Goal: Transaction & Acquisition: Book appointment/travel/reservation

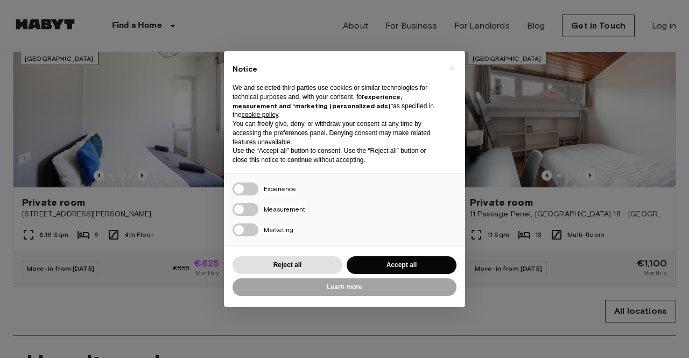
click at [424, 265] on button "Accept all" at bounding box center [402, 265] width 110 height 18
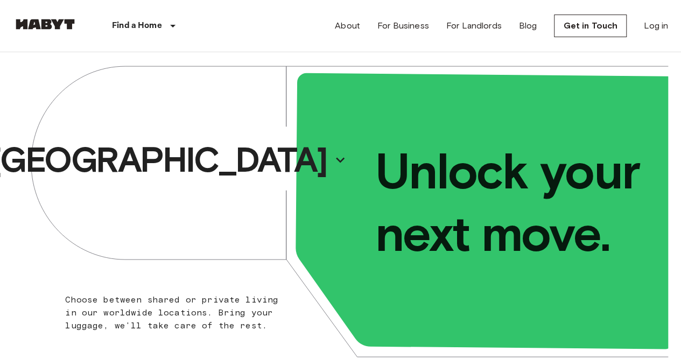
scroll to position [215, 0]
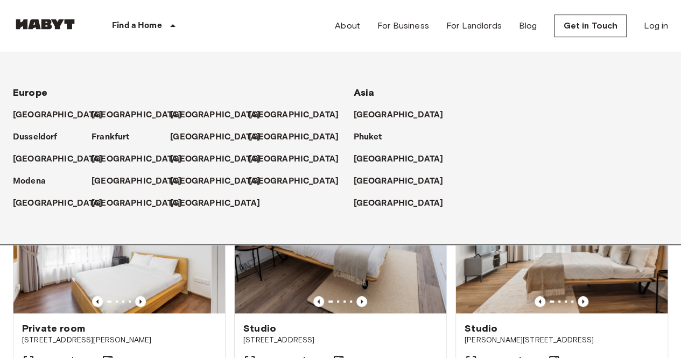
click at [149, 29] on p "Find a Home" at bounding box center [137, 25] width 50 height 13
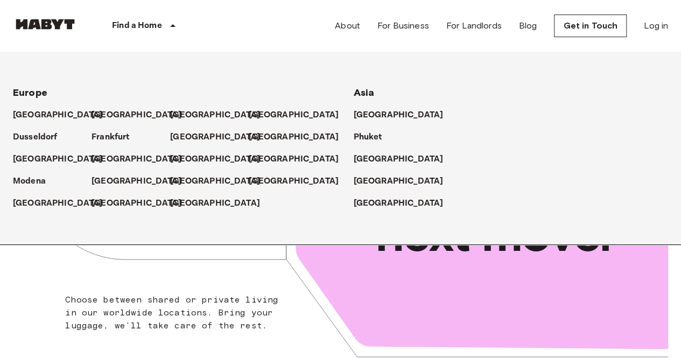
click at [145, 22] on p "Find a Home" at bounding box center [137, 25] width 50 height 13
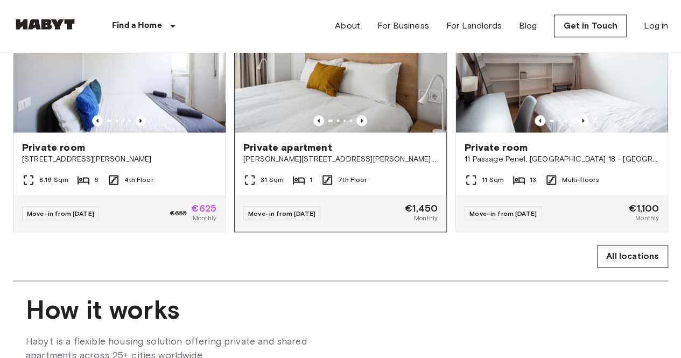
scroll to position [592, 0]
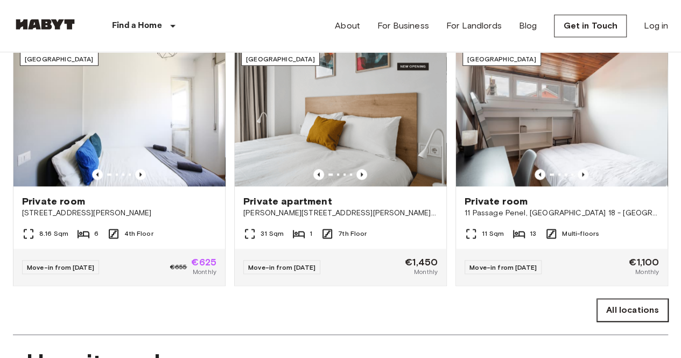
click at [634, 321] on link "All locations" at bounding box center [632, 310] width 71 height 23
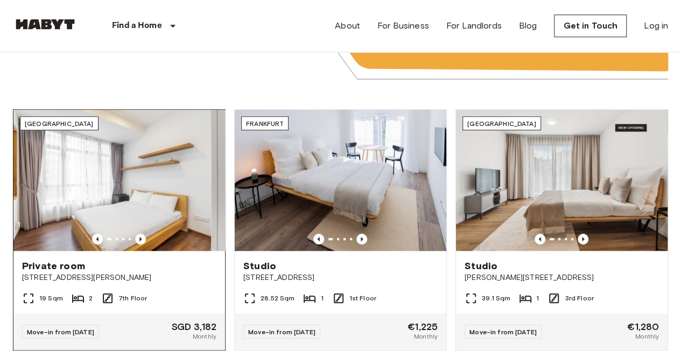
scroll to position [377, 0]
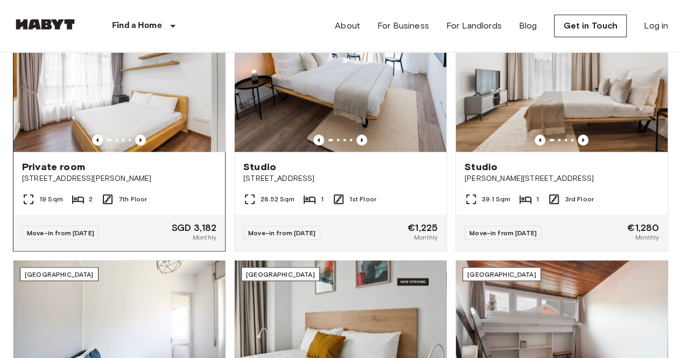
click at [165, 182] on span "6 Sarkies Rd" at bounding box center [119, 178] width 194 height 11
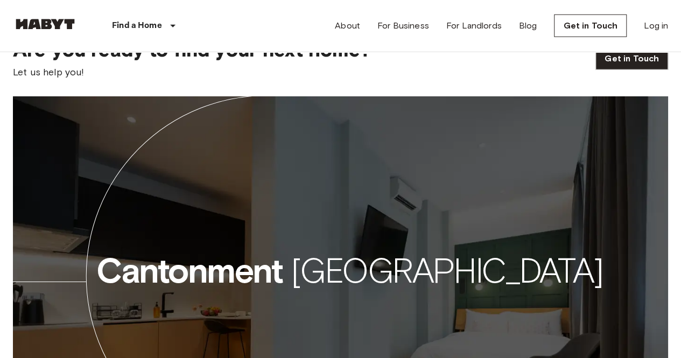
scroll to position [1669, 0]
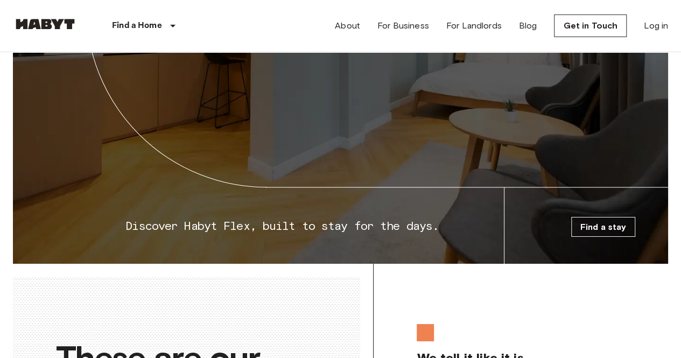
click at [596, 233] on link "Find a stay" at bounding box center [603, 227] width 65 height 20
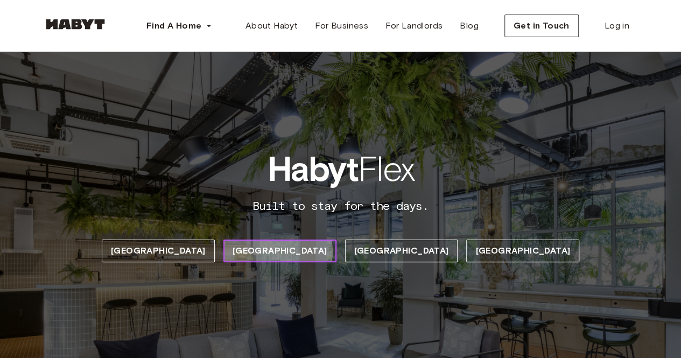
click at [325, 251] on link "[GEOGRAPHIC_DATA]" at bounding box center [279, 251] width 113 height 23
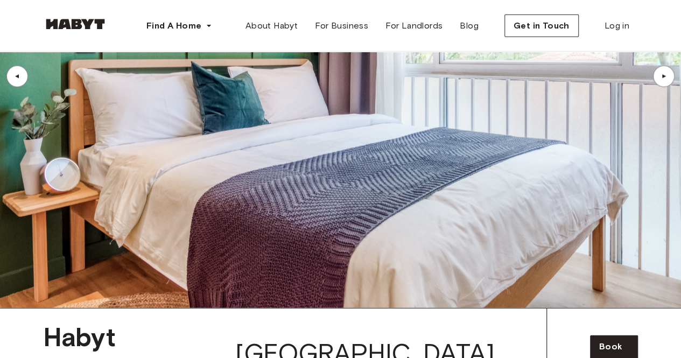
scroll to position [1328, 0]
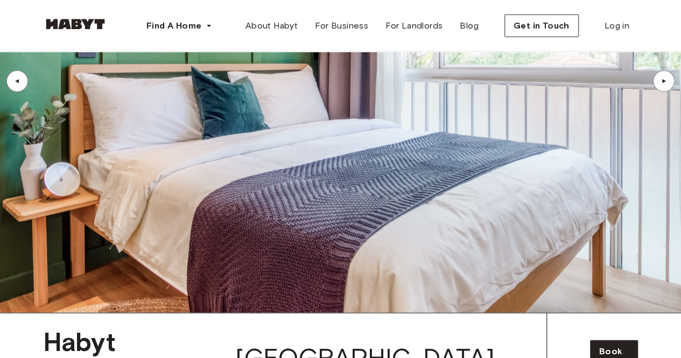
click at [443, 116] on img at bounding box center [340, 81] width 681 height 463
drag, startPoint x: 247, startPoint y: 134, endPoint x: 413, endPoint y: 197, distance: 178.6
click at [251, 137] on img at bounding box center [340, 81] width 681 height 463
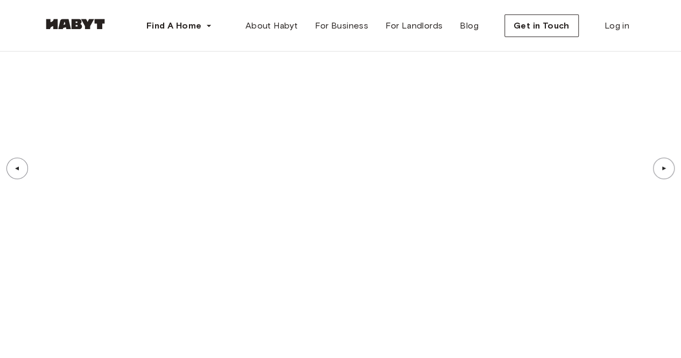
scroll to position [3642, 0]
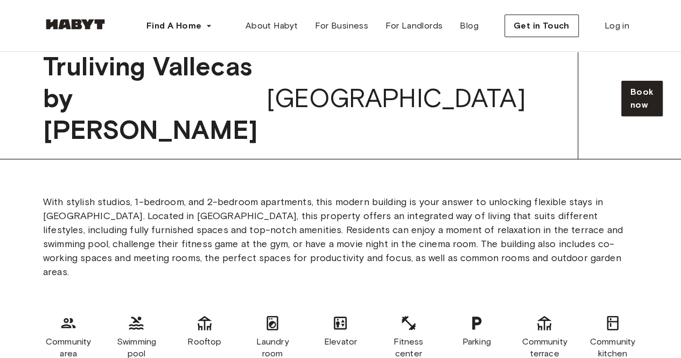
scroll to position [6280, 0]
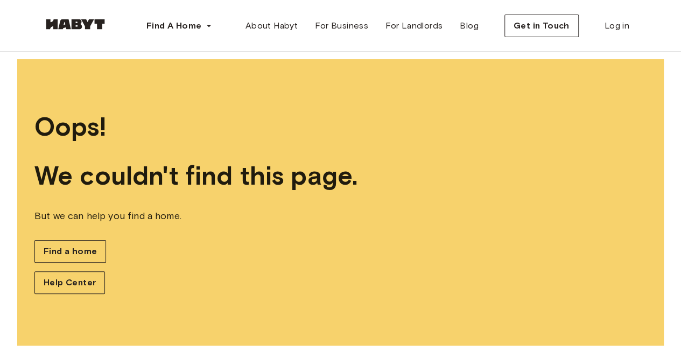
scroll to position [14, 0]
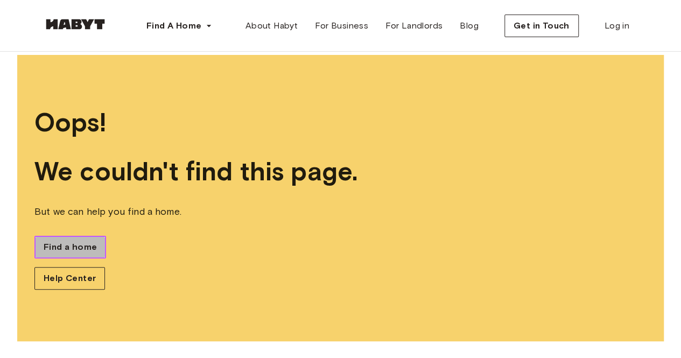
click at [66, 251] on span "Find a home" at bounding box center [70, 247] width 53 height 13
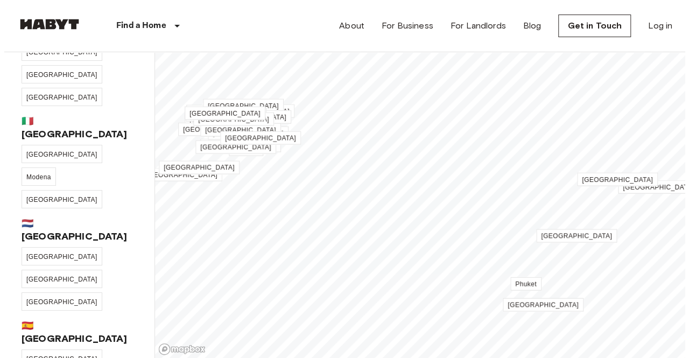
scroll to position [323, 0]
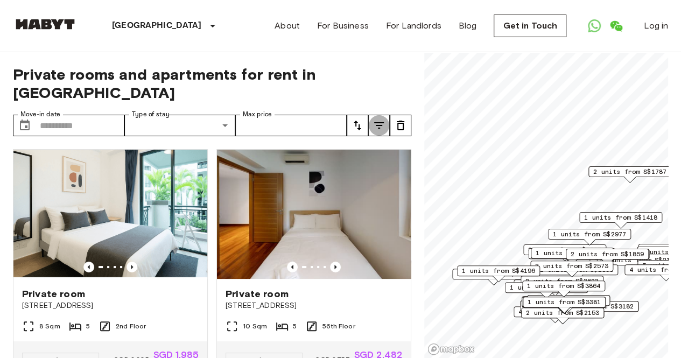
click at [379, 122] on icon "tune" at bounding box center [379, 125] width 10 height 6
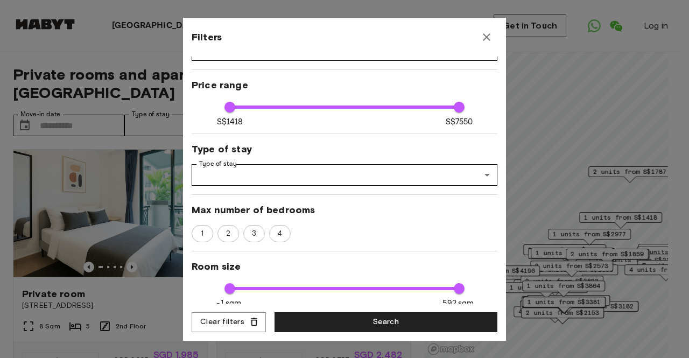
scroll to position [54, 0]
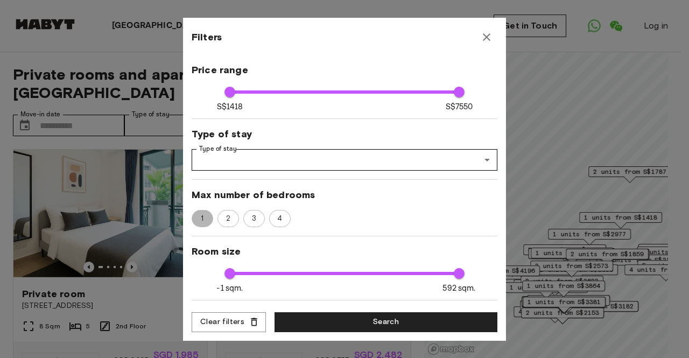
click at [209, 221] on span "1" at bounding box center [202, 218] width 15 height 11
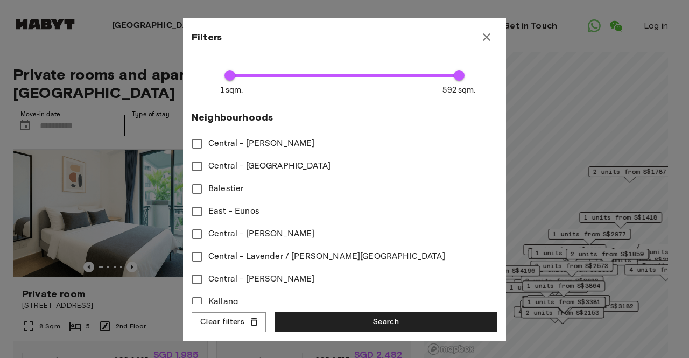
scroll to position [269, 0]
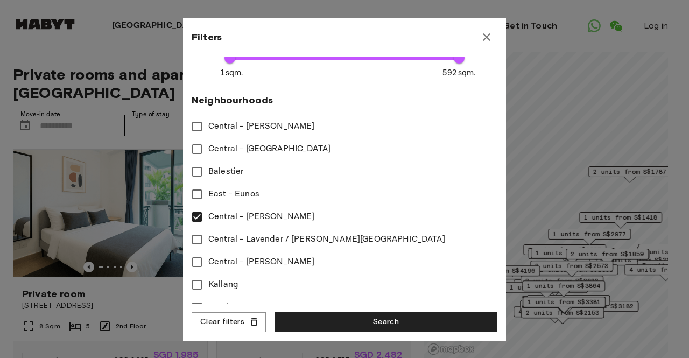
click at [213, 128] on span "Central - Stevens" at bounding box center [261, 126] width 106 height 13
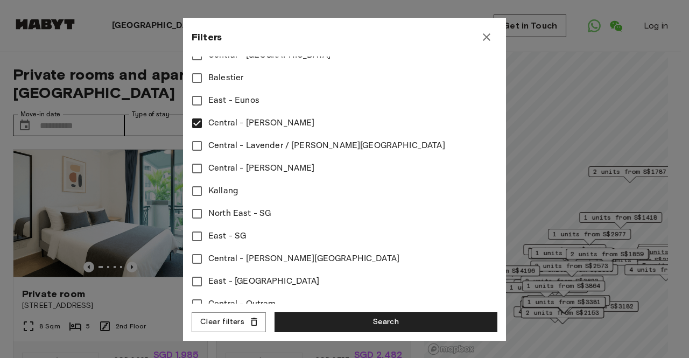
scroll to position [377, 0]
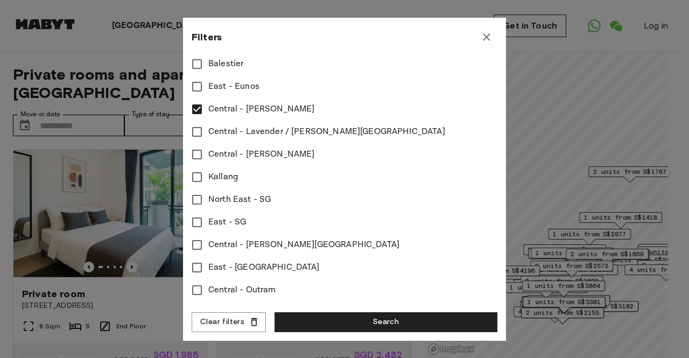
click at [258, 243] on span "Central - Farrer Park" at bounding box center [303, 244] width 191 height 13
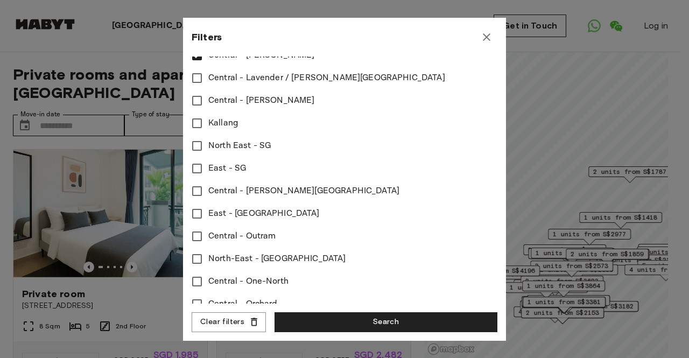
scroll to position [485, 0]
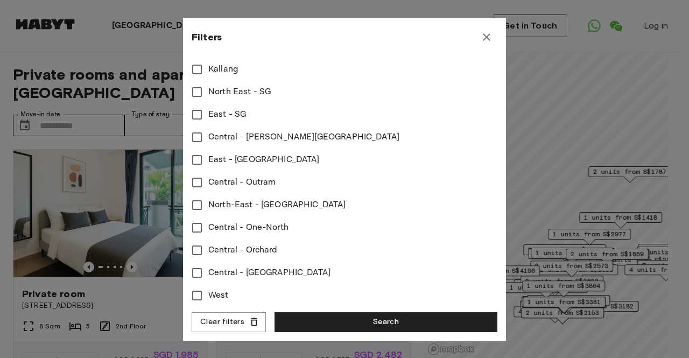
click at [230, 251] on span "Central - Orchard" at bounding box center [242, 250] width 69 height 13
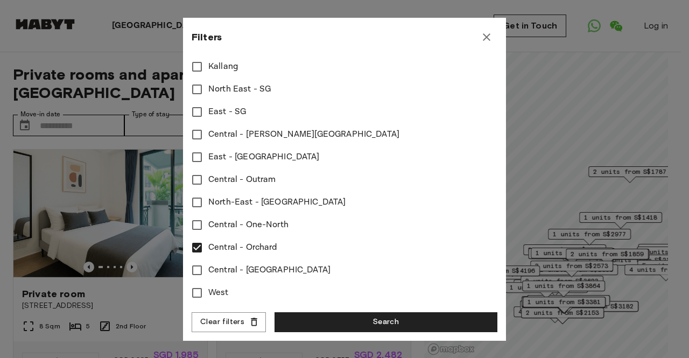
scroll to position [495, 0]
click at [212, 264] on span "Central - Redhill" at bounding box center [269, 270] width 122 height 13
type input "****"
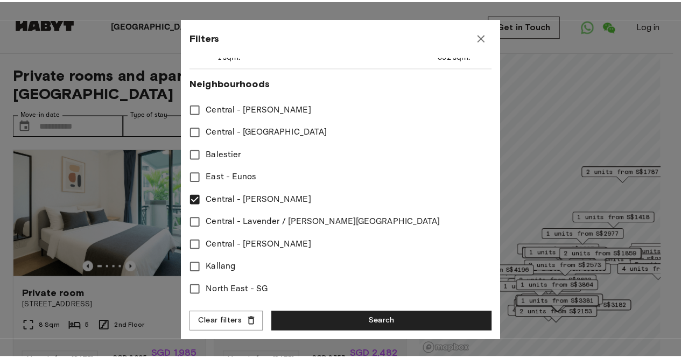
scroll to position [279, 0]
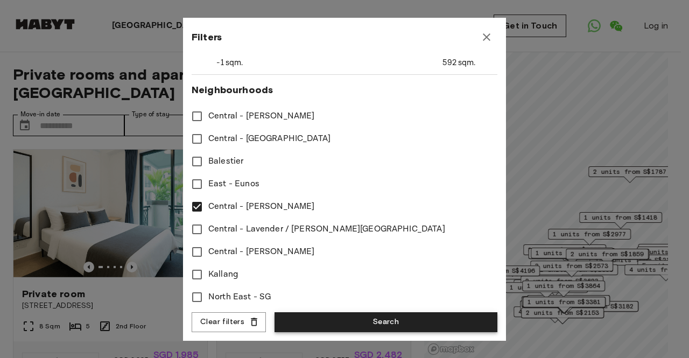
click at [390, 318] on button "Search" at bounding box center [386, 322] width 223 height 20
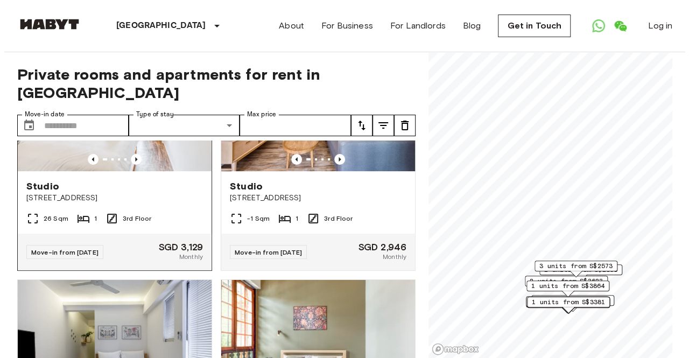
scroll to position [54, 0]
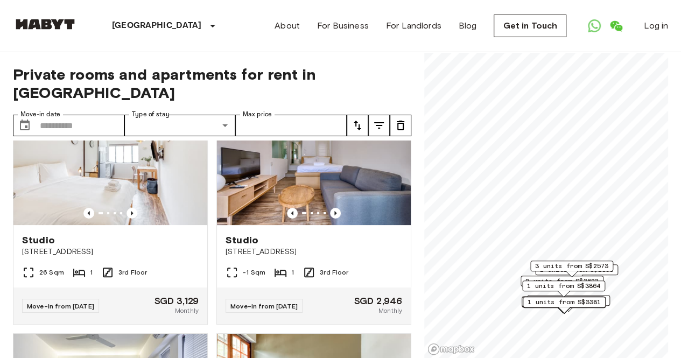
click at [378, 122] on icon "tune" at bounding box center [379, 125] width 10 height 6
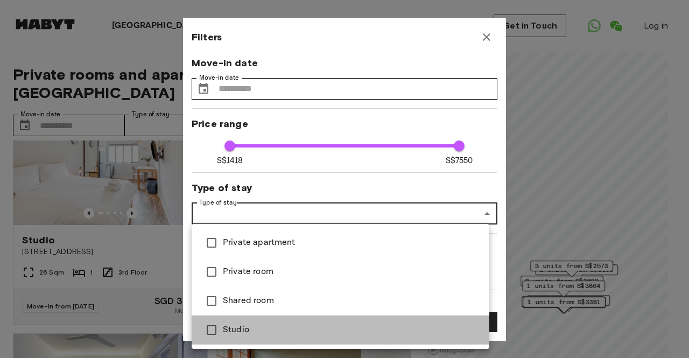
click at [241, 325] on span "Studio" at bounding box center [352, 330] width 258 height 13
type input "****"
type input "******"
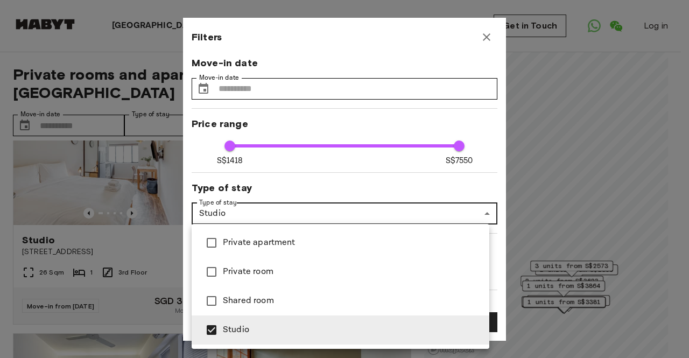
drag, startPoint x: 491, startPoint y: 96, endPoint x: 491, endPoint y: 118, distance: 21.5
click at [491, 118] on div at bounding box center [344, 179] width 689 height 358
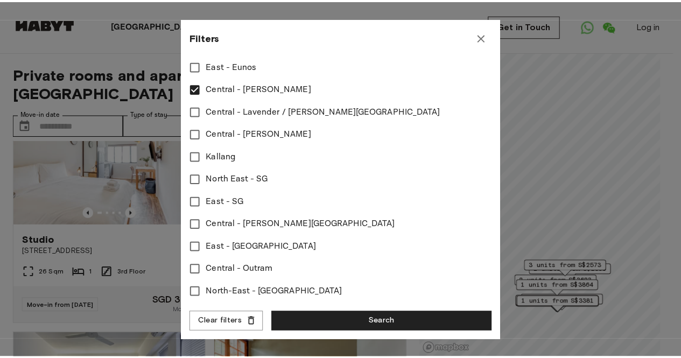
scroll to position [495, 0]
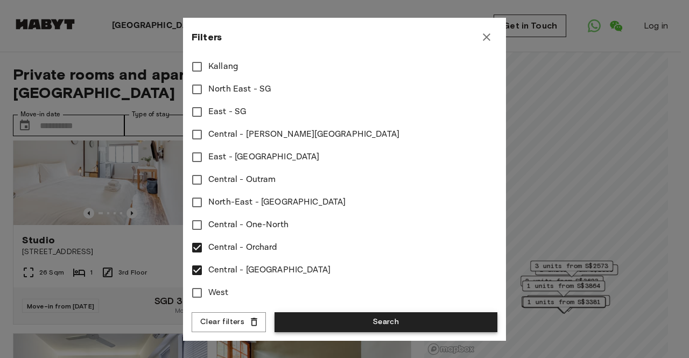
click at [404, 320] on button "Search" at bounding box center [386, 322] width 223 height 20
type input "******"
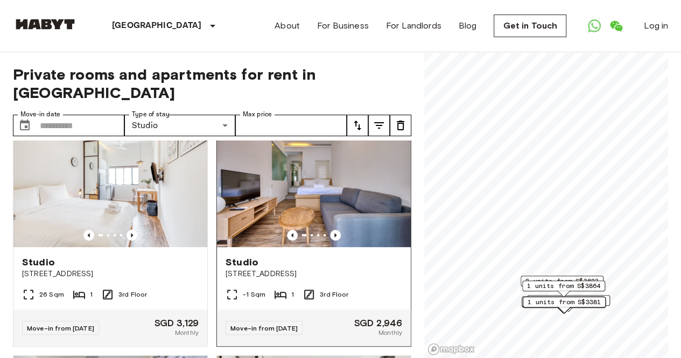
scroll to position [54, 0]
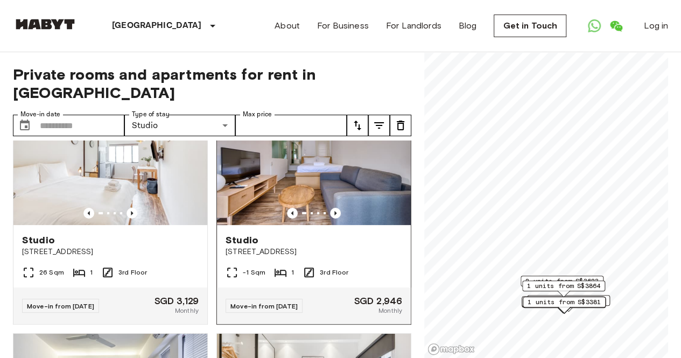
click at [278, 247] on span "82 Tiong Poh Road" at bounding box center [314, 252] width 177 height 11
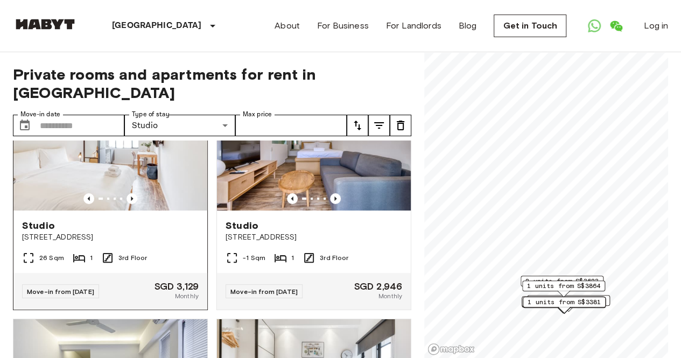
scroll to position [0, 0]
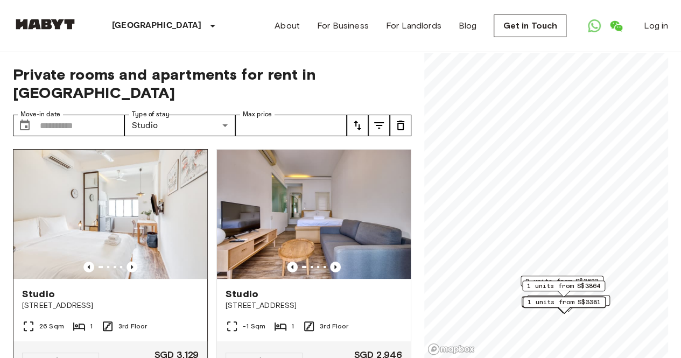
click at [139, 170] on img at bounding box center [110, 214] width 194 height 129
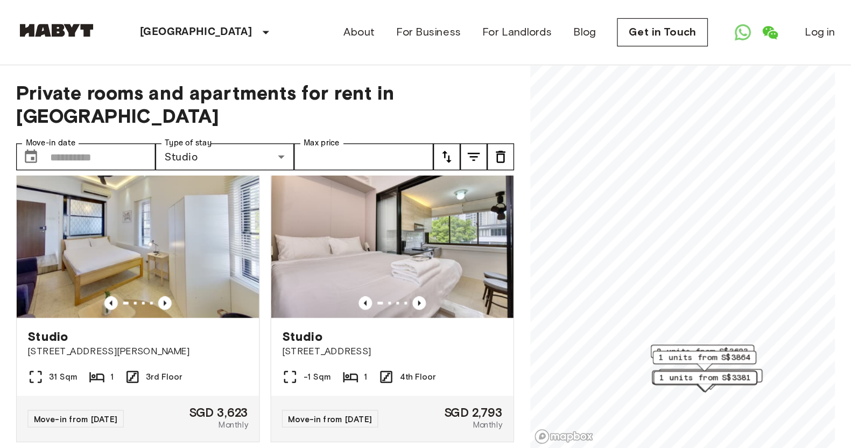
scroll to position [485, 0]
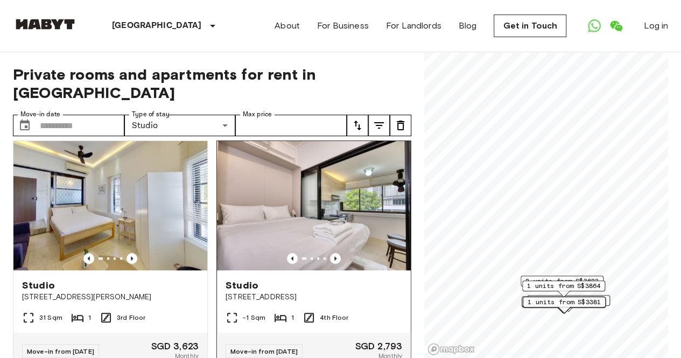
click at [364, 217] on img at bounding box center [314, 205] width 194 height 129
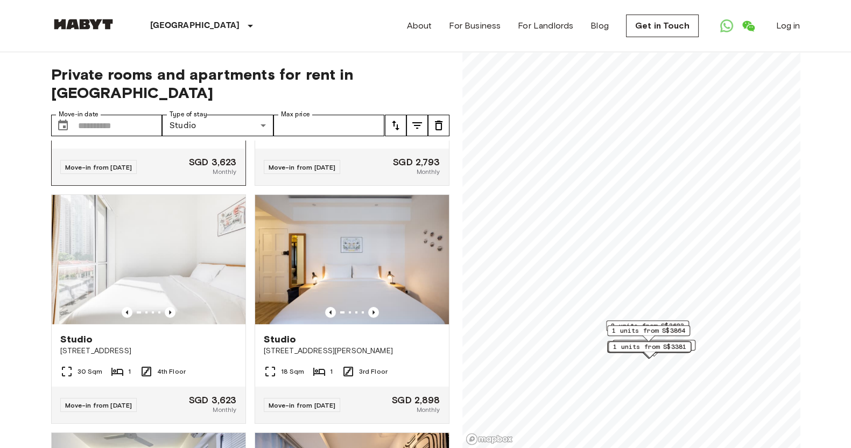
scroll to position [686, 0]
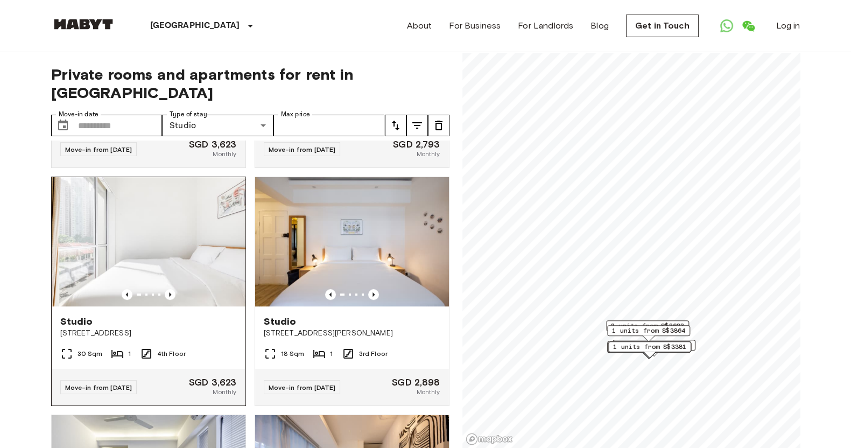
click at [160, 244] on img at bounding box center [149, 241] width 194 height 129
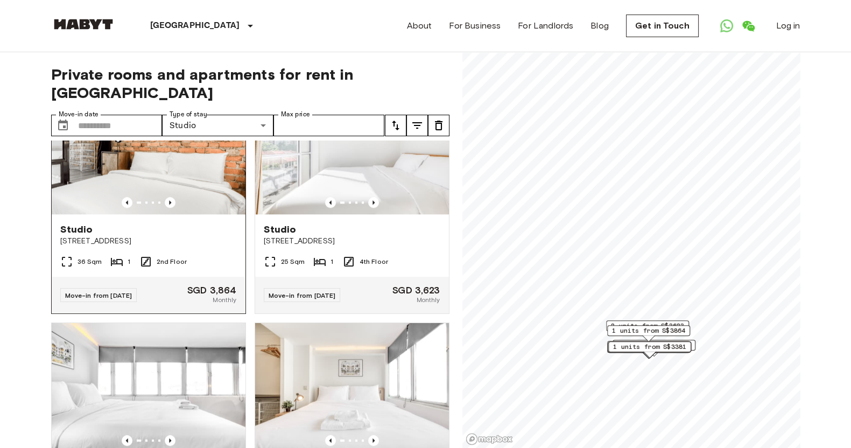
scroll to position [1225, 0]
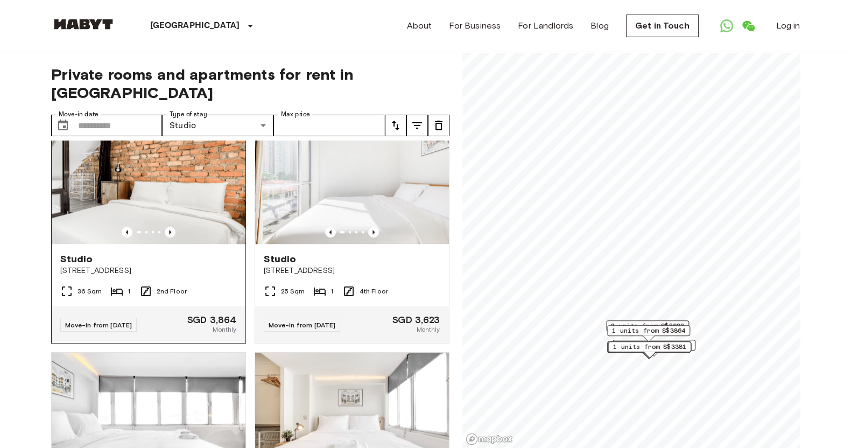
click at [156, 193] on img at bounding box center [149, 179] width 194 height 129
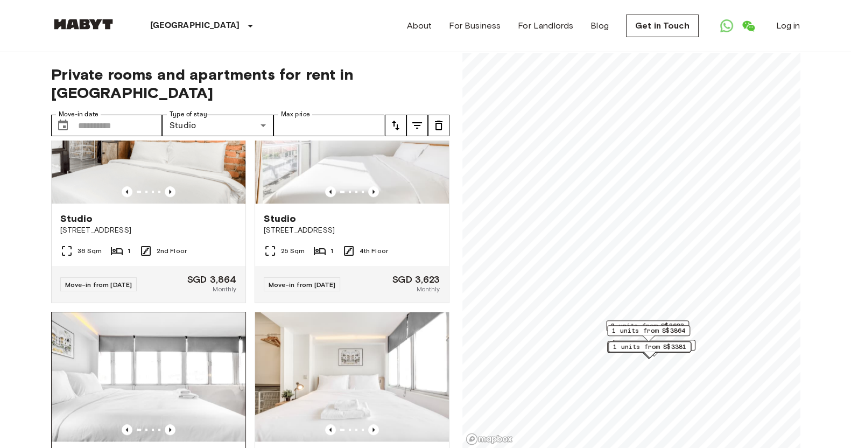
scroll to position [1217, 0]
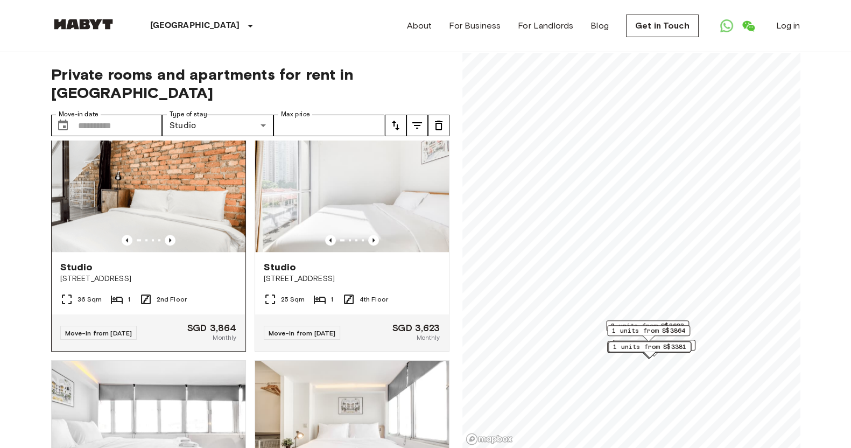
click at [120, 195] on img at bounding box center [149, 187] width 194 height 129
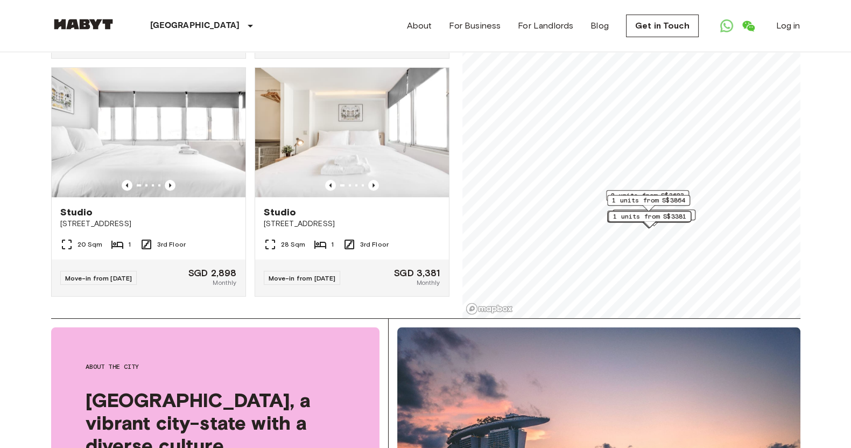
scroll to position [67, 0]
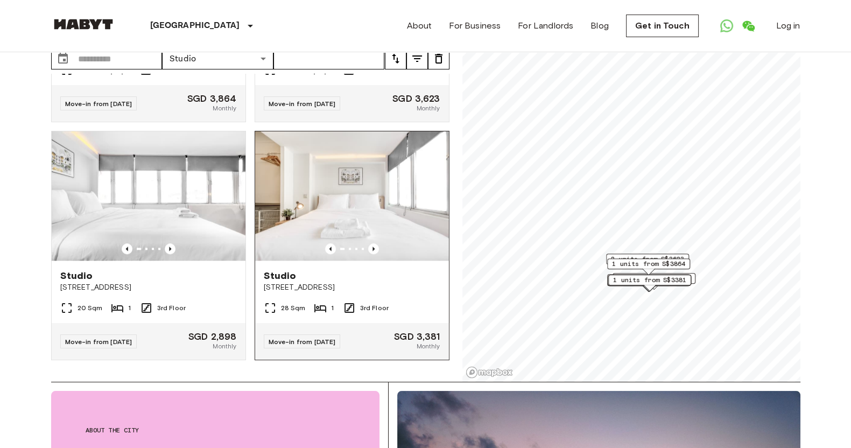
click at [398, 193] on img at bounding box center [352, 195] width 194 height 129
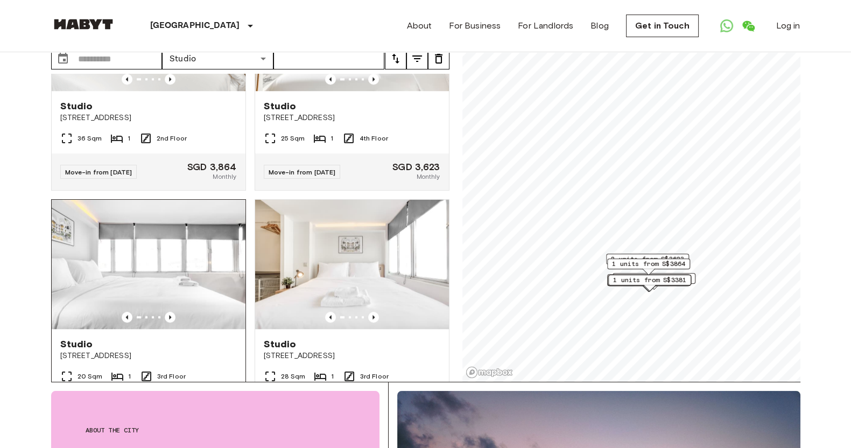
scroll to position [1419, 0]
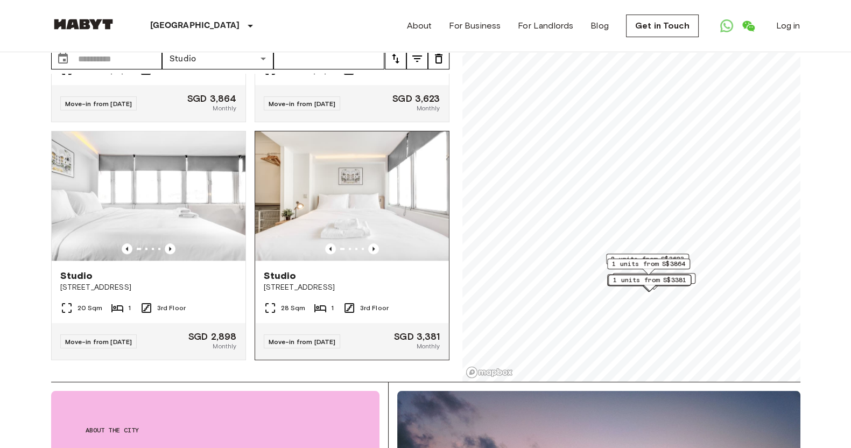
click at [390, 195] on img at bounding box center [352, 195] width 194 height 129
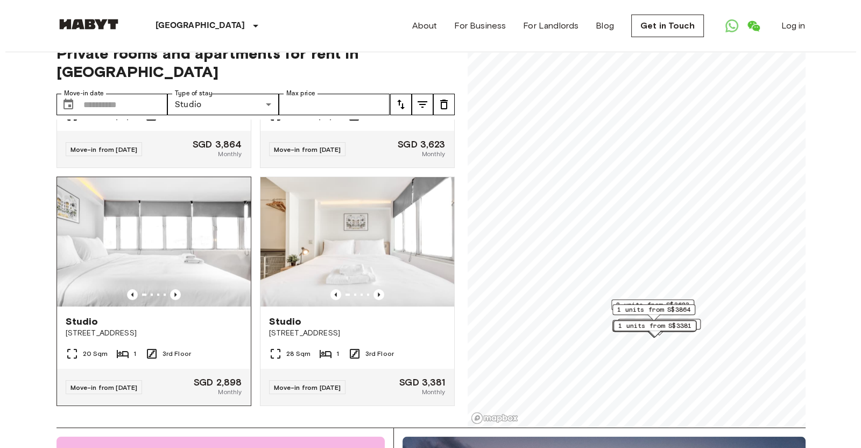
scroll to position [0, 0]
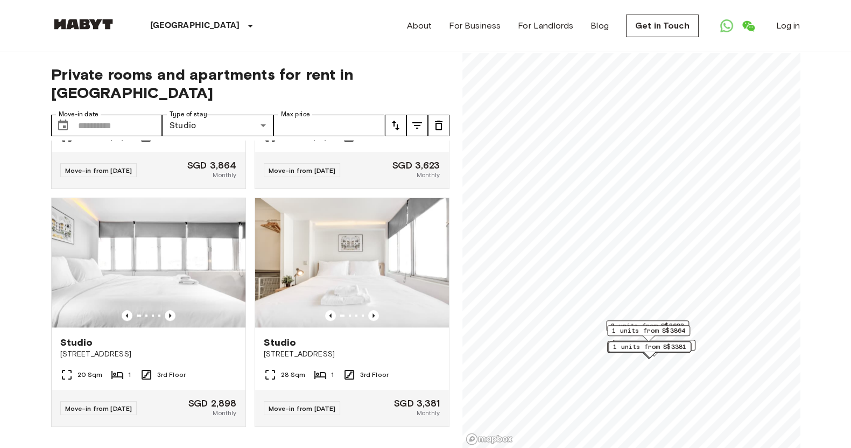
click at [420, 119] on icon "tune" at bounding box center [417, 125] width 13 height 13
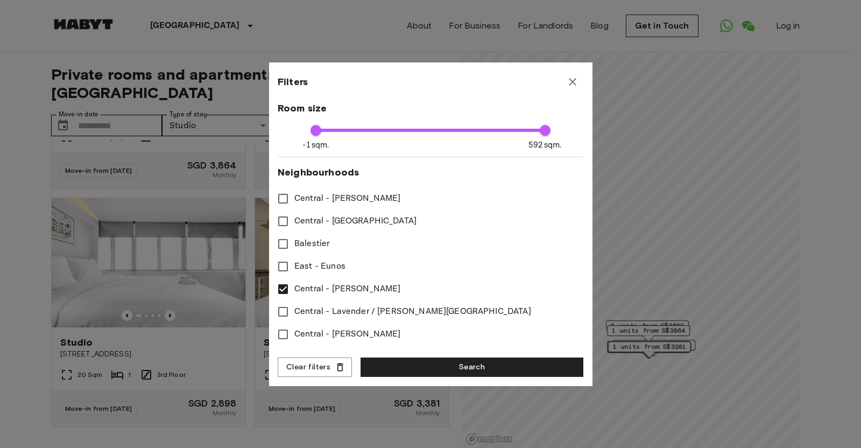
scroll to position [269, 0]
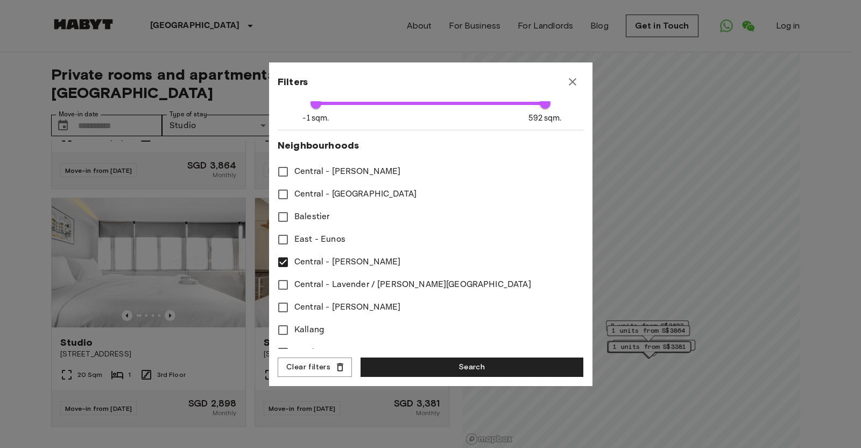
click at [333, 259] on span "Central - Tiong Bahru" at bounding box center [347, 262] width 106 height 13
click at [340, 193] on span "Central - Raffles Place" at bounding box center [355, 194] width 122 height 13
type input "****"
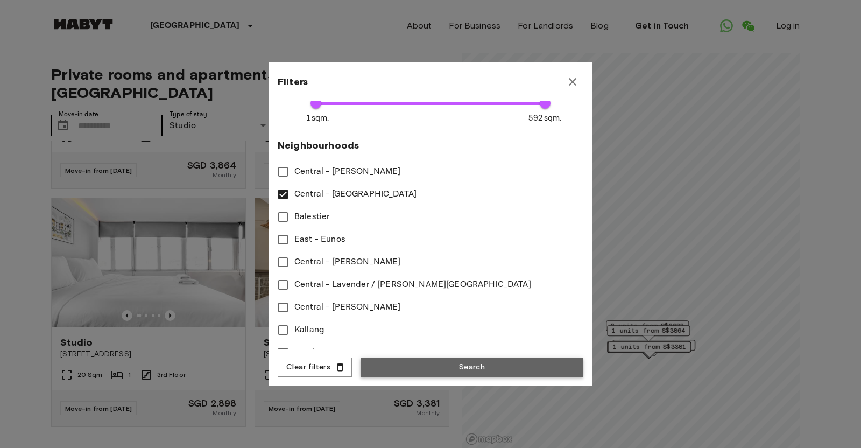
click at [465, 357] on button "Search" at bounding box center [472, 367] width 223 height 20
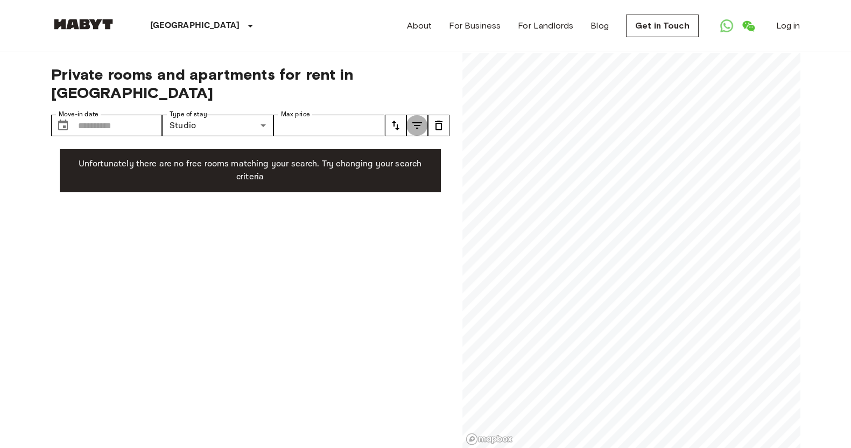
click at [423, 119] on icon "tune" at bounding box center [417, 125] width 13 height 13
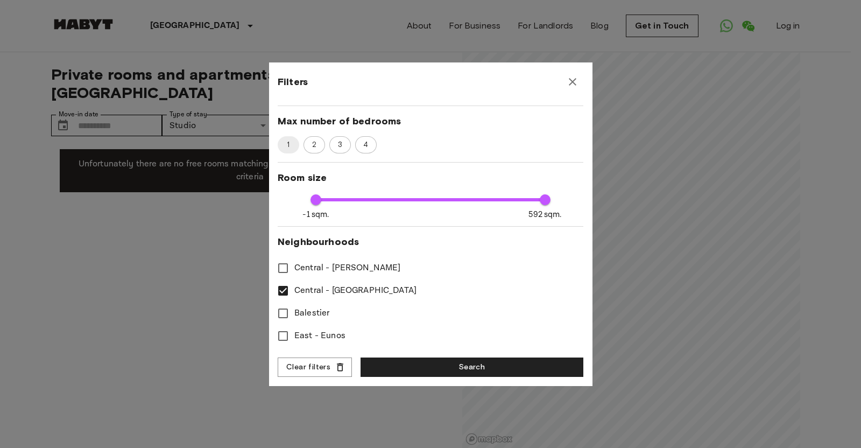
scroll to position [202, 0]
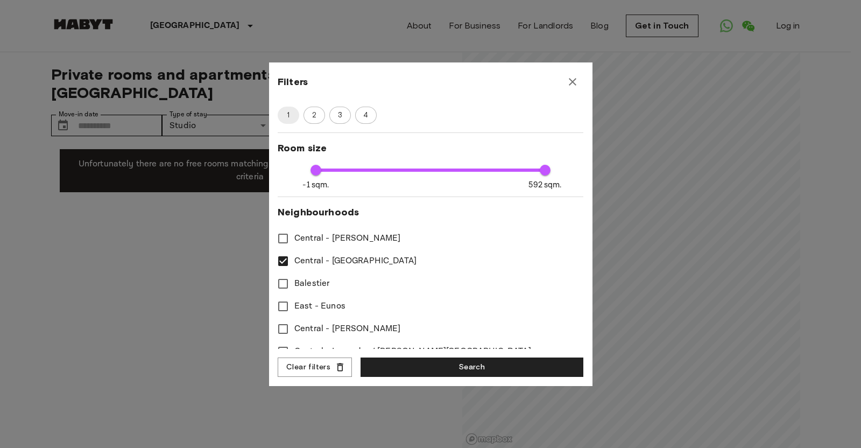
click at [317, 261] on span "Central - Raffles Place" at bounding box center [355, 261] width 122 height 13
click at [307, 237] on span "Central - Stevens" at bounding box center [347, 238] width 106 height 13
type input "****"
click at [448, 357] on button "Search" at bounding box center [472, 367] width 223 height 20
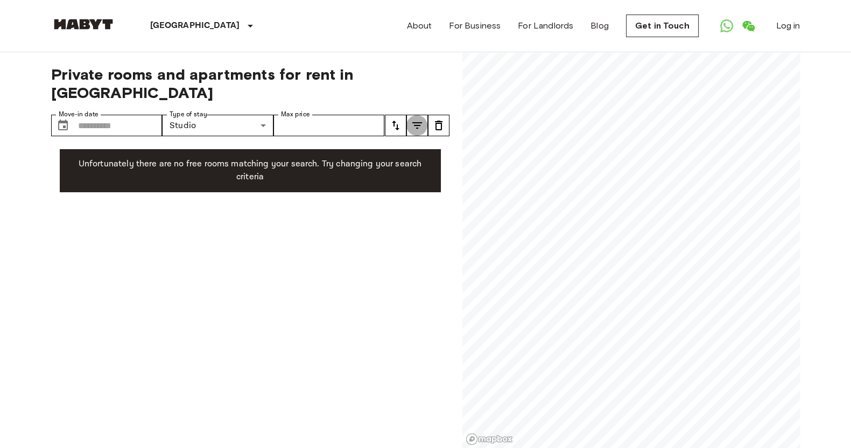
click at [413, 119] on icon "tune" at bounding box center [417, 125] width 13 height 13
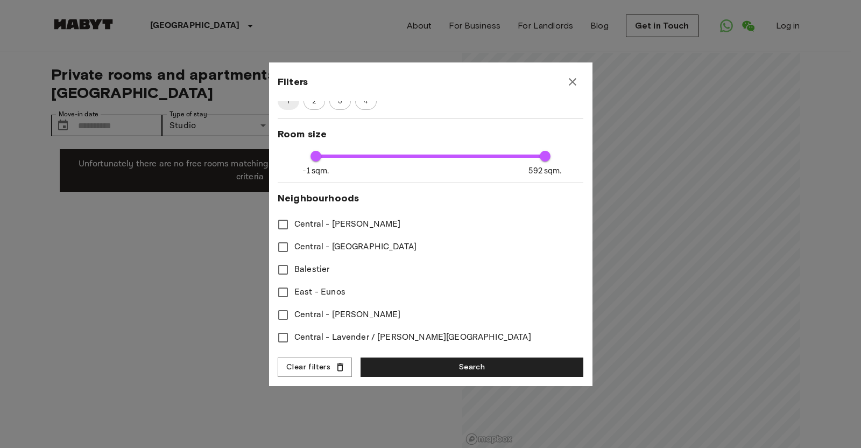
scroll to position [269, 0]
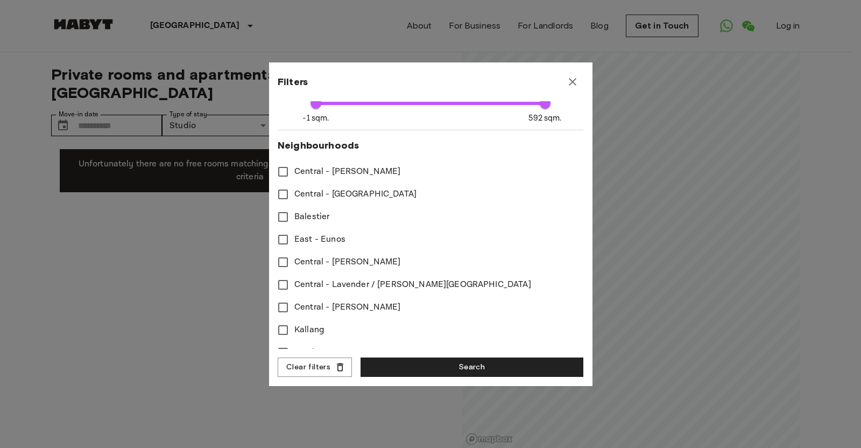
click at [352, 284] on span "Central - Lavender / Farrer Park" at bounding box center [412, 284] width 237 height 13
type input "****"
click at [427, 357] on button "Search" at bounding box center [472, 367] width 223 height 20
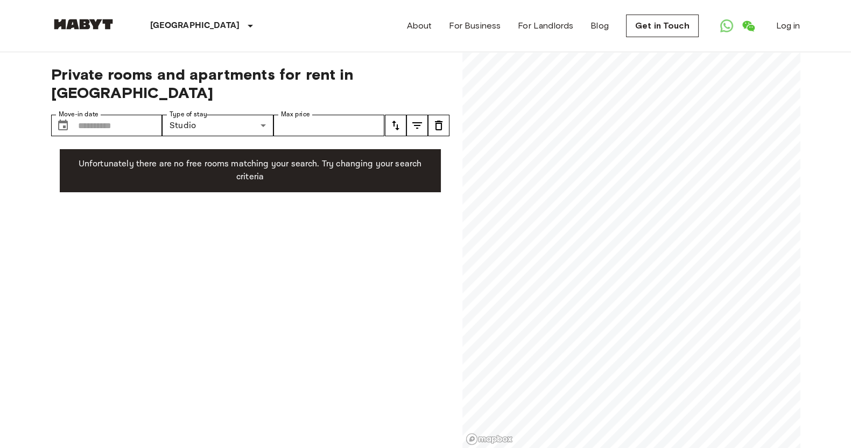
click at [413, 119] on icon "tune" at bounding box center [417, 125] width 13 height 13
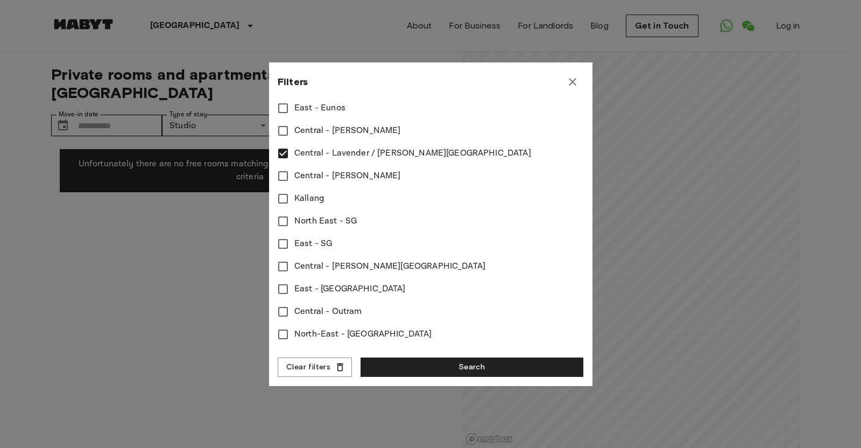
scroll to position [404, 0]
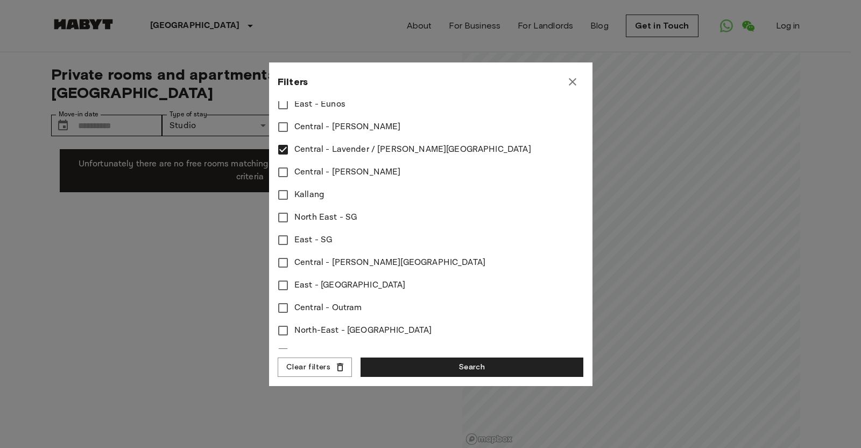
click at [361, 150] on span "Central - Lavender / Farrer Park" at bounding box center [412, 149] width 237 height 13
click at [336, 171] on span "Central - Newton" at bounding box center [347, 172] width 106 height 13
type input "****"
click at [463, 357] on button "Search" at bounding box center [472, 367] width 223 height 20
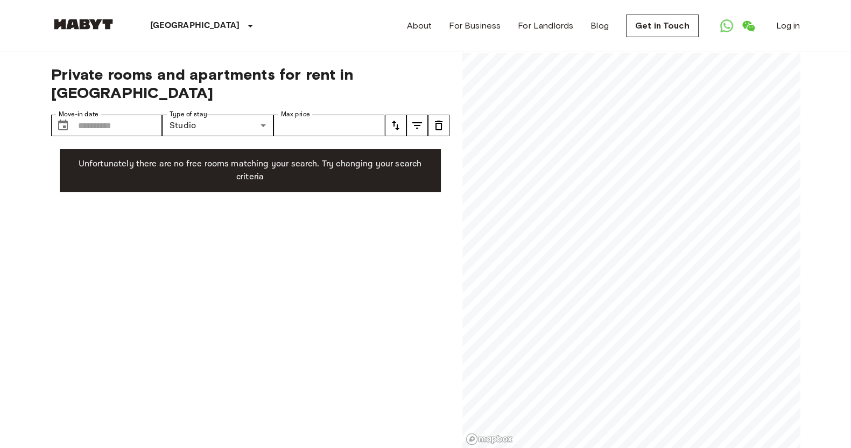
click at [411, 119] on icon "tune" at bounding box center [417, 125] width 13 height 13
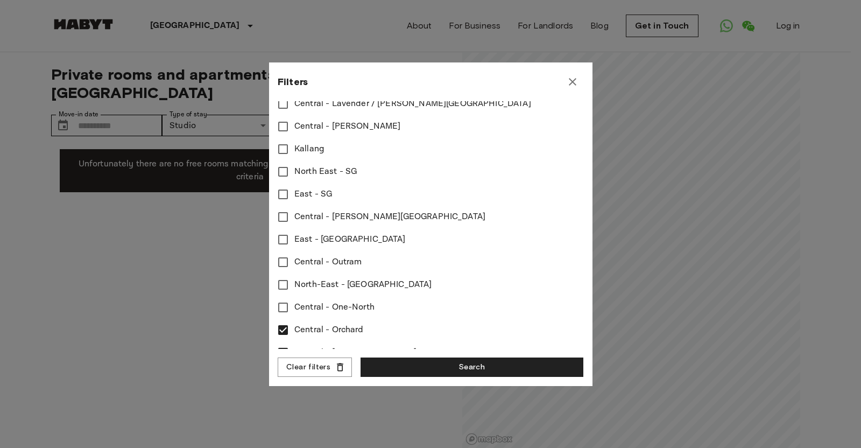
scroll to position [471, 0]
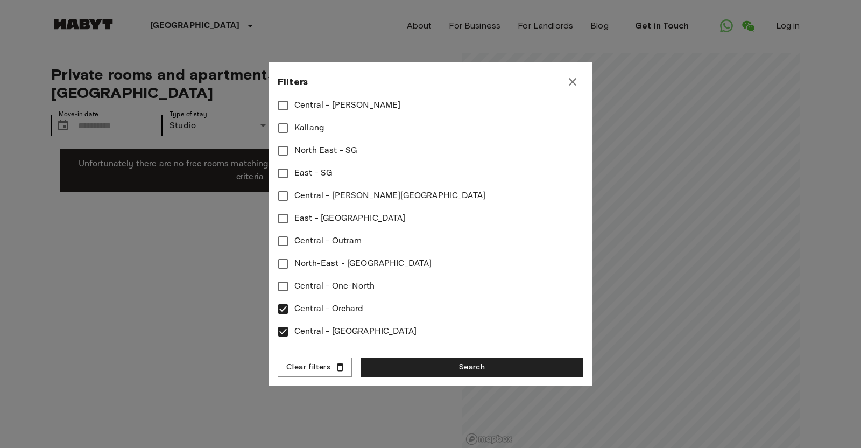
click at [311, 192] on span "Central - Farrer Park" at bounding box center [389, 195] width 191 height 13
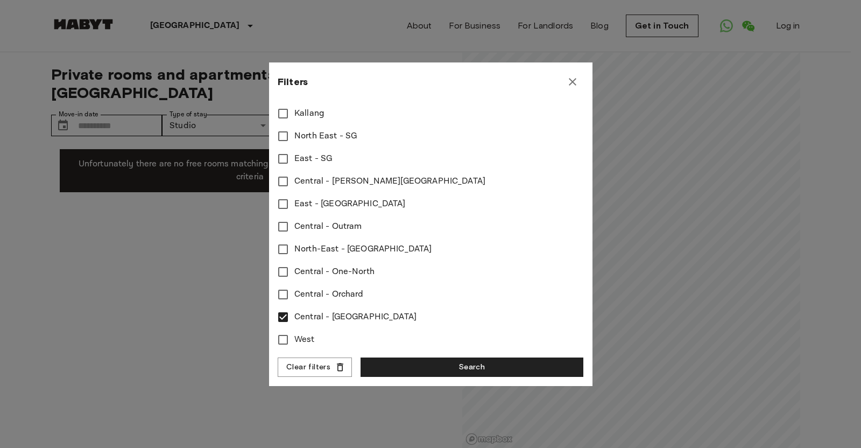
scroll to position [497, 0]
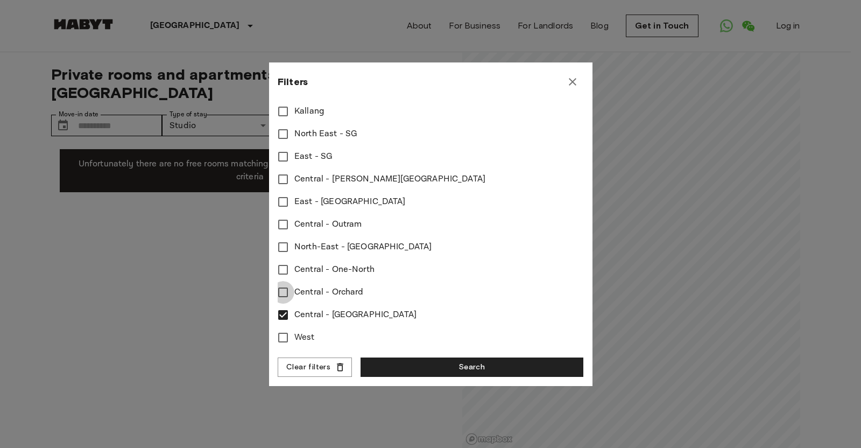
type input "****"
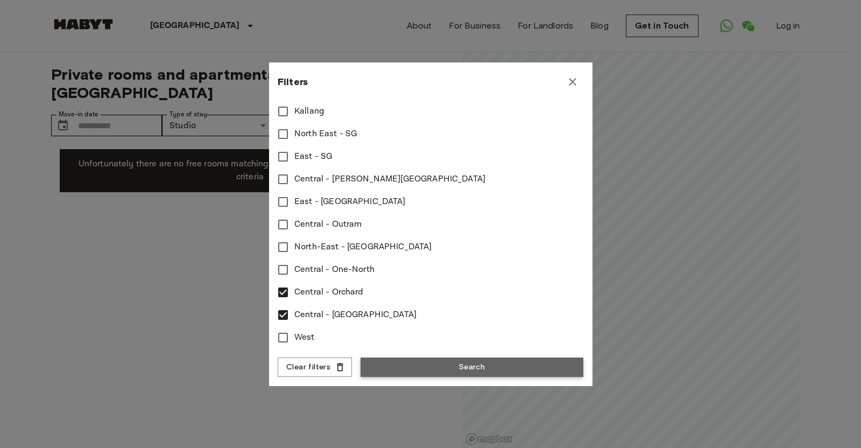
click at [448, 357] on button "Search" at bounding box center [472, 367] width 223 height 20
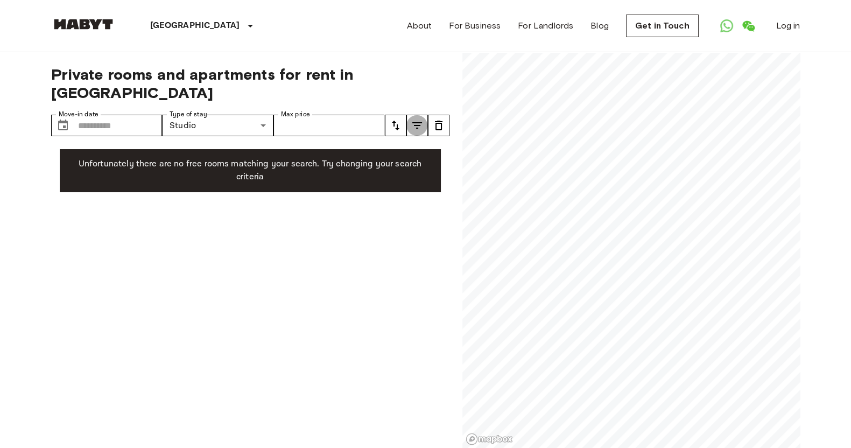
click at [414, 119] on icon "tune" at bounding box center [417, 125] width 13 height 13
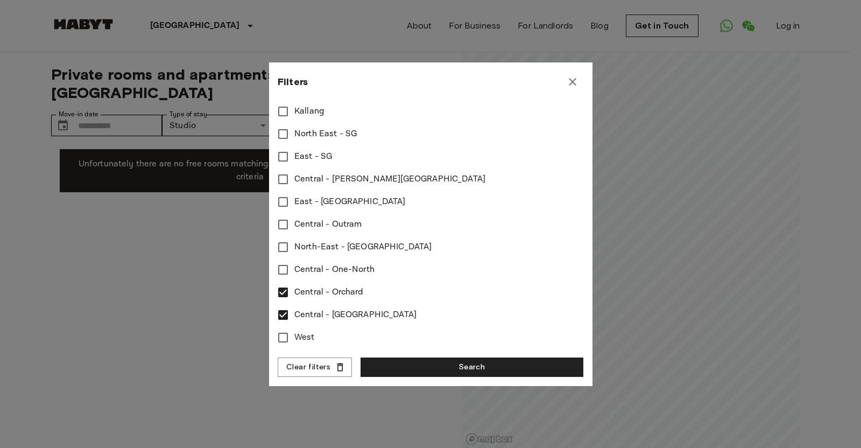
scroll to position [497, 0]
click at [313, 331] on span "West" at bounding box center [304, 337] width 20 height 13
type input "****"
click at [471, 357] on button "Search" at bounding box center [472, 367] width 223 height 20
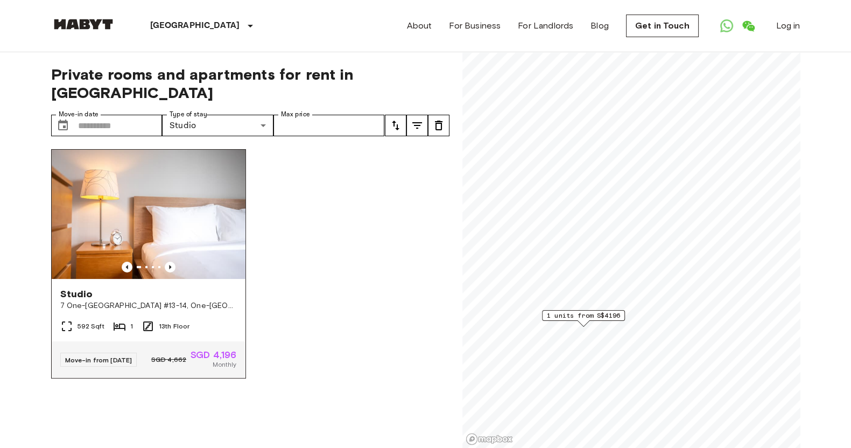
click at [209, 201] on img at bounding box center [149, 214] width 194 height 129
click at [419, 119] on icon "tune" at bounding box center [417, 125] width 13 height 13
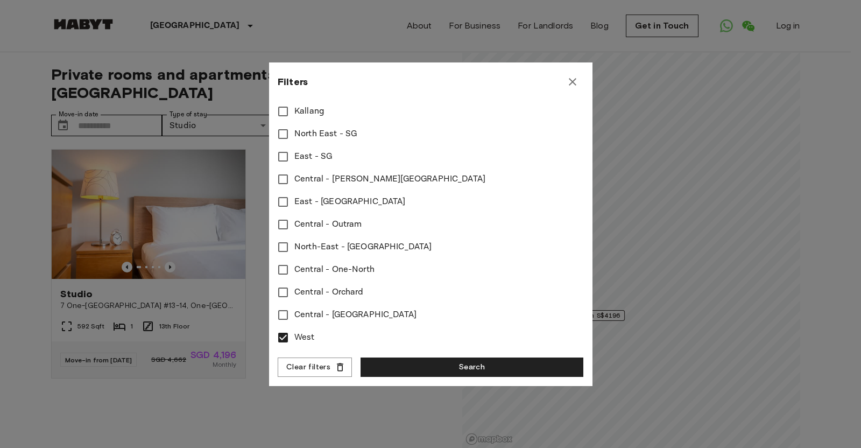
scroll to position [497, 0]
click at [298, 331] on span "West" at bounding box center [304, 337] width 20 height 13
type input "****"
click at [468, 357] on button "Search" at bounding box center [472, 367] width 223 height 20
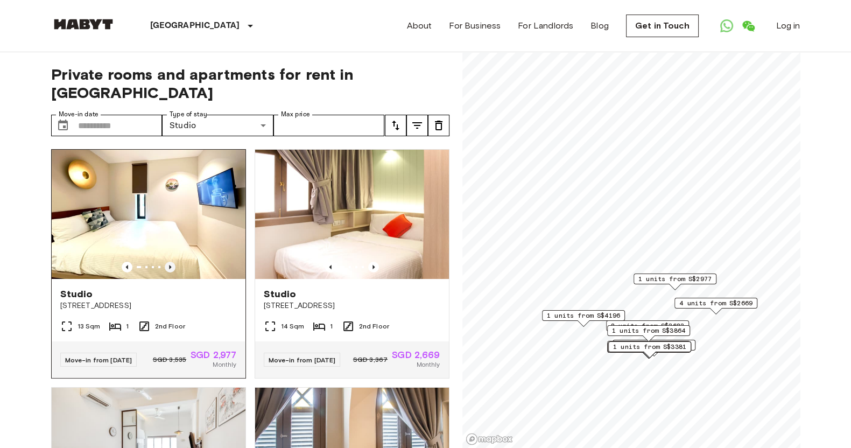
click at [169, 265] on icon "Previous image" at bounding box center [170, 267] width 2 height 4
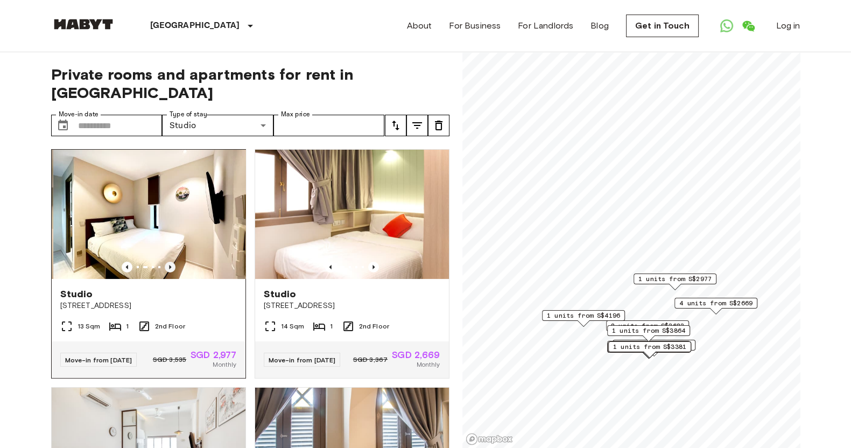
click at [169, 265] on icon "Previous image" at bounding box center [170, 267] width 2 height 4
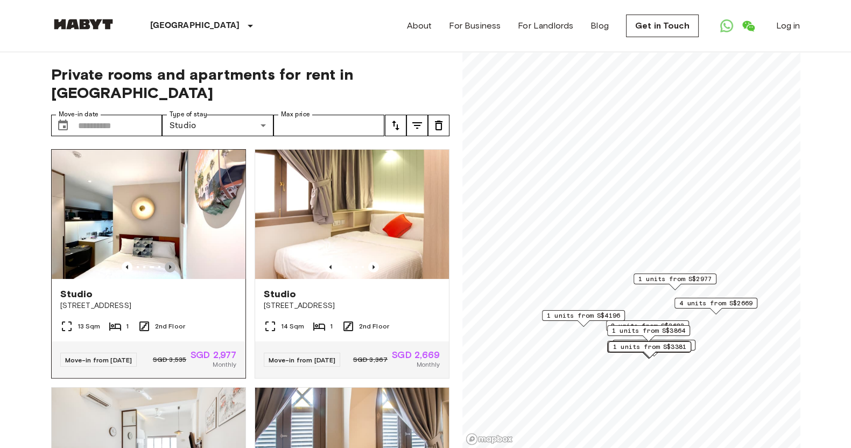
click at [169, 265] on icon "Previous image" at bounding box center [170, 267] width 2 height 4
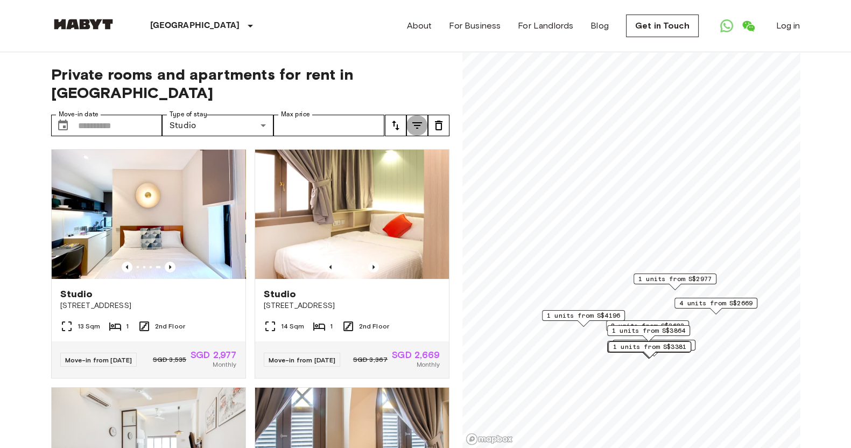
click at [412, 119] on icon "tune" at bounding box center [417, 125] width 13 height 13
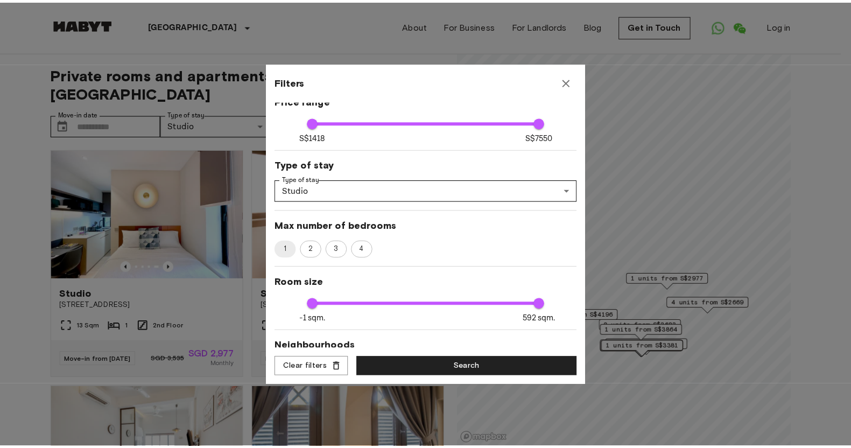
scroll to position [134, 0]
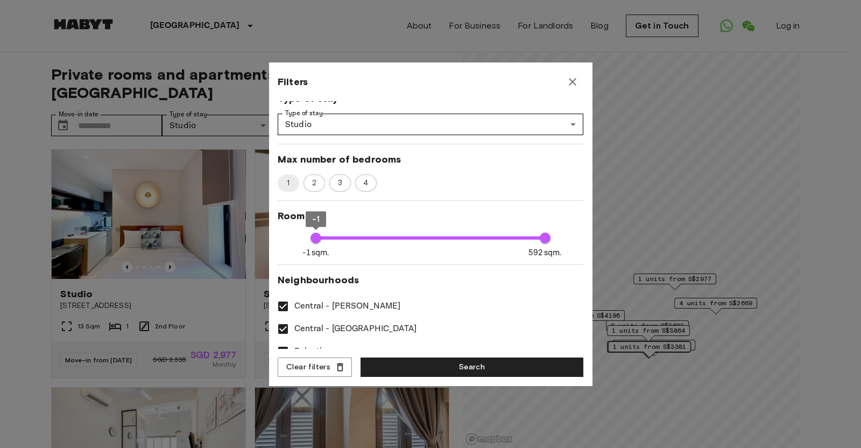
type input "****"
type input "*"
type input "****"
type input "**"
type input "****"
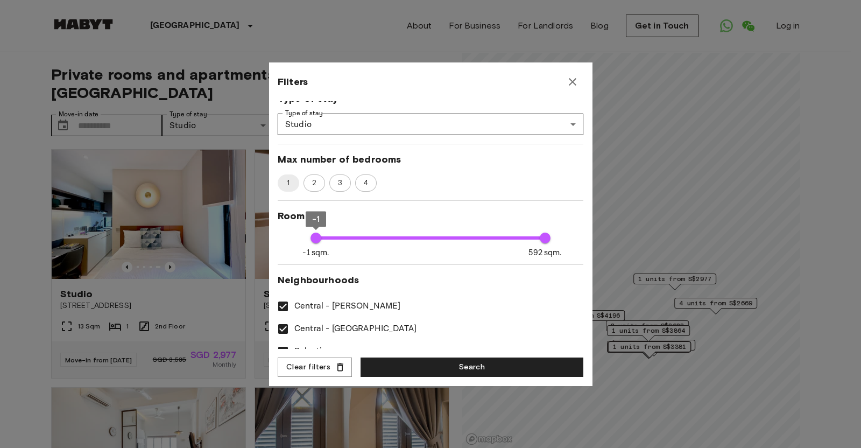
type input "**"
type input "****"
type input "**"
type input "****"
type input "**"
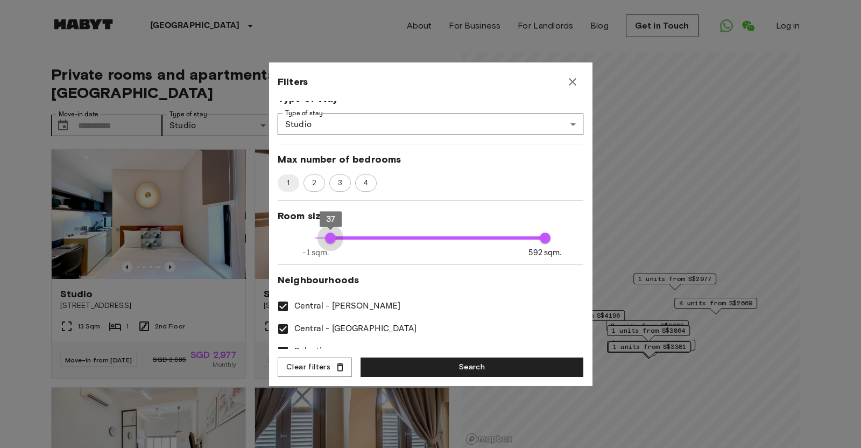
type input "****"
type input "**"
type input "****"
type input "**"
type input "****"
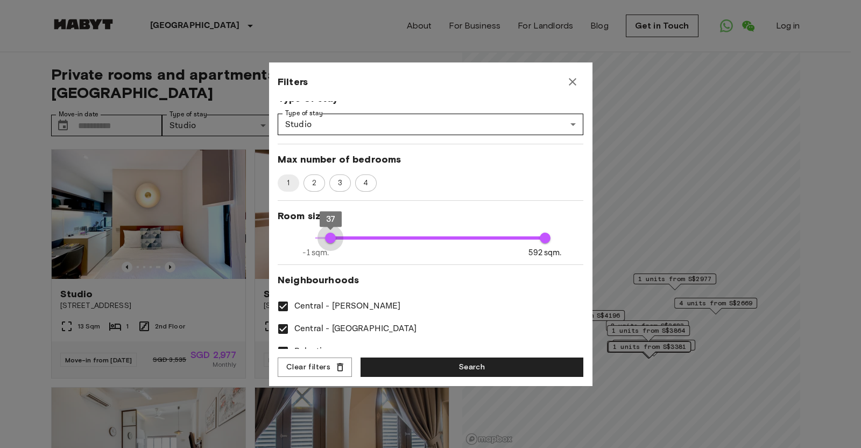
type input "**"
type input "****"
type input "**"
type input "****"
type input "***"
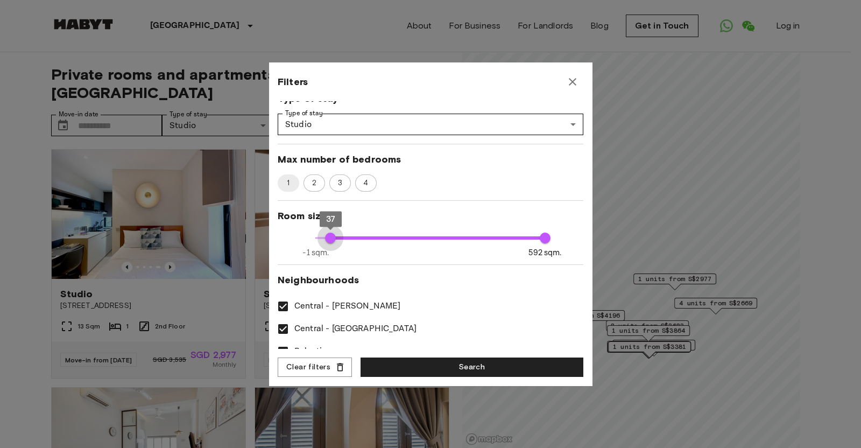
type input "****"
type input "***"
type input "****"
type input "***"
type input "****"
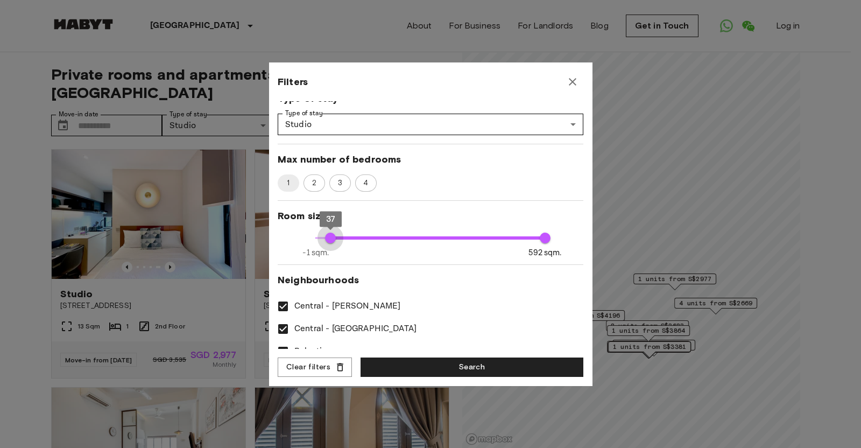
type input "***"
type input "****"
type input "***"
type input "****"
type input "***"
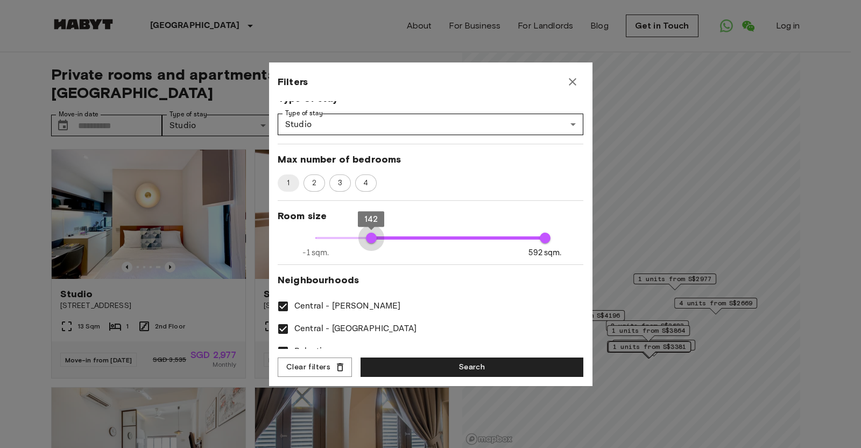
type input "****"
type input "***"
type input "****"
type input "***"
type input "****"
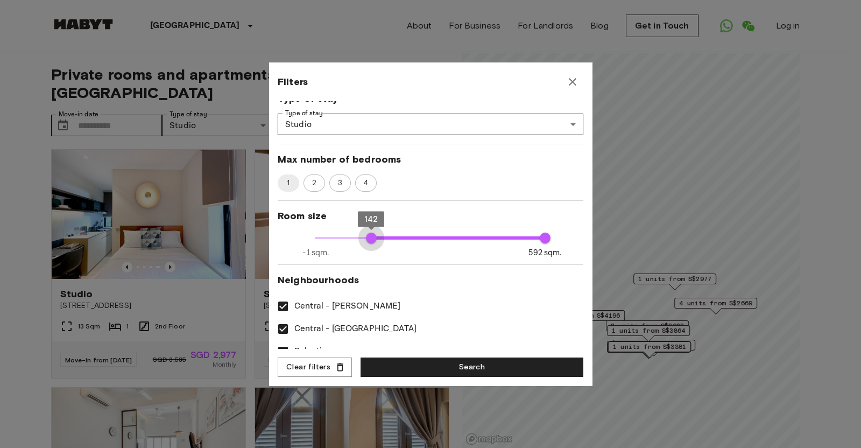
type input "***"
type input "****"
type input "***"
type input "****"
type input "***"
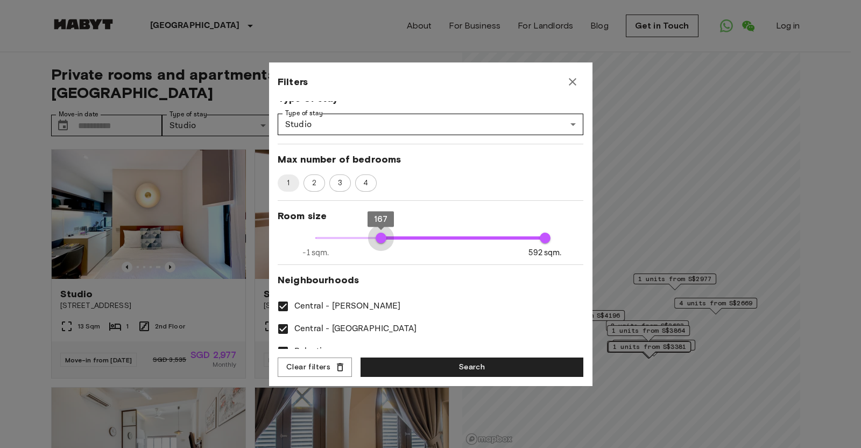
type input "****"
type input "***"
type input "****"
type input "***"
type input "****"
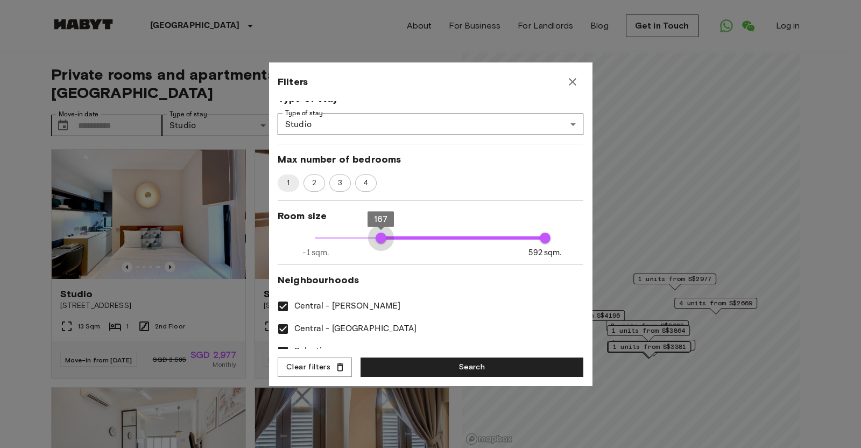
type input "***"
type input "****"
type input "***"
type input "****"
type input "***"
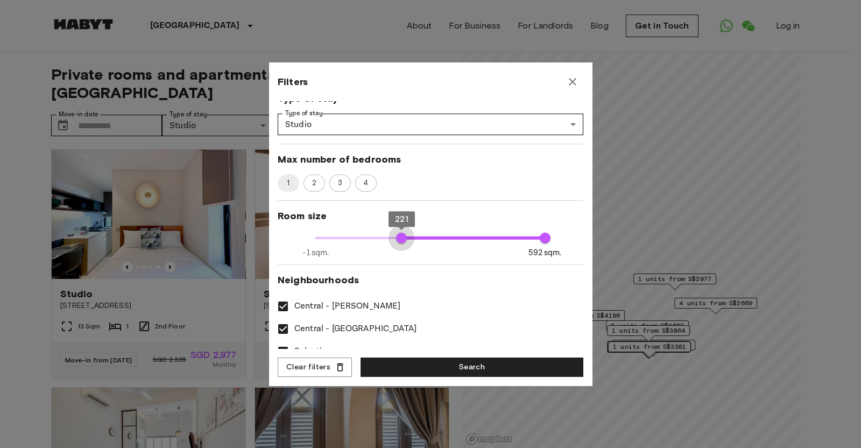
type input "****"
type input "***"
type input "****"
type input "***"
type input "****"
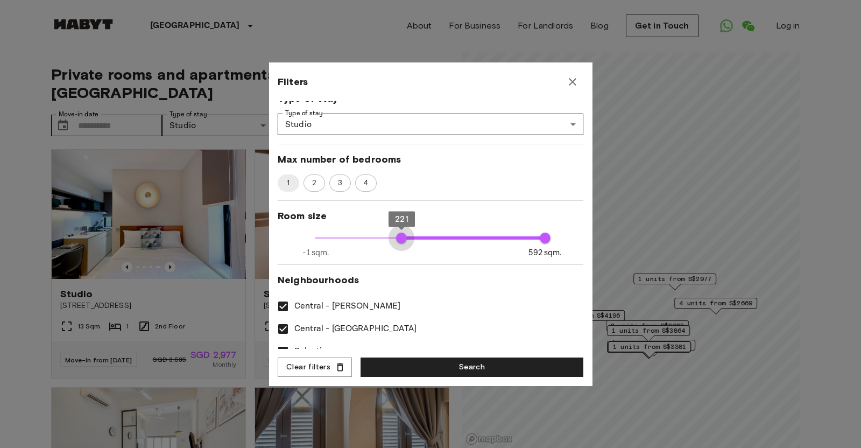
type input "***"
type input "****"
type input "***"
type input "****"
type input "***"
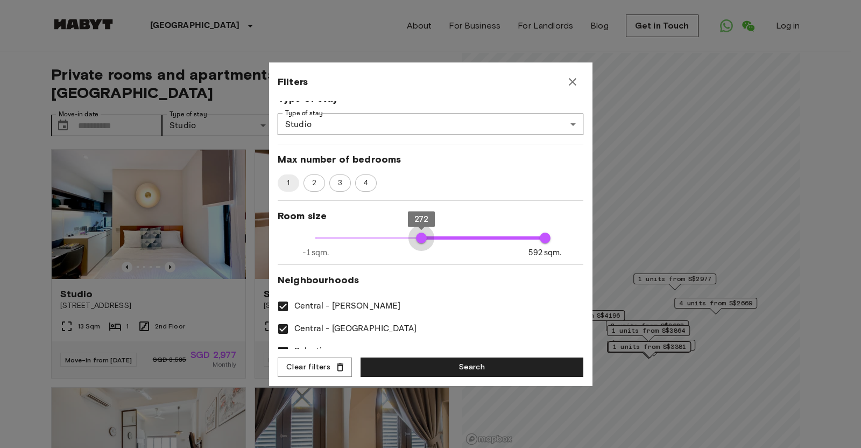
type input "****"
type input "***"
type input "****"
type input "***"
type input "****"
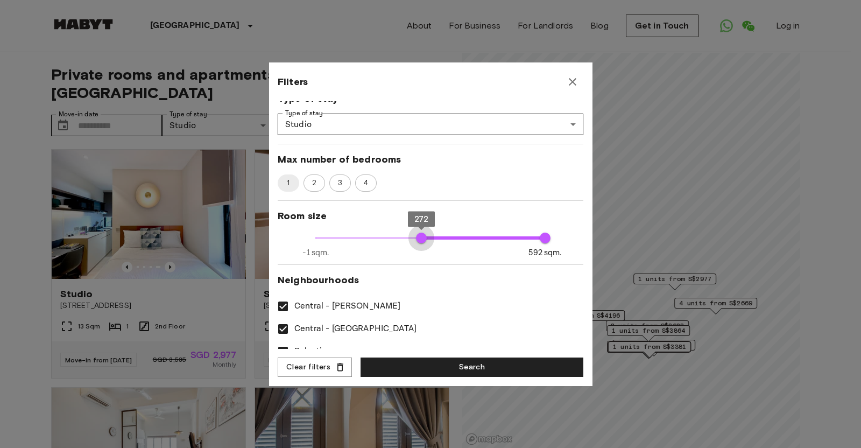
type input "***"
type input "****"
type input "***"
type input "****"
type input "***"
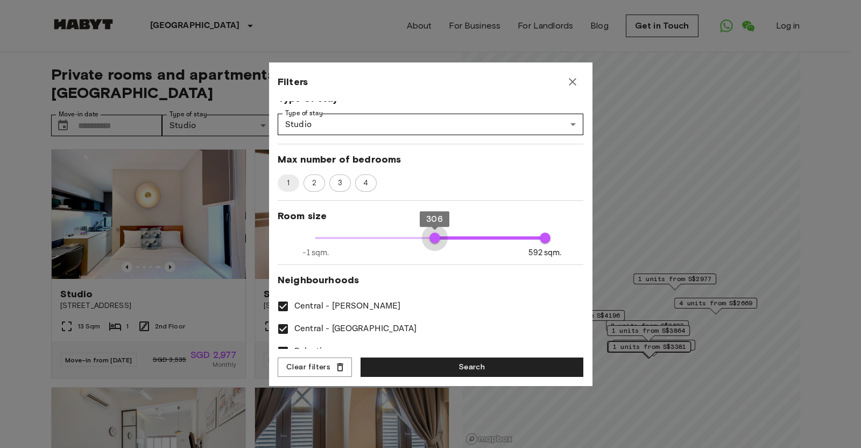
type input "****"
type input "***"
type input "****"
type input "***"
type input "****"
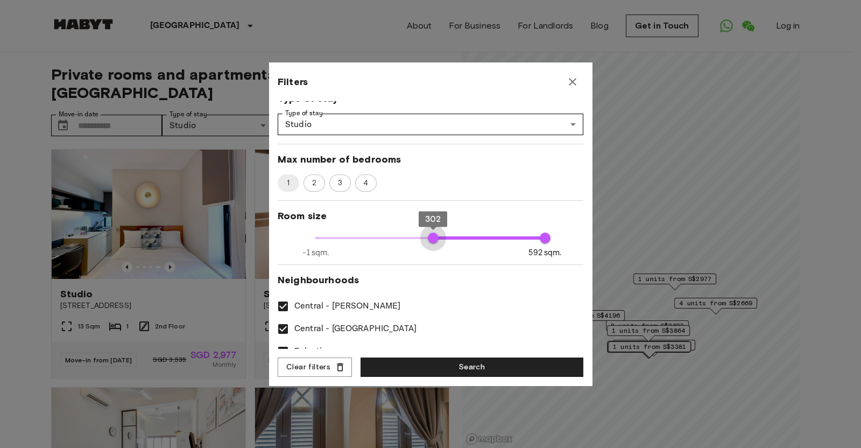
type input "***"
type input "****"
type input "***"
type input "****"
type input "***"
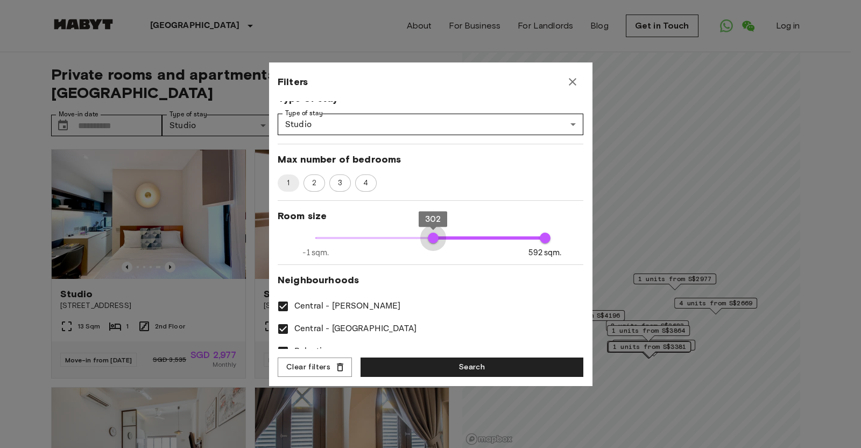
type input "****"
type input "***"
type input "****"
type input "***"
type input "****"
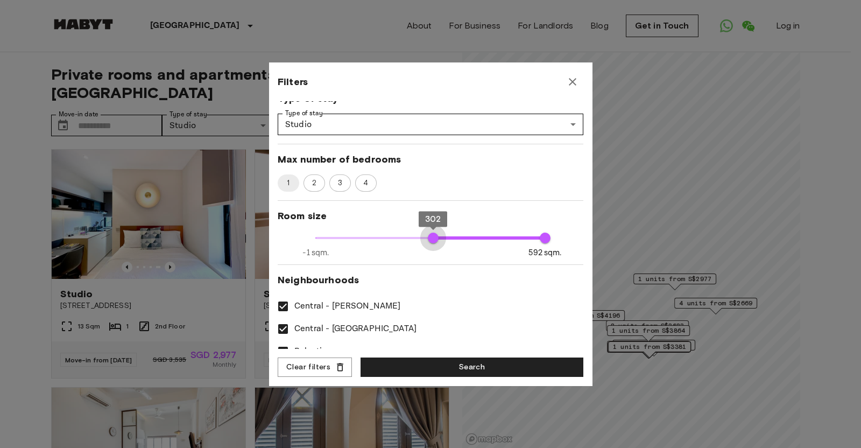
type input "***"
type input "****"
type input "***"
drag, startPoint x: 316, startPoint y: 236, endPoint x: 424, endPoint y: 242, distance: 107.8
click at [424, 242] on span "291" at bounding box center [429, 238] width 11 height 11
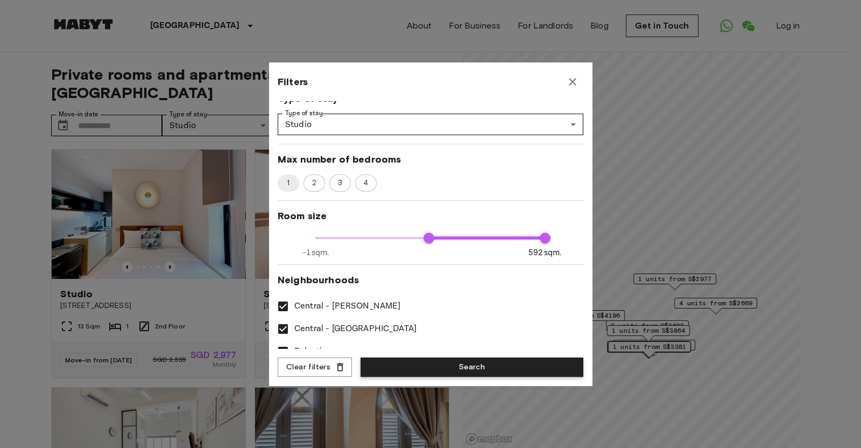
click at [458, 357] on button "Search" at bounding box center [472, 367] width 223 height 20
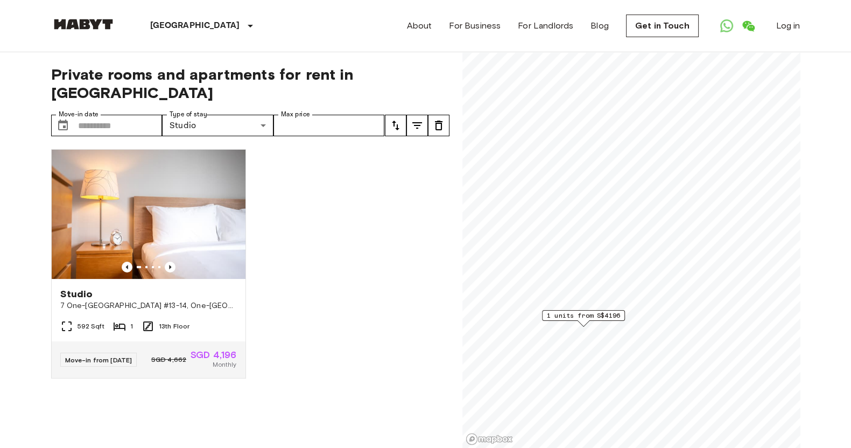
click at [416, 119] on icon "tune" at bounding box center [417, 125] width 13 height 13
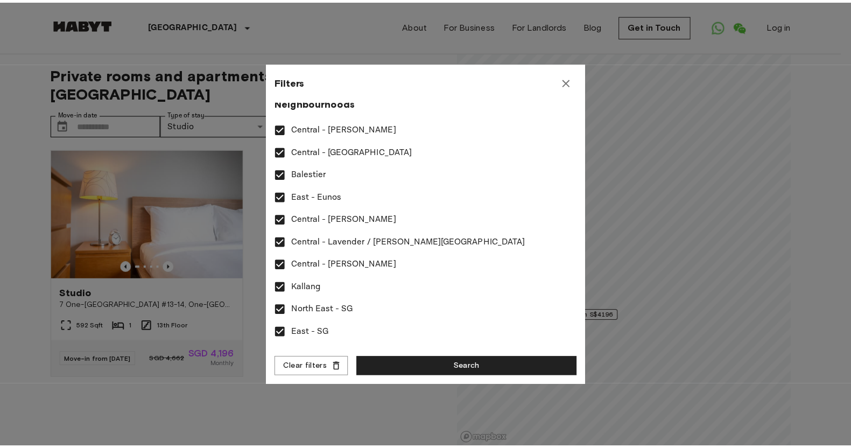
scroll to position [202, 0]
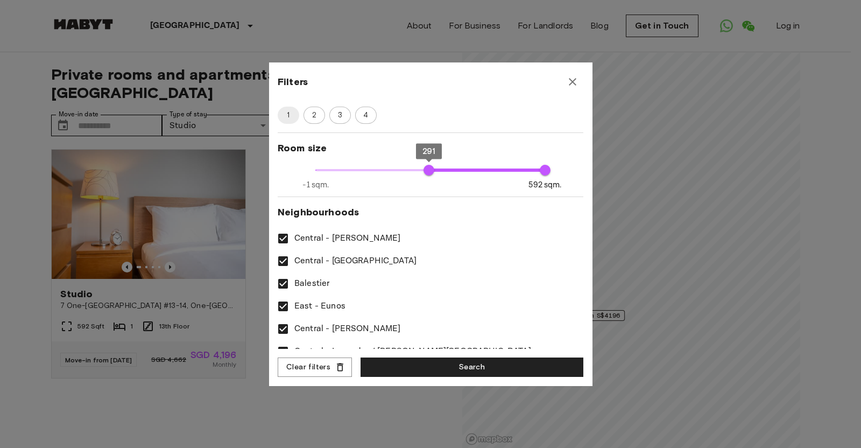
type input "****"
type input "***"
type input "****"
type input "***"
type input "****"
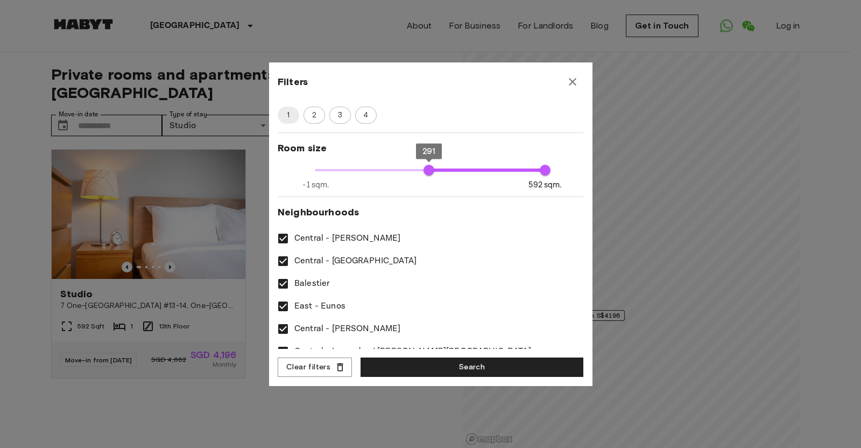
type input "***"
type input "****"
type input "***"
type input "****"
type input "***"
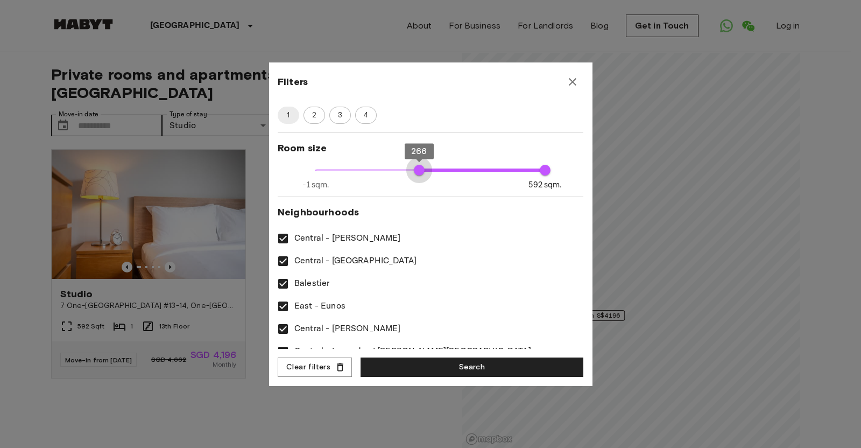
type input "****"
type input "***"
type input "****"
type input "***"
type input "****"
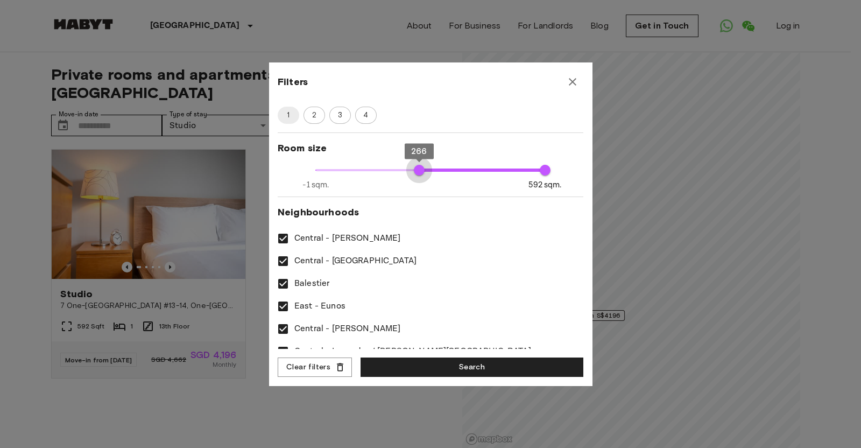
type input "**"
type input "****"
type input "**"
drag, startPoint x: 424, startPoint y: 167, endPoint x: 242, endPoint y: 170, distance: 182.0
click at [242, 170] on div "Filters Move-in date Move-in date ​ Move-in date Price range S$1418 S$7550 1418…" at bounding box center [430, 224] width 861 height 448
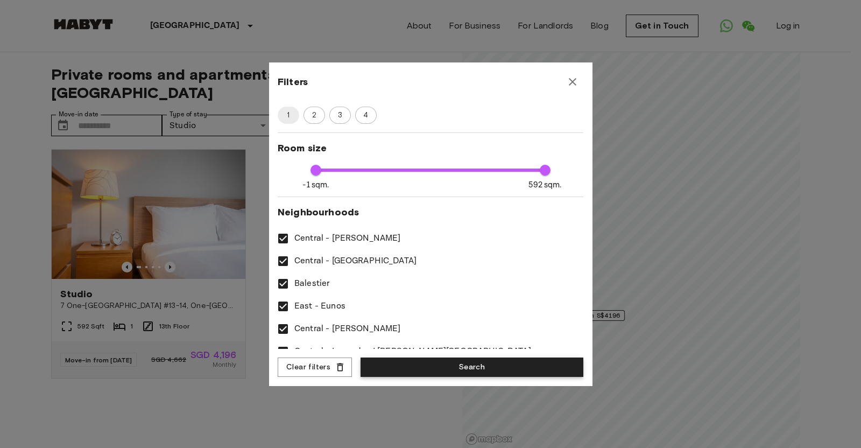
click at [485, 357] on button "Search" at bounding box center [472, 367] width 223 height 20
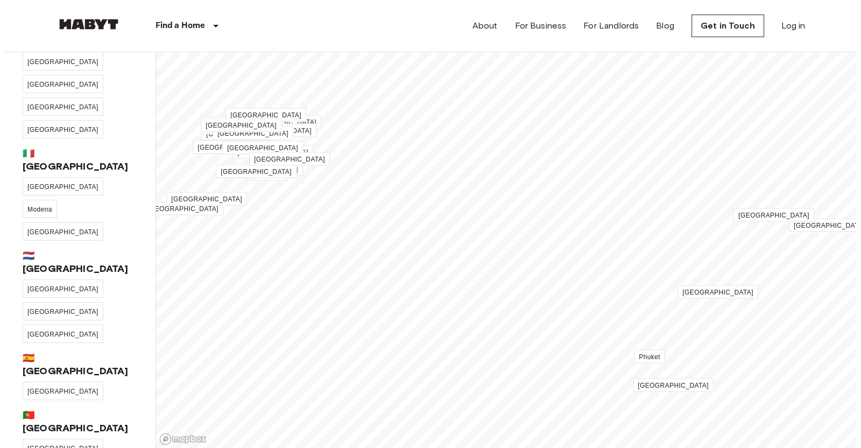
scroll to position [301, 0]
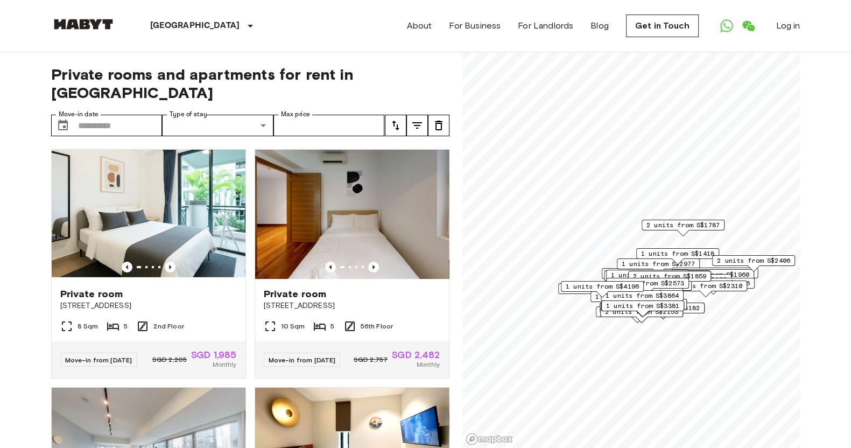
click at [416, 119] on icon "tune" at bounding box center [417, 125] width 13 height 13
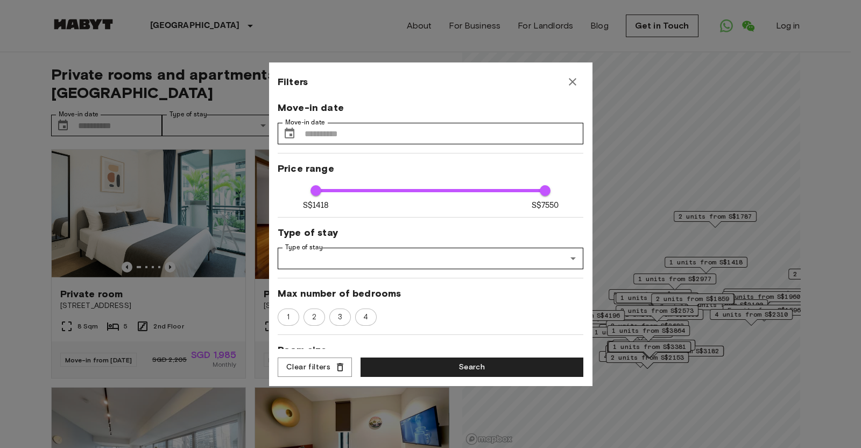
scroll to position [67, 0]
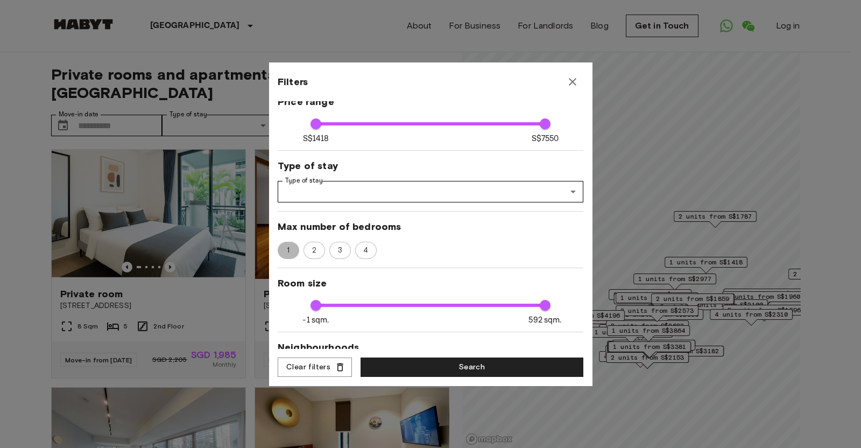
click at [296, 251] on span "1" at bounding box center [288, 250] width 15 height 11
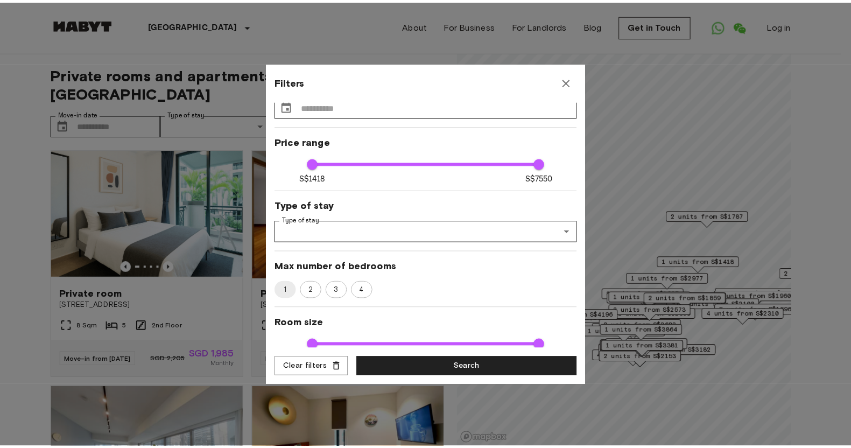
scroll to position [26, 0]
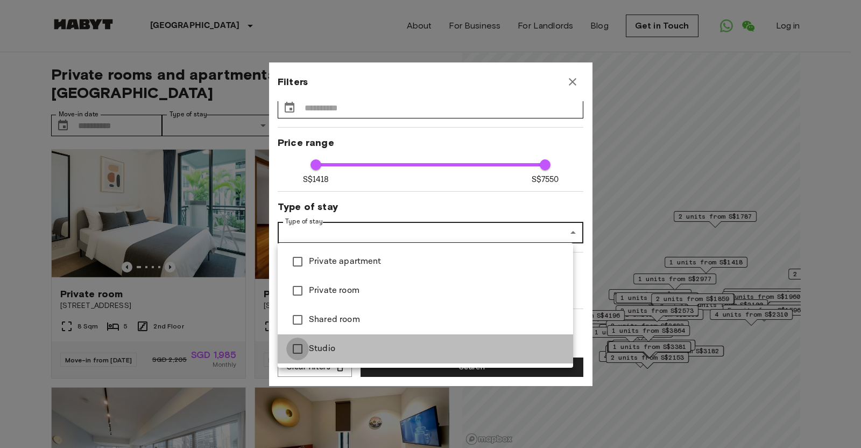
type input "****"
type input "******"
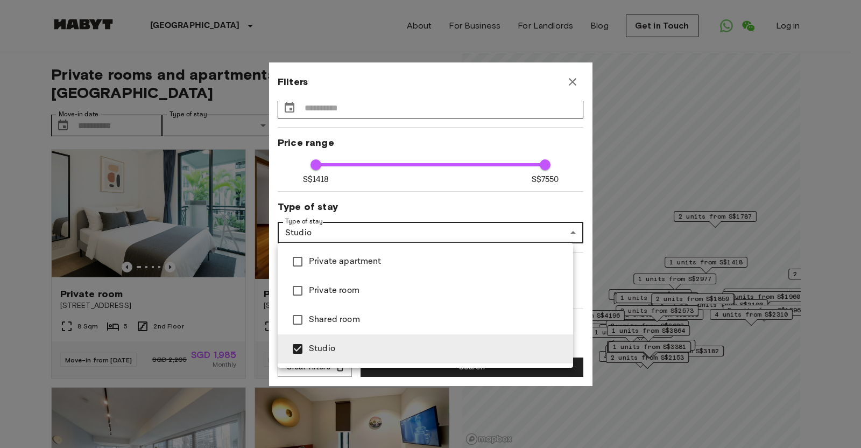
type input "****"
type input "**********"
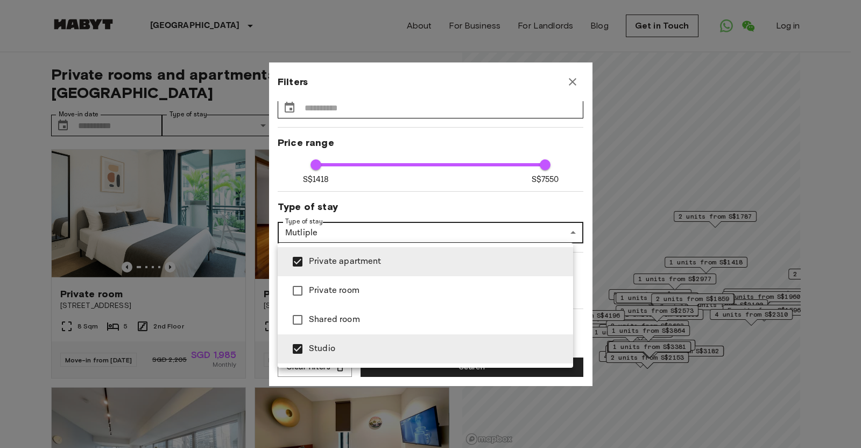
drag, startPoint x: 579, startPoint y: 162, endPoint x: 571, endPoint y: 275, distance: 113.3
click at [571, 275] on div "Private apartment Private room Shared room Studio" at bounding box center [430, 224] width 861 height 448
click at [517, 222] on div at bounding box center [430, 224] width 861 height 448
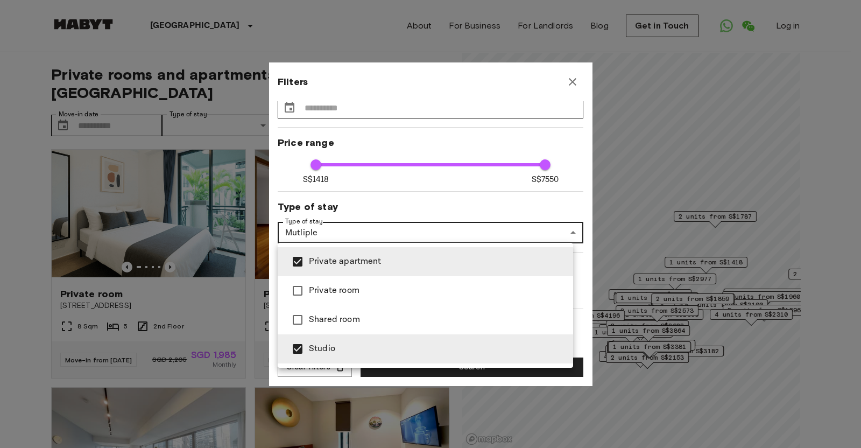
click at [530, 231] on div at bounding box center [430, 224] width 861 height 448
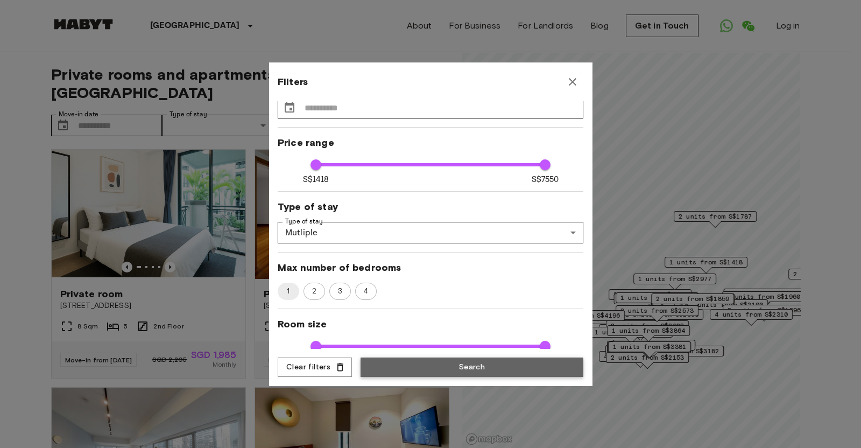
click at [480, 357] on button "Search" at bounding box center [472, 367] width 223 height 20
type input "**********"
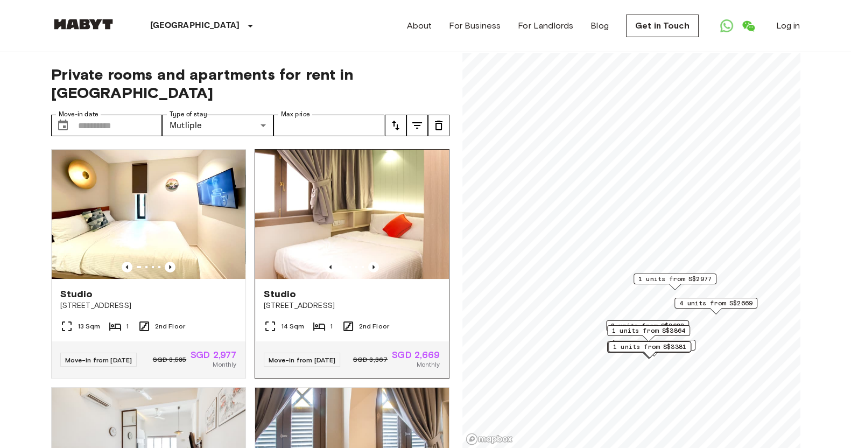
click at [315, 300] on span "115 Geylang Road Singapore" at bounding box center [352, 305] width 177 height 11
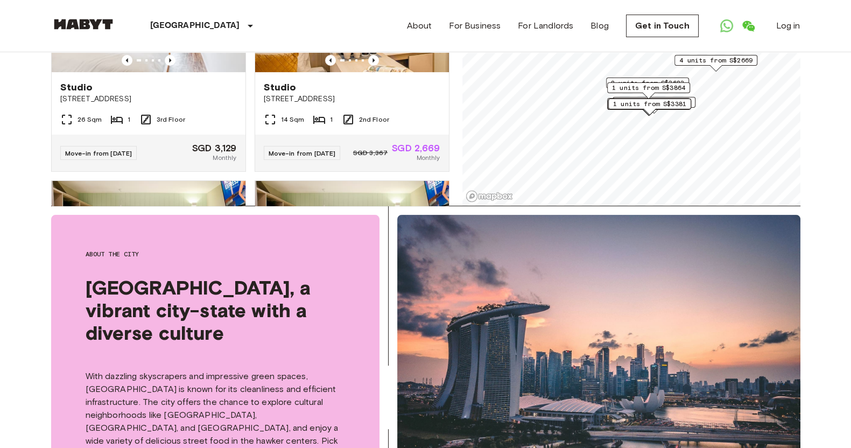
scroll to position [134, 0]
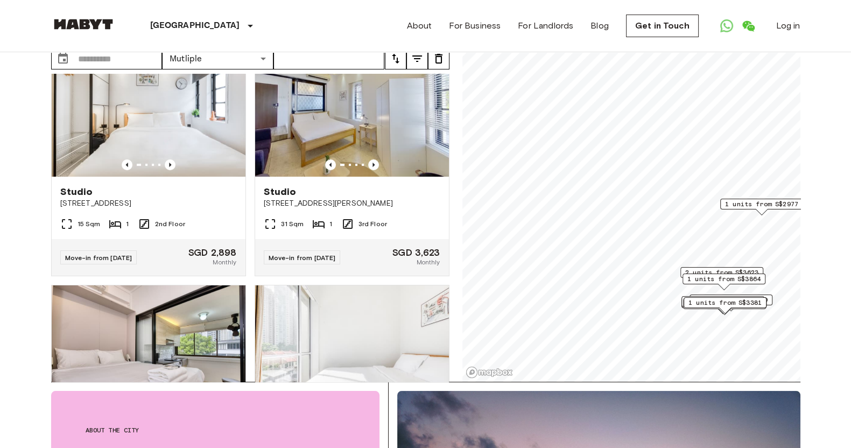
scroll to position [460, 0]
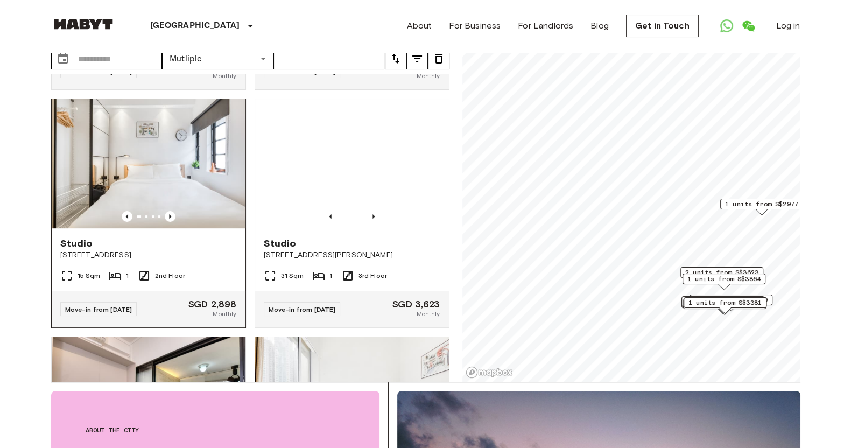
drag, startPoint x: 373, startPoint y: 154, endPoint x: 56, endPoint y: 146, distance: 316.6
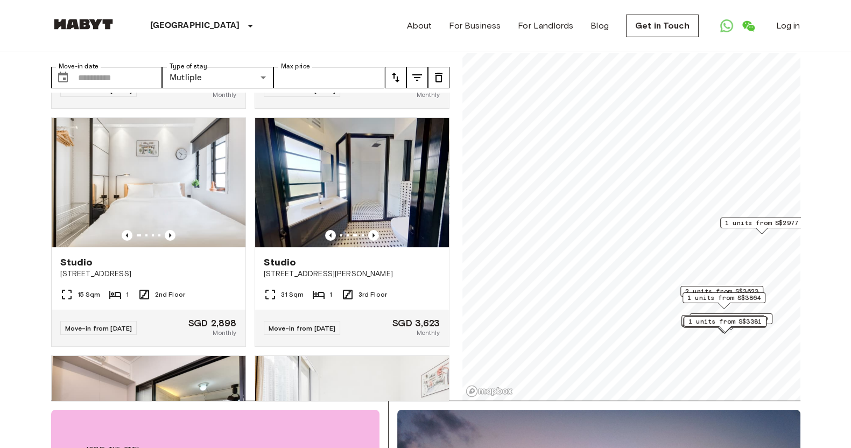
scroll to position [0, 0]
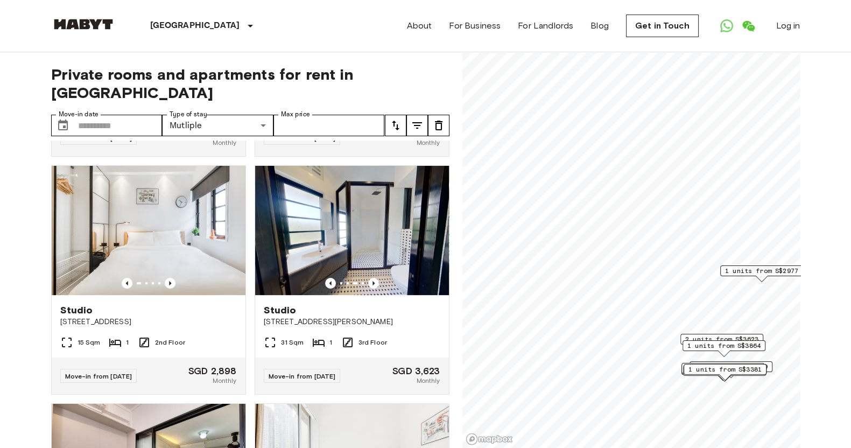
click at [419, 122] on icon "tune" at bounding box center [417, 125] width 10 height 6
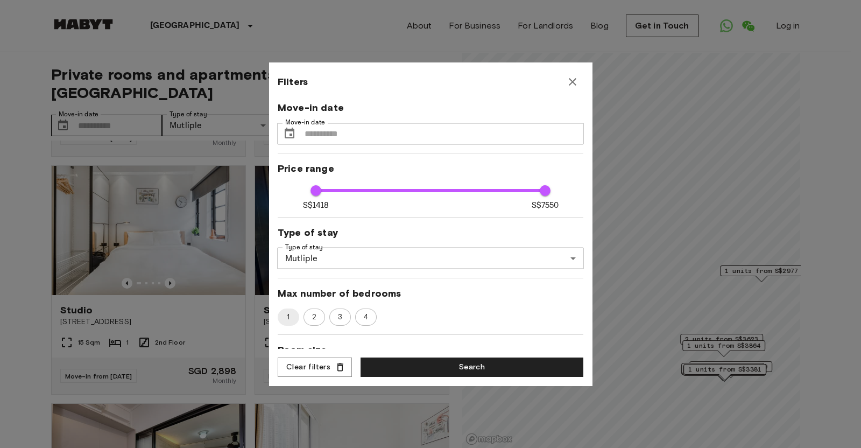
type input "****"
click at [342, 130] on input "Move-in date" at bounding box center [444, 134] width 279 height 22
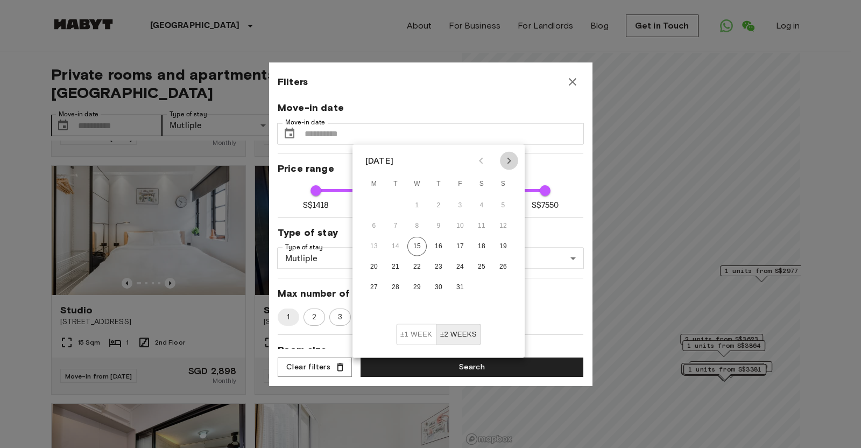
click at [511, 160] on icon "Next month" at bounding box center [509, 161] width 13 height 13
click at [502, 285] on button "30" at bounding box center [503, 287] width 19 height 19
type input "**********"
type input "****"
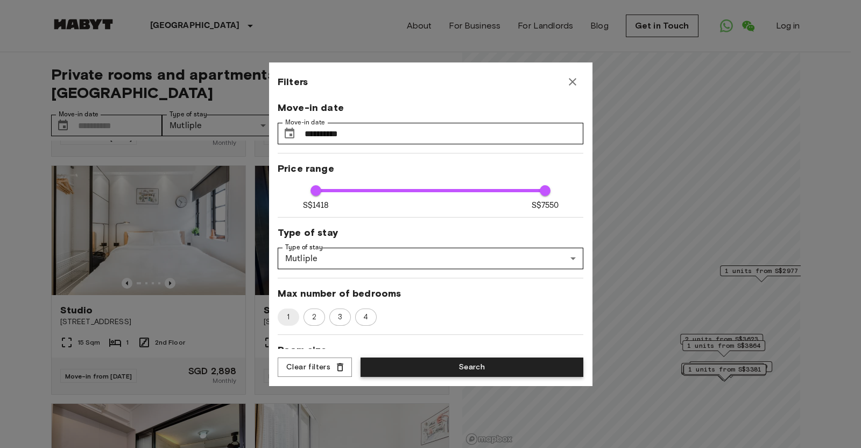
click at [462, 357] on button "Search" at bounding box center [472, 367] width 223 height 20
type input "**********"
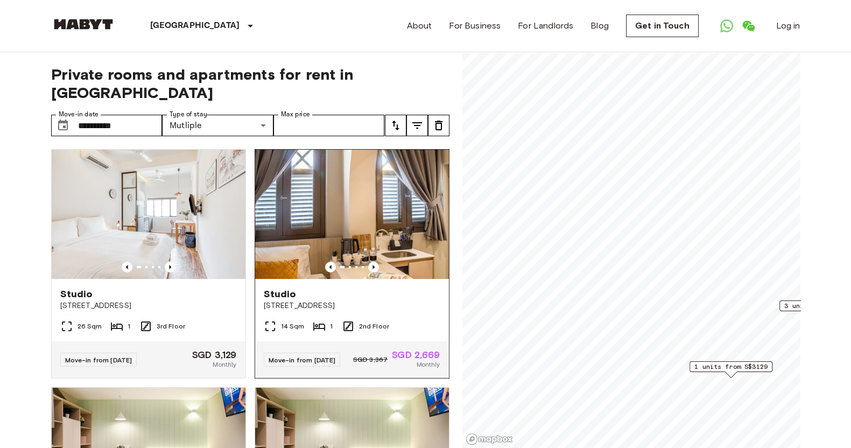
click at [364, 197] on img at bounding box center [352, 214] width 194 height 129
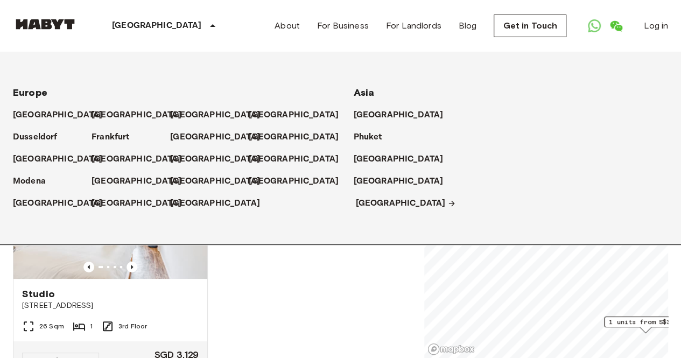
click at [368, 201] on p "[GEOGRAPHIC_DATA]" at bounding box center [401, 203] width 90 height 13
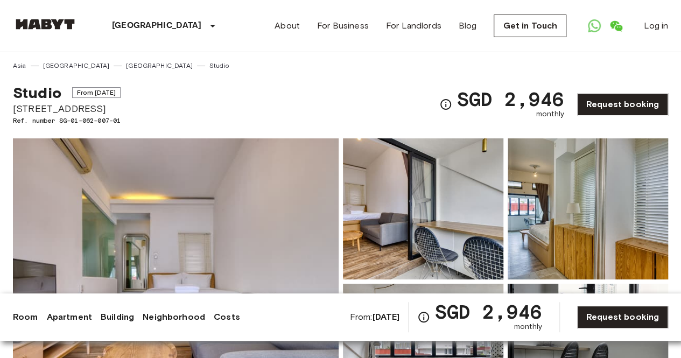
drag, startPoint x: 9, startPoint y: 106, endPoint x: 109, endPoint y: 104, distance: 100.7
copy span "[STREET_ADDRESS]"
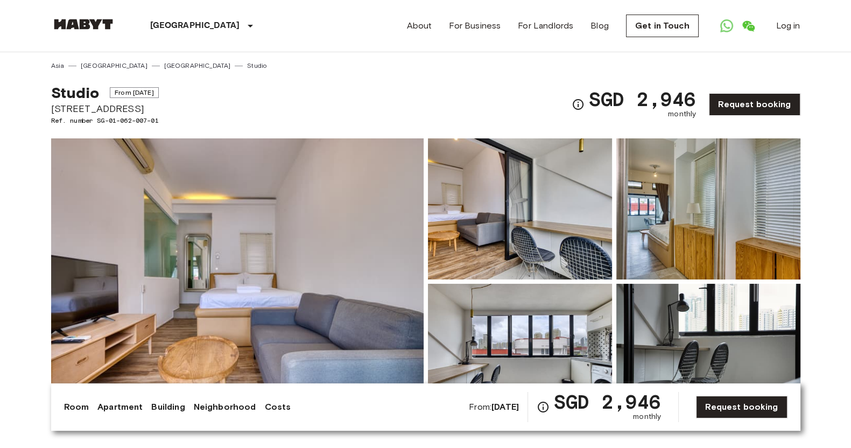
copy span "[STREET_ADDRESS]"
drag, startPoint x: 52, startPoint y: 106, endPoint x: 159, endPoint y: 106, distance: 106.6
click at [159, 106] on span "[STREET_ADDRESS]" at bounding box center [105, 109] width 108 height 14
copy span "[STREET_ADDRESS]"
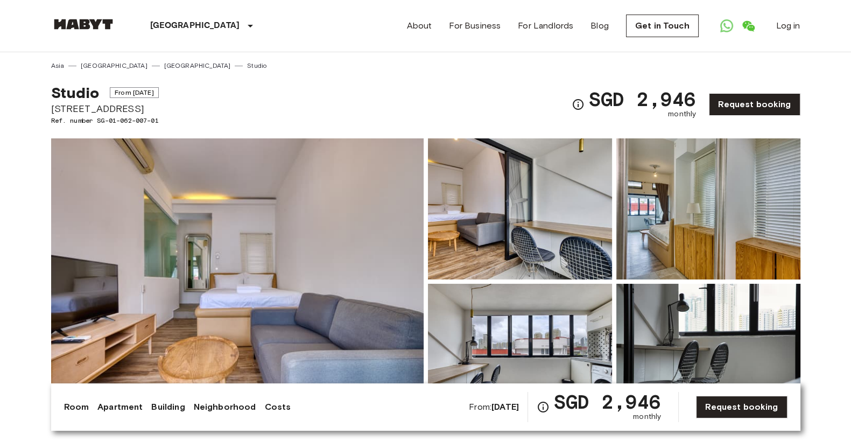
click at [417, 87] on div "Studio From [DATE][STREET_ADDRESS]. number SG-01-062-007-01 SGD 2,946 monthly R…" at bounding box center [425, 98] width 749 height 55
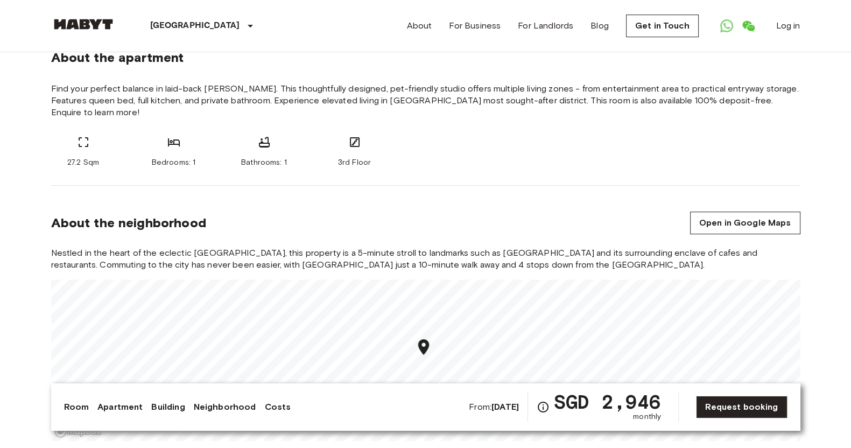
scroll to position [404, 0]
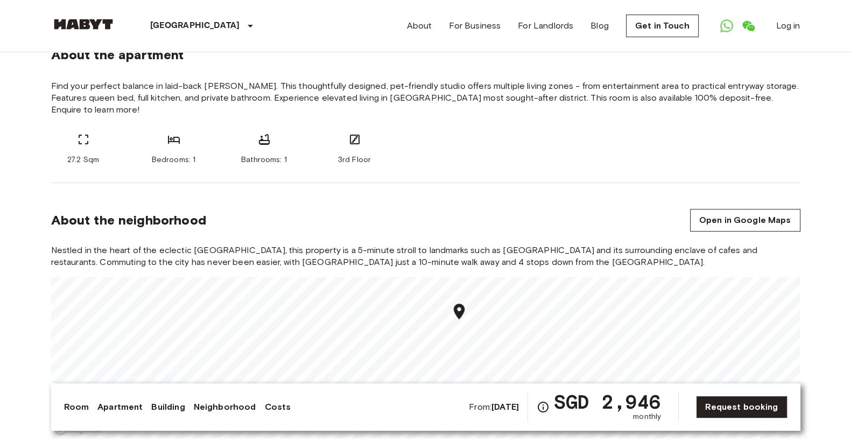
click at [522, 156] on div "27.2 Sqm Bedrooms: 1 Bathrooms: 1 3rd Floor" at bounding box center [425, 149] width 749 height 32
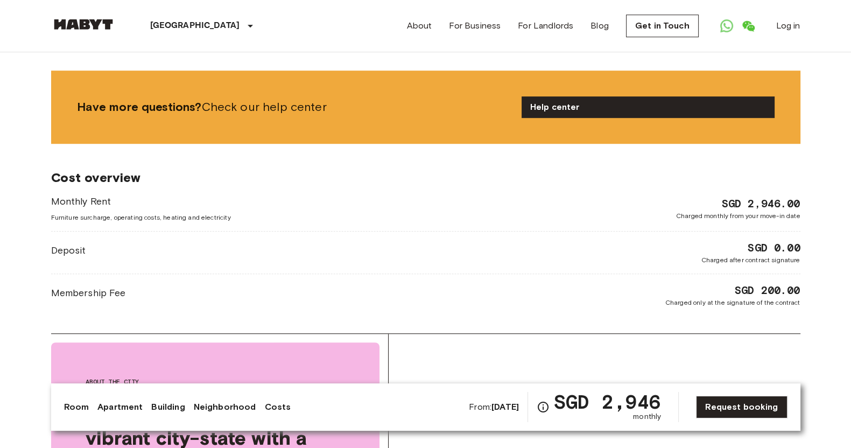
scroll to position [808, 0]
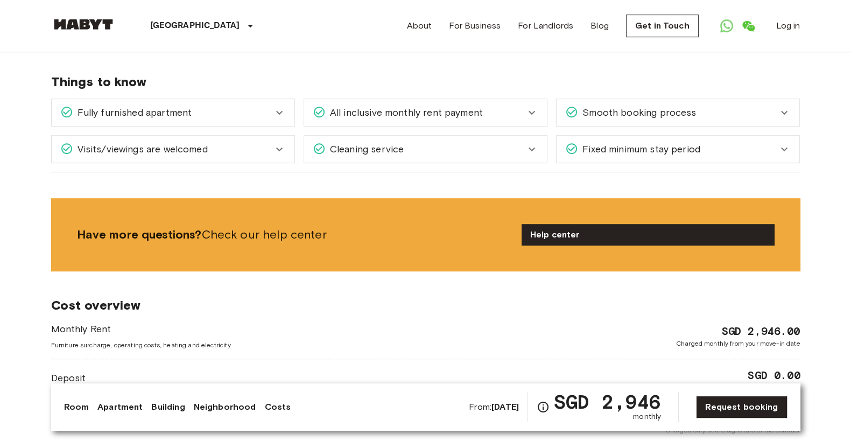
click at [481, 144] on div "Cleaning service" at bounding box center [419, 149] width 213 height 14
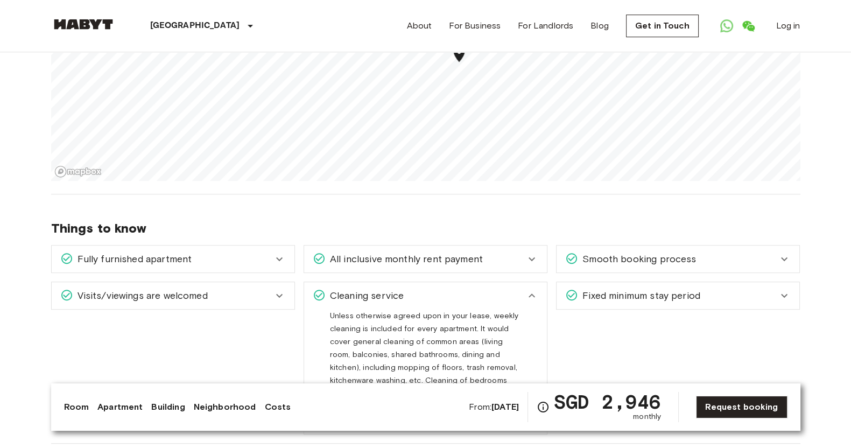
scroll to position [538, 0]
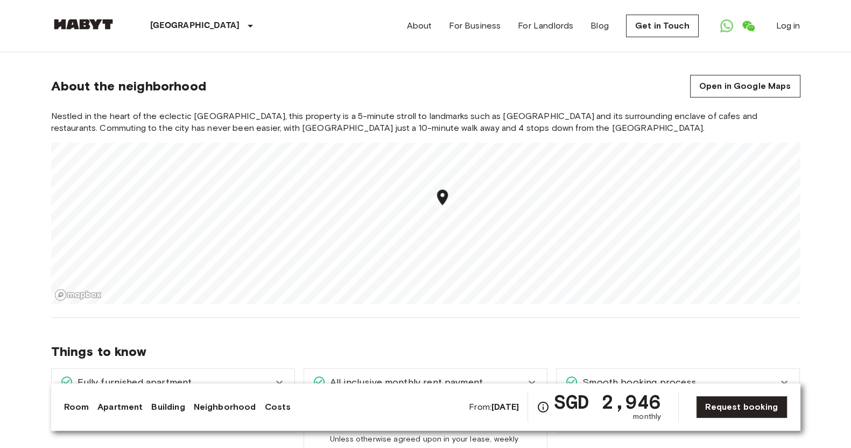
click at [210, 66] on section "About the neighborhood Open in Google Maps Nestled in the heart of the eclectic…" at bounding box center [425, 183] width 749 height 269
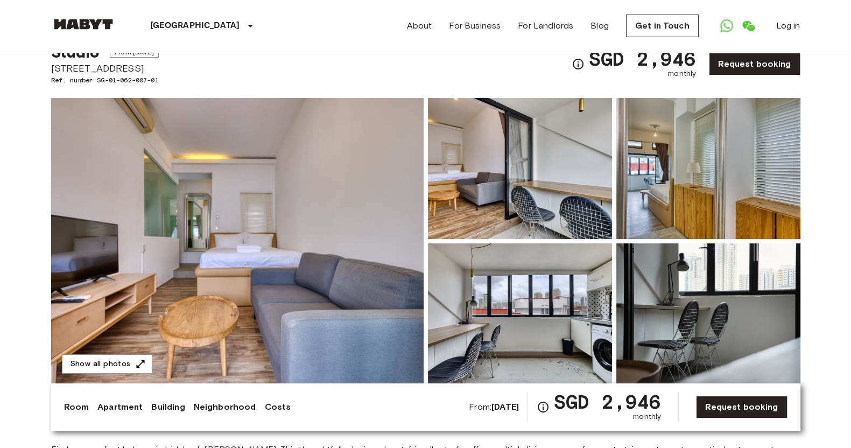
scroll to position [0, 0]
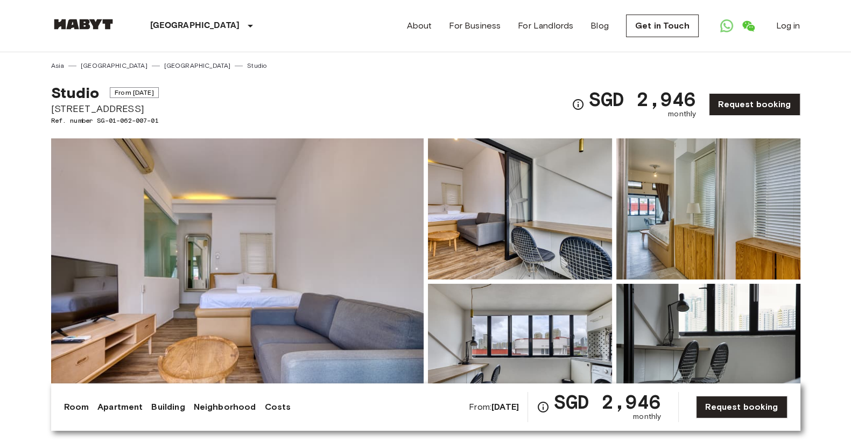
click at [680, 241] on img at bounding box center [708, 208] width 184 height 141
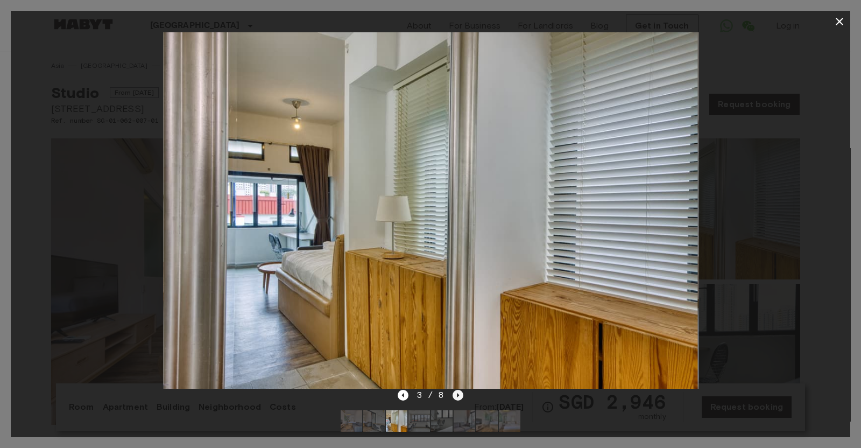
click at [460, 357] on icon "Next image" at bounding box center [458, 395] width 11 height 11
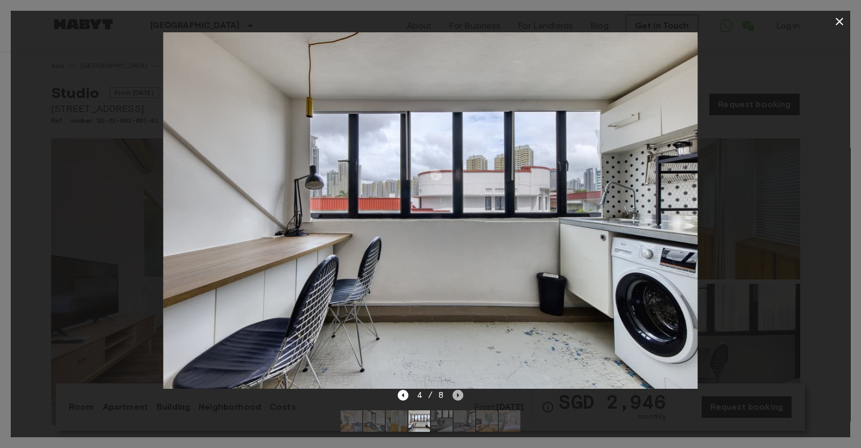
click at [461, 357] on icon "Next image" at bounding box center [458, 395] width 11 height 11
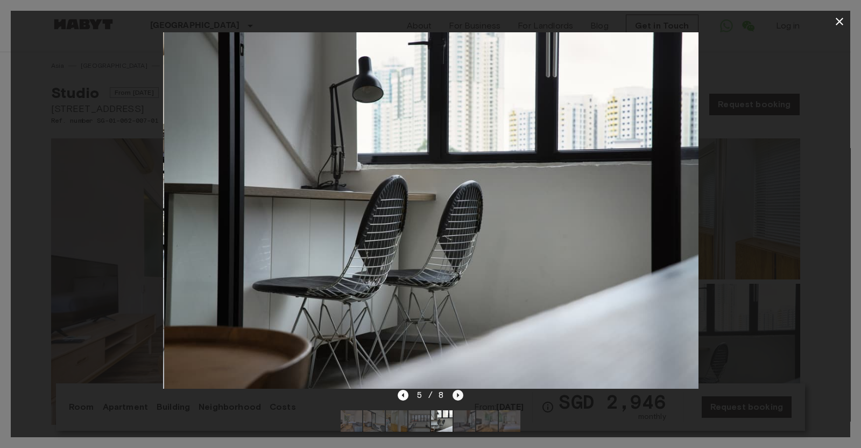
click at [461, 357] on icon "Next image" at bounding box center [458, 395] width 11 height 11
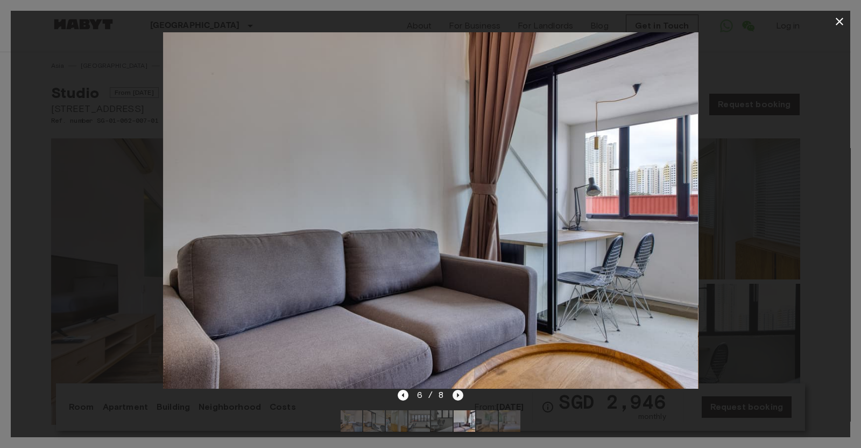
click at [462, 357] on icon "Next image" at bounding box center [458, 395] width 11 height 11
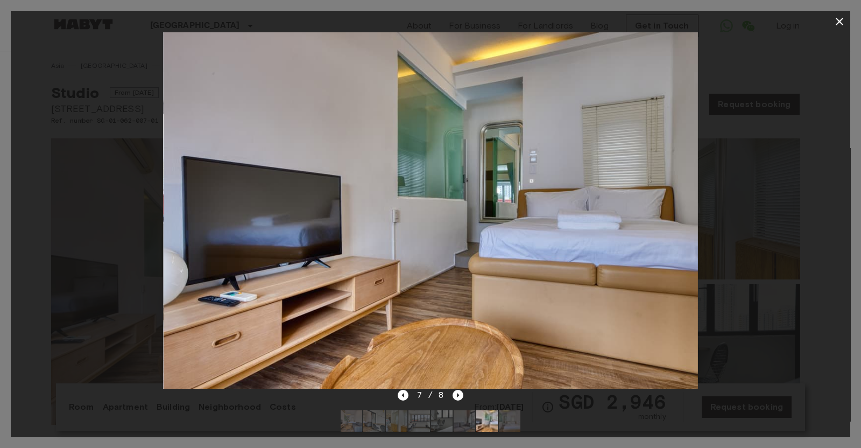
click at [680, 24] on icon "button" at bounding box center [839, 21] width 13 height 13
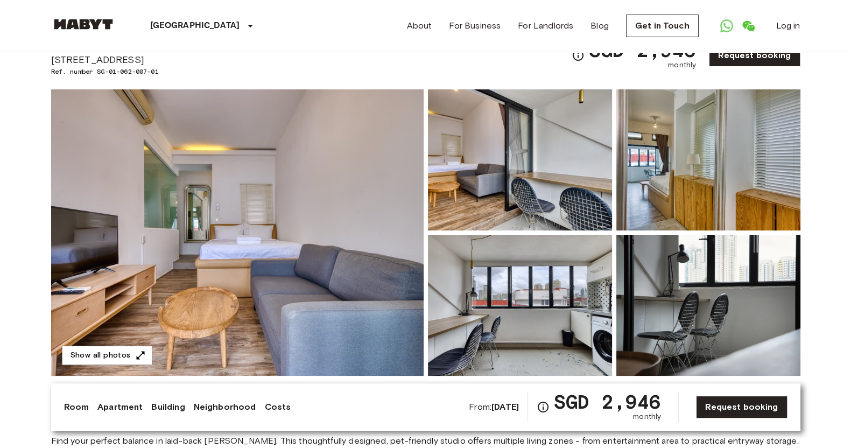
scroll to position [67, 0]
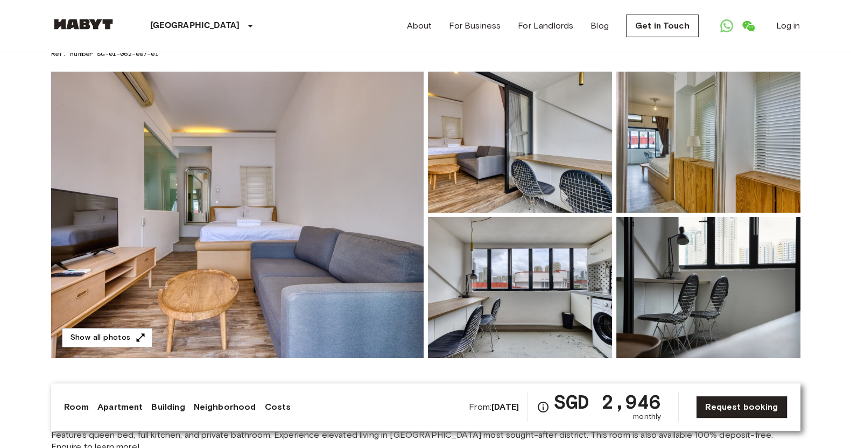
click at [315, 236] on img at bounding box center [237, 215] width 373 height 286
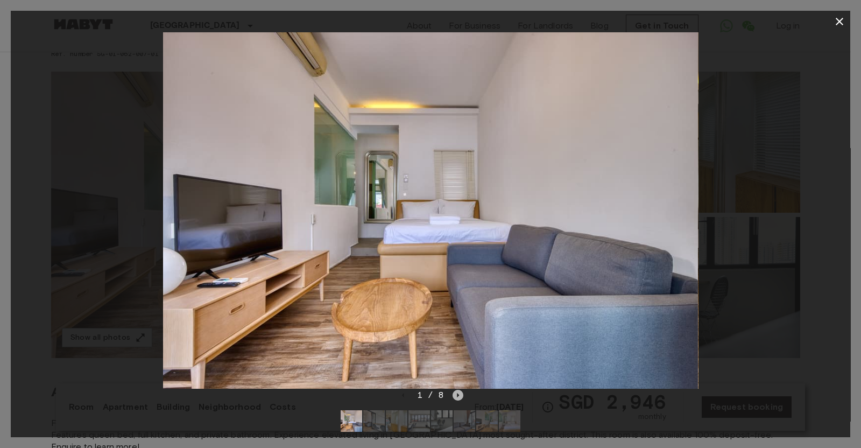
click at [454, 357] on icon "Next image" at bounding box center [458, 395] width 11 height 11
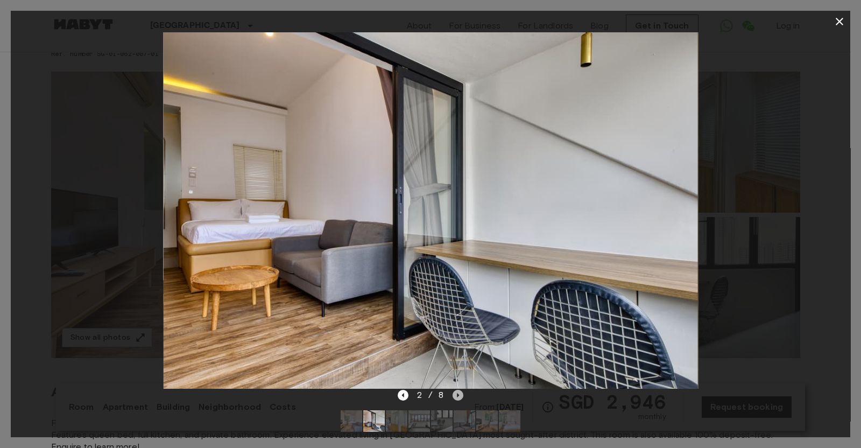
click at [458, 357] on icon "Next image" at bounding box center [459, 395] width 2 height 4
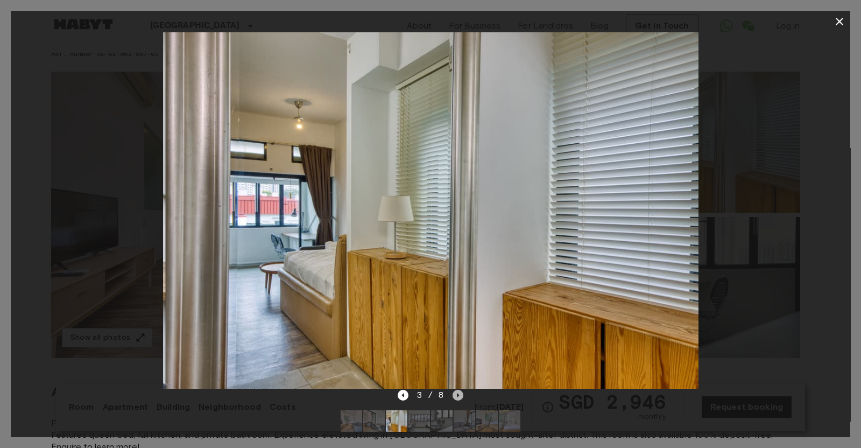
click at [458, 357] on icon "Next image" at bounding box center [459, 395] width 2 height 4
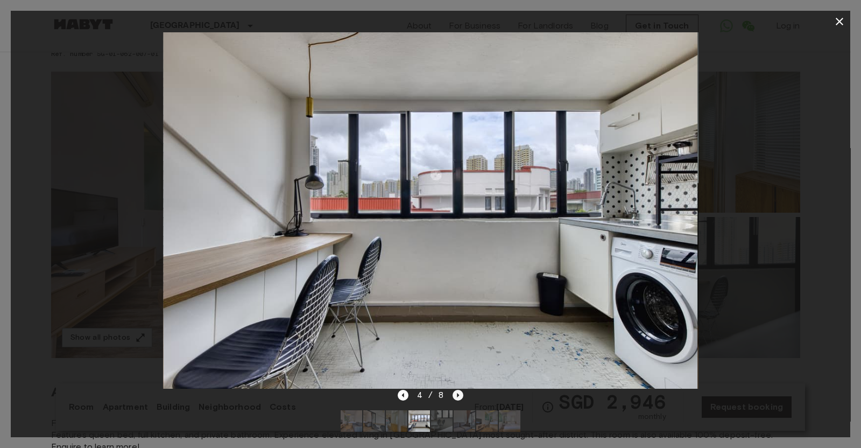
click at [457, 357] on icon "Next image" at bounding box center [458, 395] width 11 height 11
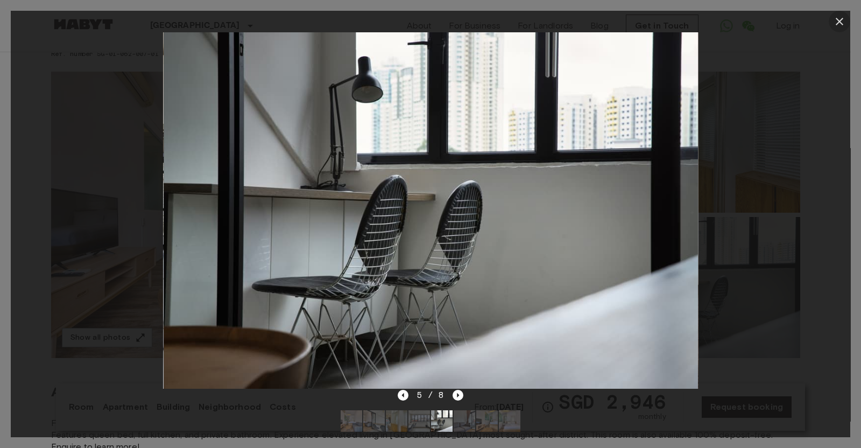
click at [680, 20] on icon "button" at bounding box center [840, 22] width 8 height 8
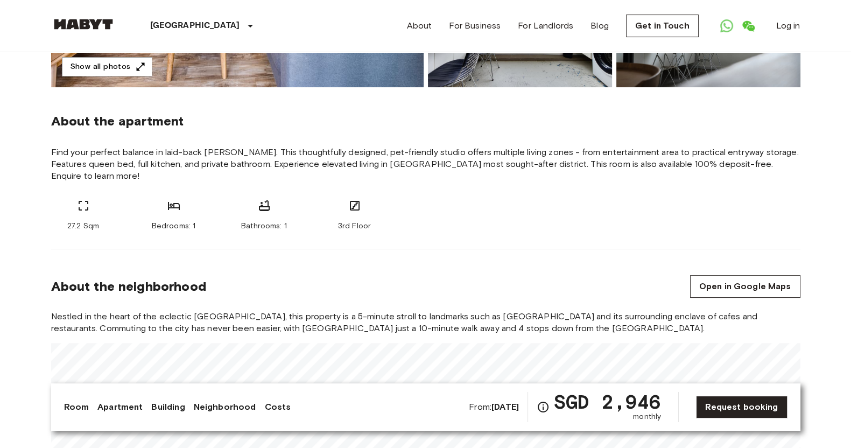
scroll to position [404, 0]
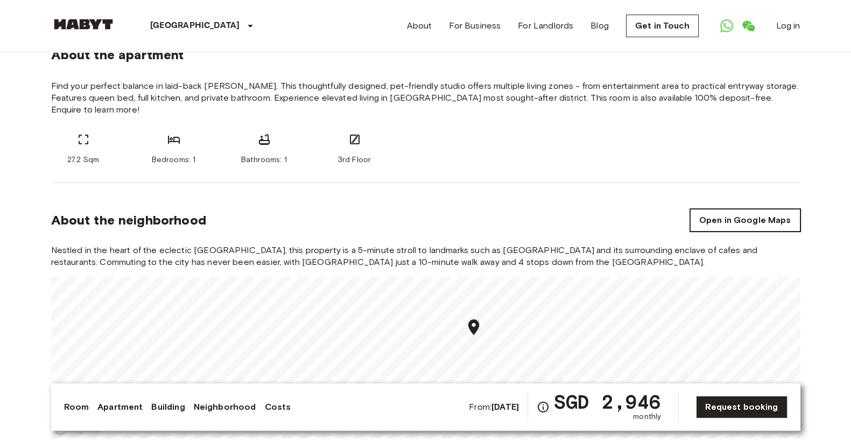
click at [680, 215] on link "Open in Google Maps" at bounding box center [745, 220] width 110 height 23
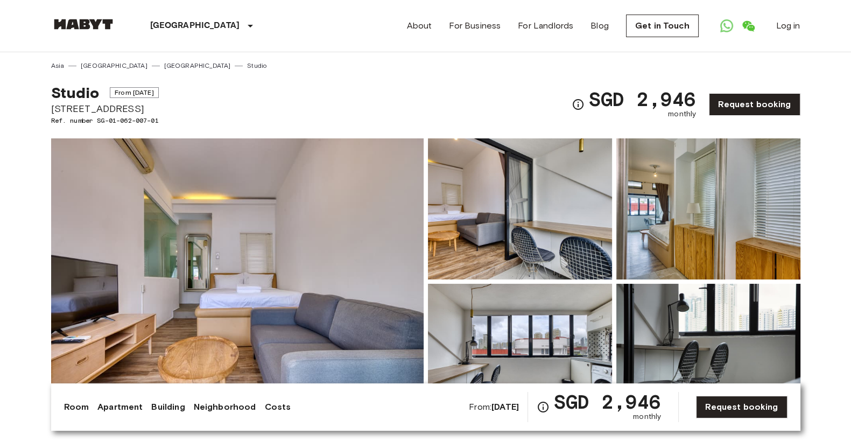
scroll to position [67, 0]
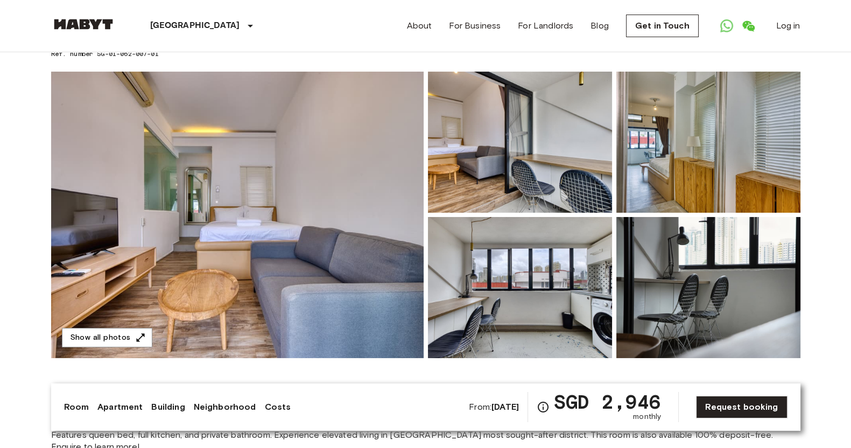
click at [318, 165] on img at bounding box center [237, 215] width 373 height 286
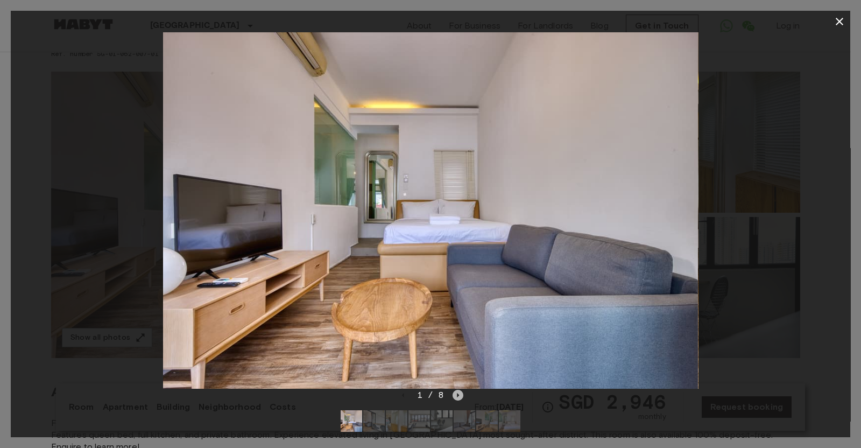
click at [460, 357] on icon "Next image" at bounding box center [458, 395] width 11 height 11
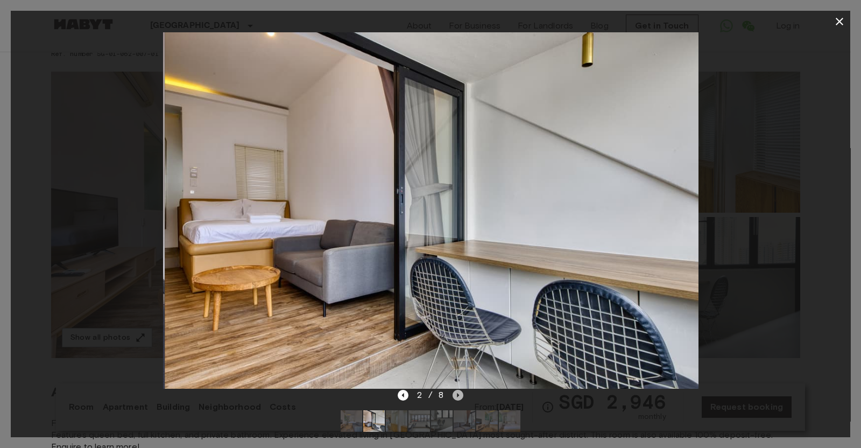
click at [460, 357] on icon "Next image" at bounding box center [458, 395] width 11 height 11
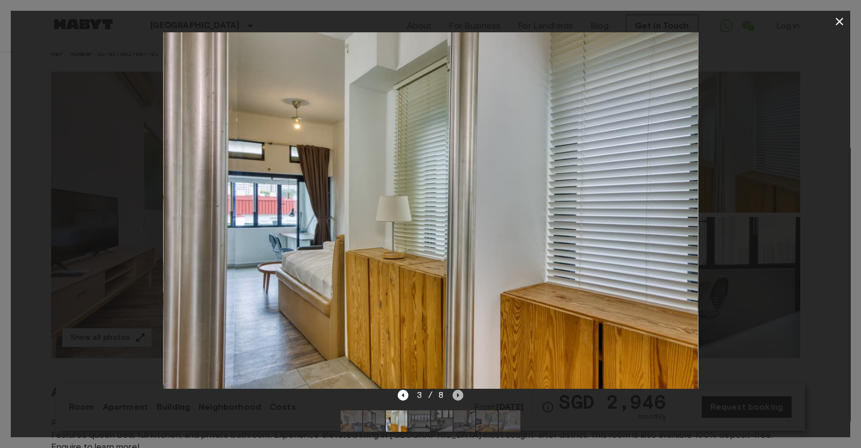
click at [460, 357] on icon "Next image" at bounding box center [458, 395] width 11 height 11
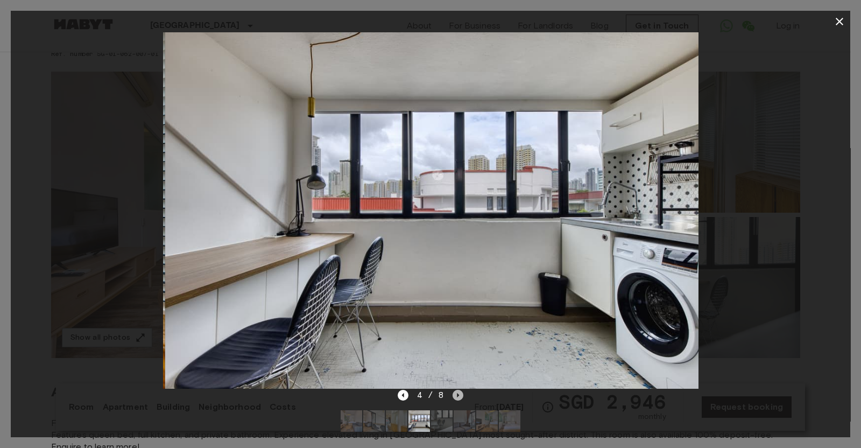
click at [460, 357] on icon "Next image" at bounding box center [458, 395] width 11 height 11
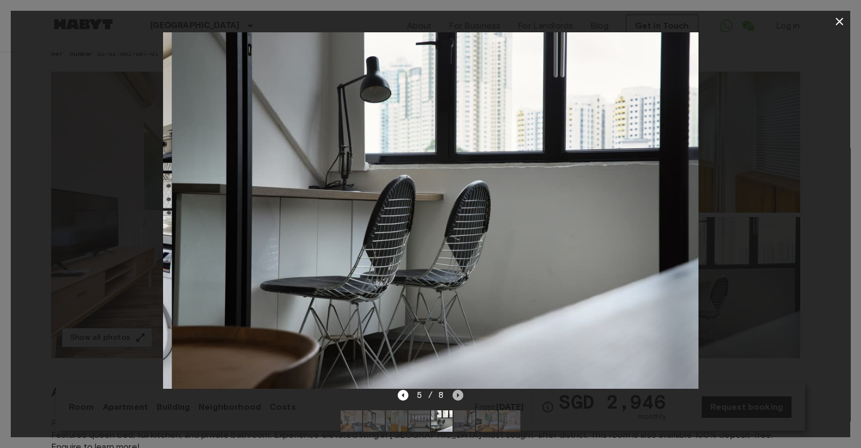
click at [460, 357] on icon "Next image" at bounding box center [458, 395] width 11 height 11
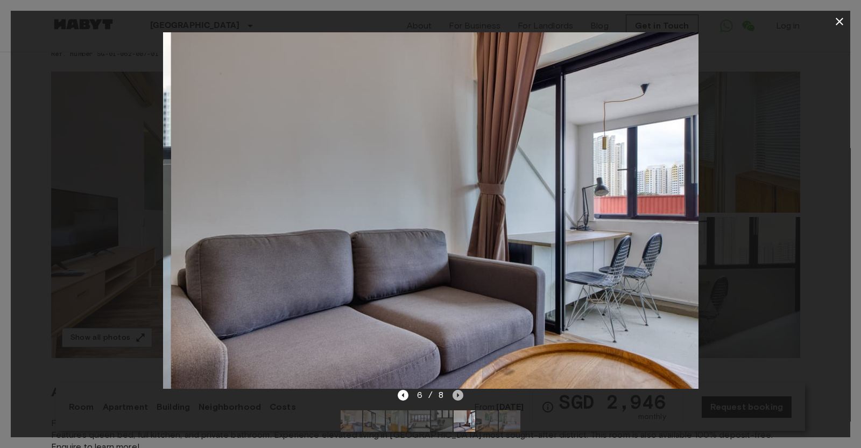
click at [460, 357] on icon "Next image" at bounding box center [458, 395] width 11 height 11
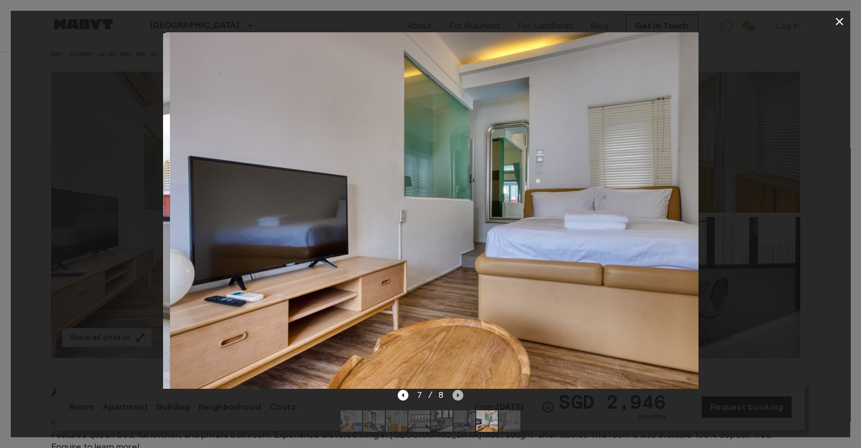
click at [460, 357] on icon "Next image" at bounding box center [458, 395] width 11 height 11
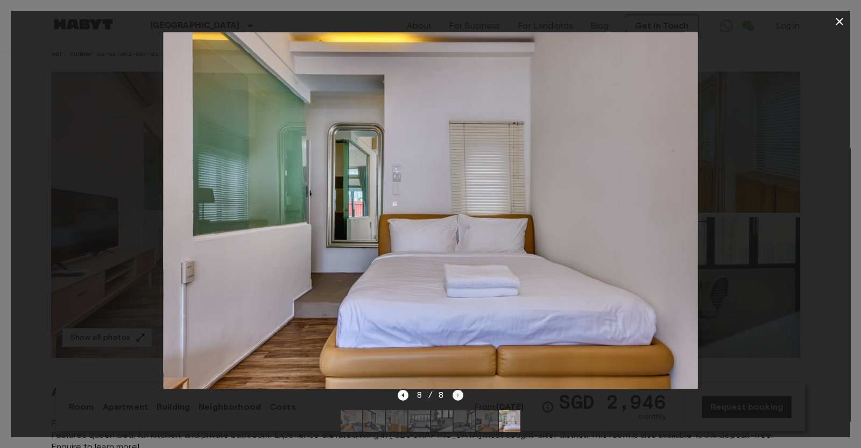
click at [460, 357] on div "8 / 8" at bounding box center [431, 395] width 66 height 13
click at [680, 25] on icon "button" at bounding box center [839, 21] width 13 height 13
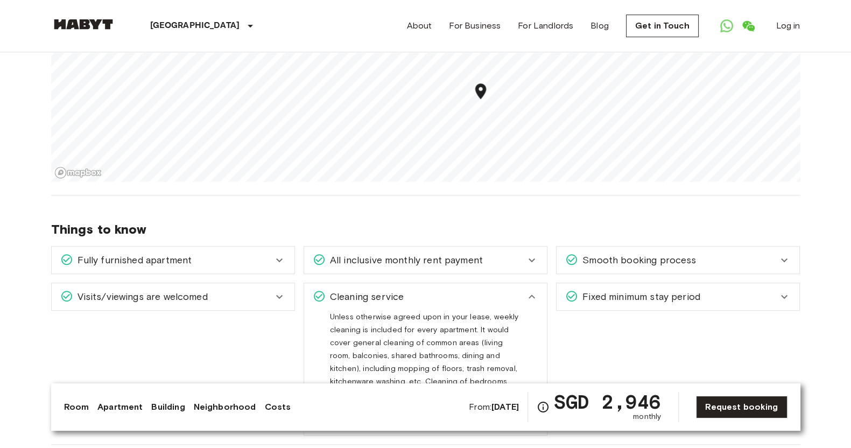
scroll to position [673, 0]
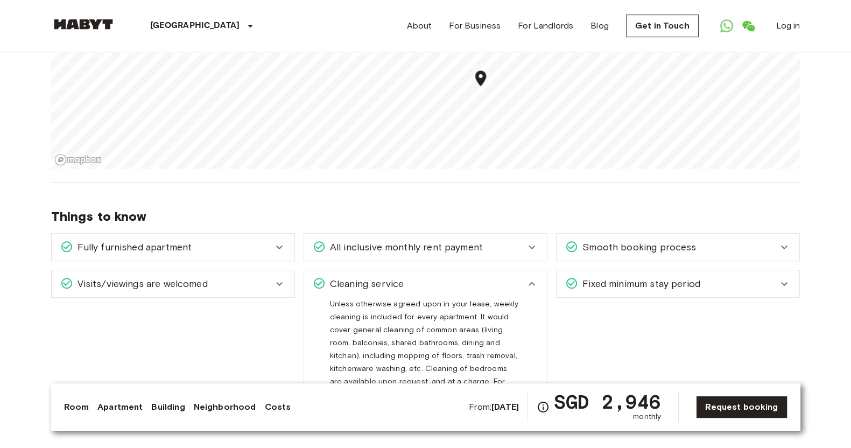
click at [531, 282] on icon at bounding box center [532, 284] width 6 height 4
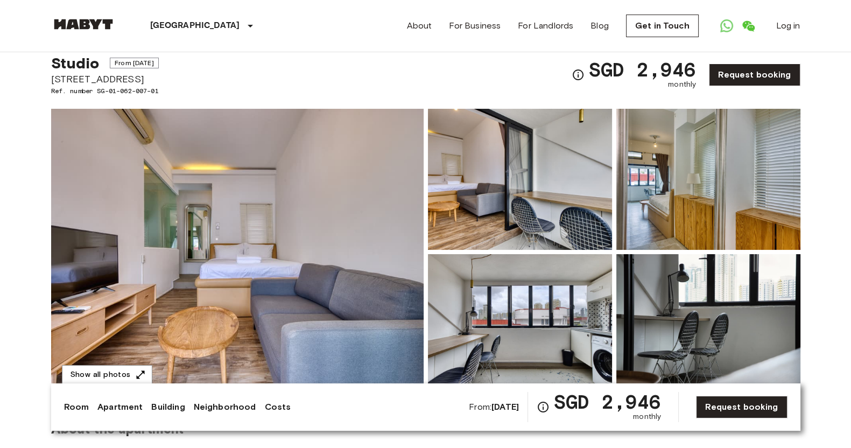
scroll to position [0, 0]
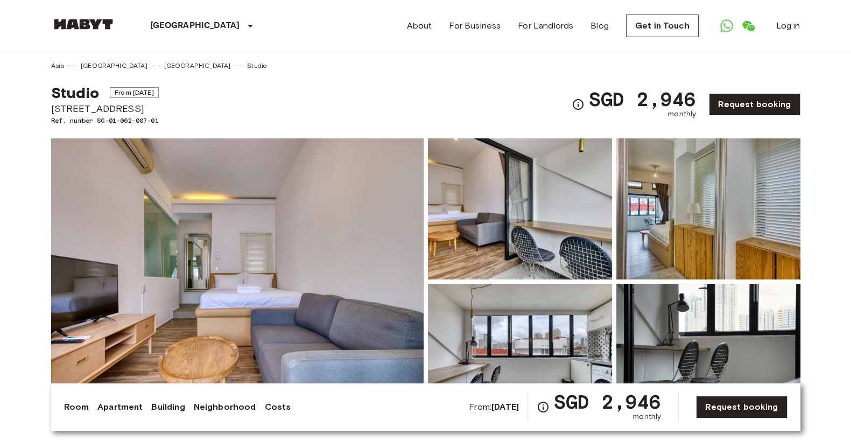
click at [366, 278] on img at bounding box center [237, 281] width 373 height 286
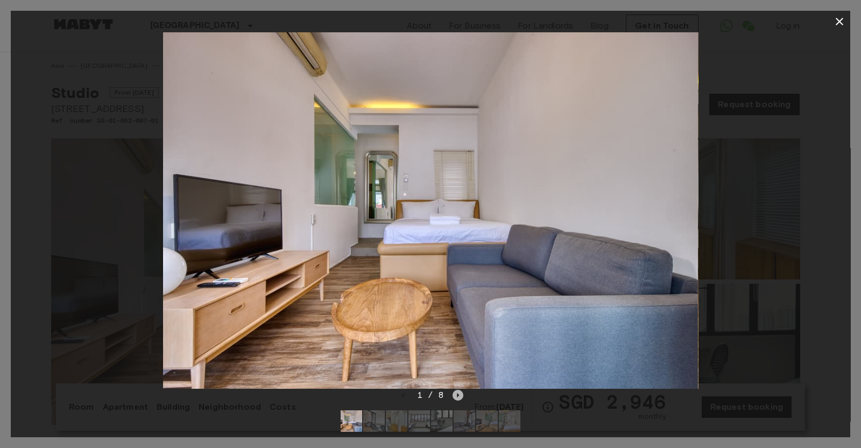
click at [457, 357] on icon "Next image" at bounding box center [458, 395] width 11 height 11
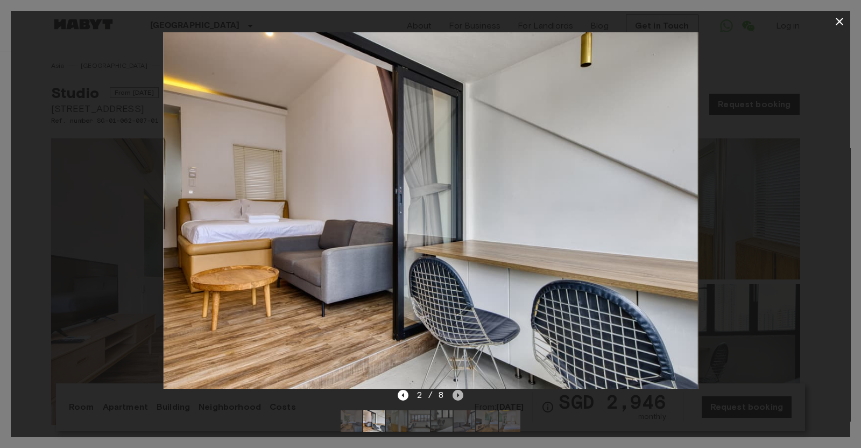
click at [457, 357] on icon "Next image" at bounding box center [458, 395] width 11 height 11
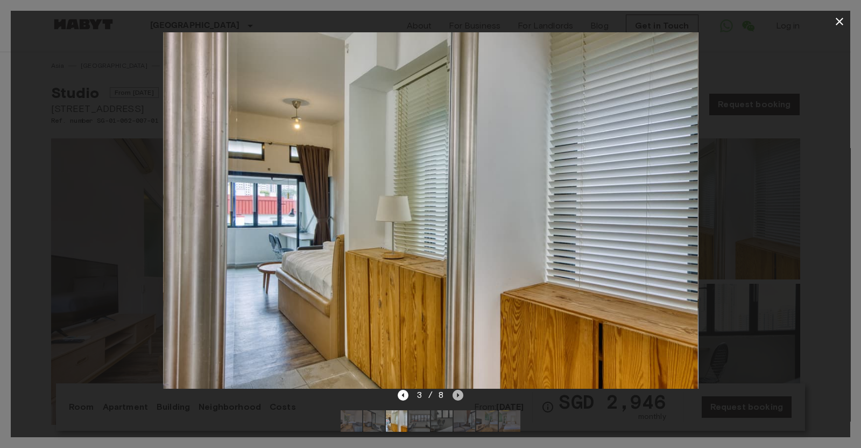
click at [457, 357] on icon "Next image" at bounding box center [458, 395] width 11 height 11
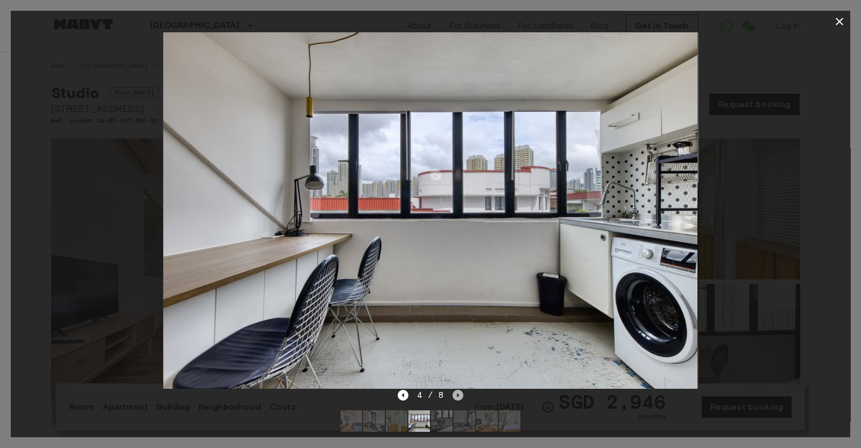
click at [457, 357] on icon "Next image" at bounding box center [458, 395] width 11 height 11
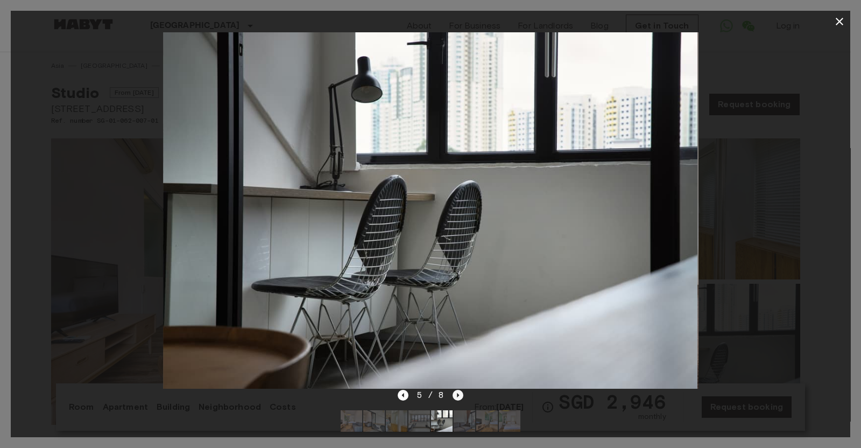
click at [461, 357] on icon "Next image" at bounding box center [458, 395] width 11 height 11
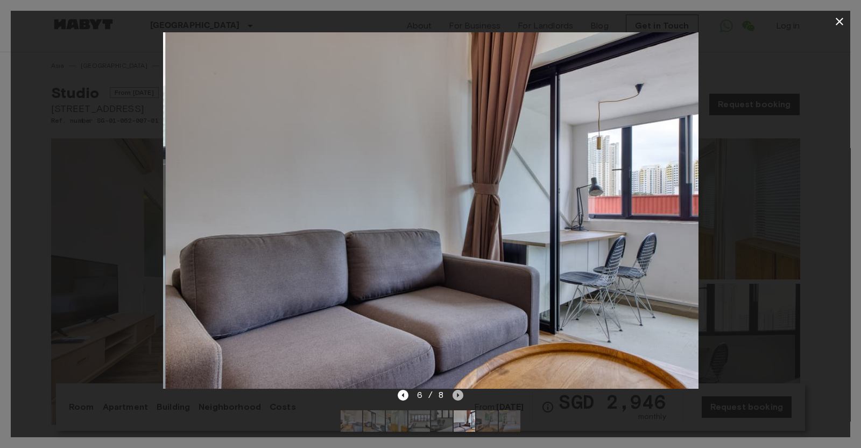
click at [461, 357] on icon "Next image" at bounding box center [458, 395] width 11 height 11
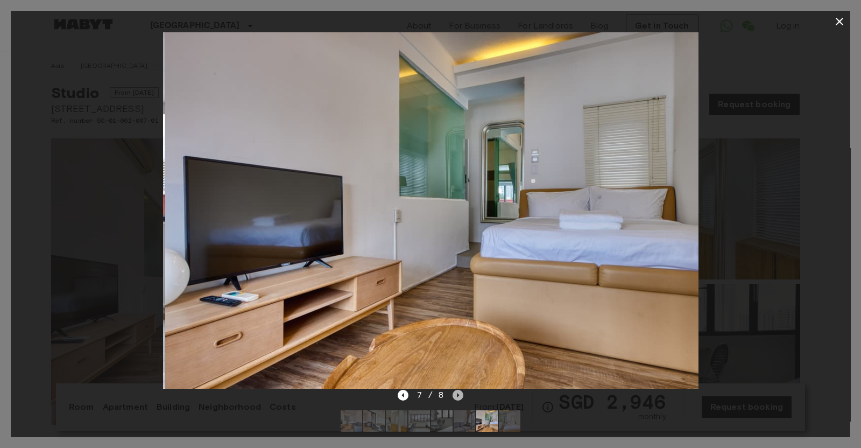
click at [461, 357] on icon "Next image" at bounding box center [458, 395] width 11 height 11
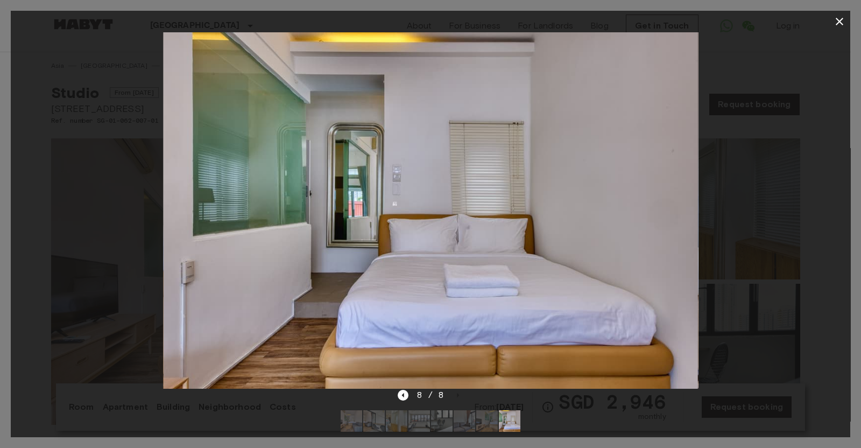
click at [325, 193] on img at bounding box center [430, 210] width 535 height 356
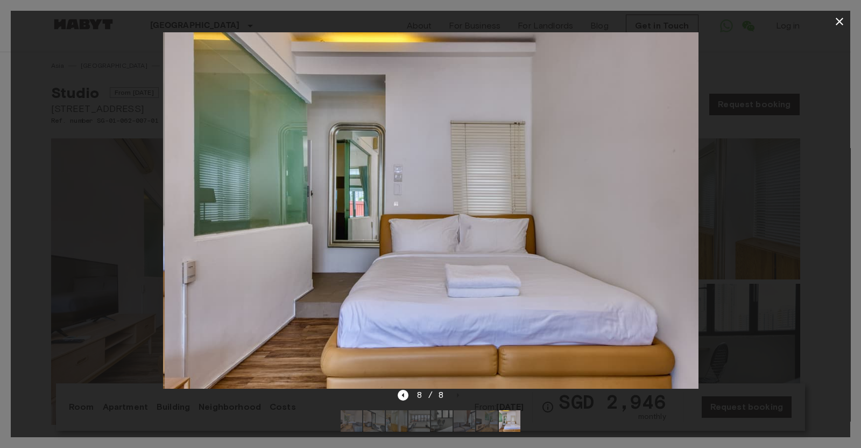
click at [327, 192] on img at bounding box center [432, 210] width 535 height 356
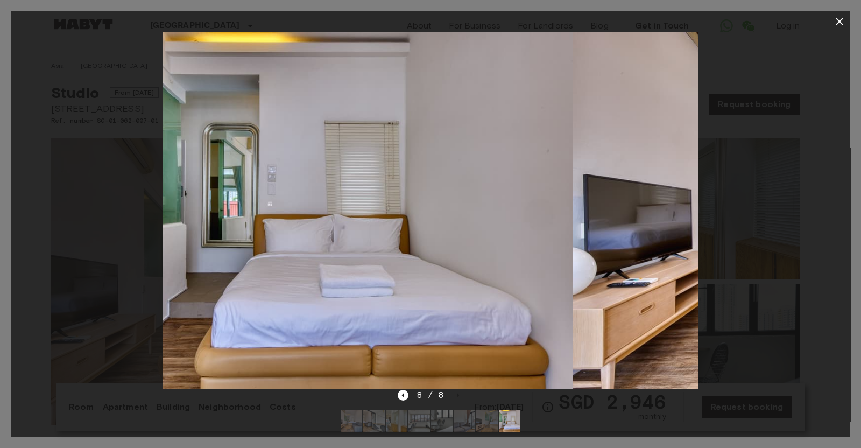
drag, startPoint x: 364, startPoint y: 197, endPoint x: 191, endPoint y: 187, distance: 173.6
click at [191, 187] on img at bounding box center [305, 210] width 535 height 356
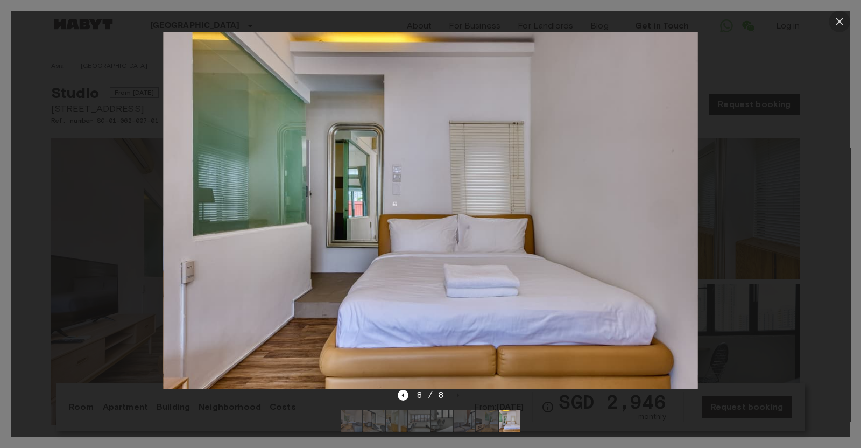
click at [680, 25] on button "button" at bounding box center [840, 22] width 22 height 22
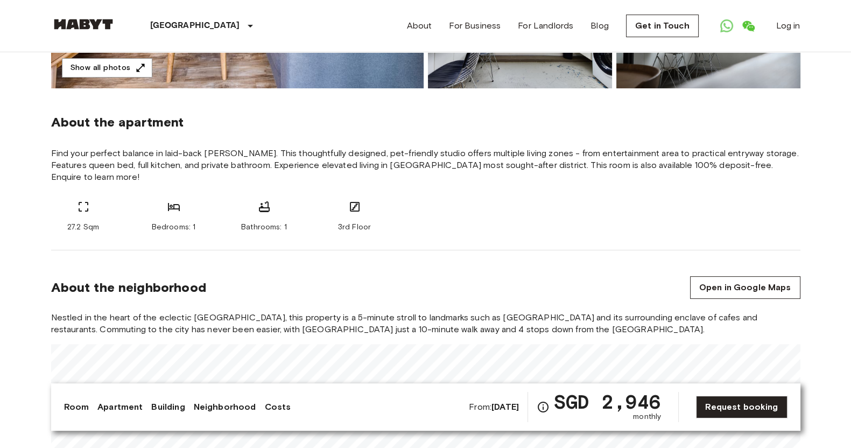
scroll to position [202, 0]
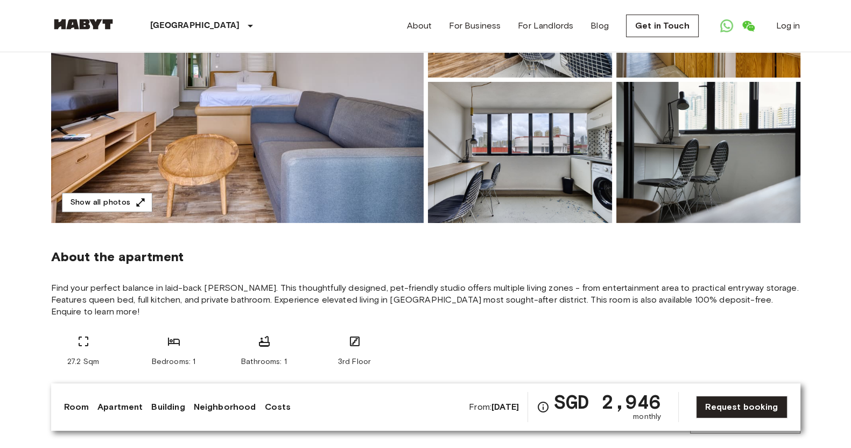
click at [545, 174] on img at bounding box center [520, 152] width 184 height 141
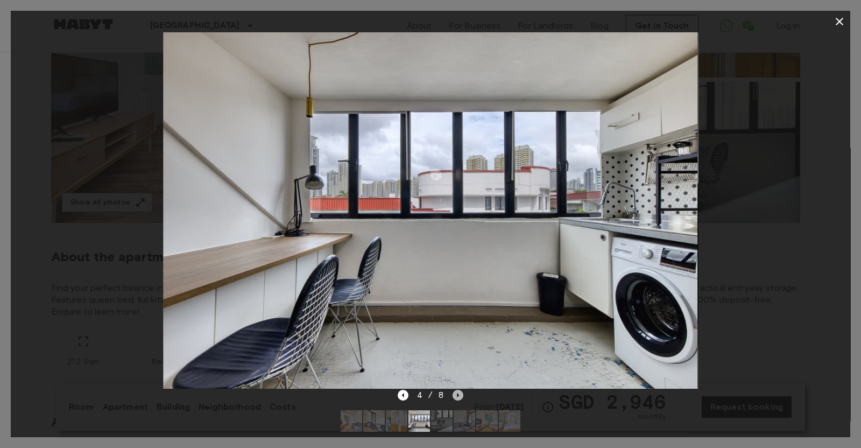
click at [455, 357] on icon "Next image" at bounding box center [458, 395] width 11 height 11
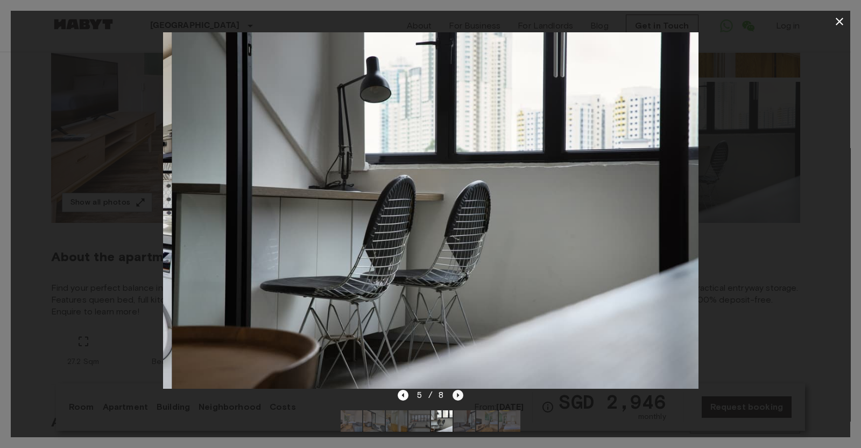
click at [455, 357] on icon "Next image" at bounding box center [458, 395] width 11 height 11
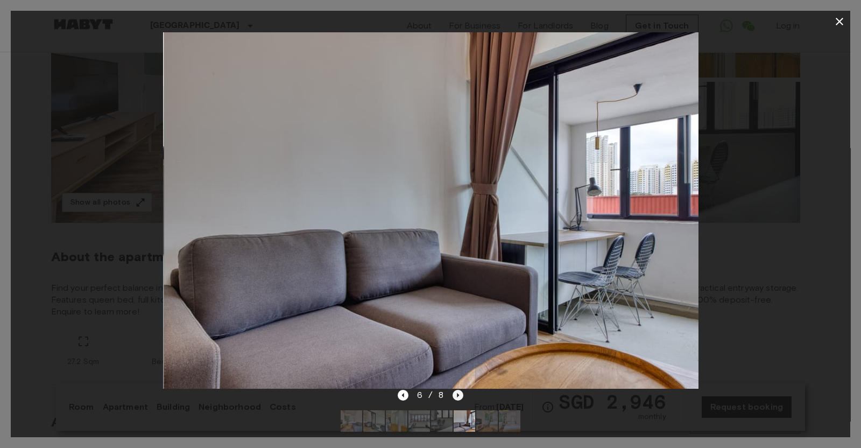
click at [455, 357] on icon "Next image" at bounding box center [458, 395] width 11 height 11
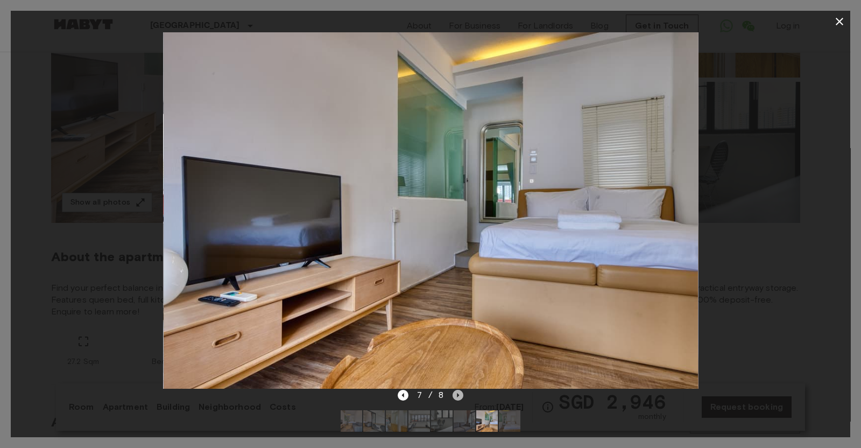
click at [455, 357] on icon "Next image" at bounding box center [458, 395] width 11 height 11
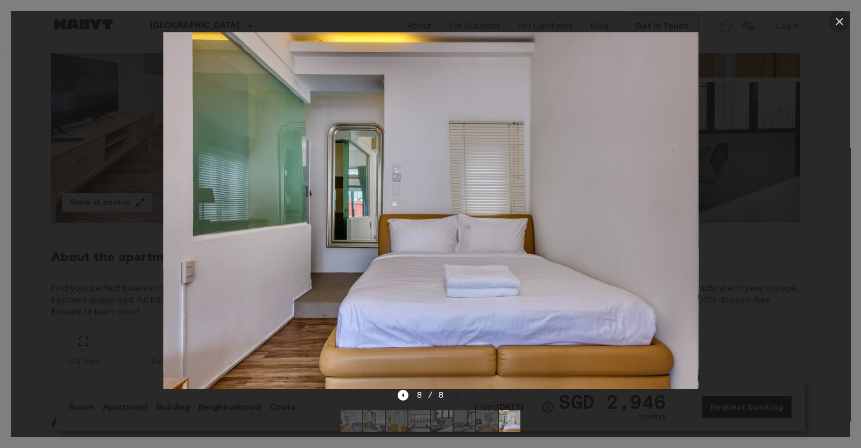
click at [680, 20] on icon "button" at bounding box center [840, 22] width 8 height 8
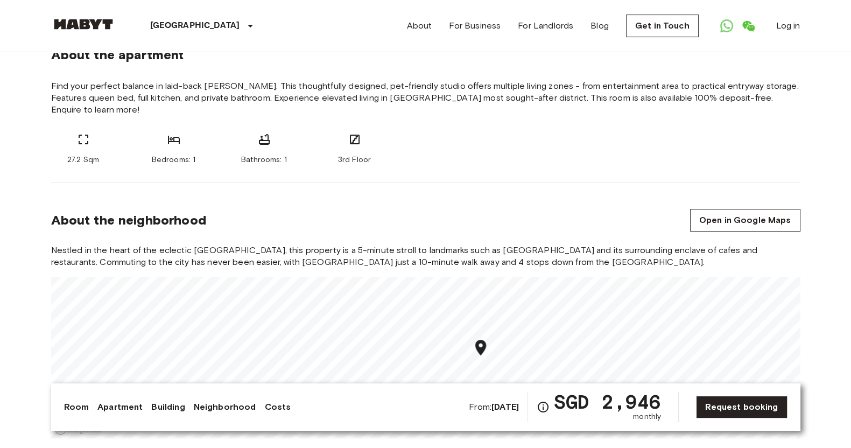
scroll to position [538, 0]
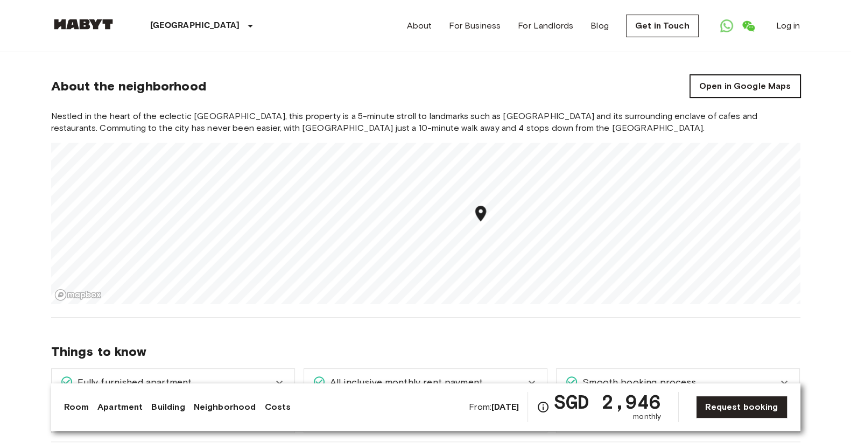
click at [680, 87] on link "Open in Google Maps" at bounding box center [745, 86] width 110 height 23
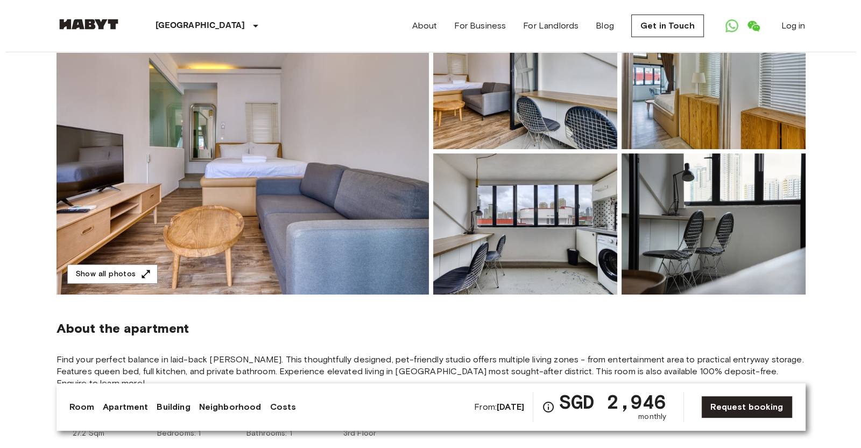
scroll to position [134, 0]
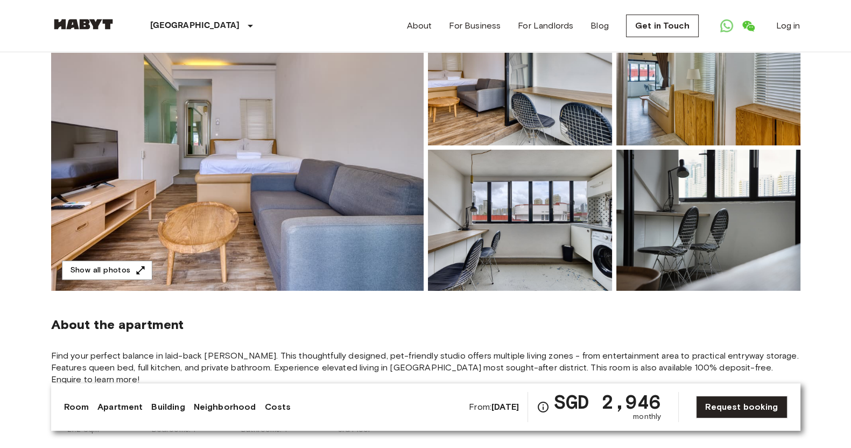
click at [216, 172] on img at bounding box center [237, 147] width 373 height 286
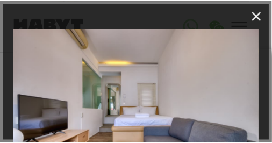
scroll to position [134, 0]
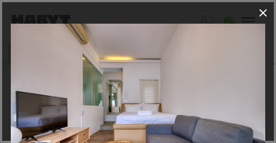
click at [261, 13] on icon "button" at bounding box center [262, 12] width 13 height 13
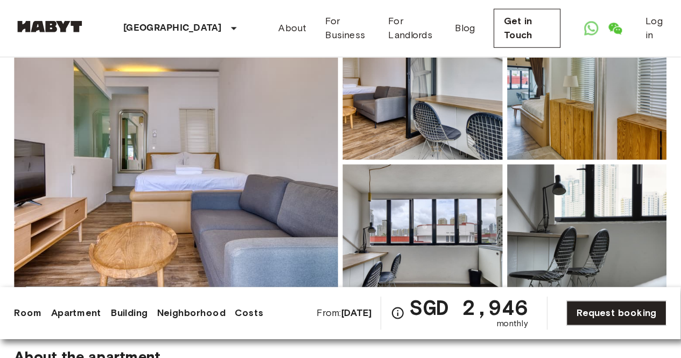
scroll to position [134, 0]
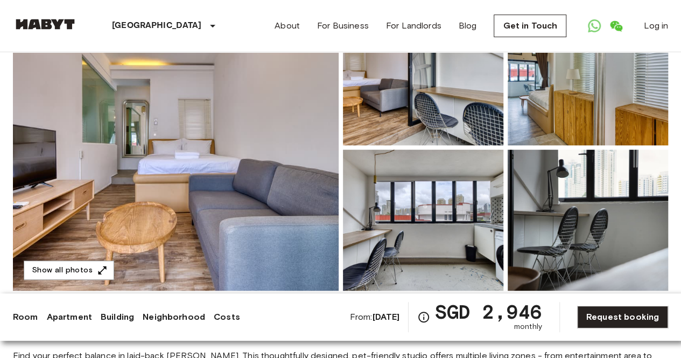
click at [412, 90] on img at bounding box center [423, 74] width 160 height 141
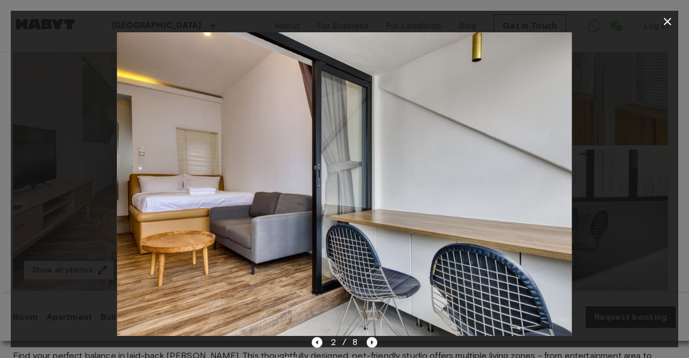
click at [370, 344] on icon "Next image" at bounding box center [372, 342] width 11 height 11
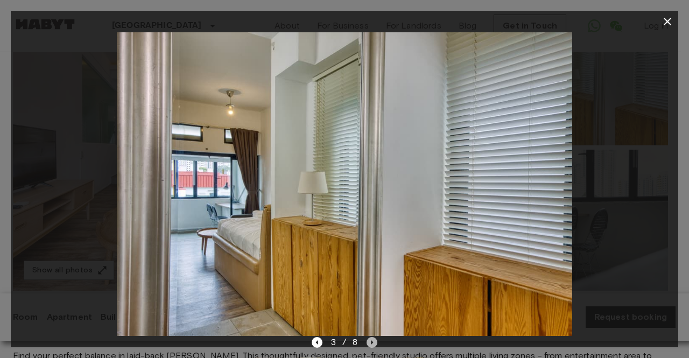
click at [371, 343] on icon "Next image" at bounding box center [372, 342] width 2 height 4
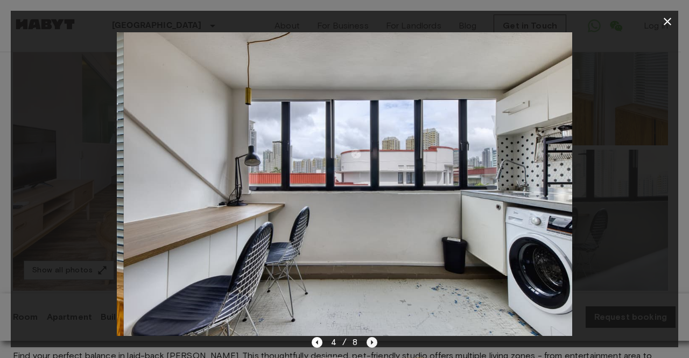
click at [371, 343] on icon "Next image" at bounding box center [372, 342] width 2 height 4
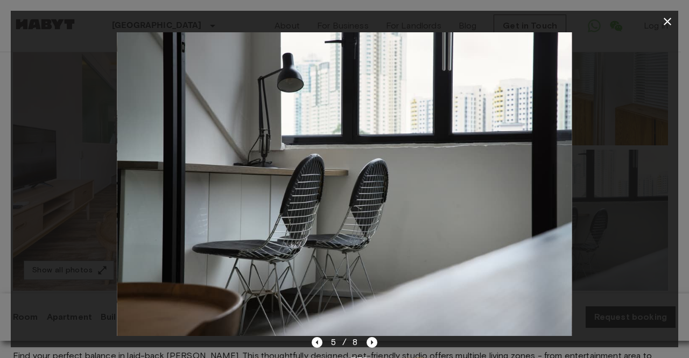
click at [672, 23] on icon "button" at bounding box center [667, 21] width 13 height 13
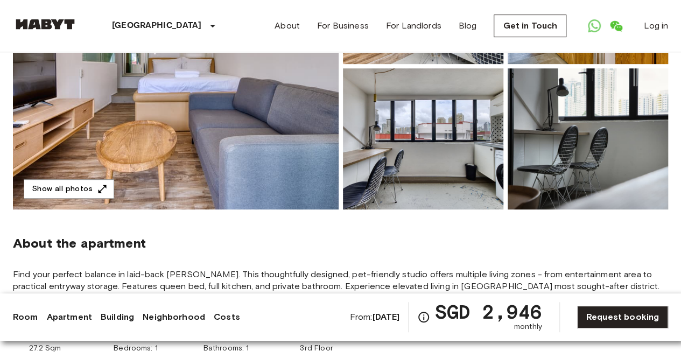
scroll to position [162, 0]
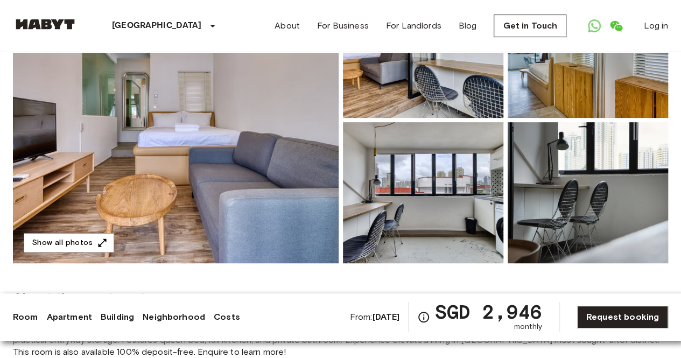
click at [285, 176] on img at bounding box center [176, 120] width 326 height 286
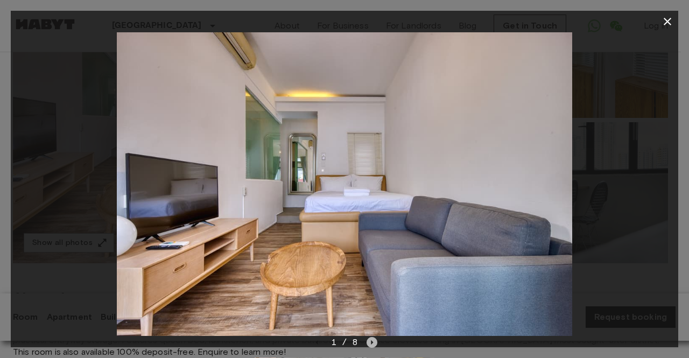
click at [371, 342] on icon "Next image" at bounding box center [372, 342] width 2 height 4
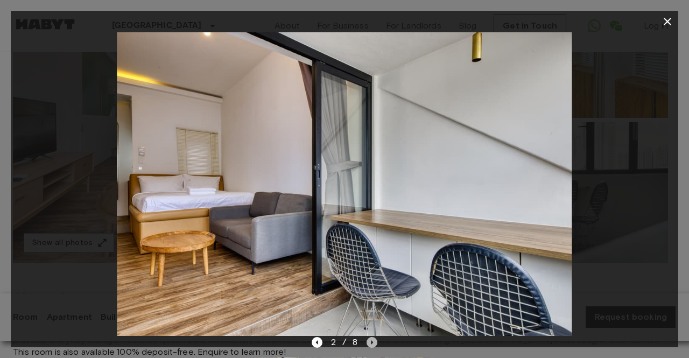
click at [372, 341] on icon "Next image" at bounding box center [372, 342] width 2 height 4
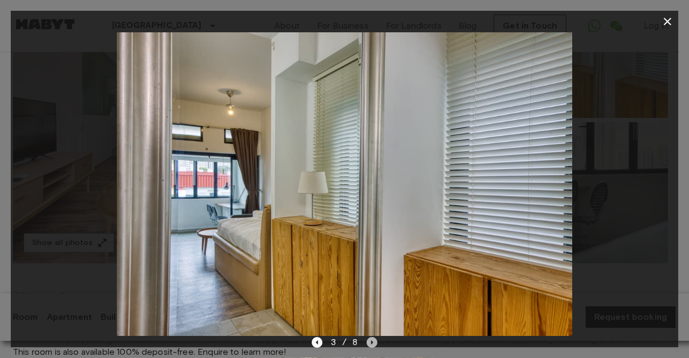
click at [372, 341] on icon "Next image" at bounding box center [372, 342] width 2 height 4
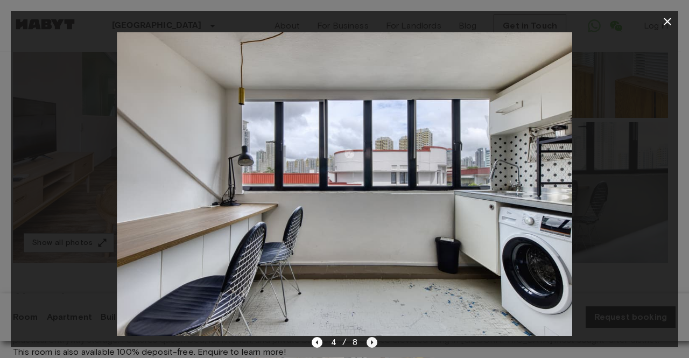
click at [372, 341] on icon "Next image" at bounding box center [372, 342] width 2 height 4
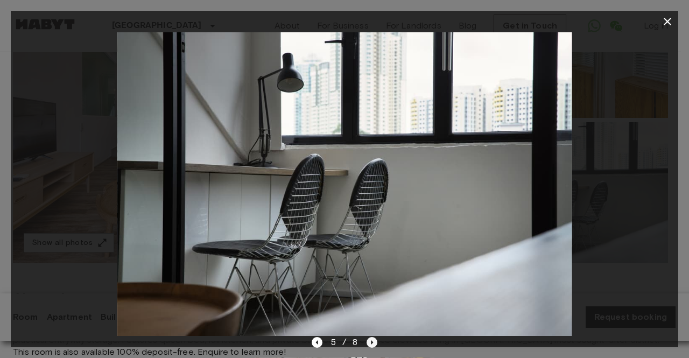
click at [371, 343] on icon "Next image" at bounding box center [372, 342] width 2 height 4
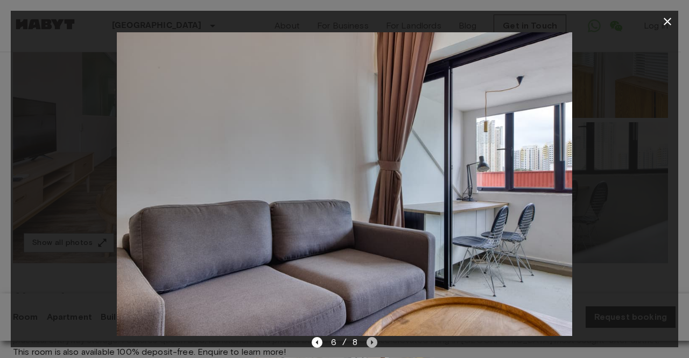
click at [371, 343] on icon "Next image" at bounding box center [372, 342] width 2 height 4
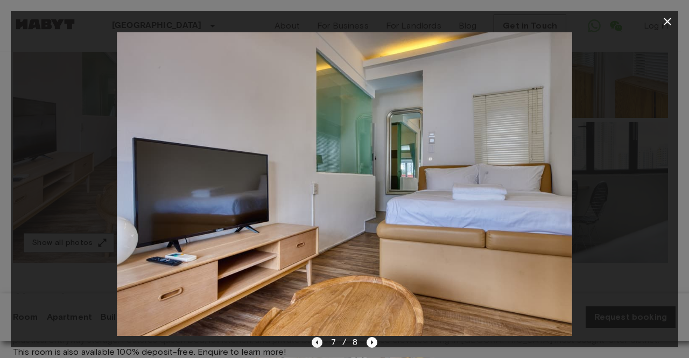
click at [320, 340] on icon "Previous image" at bounding box center [317, 342] width 11 height 11
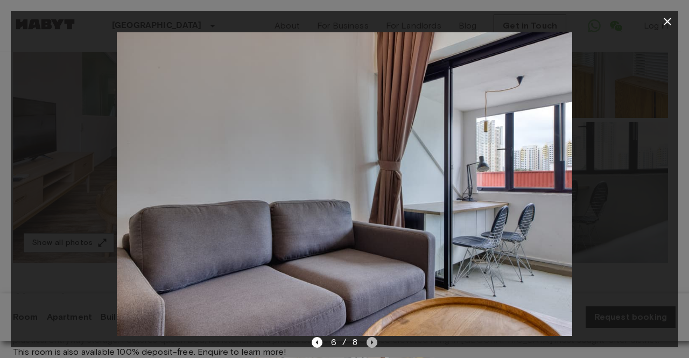
click at [369, 342] on icon "Next image" at bounding box center [372, 342] width 11 height 11
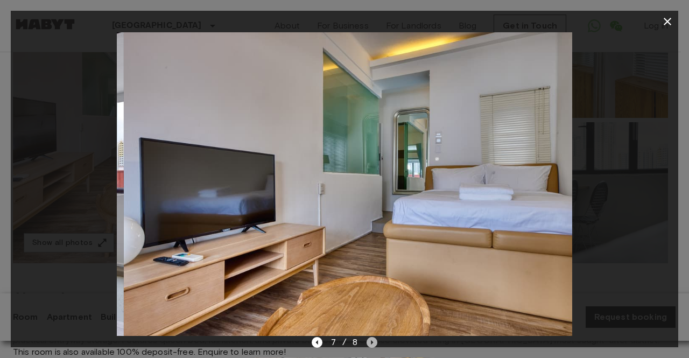
click at [369, 342] on icon "Next image" at bounding box center [372, 342] width 11 height 11
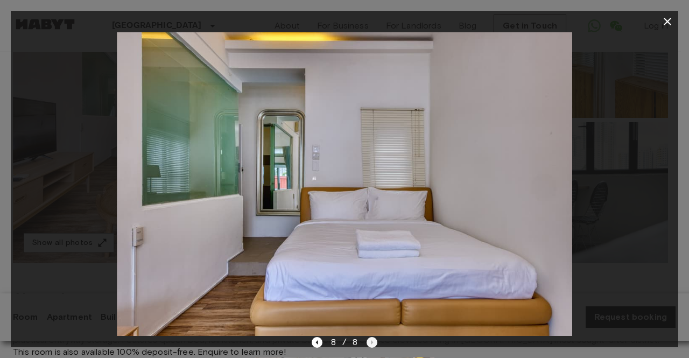
click at [369, 342] on div "8 / 8" at bounding box center [345, 342] width 66 height 13
click at [670, 23] on icon "button" at bounding box center [668, 22] width 8 height 8
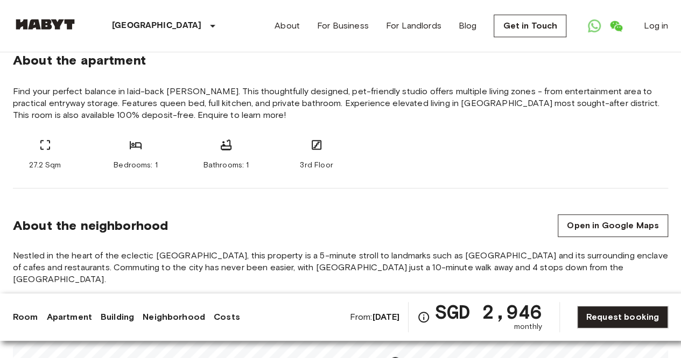
scroll to position [431, 0]
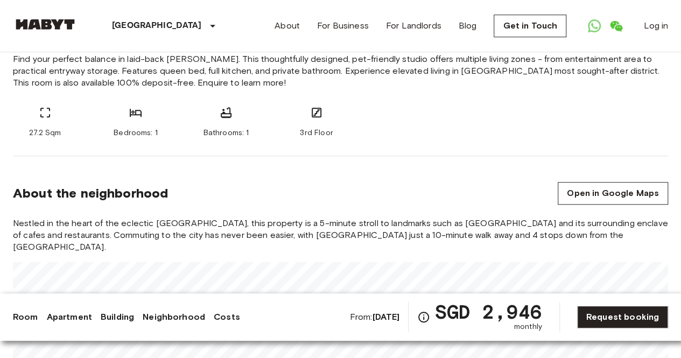
click at [622, 207] on section "About the neighborhood Open in Google Maps Nestled in the heart of the eclectic…" at bounding box center [340, 296] width 655 height 280
click at [616, 185] on link "Open in Google Maps" at bounding box center [613, 193] width 110 height 23
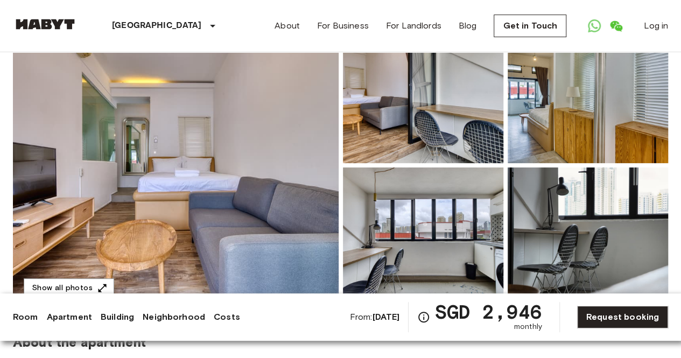
scroll to position [108, 0]
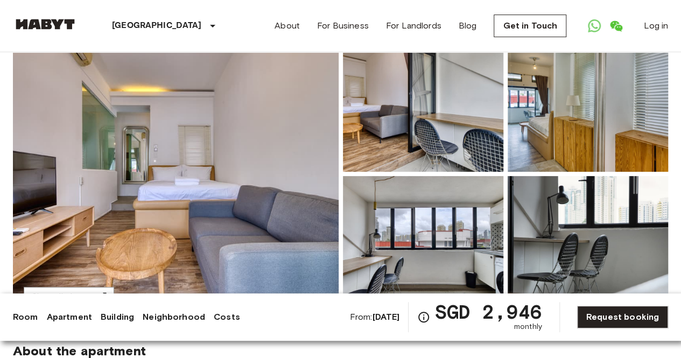
click at [187, 189] on img at bounding box center [176, 174] width 326 height 286
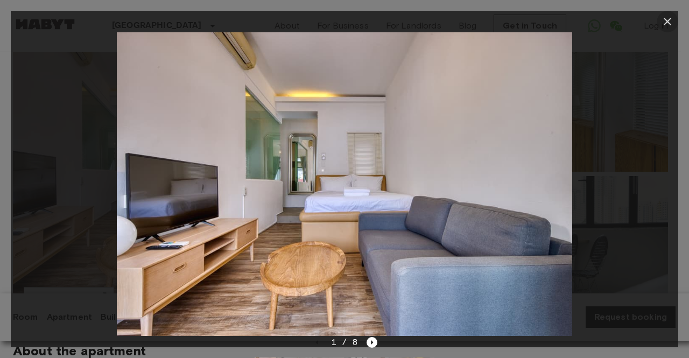
click at [667, 22] on icon "button" at bounding box center [668, 22] width 8 height 8
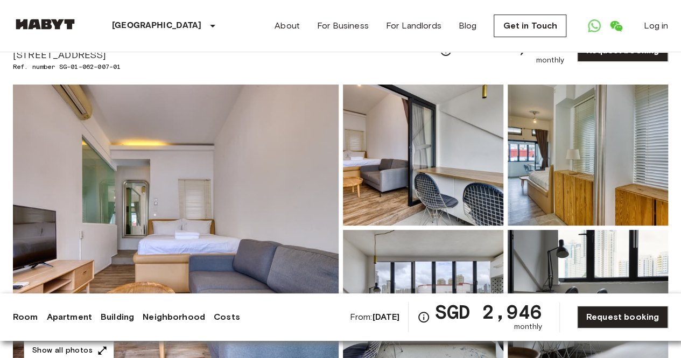
scroll to position [0, 0]
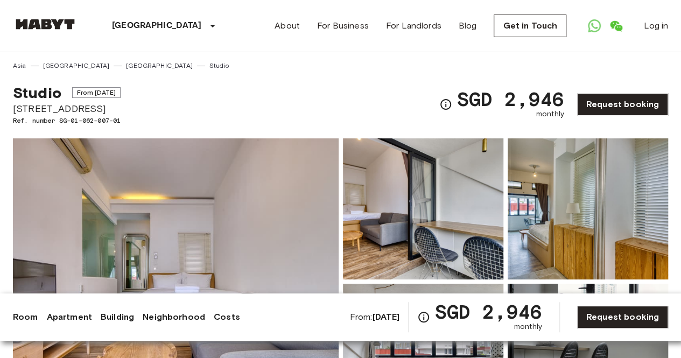
drag, startPoint x: 118, startPoint y: 92, endPoint x: 158, endPoint y: 122, distance: 50.0
click at [121, 93] on span "From Dec 24 2025" at bounding box center [96, 92] width 49 height 11
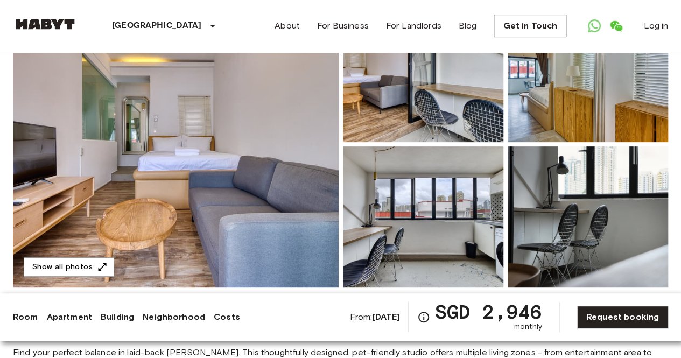
scroll to position [162, 0]
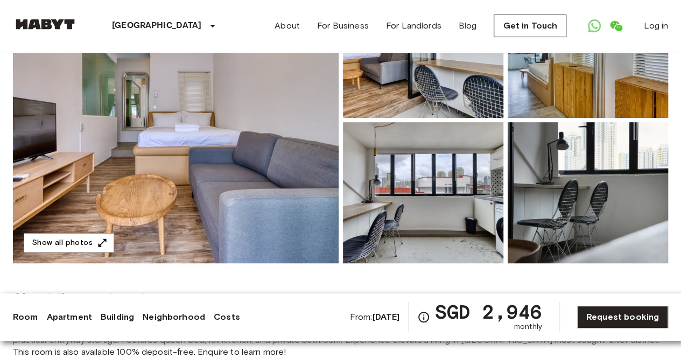
click at [272, 137] on img at bounding box center [176, 120] width 326 height 286
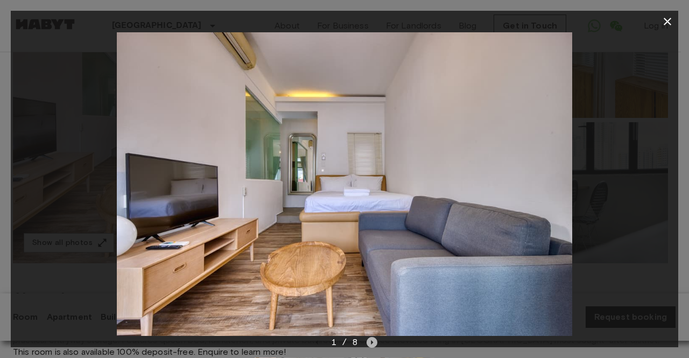
click at [373, 341] on icon "Next image" at bounding box center [372, 342] width 11 height 11
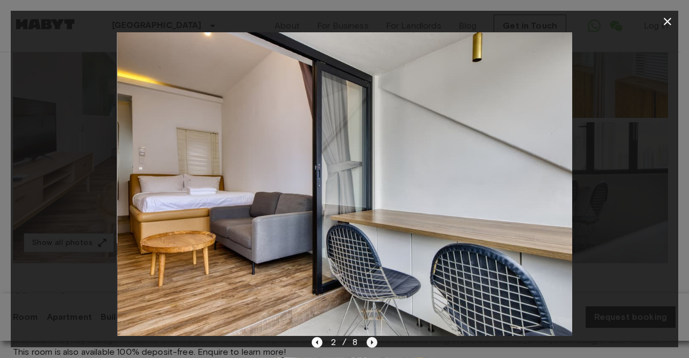
click at [373, 340] on icon "Next image" at bounding box center [372, 342] width 11 height 11
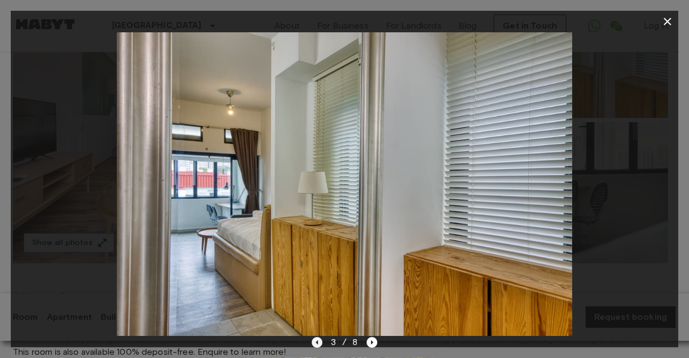
click at [318, 339] on icon "Previous image" at bounding box center [317, 342] width 11 height 11
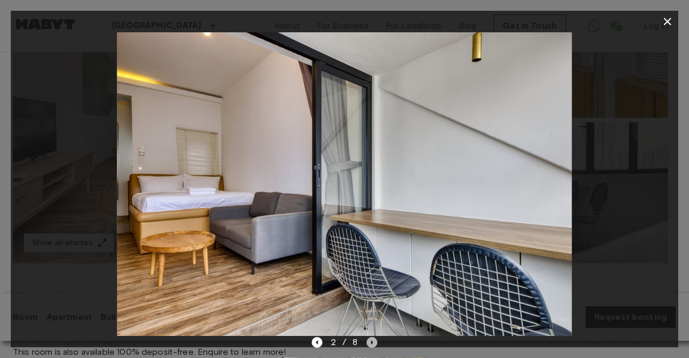
click at [375, 345] on icon "Next image" at bounding box center [372, 342] width 11 height 11
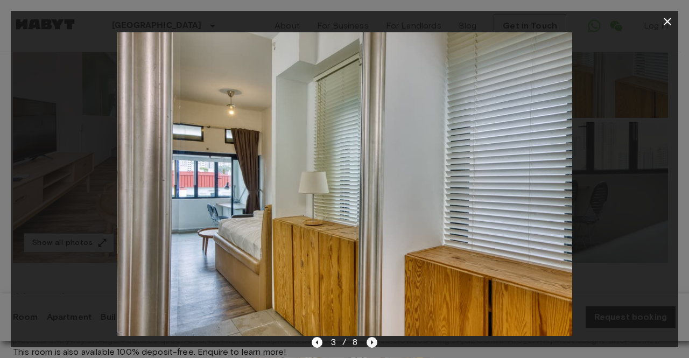
click at [375, 345] on icon "Next image" at bounding box center [372, 342] width 11 height 11
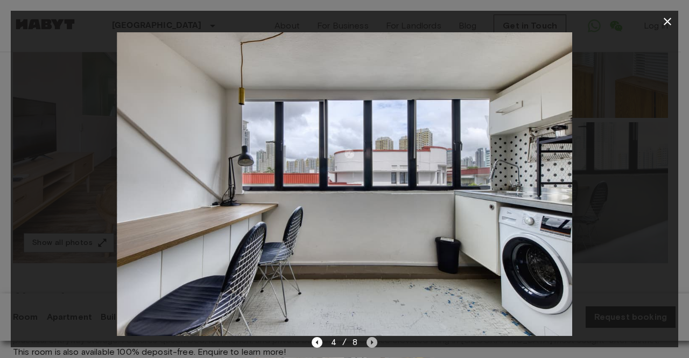
click at [375, 342] on icon "Next image" at bounding box center [372, 342] width 11 height 11
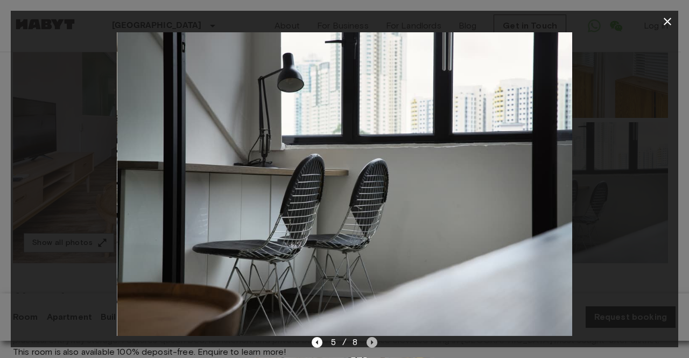
click at [376, 342] on icon "Next image" at bounding box center [372, 342] width 11 height 11
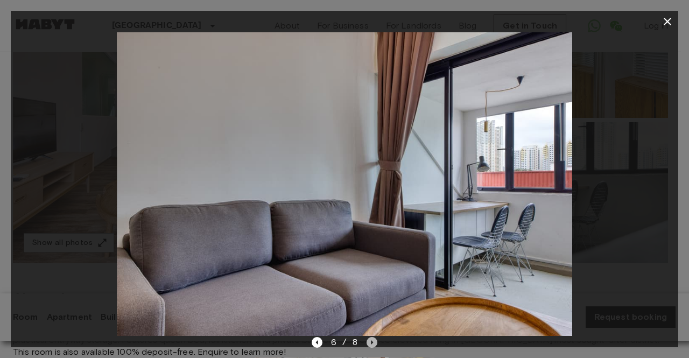
click at [376, 342] on icon "Next image" at bounding box center [372, 342] width 11 height 11
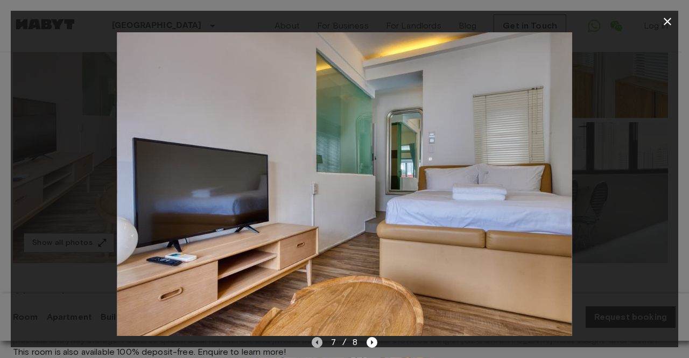
click at [318, 339] on icon "Previous image" at bounding box center [317, 342] width 11 height 11
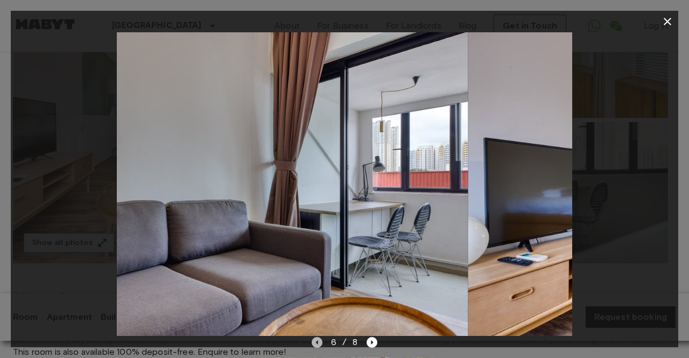
click at [318, 339] on icon "Previous image" at bounding box center [317, 342] width 11 height 11
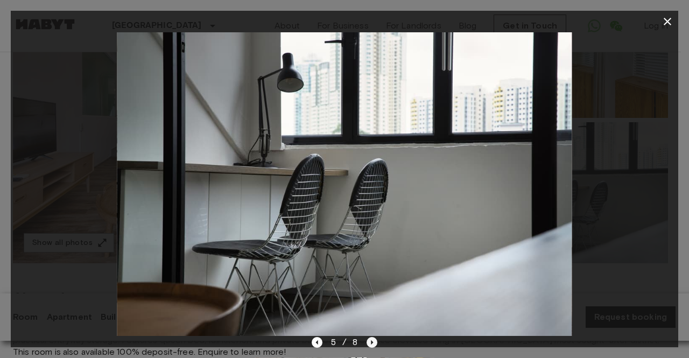
click at [367, 341] on icon "Next image" at bounding box center [372, 342] width 11 height 11
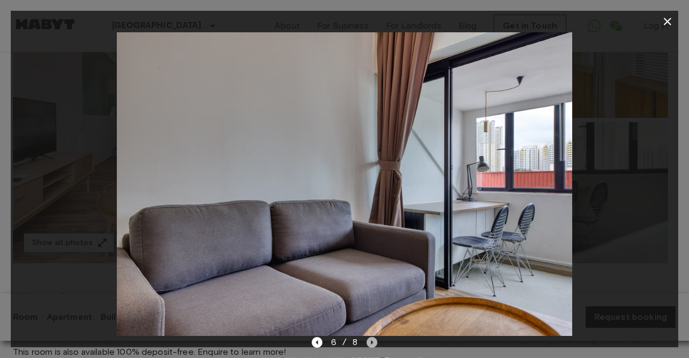
click at [372, 342] on icon "Next image" at bounding box center [372, 342] width 2 height 4
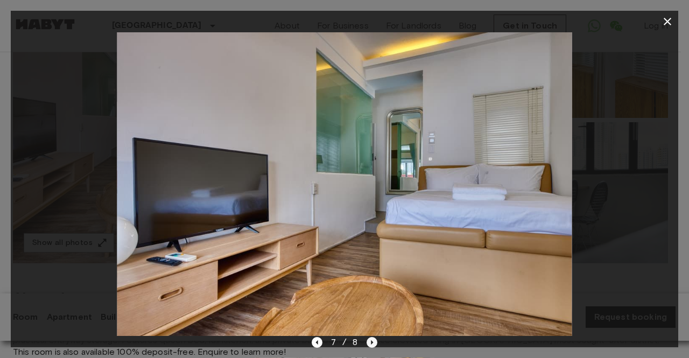
click at [375, 342] on icon "Next image" at bounding box center [372, 342] width 11 height 11
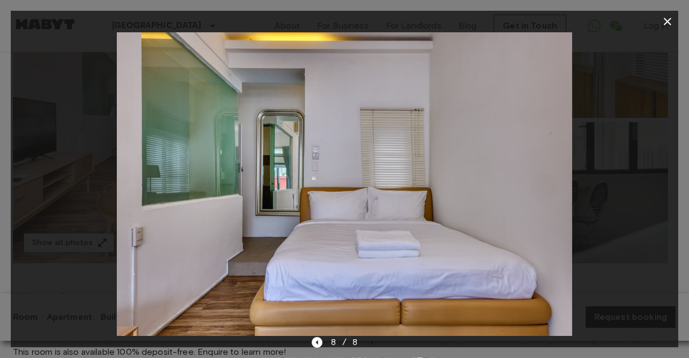
click at [668, 21] on icon "button" at bounding box center [668, 22] width 8 height 8
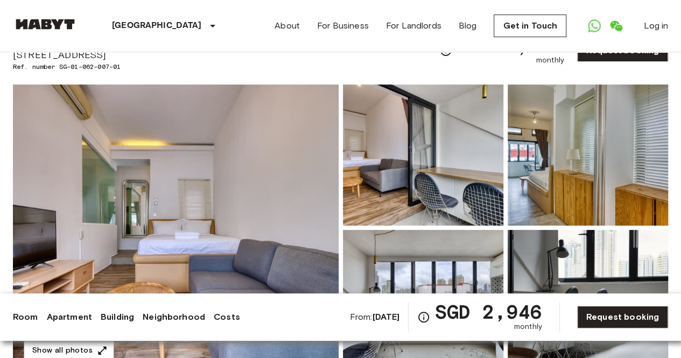
scroll to position [0, 0]
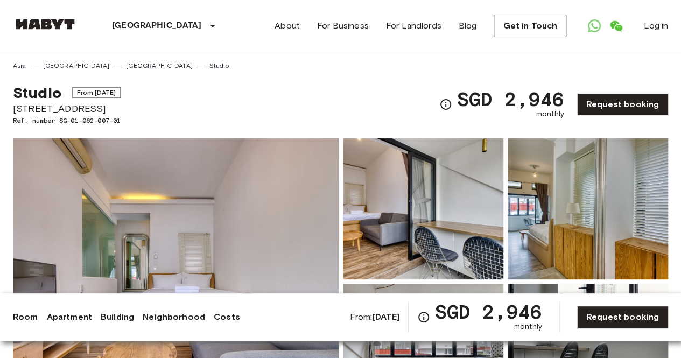
click at [255, 98] on div "Studio From Dec 24 2025 82 Tiong Poh Road Ref. number SG-01-062-007-01 SGD 2,94…" at bounding box center [340, 98] width 655 height 55
click at [171, 96] on div "Studio From Dec 24 2025 82 Tiong Poh Road Ref. number SG-01-062-007-01 SGD 2,94…" at bounding box center [340, 98] width 655 height 55
drag, startPoint x: 58, startPoint y: 120, endPoint x: 152, endPoint y: 120, distance: 94.2
click at [152, 120] on div "Studio From Dec 24 2025 82 Tiong Poh Road Ref. number SG-01-062-007-01 SGD 2,94…" at bounding box center [340, 98] width 655 height 55
click at [59, 119] on span "Ref. number SG-01-062-007-01" at bounding box center [67, 121] width 108 height 10
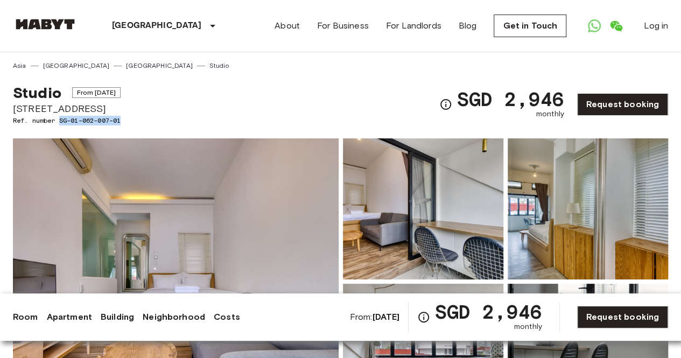
drag, startPoint x: 61, startPoint y: 120, endPoint x: 124, endPoint y: 122, distance: 63.0
click at [121, 122] on span "Ref. number SG-01-062-007-01" at bounding box center [67, 121] width 108 height 10
click at [227, 99] on div "Studio From Dec 24 2025 82 Tiong Poh Road Ref. number SG-01-062-007-01 SGD 2,94…" at bounding box center [340, 98] width 655 height 55
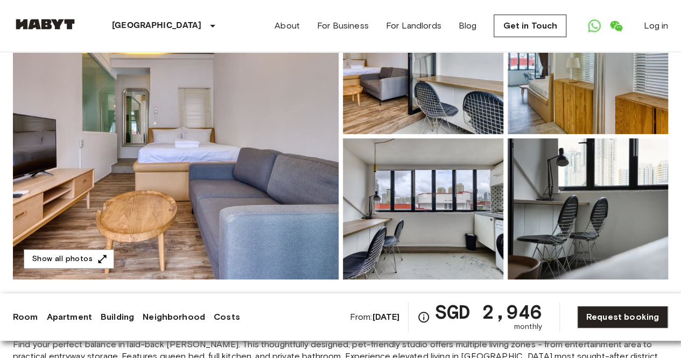
scroll to position [162, 0]
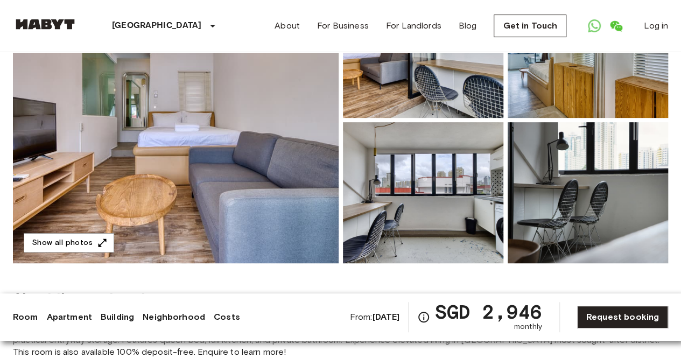
click at [291, 188] on img at bounding box center [176, 120] width 326 height 286
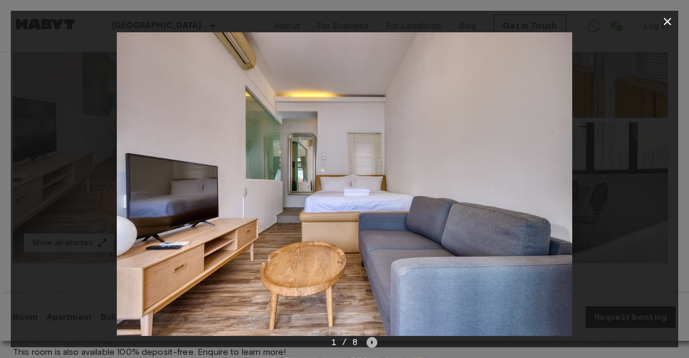
click at [373, 344] on icon "Next image" at bounding box center [372, 342] width 11 height 11
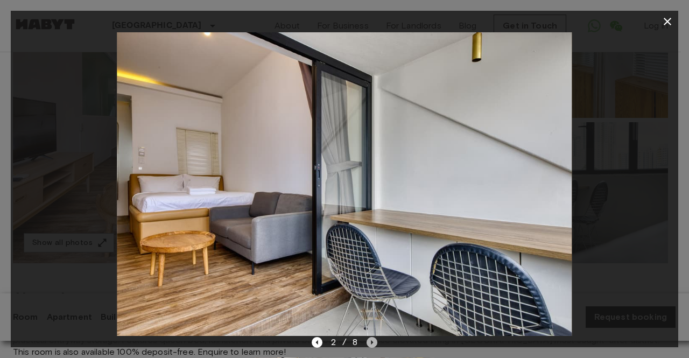
click at [373, 344] on icon "Next image" at bounding box center [372, 342] width 11 height 11
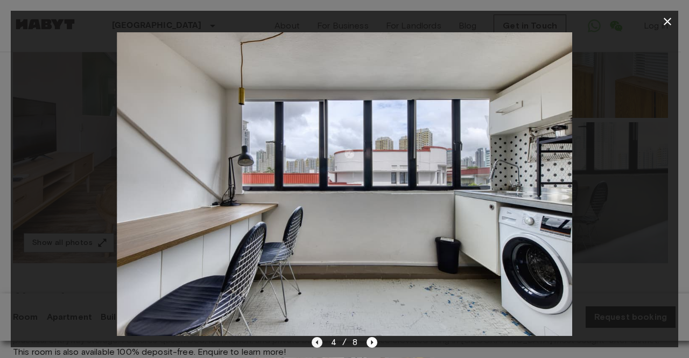
click at [318, 344] on icon "Previous image" at bounding box center [317, 342] width 11 height 11
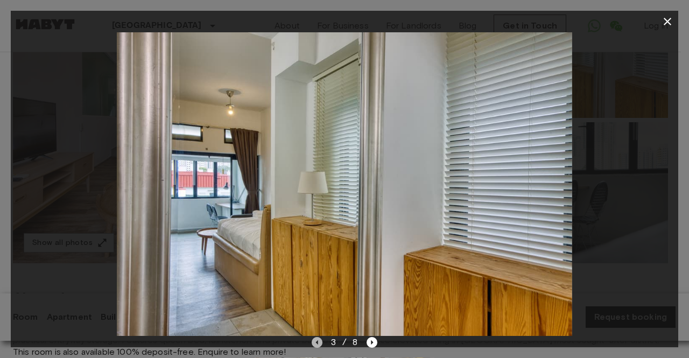
click at [320, 342] on icon "Previous image" at bounding box center [317, 342] width 11 height 11
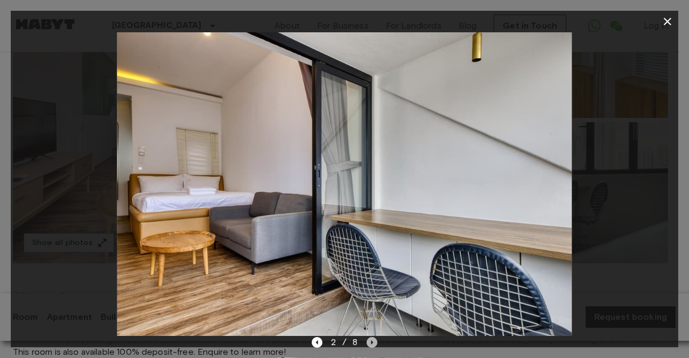
click at [373, 341] on icon "Next image" at bounding box center [372, 342] width 11 height 11
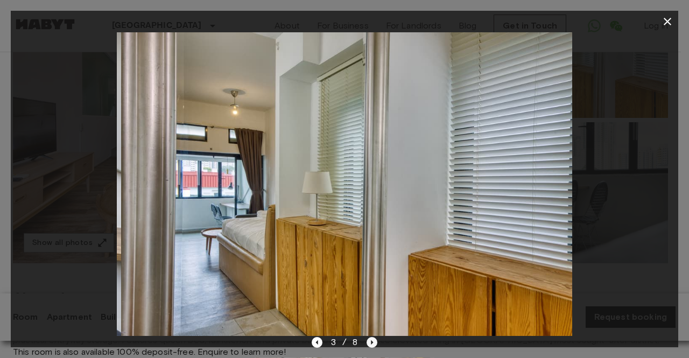
click at [373, 341] on icon "Next image" at bounding box center [372, 342] width 11 height 11
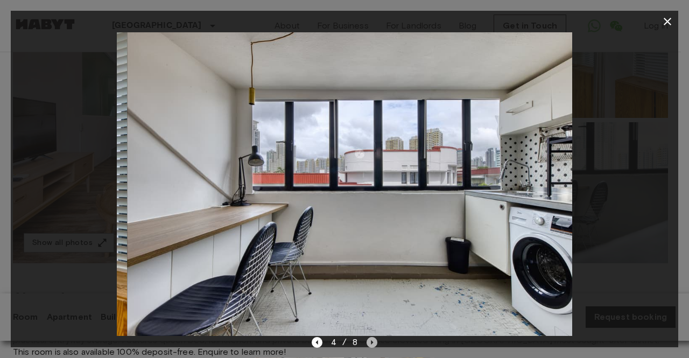
click at [373, 341] on icon "Next image" at bounding box center [372, 342] width 11 height 11
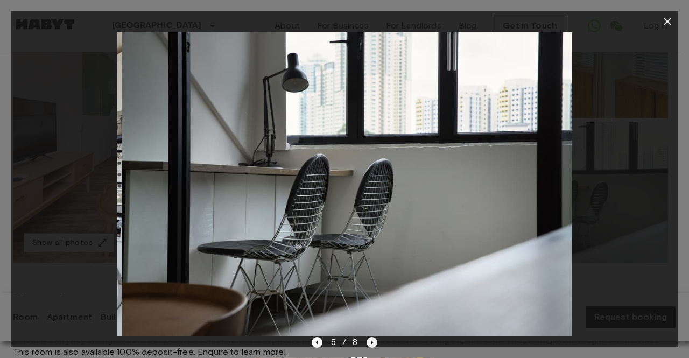
click at [373, 341] on icon "Next image" at bounding box center [372, 342] width 11 height 11
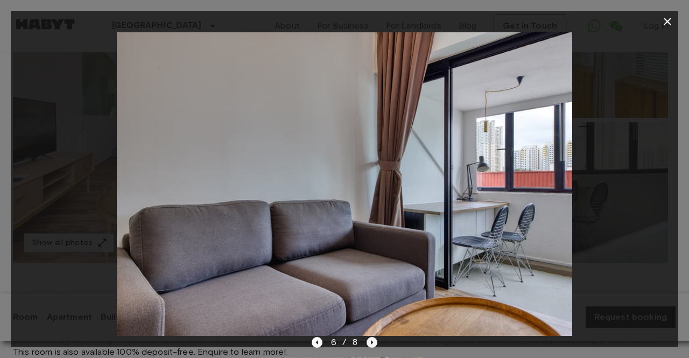
click at [374, 345] on icon "Next image" at bounding box center [372, 342] width 11 height 11
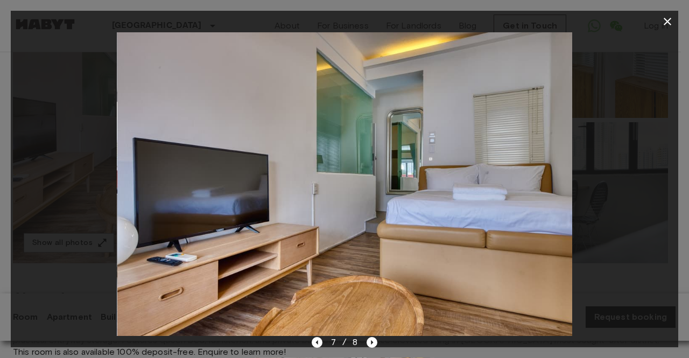
click at [668, 20] on icon "button" at bounding box center [667, 21] width 13 height 13
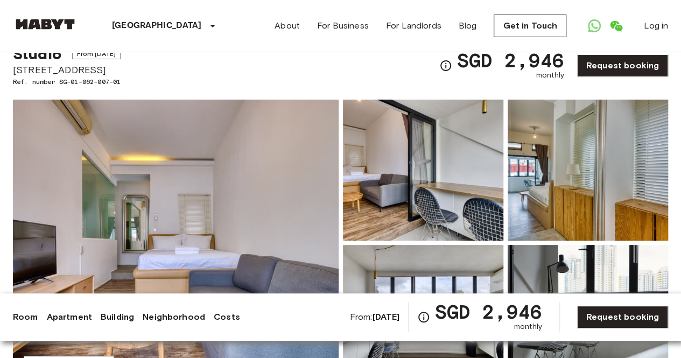
scroll to position [0, 0]
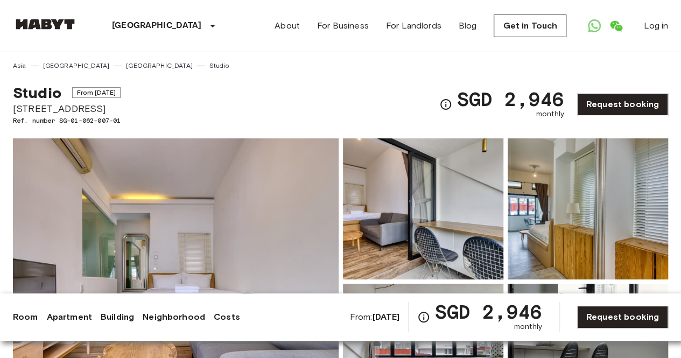
click at [307, 71] on div "Studio From Dec 24 2025 82 Tiong Poh Road Ref. number SG-01-062-007-01 SGD 2,94…" at bounding box center [340, 98] width 655 height 55
click at [472, 220] on img at bounding box center [423, 208] width 160 height 141
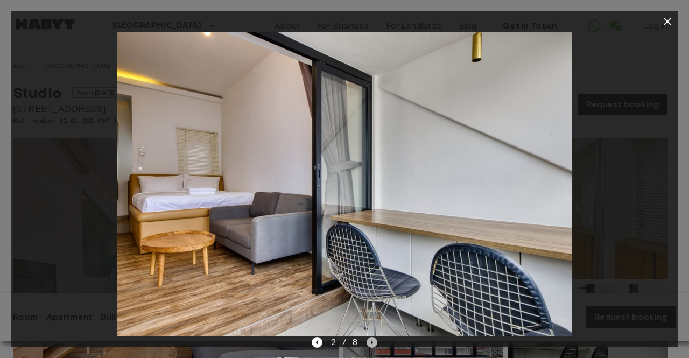
click at [369, 341] on icon "Next image" at bounding box center [372, 342] width 11 height 11
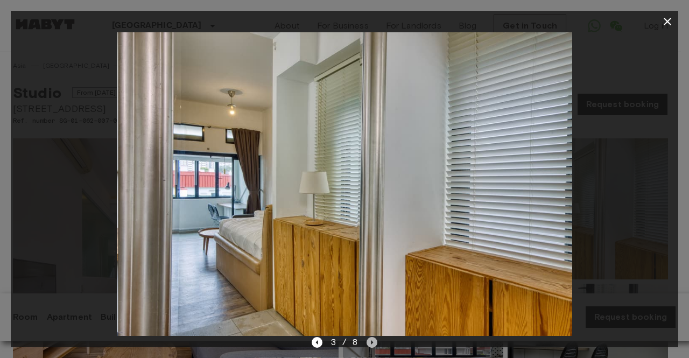
click at [370, 341] on icon "Next image" at bounding box center [372, 342] width 11 height 11
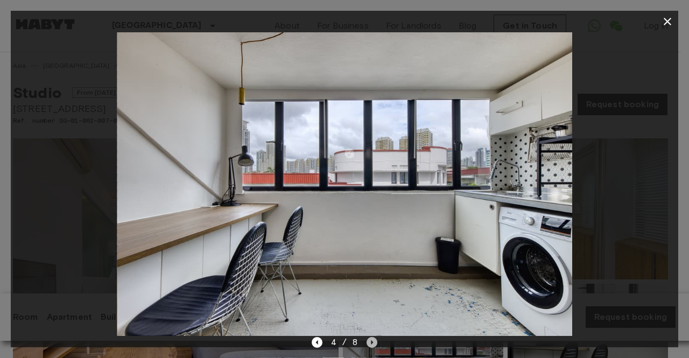
click at [370, 341] on icon "Next image" at bounding box center [372, 342] width 11 height 11
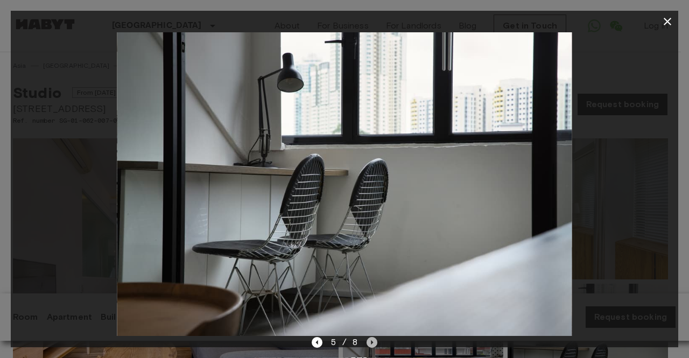
click at [370, 341] on icon "Next image" at bounding box center [372, 342] width 11 height 11
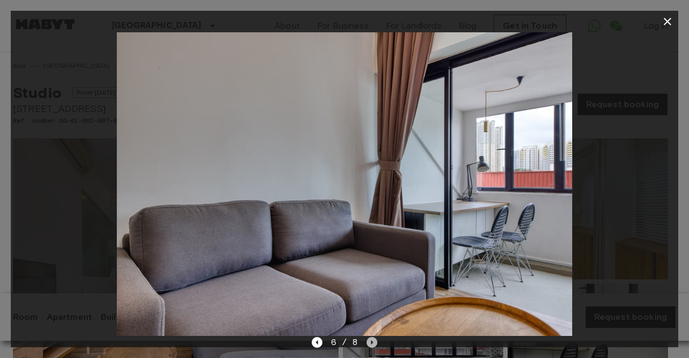
click at [370, 341] on icon "Next image" at bounding box center [372, 342] width 11 height 11
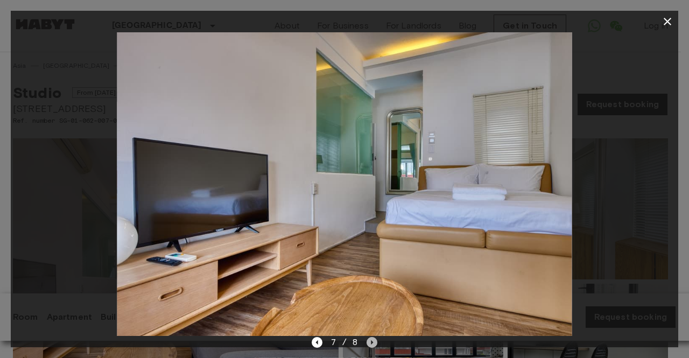
click at [370, 341] on icon "Next image" at bounding box center [372, 342] width 11 height 11
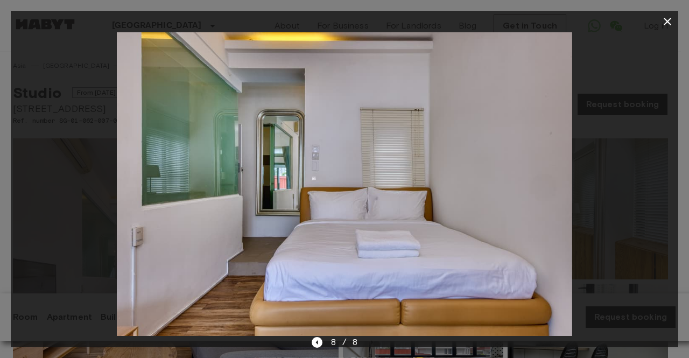
click at [665, 20] on icon "button" at bounding box center [668, 22] width 8 height 8
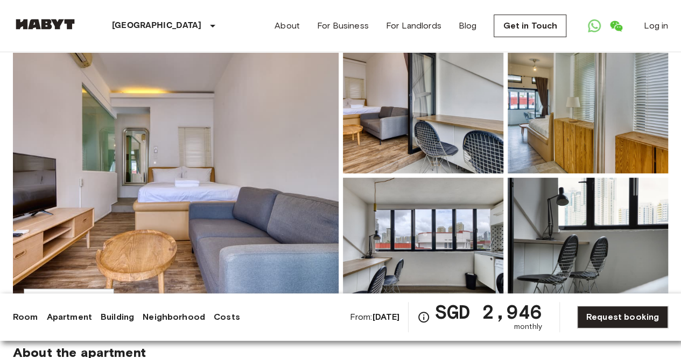
scroll to position [108, 0]
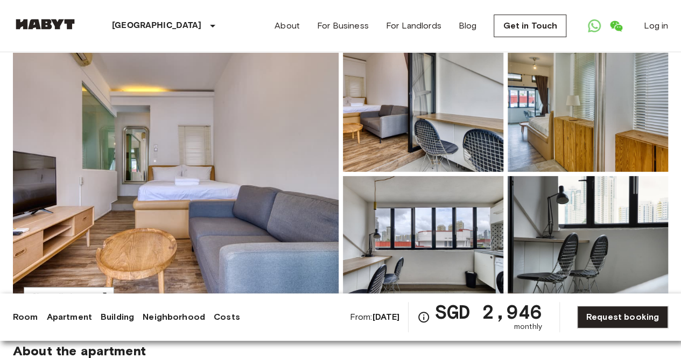
click at [285, 127] on img at bounding box center [176, 174] width 326 height 286
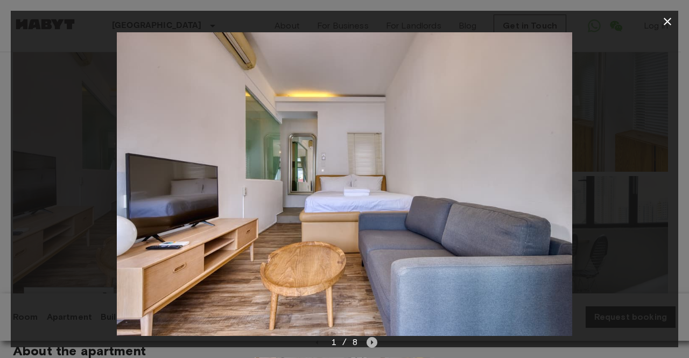
click at [372, 339] on icon "Next image" at bounding box center [372, 342] width 11 height 11
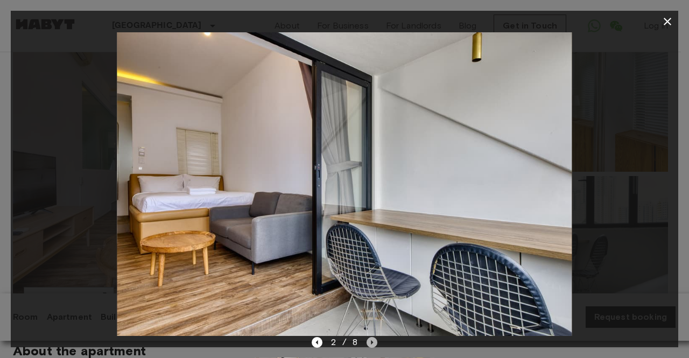
click at [372, 339] on icon "Next image" at bounding box center [372, 342] width 11 height 11
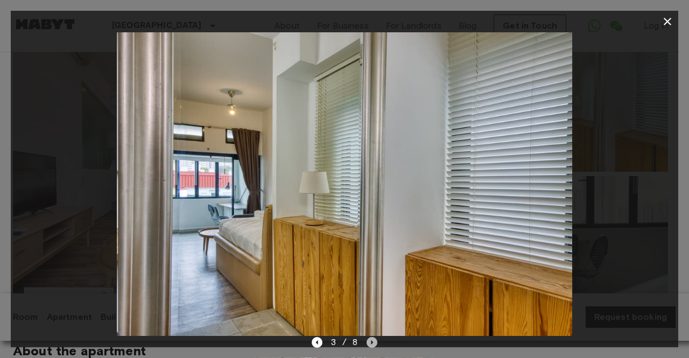
click at [372, 339] on icon "Next image" at bounding box center [372, 342] width 11 height 11
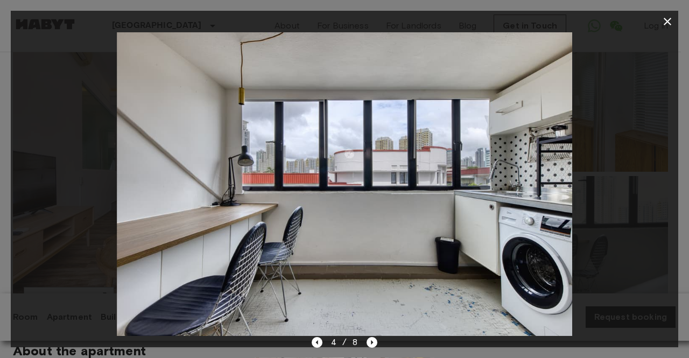
click at [669, 22] on icon "button" at bounding box center [668, 22] width 8 height 8
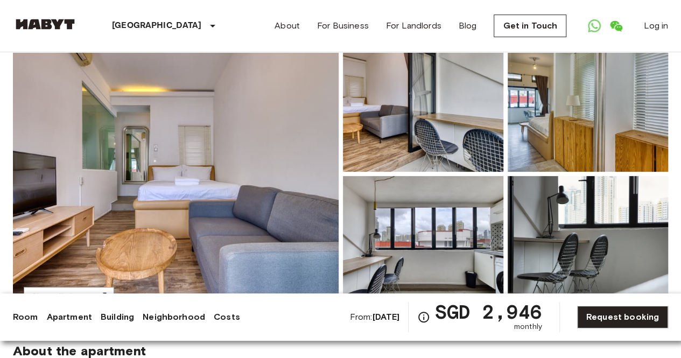
click at [599, 269] on img at bounding box center [588, 246] width 160 height 141
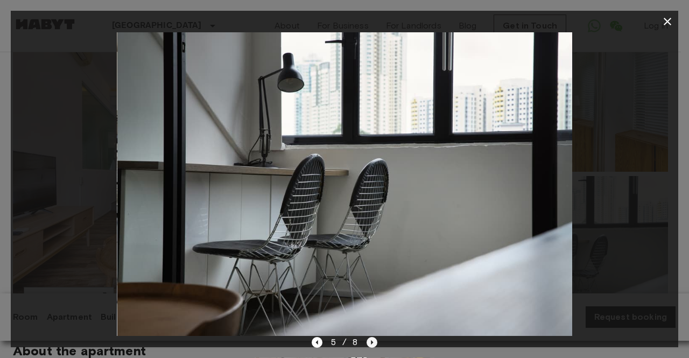
click at [376, 345] on icon "Next image" at bounding box center [372, 342] width 11 height 11
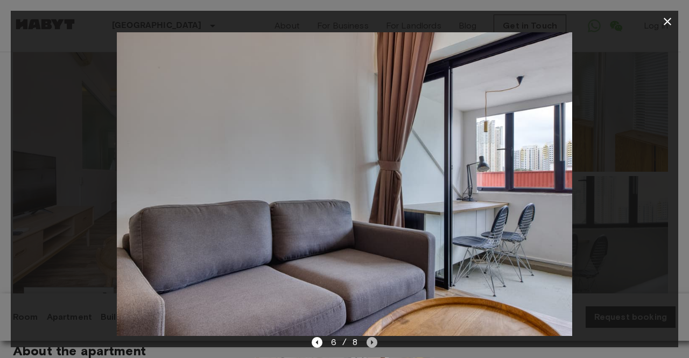
click at [374, 342] on icon "Next image" at bounding box center [372, 342] width 11 height 11
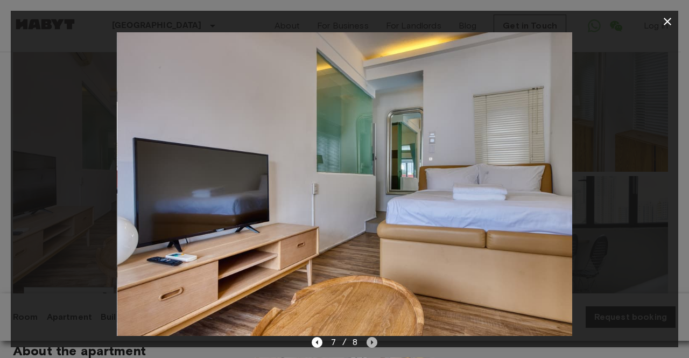
click at [374, 342] on icon "Next image" at bounding box center [372, 342] width 11 height 11
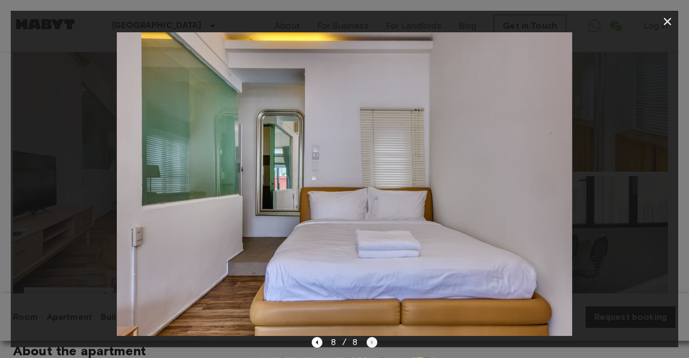
click at [374, 342] on div "8 / 8" at bounding box center [345, 342] width 66 height 13
click at [314, 343] on icon "Previous image" at bounding box center [317, 342] width 11 height 11
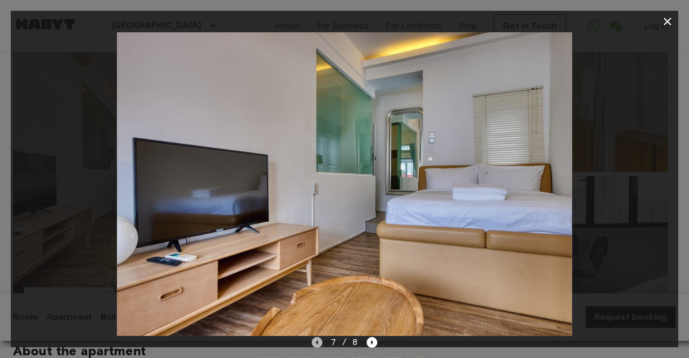
click at [314, 343] on icon "Previous image" at bounding box center [317, 342] width 11 height 11
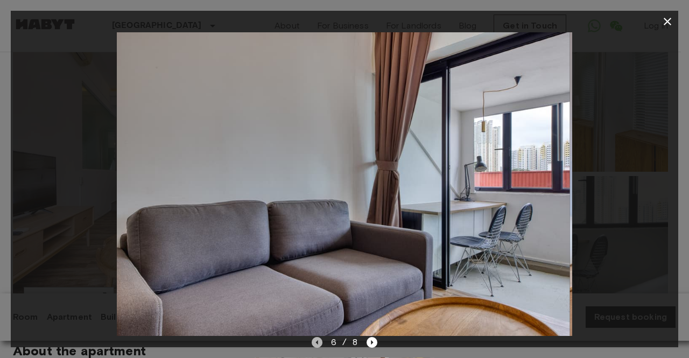
click at [314, 343] on icon "Previous image" at bounding box center [317, 342] width 11 height 11
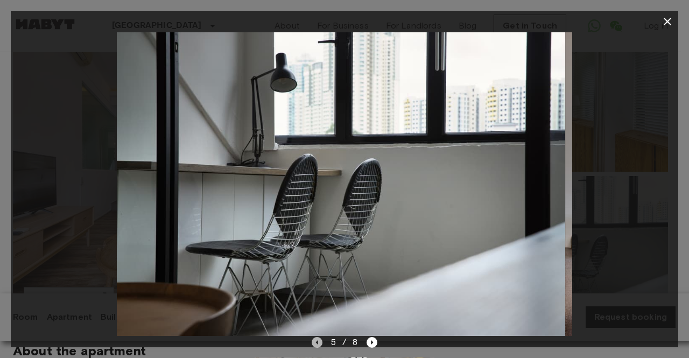
click at [314, 343] on icon "Previous image" at bounding box center [317, 342] width 11 height 11
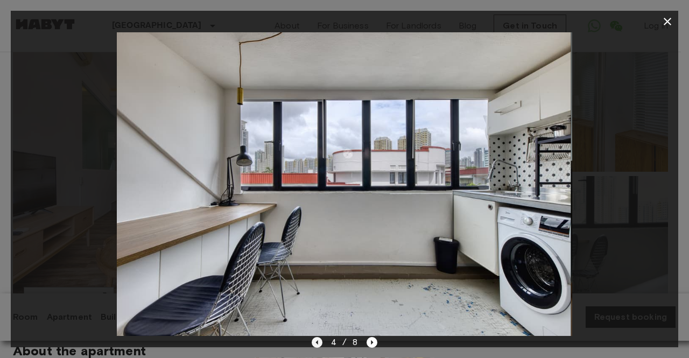
click at [314, 343] on icon "Previous image" at bounding box center [317, 342] width 11 height 11
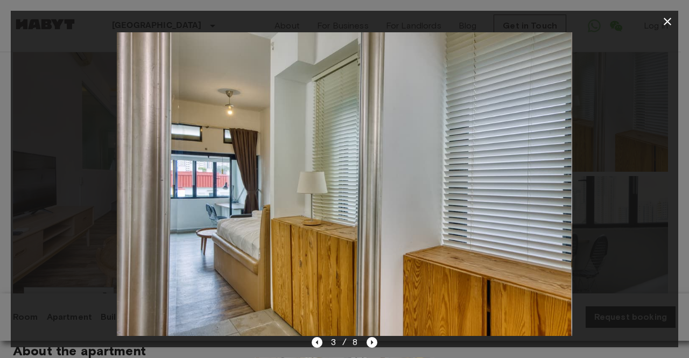
click at [1, 235] on div at bounding box center [344, 179] width 689 height 358
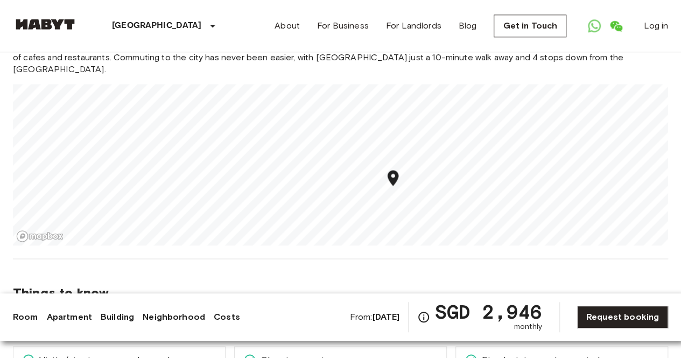
scroll to position [592, 0]
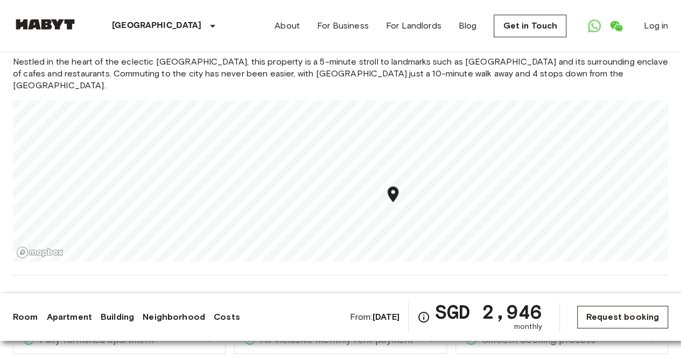
click at [636, 314] on link "Request booking" at bounding box center [622, 317] width 91 height 23
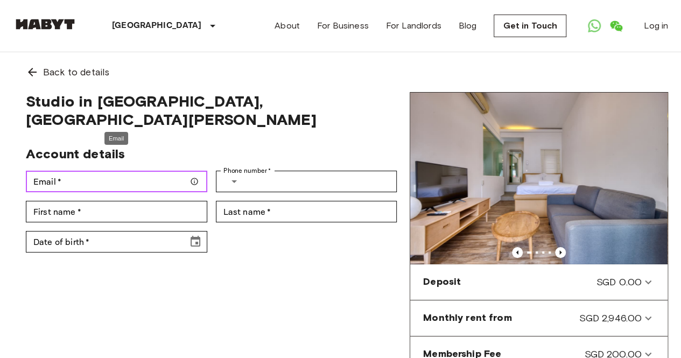
click at [137, 171] on input "Email   *" at bounding box center [116, 182] width 181 height 22
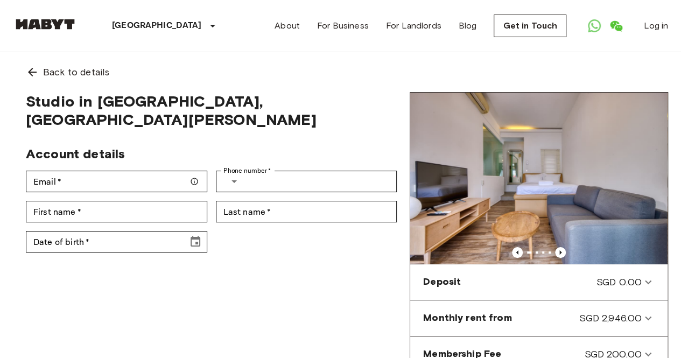
click at [296, 258] on div "Studio in Singapore, Central - Tiong Bahru Account details Email   * Email   * …" at bounding box center [211, 307] width 397 height 431
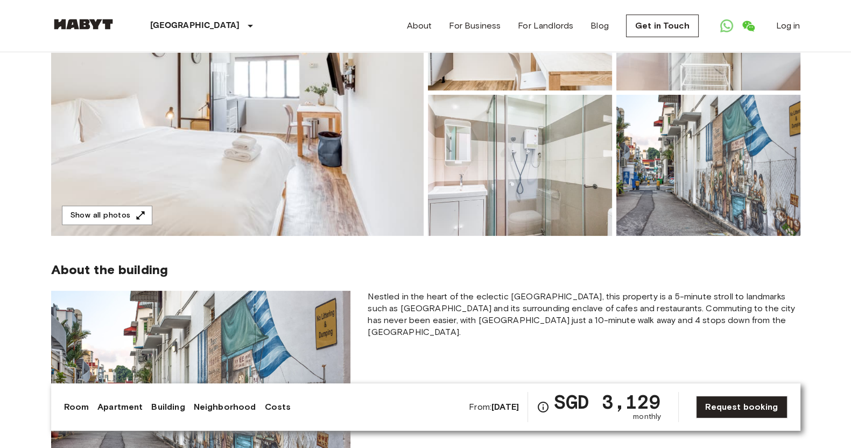
scroll to position [202, 0]
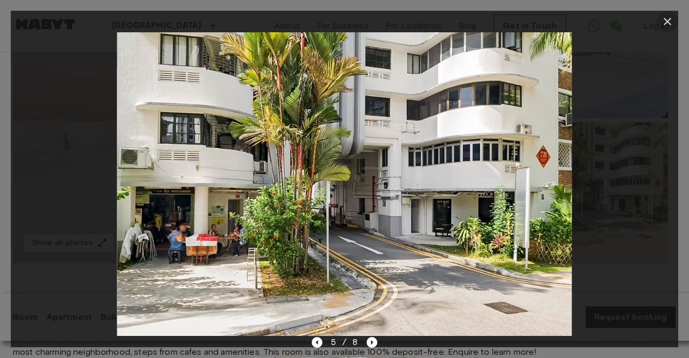
click at [668, 19] on icon "button" at bounding box center [667, 21] width 13 height 13
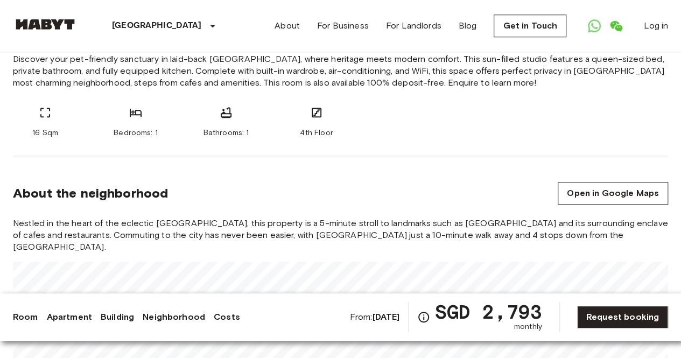
scroll to position [538, 0]
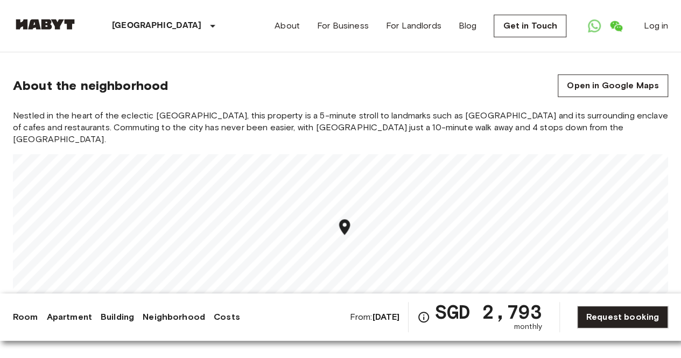
click at [456, 89] on div "About the neighborhood Open in Google Maps" at bounding box center [340, 85] width 655 height 23
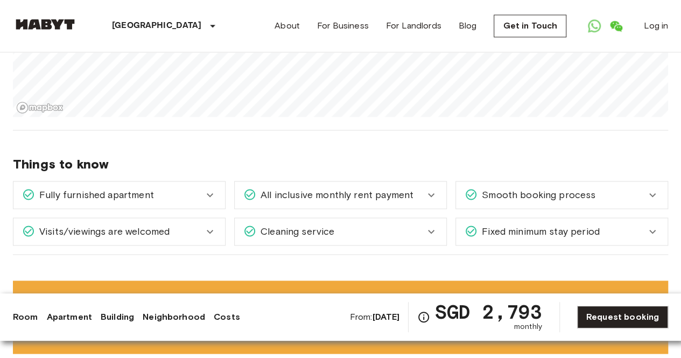
scroll to position [754, 0]
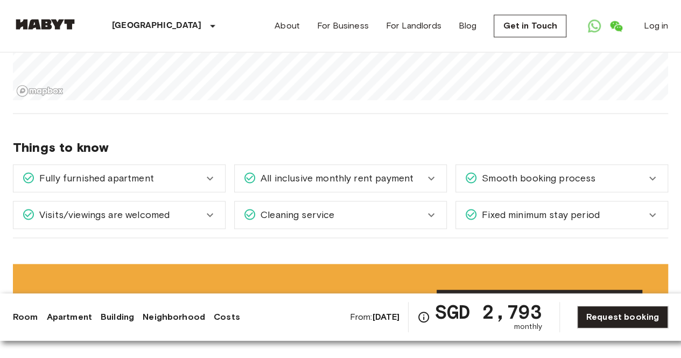
click at [435, 208] on icon at bounding box center [431, 214] width 13 height 13
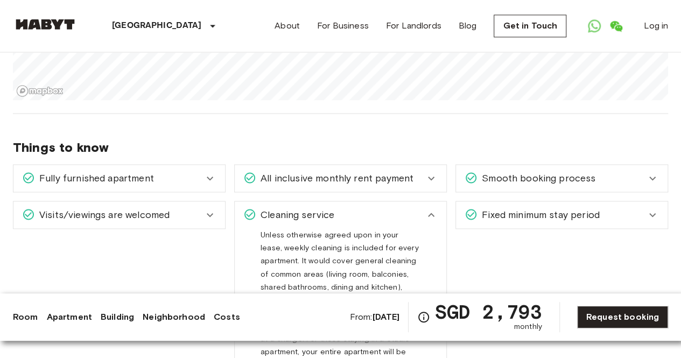
scroll to position [808, 0]
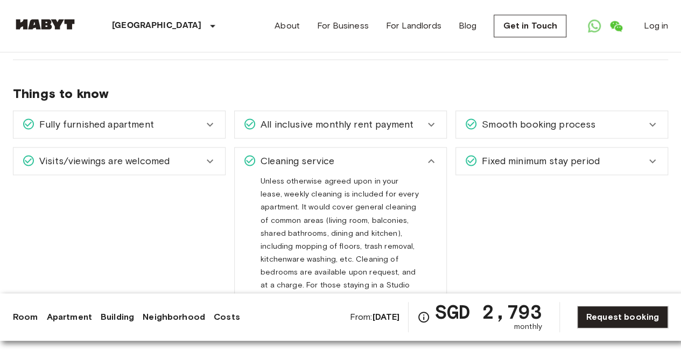
click at [436, 155] on icon at bounding box center [431, 161] width 13 height 13
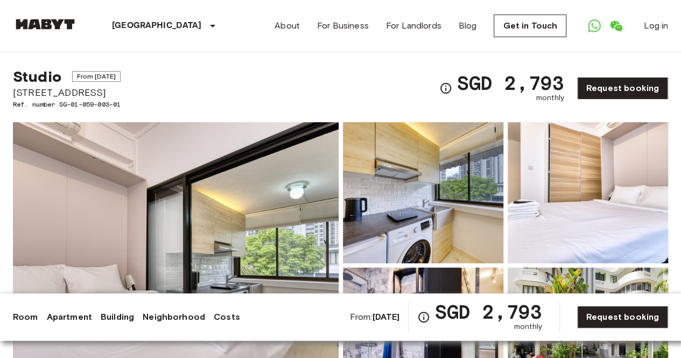
scroll to position [0, 0]
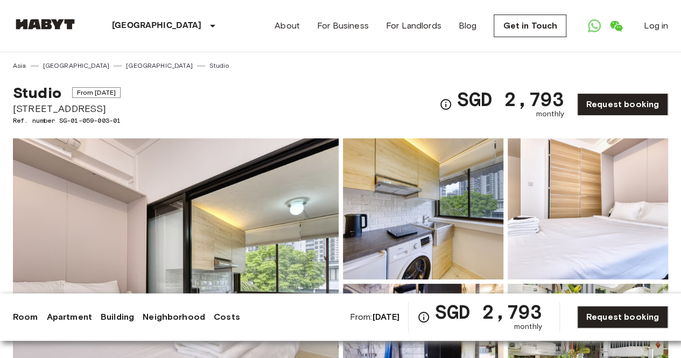
drag, startPoint x: 14, startPoint y: 109, endPoint x: 138, endPoint y: 108, distance: 124.4
click at [138, 108] on div "Studio From Jan 28 2026 78 Moh Guan Terrace Ref. number SG-01-059-003-01 SGD 2,…" at bounding box center [340, 98] width 655 height 55
copy span "78 Moh Guan Terrace"
click at [261, 204] on img at bounding box center [176, 281] width 326 height 286
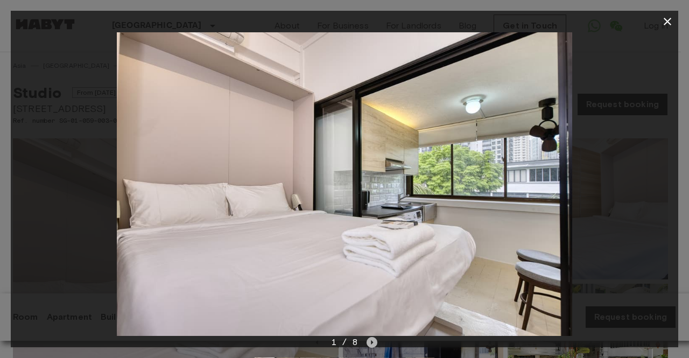
click at [376, 338] on icon "Next image" at bounding box center [372, 342] width 11 height 11
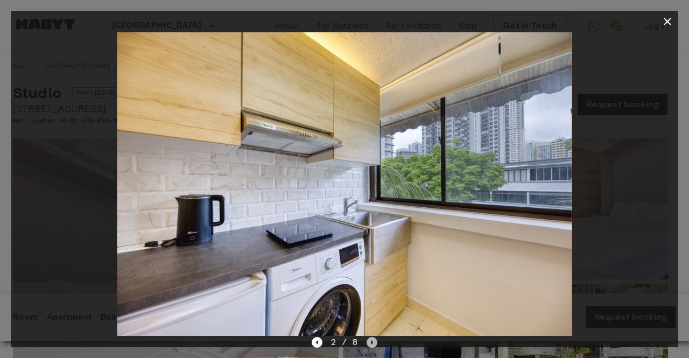
click at [376, 341] on icon "Next image" at bounding box center [372, 342] width 11 height 11
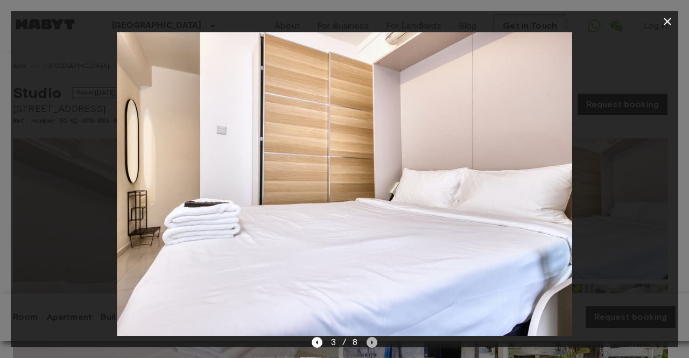
click at [376, 341] on icon "Next image" at bounding box center [372, 342] width 11 height 11
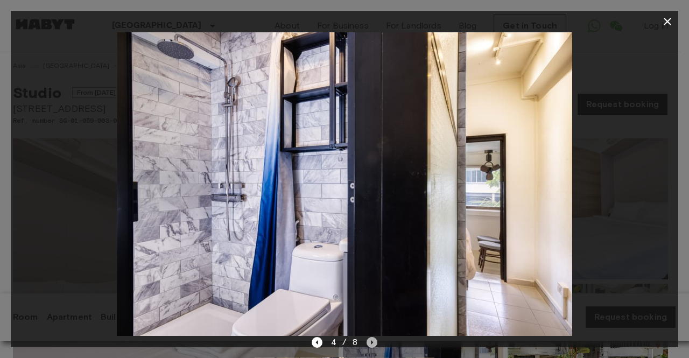
click at [368, 342] on icon "Next image" at bounding box center [372, 342] width 11 height 11
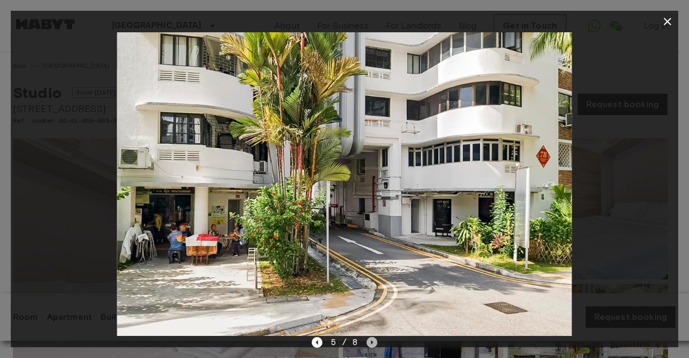
click at [369, 342] on icon "Next image" at bounding box center [372, 342] width 11 height 11
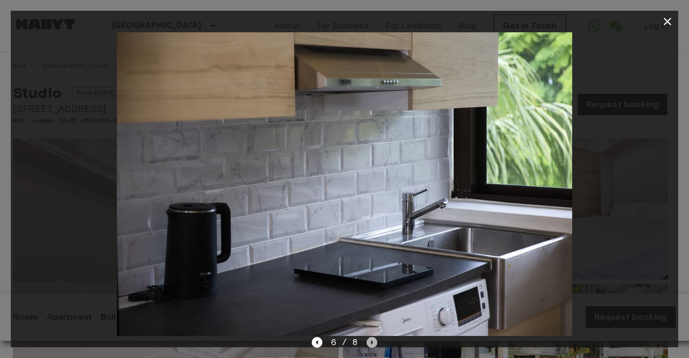
click at [369, 342] on icon "Next image" at bounding box center [372, 342] width 11 height 11
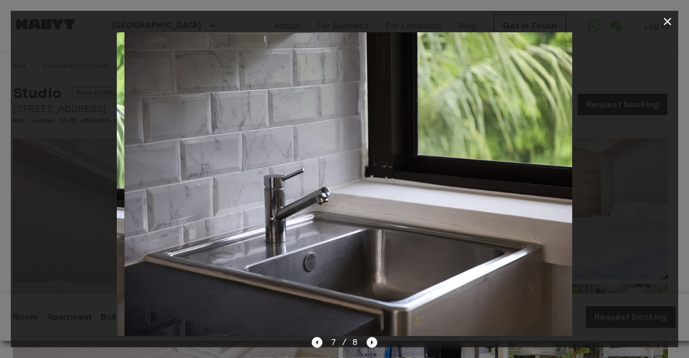
click at [369, 342] on icon "Next image" at bounding box center [372, 342] width 11 height 11
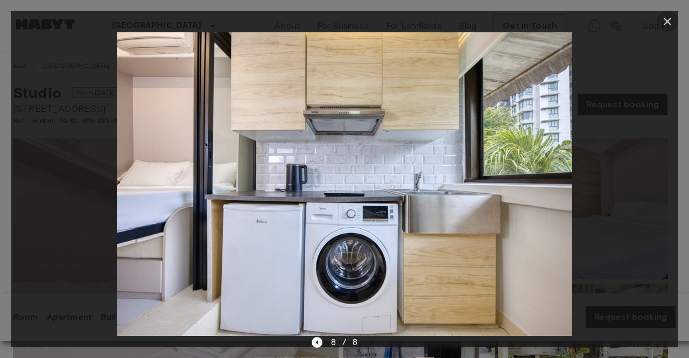
click at [669, 19] on icon "button" at bounding box center [667, 21] width 13 height 13
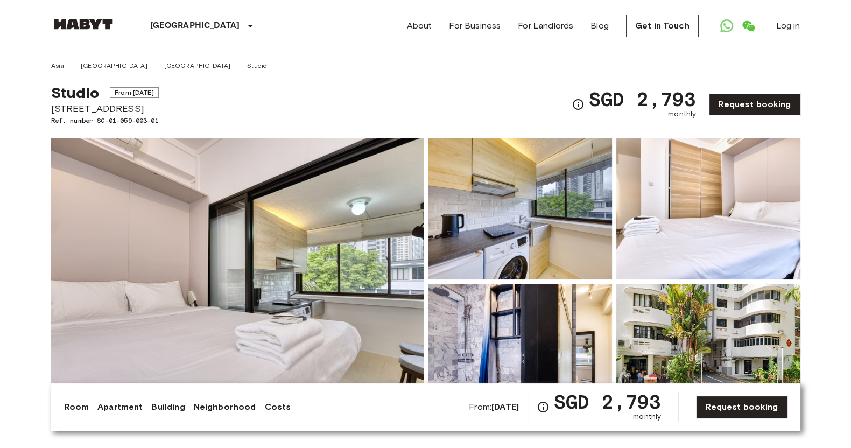
copy span "78 Moh Guan Terrace"
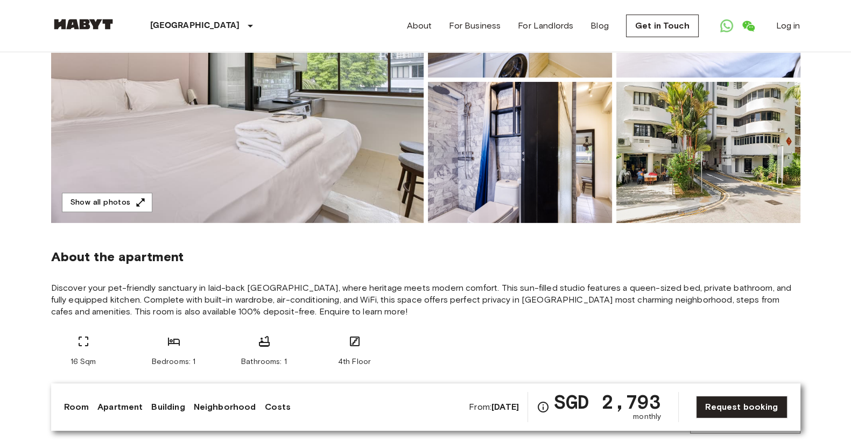
scroll to position [269, 0]
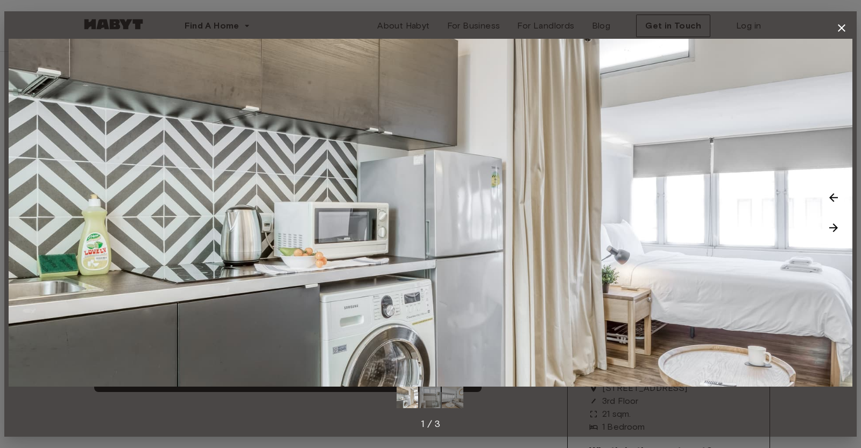
click at [835, 229] on img at bounding box center [834, 228] width 22 height 22
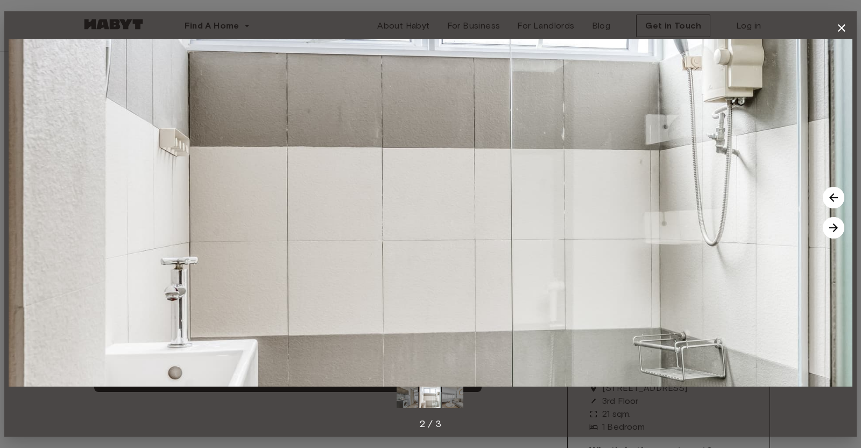
click at [834, 229] on img at bounding box center [834, 228] width 22 height 22
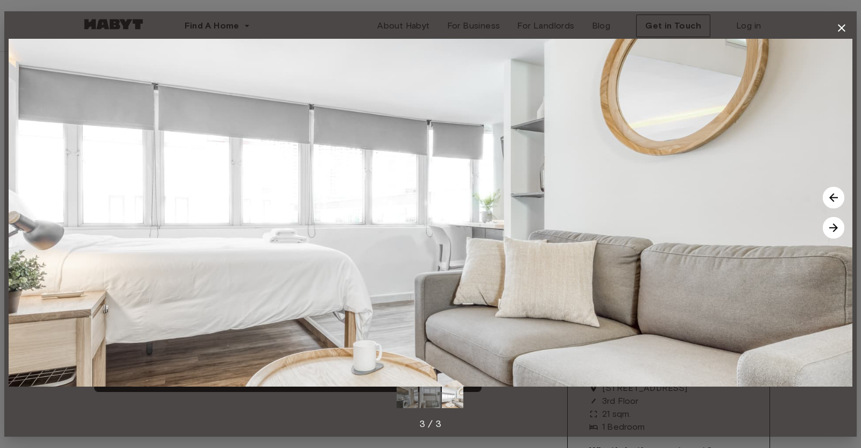
click at [834, 229] on img at bounding box center [834, 228] width 22 height 22
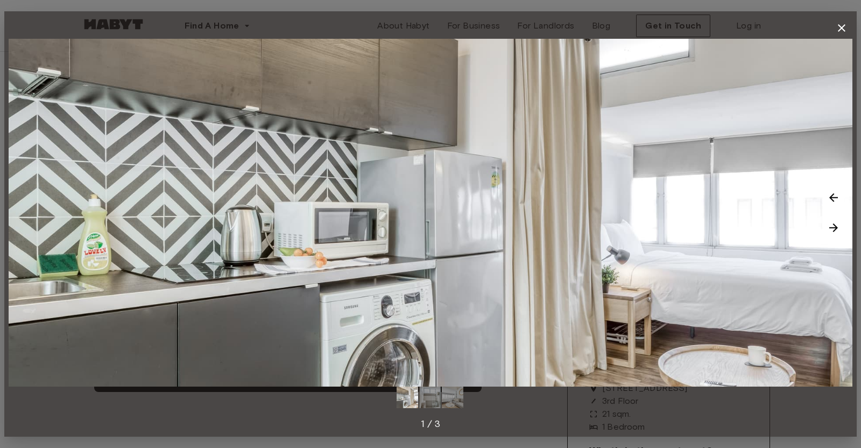
click at [834, 229] on img at bounding box center [834, 228] width 22 height 22
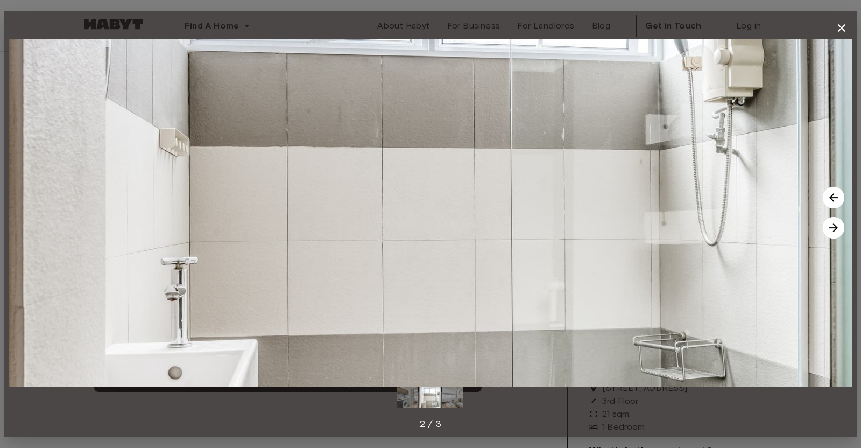
click at [834, 224] on img at bounding box center [834, 228] width 22 height 22
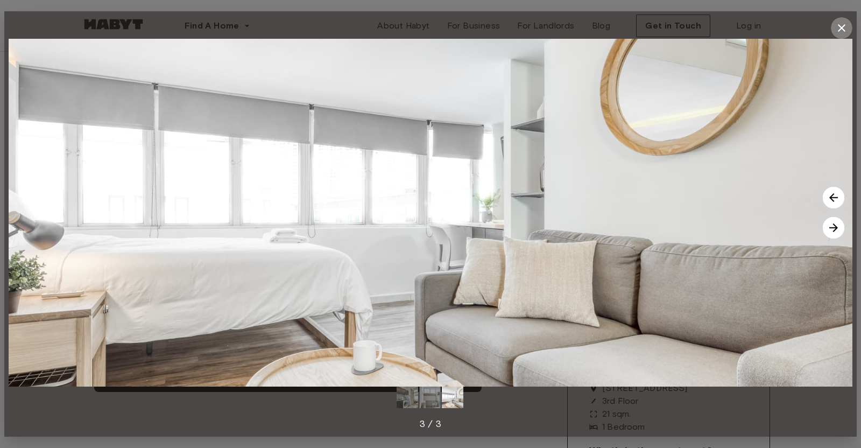
click at [844, 26] on icon "button" at bounding box center [842, 28] width 8 height 8
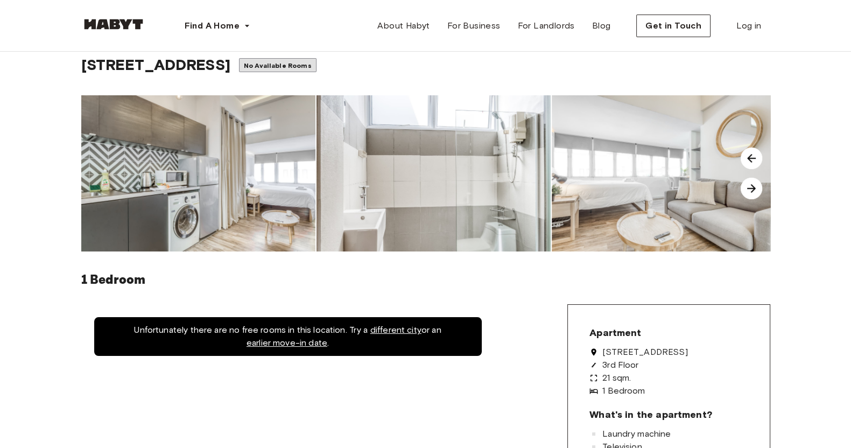
scroll to position [67, 0]
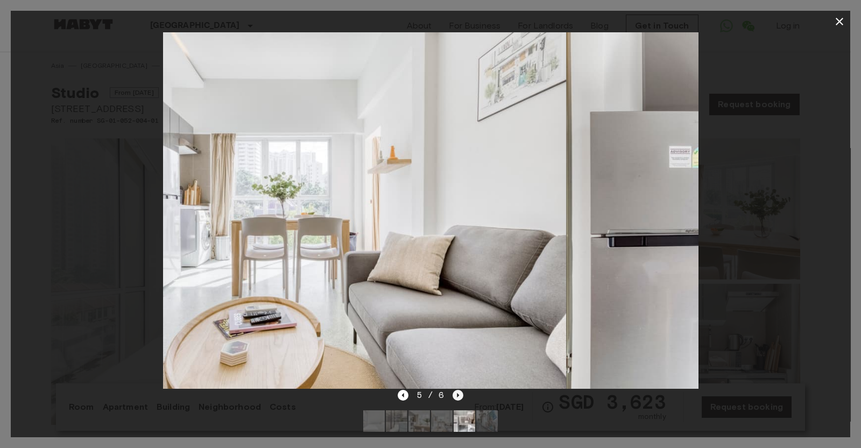
click at [455, 395] on icon "Next image" at bounding box center [458, 395] width 11 height 11
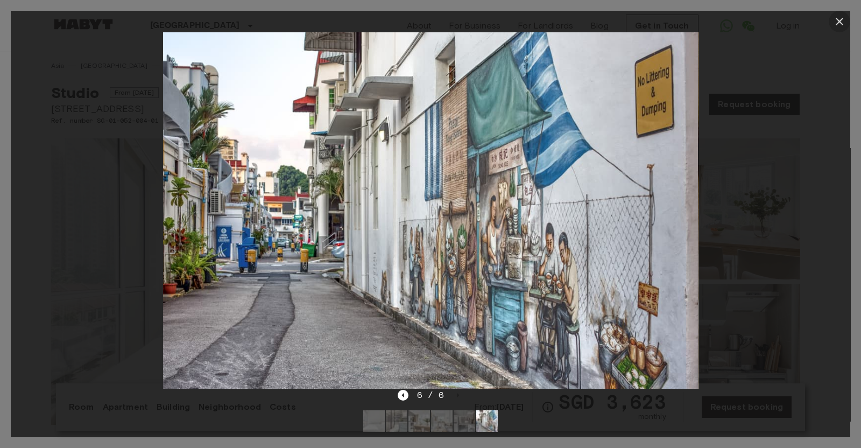
click at [839, 19] on icon "button" at bounding box center [839, 21] width 13 height 13
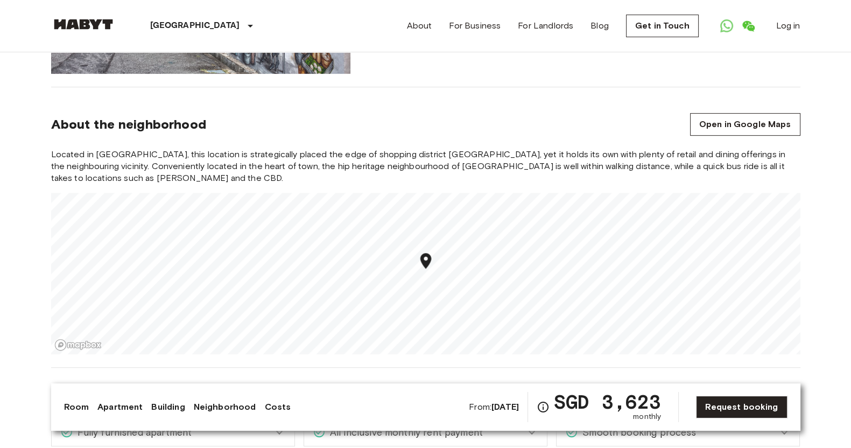
scroll to position [606, 0]
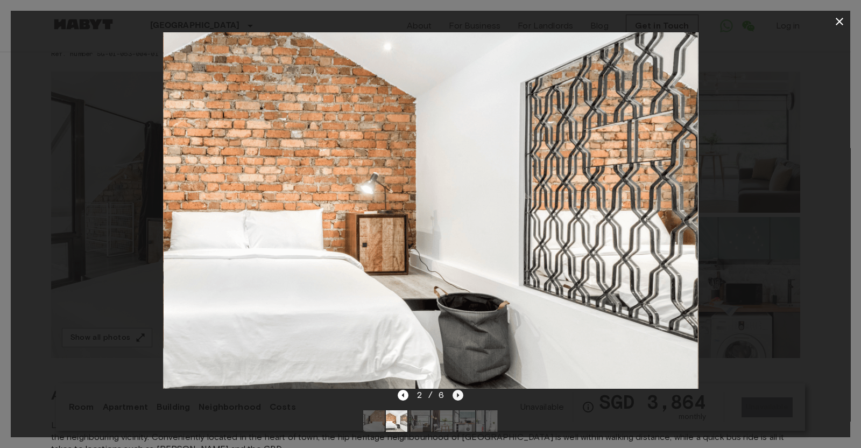
click at [456, 391] on icon "Next image" at bounding box center [458, 395] width 11 height 11
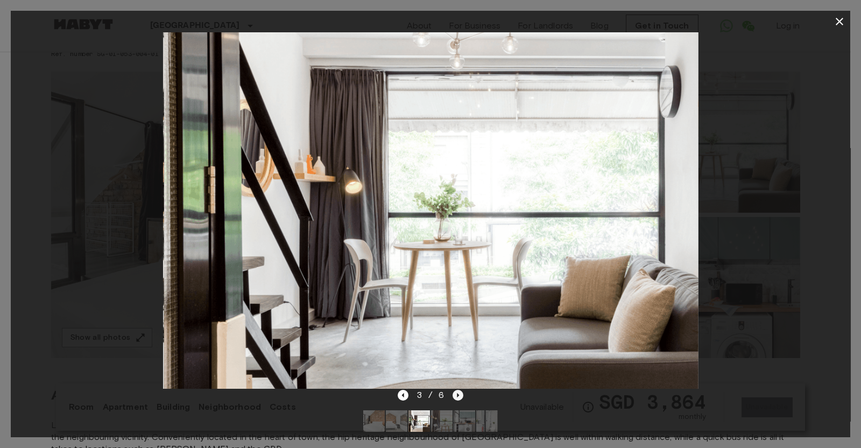
click at [455, 391] on icon "Next image" at bounding box center [458, 395] width 11 height 11
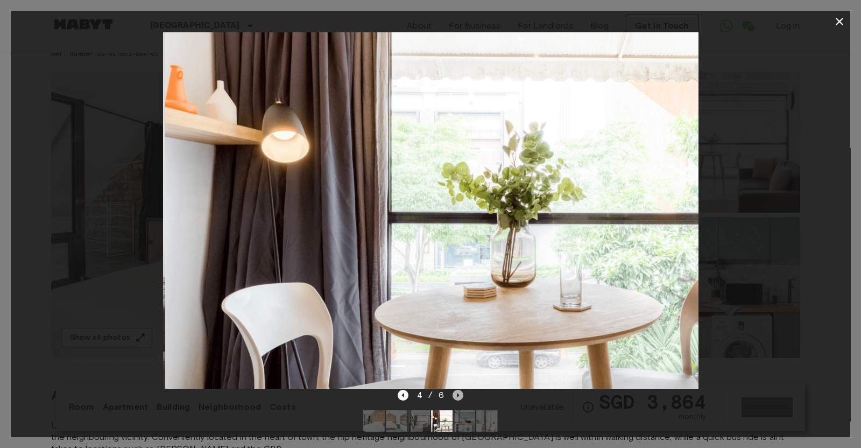
click at [455, 391] on icon "Next image" at bounding box center [458, 395] width 11 height 11
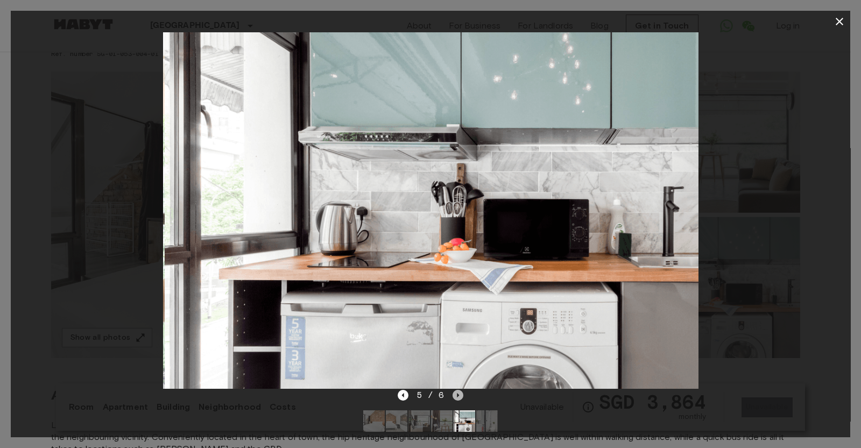
click at [455, 391] on icon "Next image" at bounding box center [458, 395] width 11 height 11
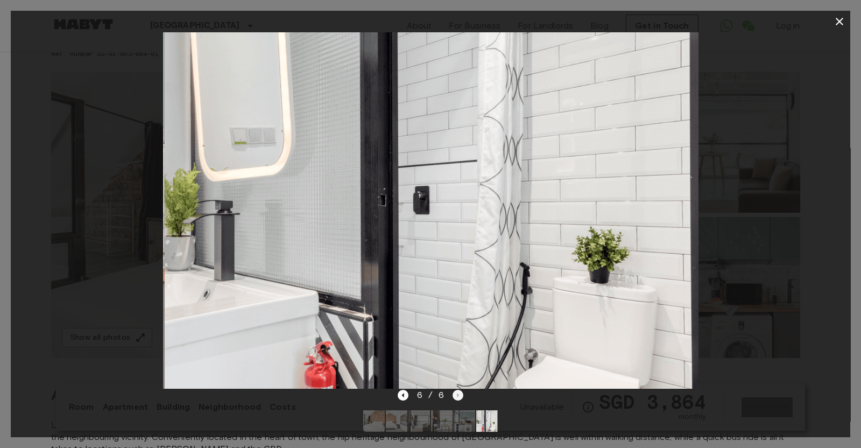
click at [455, 391] on div "6 / 6" at bounding box center [431, 395] width 66 height 13
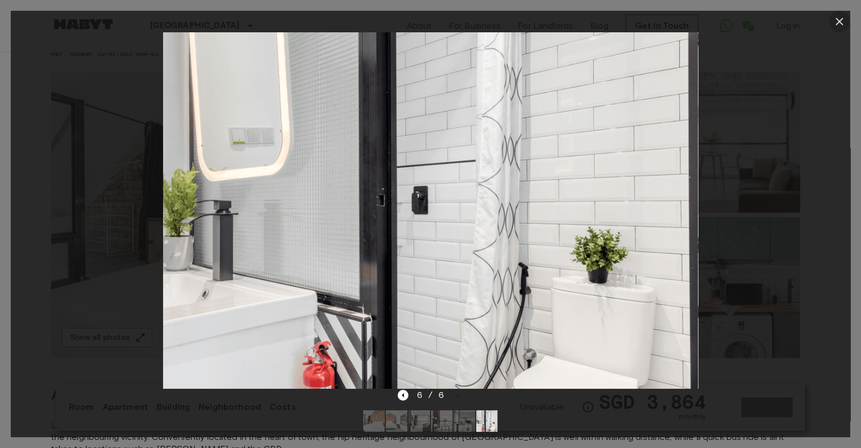
drag, startPoint x: 838, startPoint y: 21, endPoint x: 830, endPoint y: 43, distance: 23.0
click at [838, 20] on icon "button" at bounding box center [839, 21] width 13 height 13
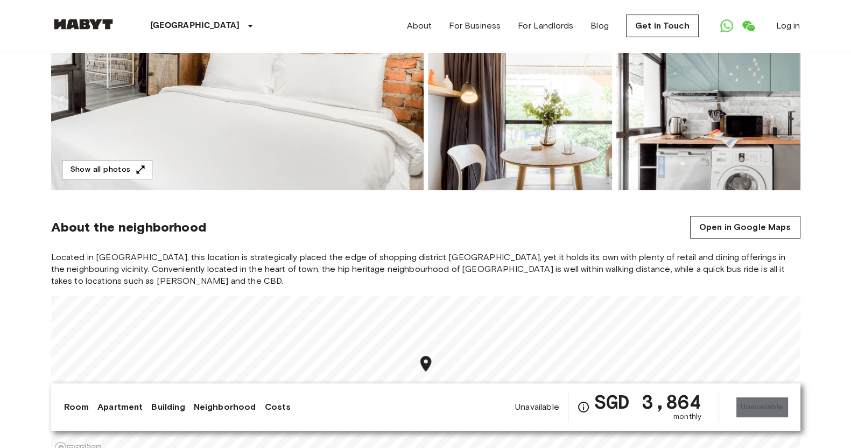
scroll to position [336, 0]
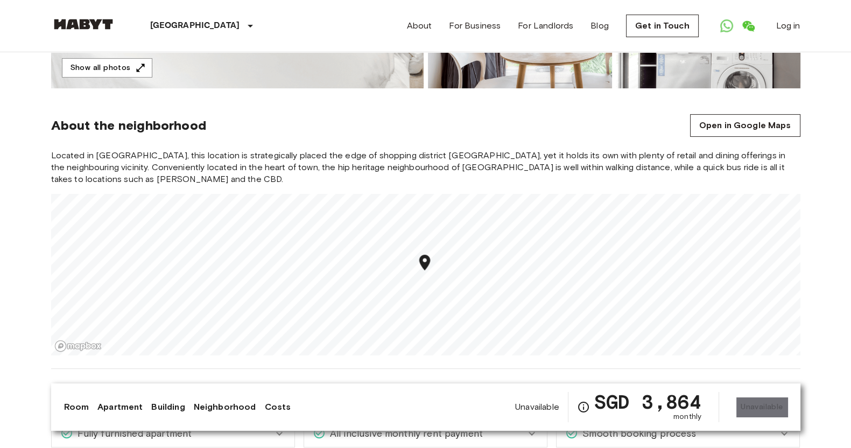
click at [428, 268] on icon "Map marker" at bounding box center [424, 262] width 19 height 19
click at [425, 268] on icon "Map marker" at bounding box center [424, 263] width 11 height 16
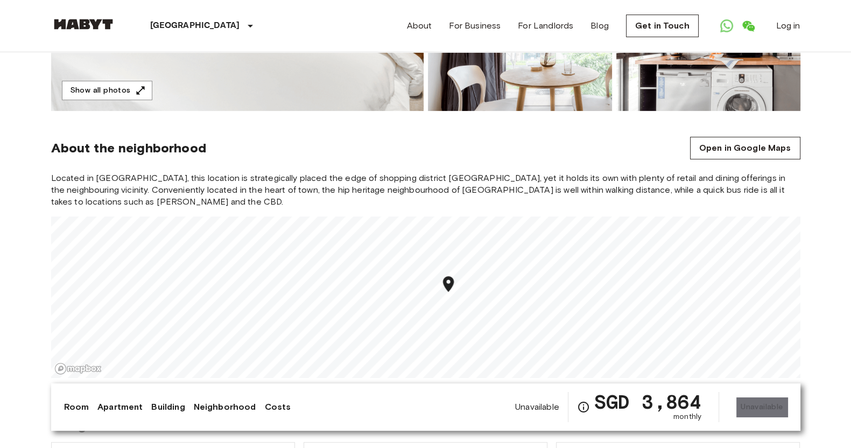
scroll to position [471, 0]
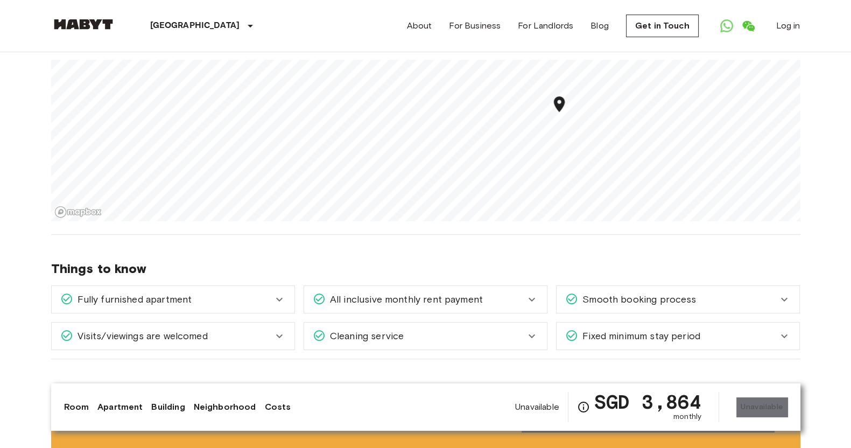
click at [560, 109] on icon "Map marker" at bounding box center [558, 104] width 11 height 16
click at [529, 79] on icon "Map marker" at bounding box center [536, 77] width 19 height 19
click at [531, 79] on icon "Map marker" at bounding box center [536, 77] width 19 height 19
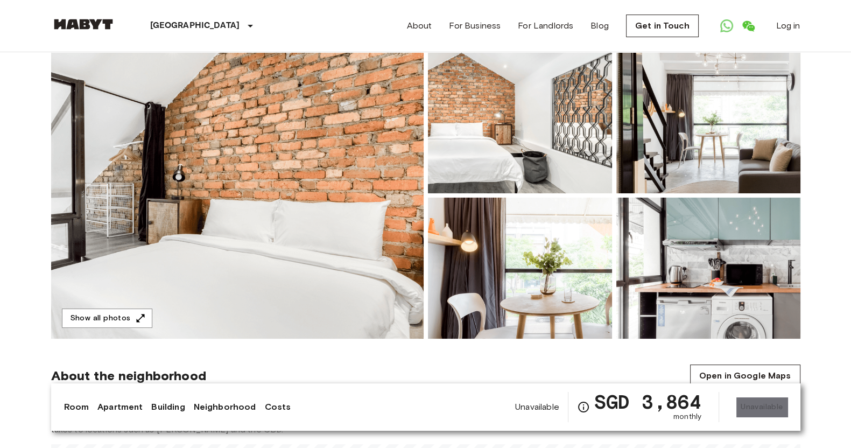
scroll to position [0, 0]
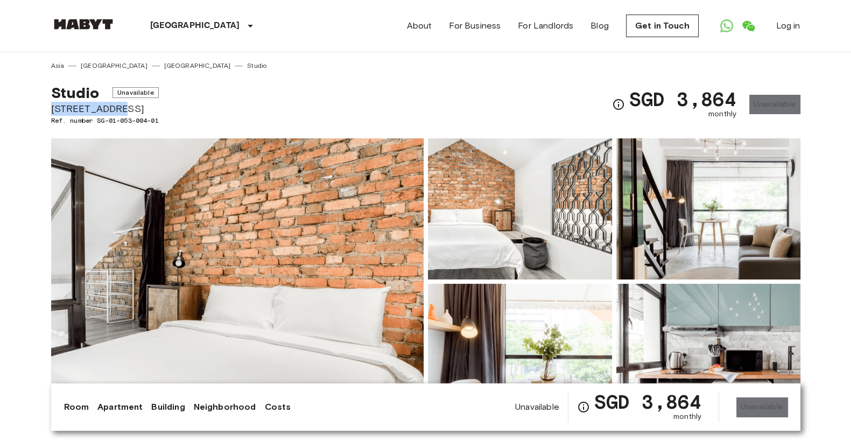
drag, startPoint x: 51, startPoint y: 104, endPoint x: 134, endPoint y: 108, distance: 83.0
click at [134, 108] on span "[STREET_ADDRESS]" at bounding box center [105, 109] width 108 height 14
copy span "32B Zion Road"
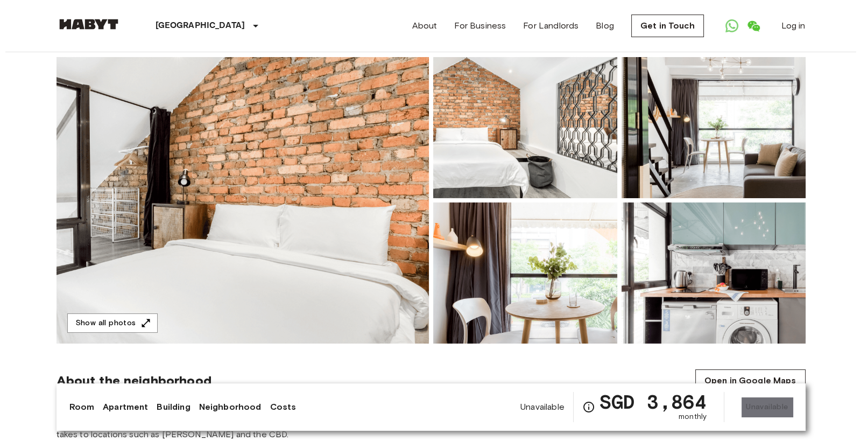
scroll to position [67, 0]
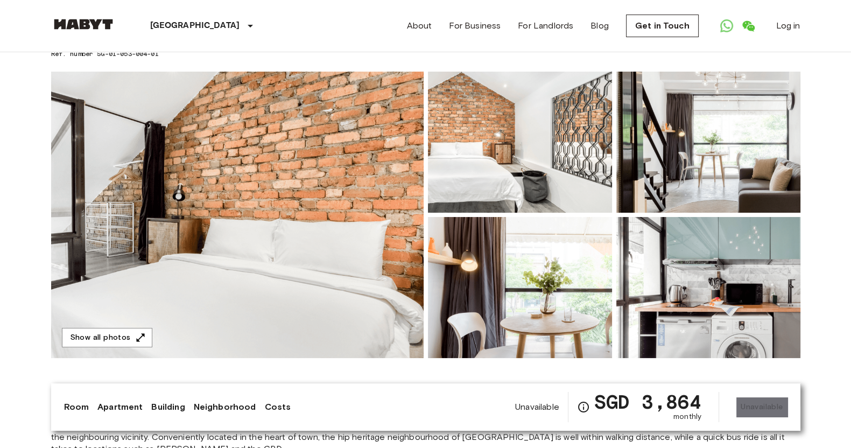
click at [734, 130] on img at bounding box center [708, 142] width 184 height 141
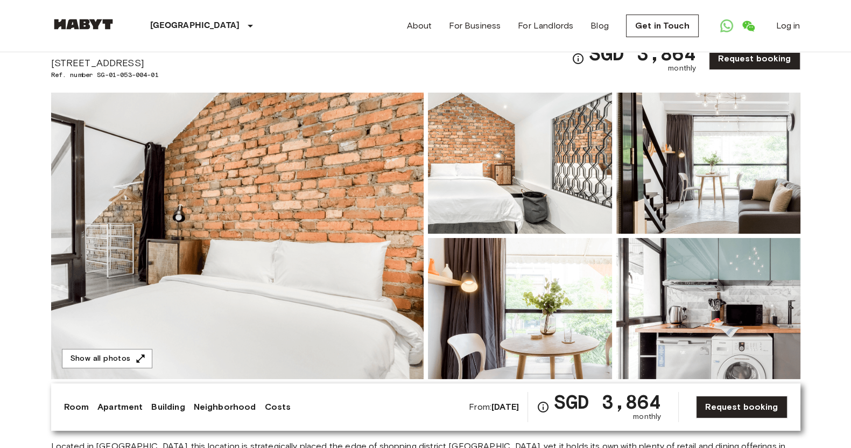
scroll to position [134, 0]
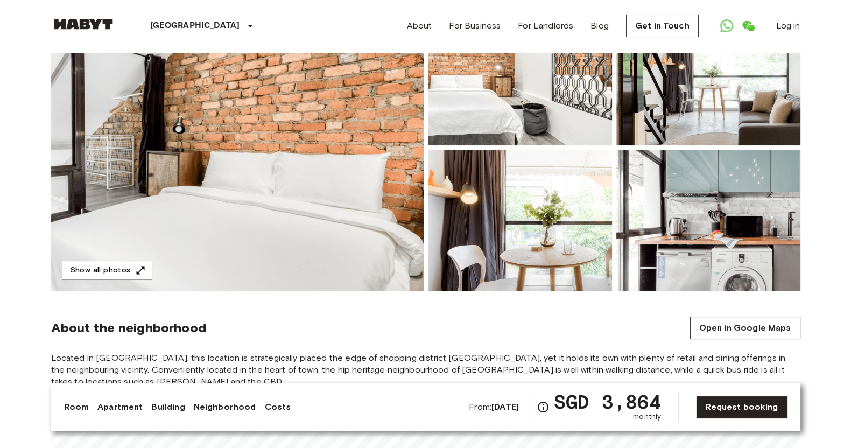
click at [558, 248] on img at bounding box center [520, 220] width 184 height 141
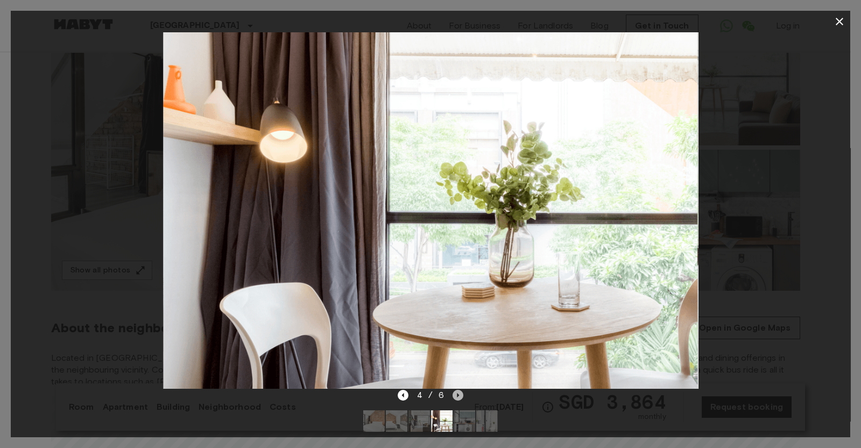
click at [458, 394] on icon "Next image" at bounding box center [459, 395] width 2 height 4
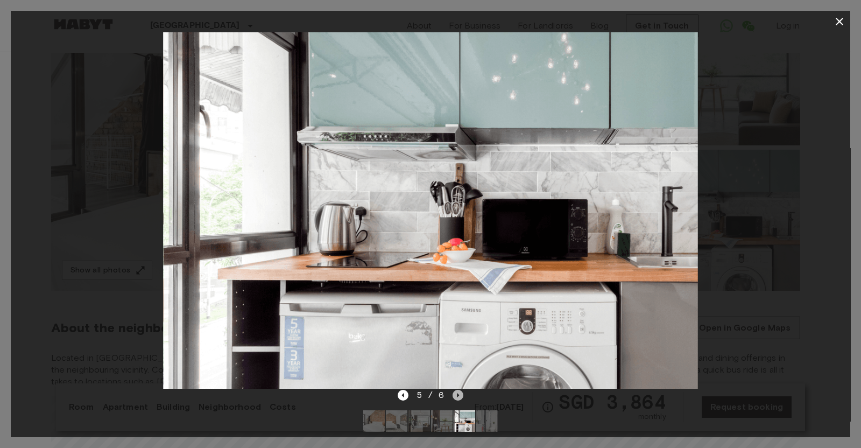
click at [458, 394] on icon "Next image" at bounding box center [458, 395] width 11 height 11
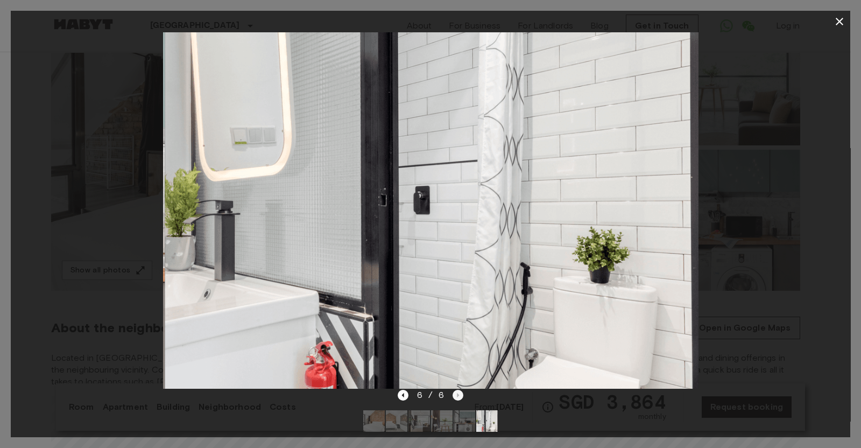
click at [458, 394] on div "6 / 6" at bounding box center [431, 395] width 66 height 13
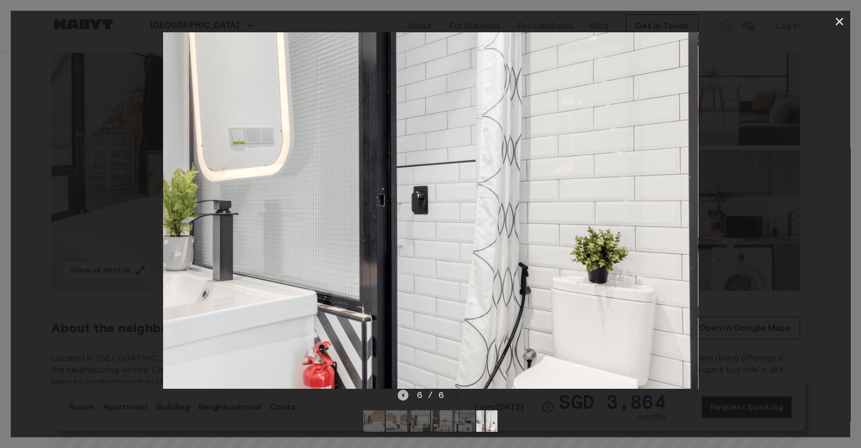
click at [404, 391] on icon "Previous image" at bounding box center [403, 395] width 11 height 11
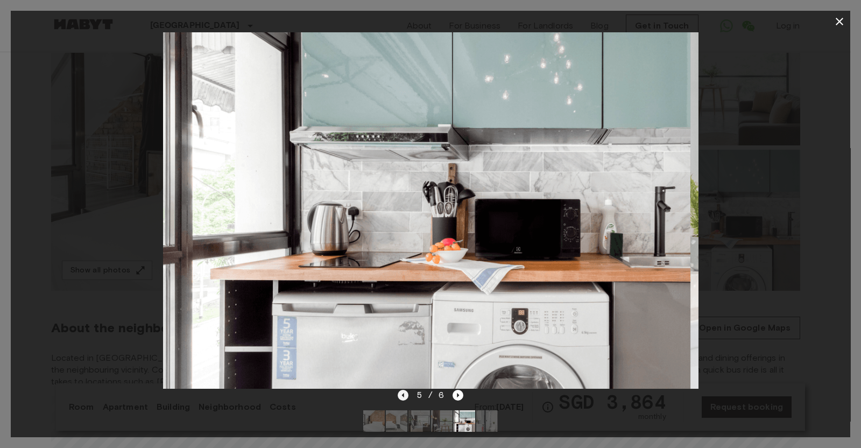
click at [406, 391] on icon "Previous image" at bounding box center [403, 395] width 11 height 11
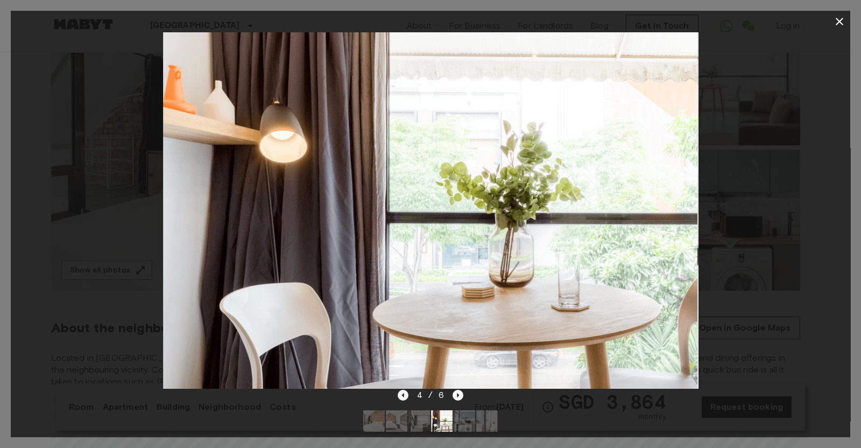
click at [408, 392] on icon "Previous image" at bounding box center [403, 395] width 11 height 11
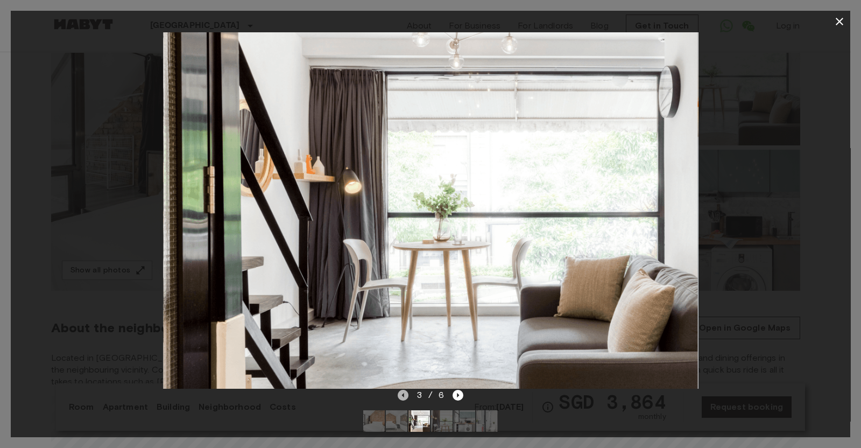
click at [408, 392] on icon "Previous image" at bounding box center [403, 395] width 11 height 11
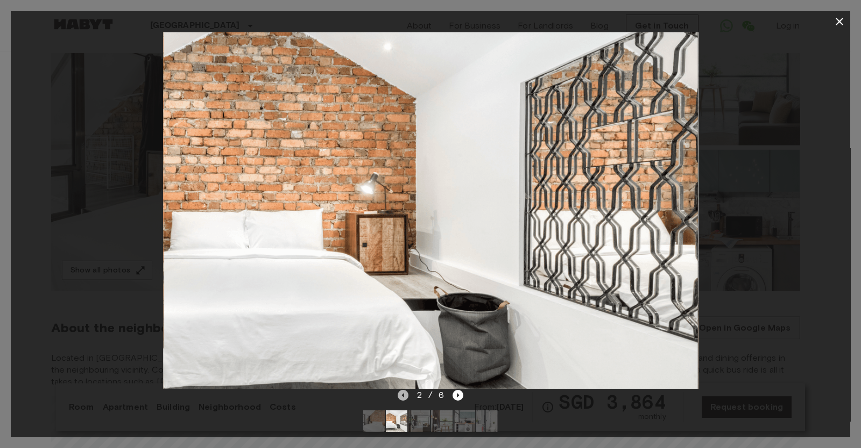
click at [406, 395] on icon "Previous image" at bounding box center [403, 395] width 11 height 11
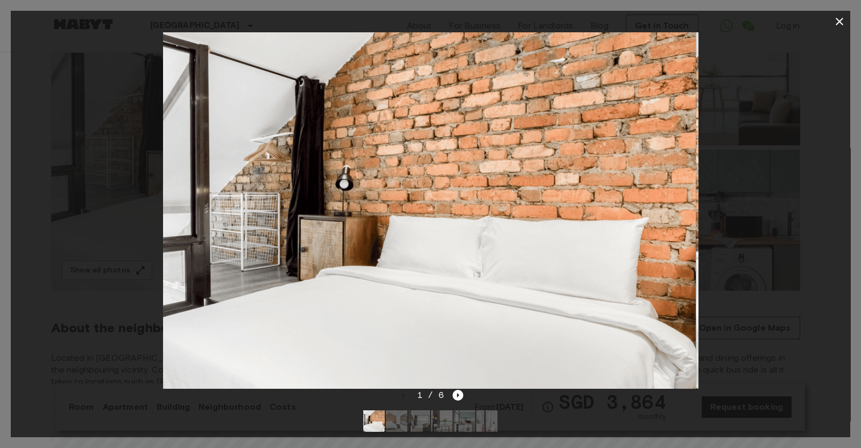
click at [407, 395] on div "1 / 6" at bounding box center [431, 395] width 66 height 13
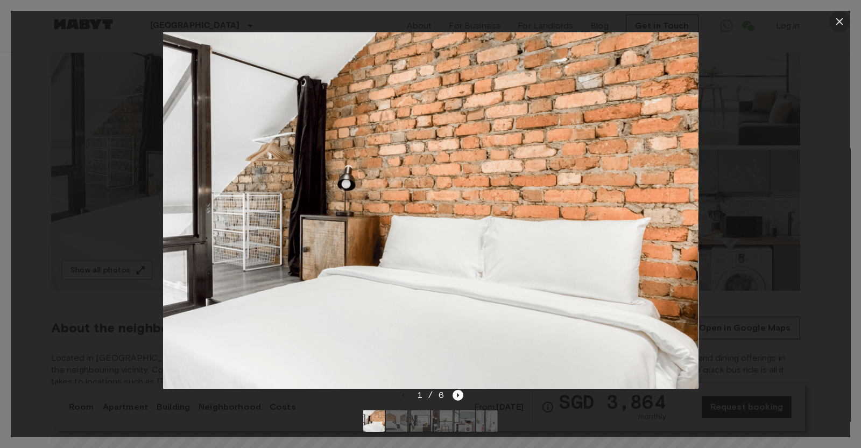
click at [837, 24] on icon "button" at bounding box center [840, 22] width 8 height 8
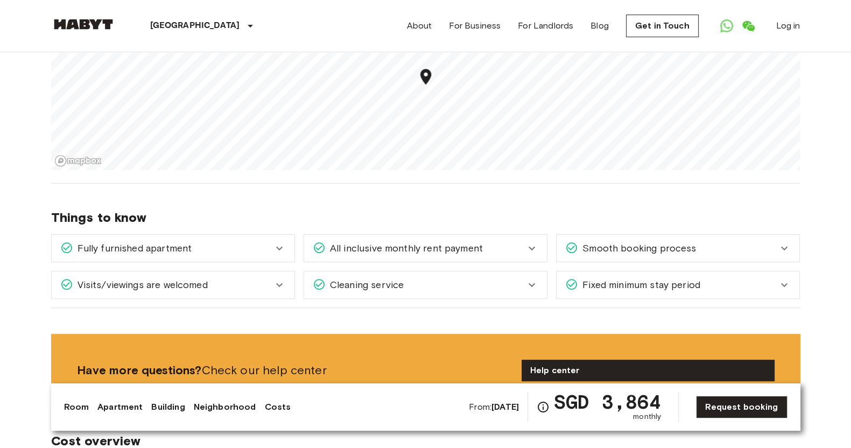
scroll to position [404, 0]
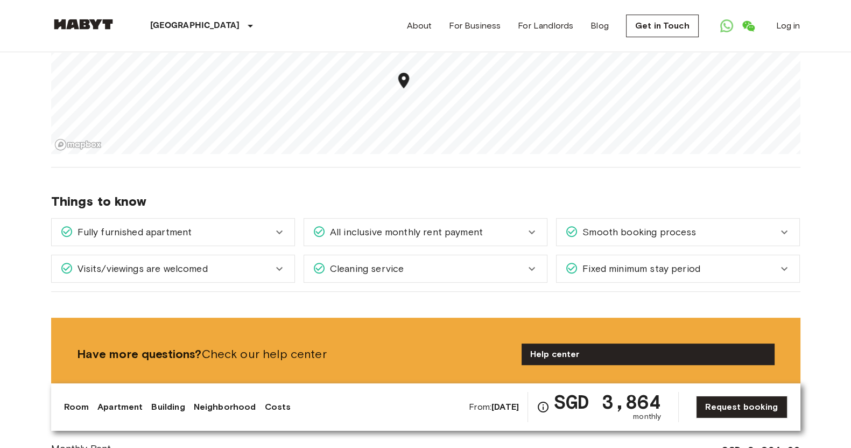
scroll to position [606, 0]
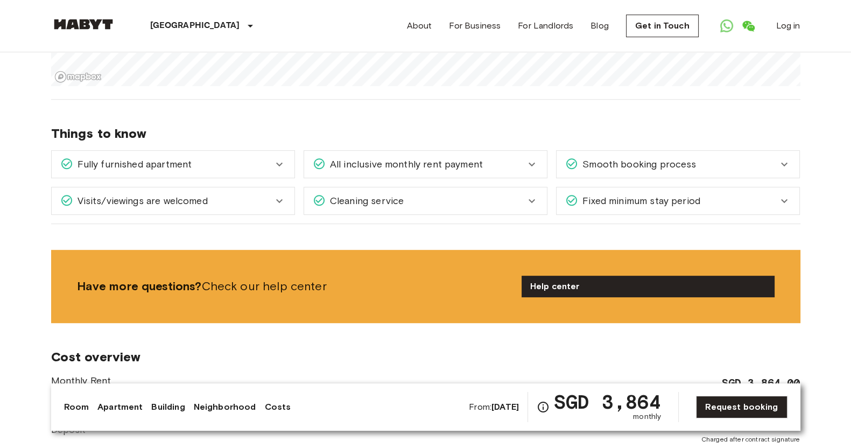
click at [436, 160] on span "All inclusive monthly rent payment" at bounding box center [404, 164] width 157 height 14
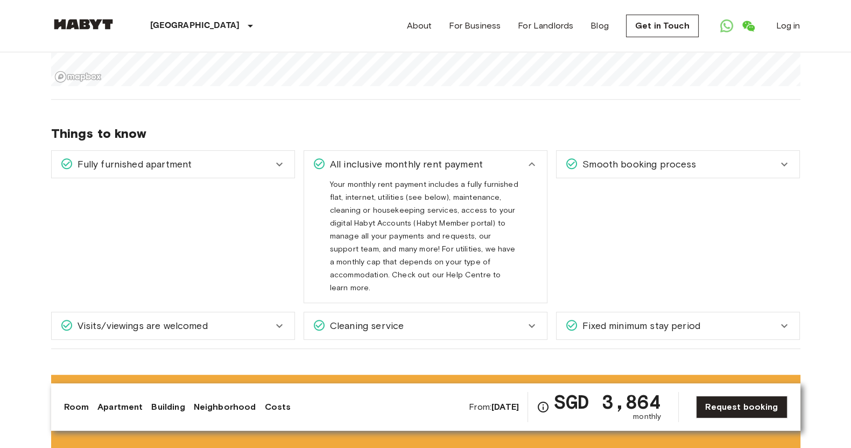
click at [436, 160] on span "All inclusive monthly rent payment" at bounding box center [404, 164] width 157 height 14
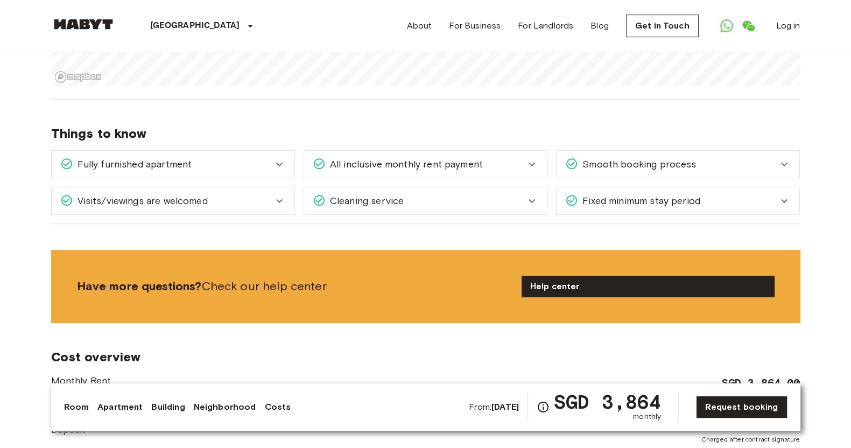
click at [403, 208] on div "Cleaning service" at bounding box center [425, 200] width 243 height 27
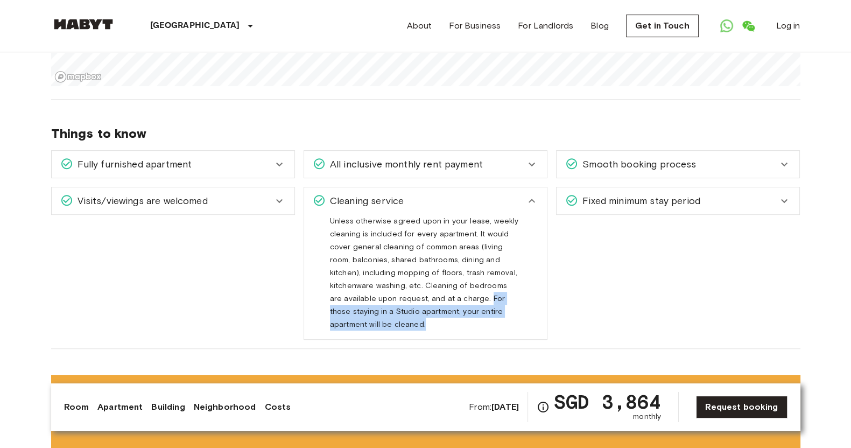
drag, startPoint x: 417, startPoint y: 294, endPoint x: 511, endPoint y: 316, distance: 96.6
click at [516, 312] on div "Unless otherwise agreed upon in your lease, weekly cleaning is included for eve…" at bounding box center [425, 272] width 191 height 116
click at [500, 303] on span "Unless otherwise agreed upon in your lease, weekly cleaning is included for eve…" at bounding box center [424, 276] width 189 height 121
drag, startPoint x: 391, startPoint y: 310, endPoint x: 501, endPoint y: 316, distance: 109.4
click at [501, 316] on div "Unless otherwise agreed upon in your lease, weekly cleaning is included for eve…" at bounding box center [425, 272] width 191 height 116
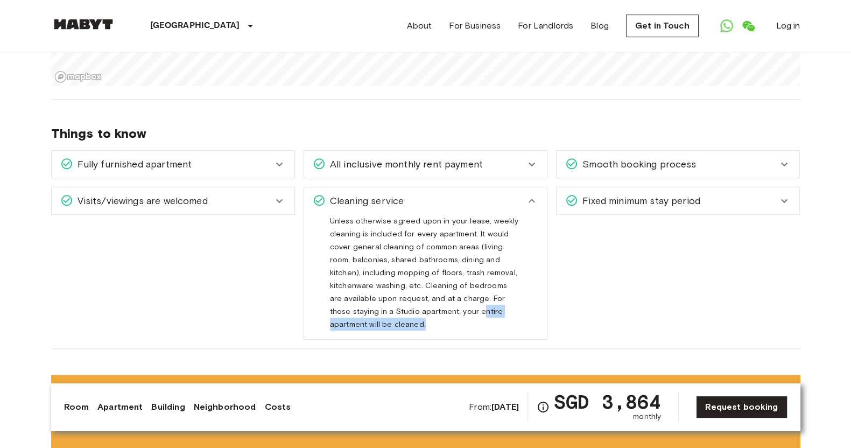
click at [509, 313] on div "Unless otherwise agreed upon in your lease, weekly cleaning is included for eve…" at bounding box center [425, 272] width 191 height 116
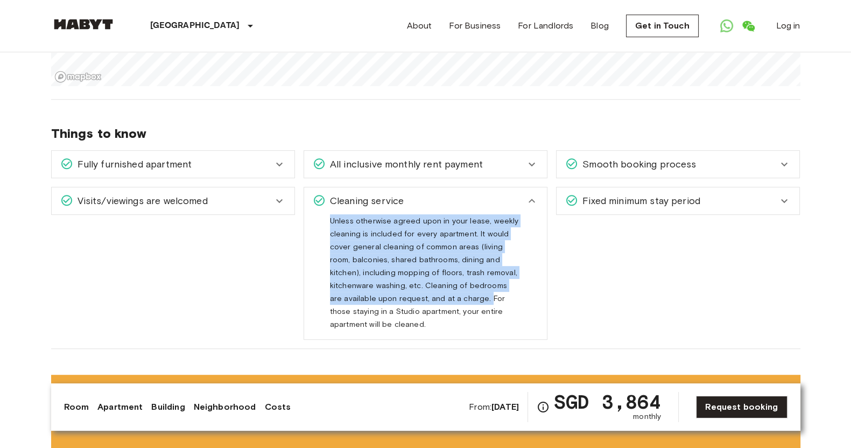
drag, startPoint x: 507, startPoint y: 311, endPoint x: 420, endPoint y: 300, distance: 86.9
click at [420, 300] on div "Unless otherwise agreed upon in your lease, weekly cleaning is included for eve…" at bounding box center [425, 272] width 191 height 116
click at [520, 320] on div "Unless otherwise agreed upon in your lease, weekly cleaning is included for eve…" at bounding box center [425, 276] width 243 height 125
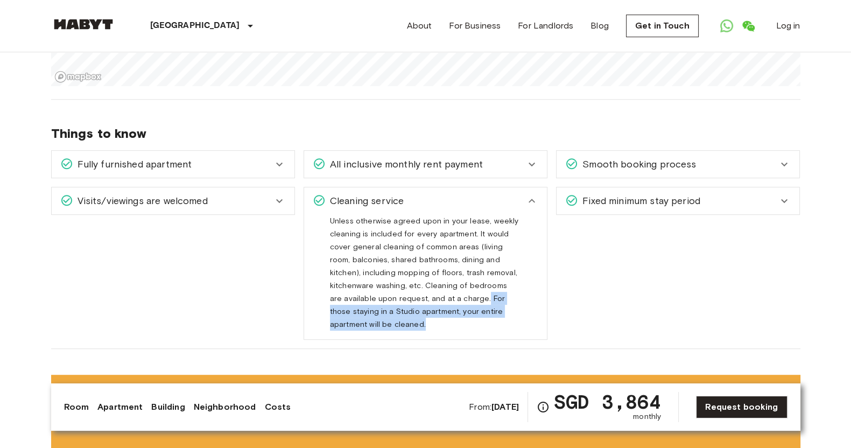
drag, startPoint x: 416, startPoint y: 297, endPoint x: 508, endPoint y: 313, distance: 92.8
click at [508, 313] on div "Unless otherwise agreed upon in your lease, weekly cleaning is included for eve…" at bounding box center [425, 272] width 191 height 116
click at [507, 311] on div "Unless otherwise agreed upon in your lease, weekly cleaning is included for eve…" at bounding box center [425, 272] width 191 height 116
drag, startPoint x: 507, startPoint y: 311, endPoint x: 418, endPoint y: 299, distance: 90.1
click at [418, 299] on div "Unless otherwise agreed upon in your lease, weekly cleaning is included for eve…" at bounding box center [425, 272] width 191 height 116
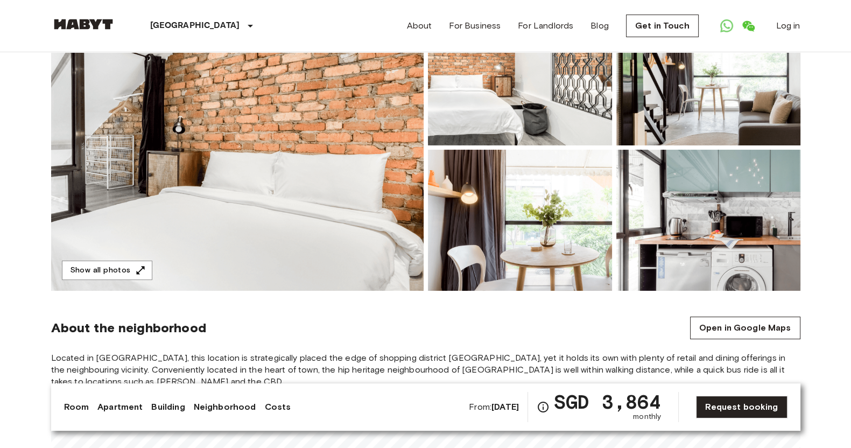
scroll to position [0, 0]
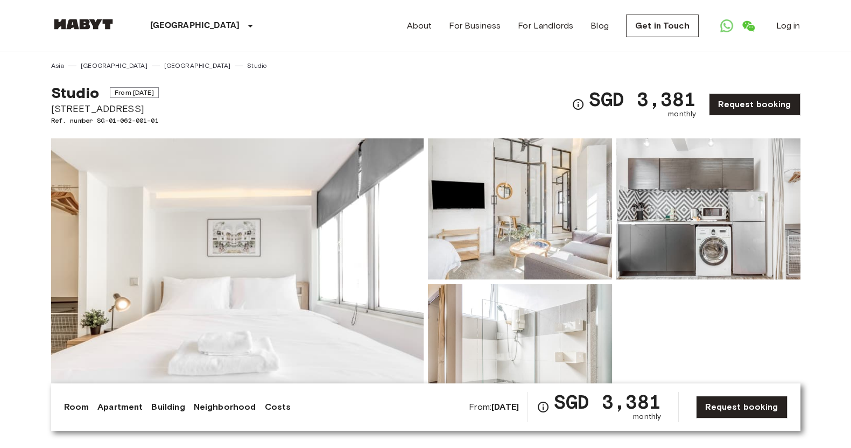
click at [535, 214] on img at bounding box center [520, 208] width 184 height 141
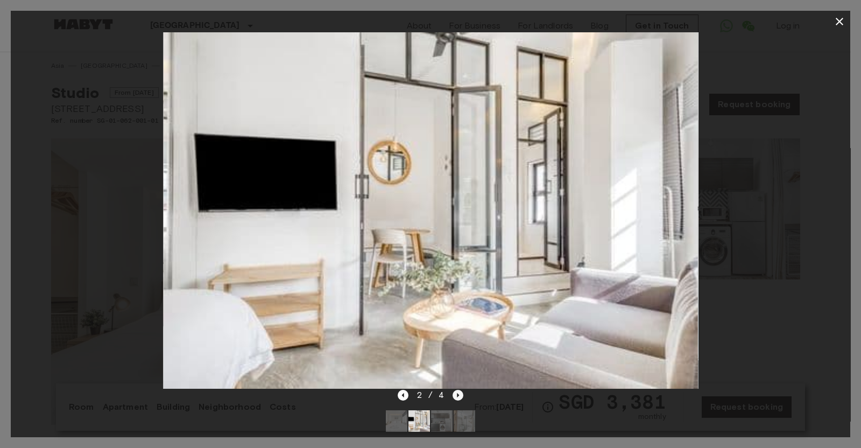
click at [458, 393] on icon "Next image" at bounding box center [458, 395] width 11 height 11
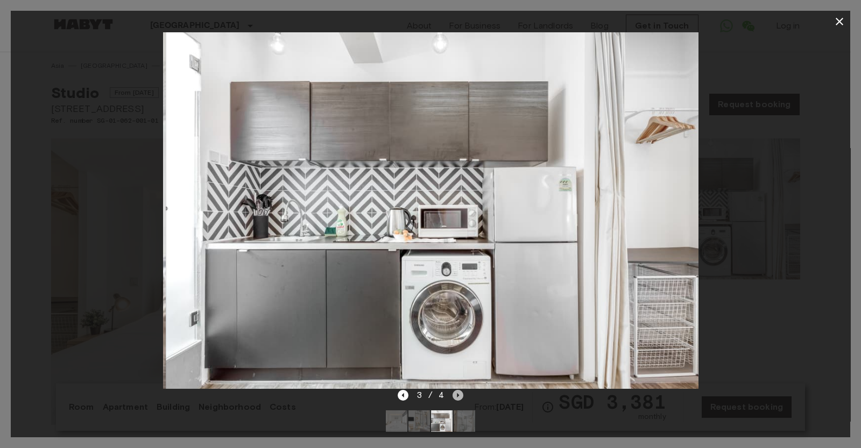
click at [458, 393] on icon "Next image" at bounding box center [458, 395] width 11 height 11
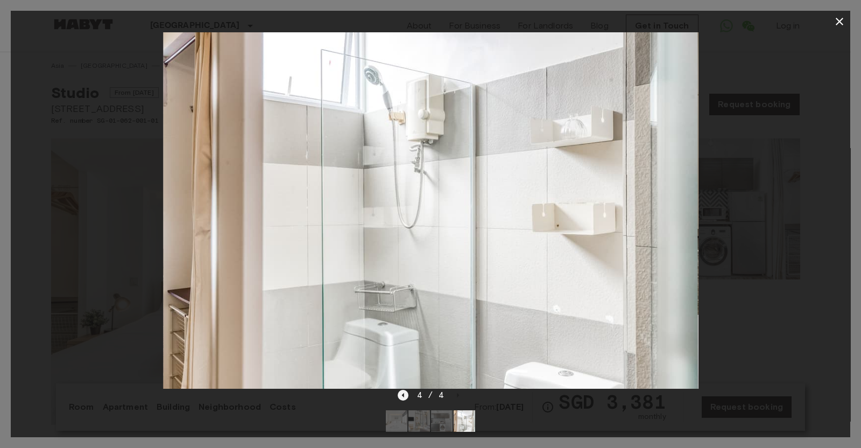
click at [400, 398] on icon "Previous image" at bounding box center [403, 395] width 11 height 11
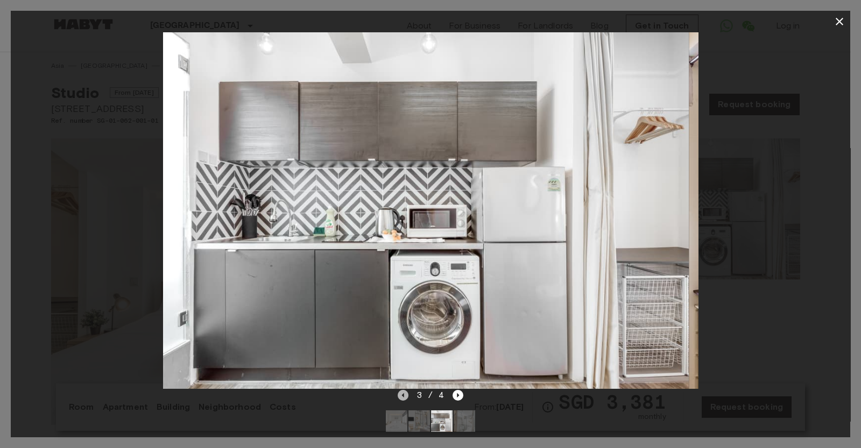
click at [400, 398] on icon "Previous image" at bounding box center [403, 395] width 11 height 11
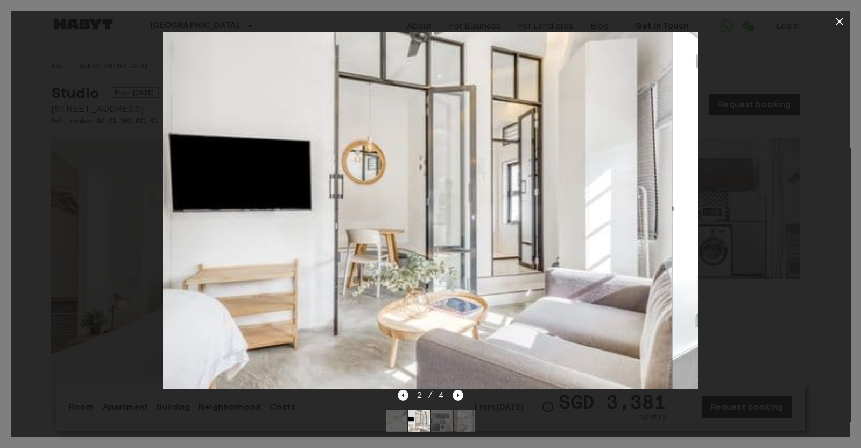
click at [400, 398] on icon "Previous image" at bounding box center [403, 395] width 11 height 11
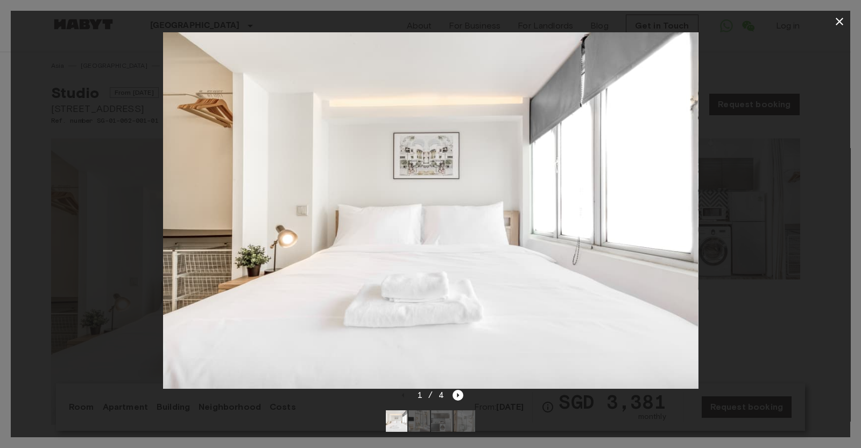
click at [48, 175] on div at bounding box center [431, 210] width 840 height 356
click at [843, 17] on icon "button" at bounding box center [839, 21] width 13 height 13
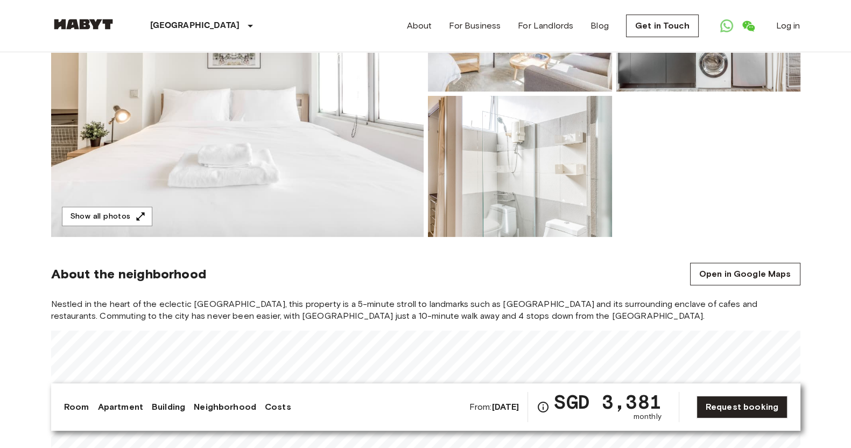
scroll to position [202, 0]
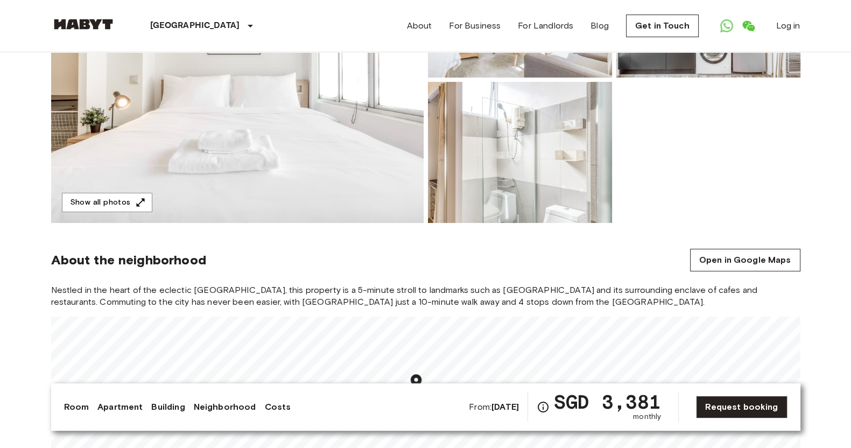
click at [709, 259] on link "Open in Google Maps" at bounding box center [745, 260] width 110 height 23
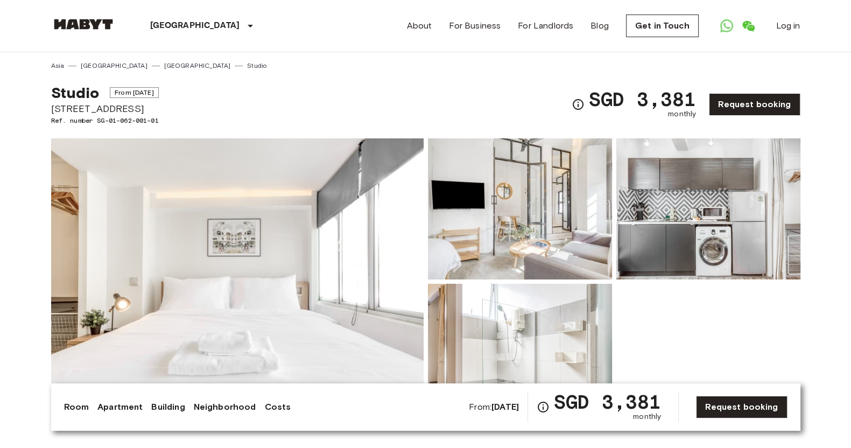
click at [557, 194] on img at bounding box center [520, 208] width 184 height 141
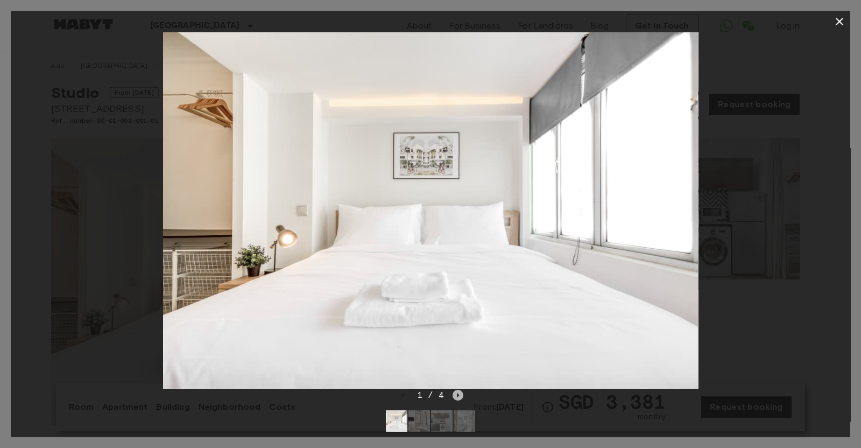
click at [459, 398] on icon "Next image" at bounding box center [458, 395] width 11 height 11
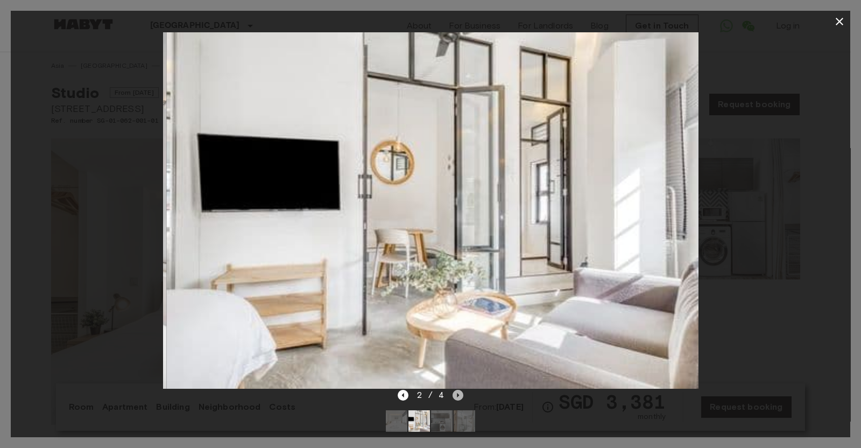
click at [459, 398] on icon "Next image" at bounding box center [458, 395] width 11 height 11
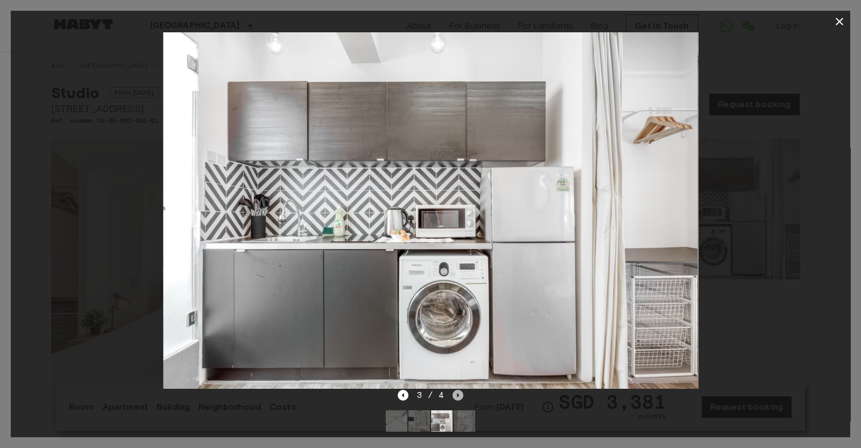
click at [458, 391] on icon "Next image" at bounding box center [458, 395] width 11 height 11
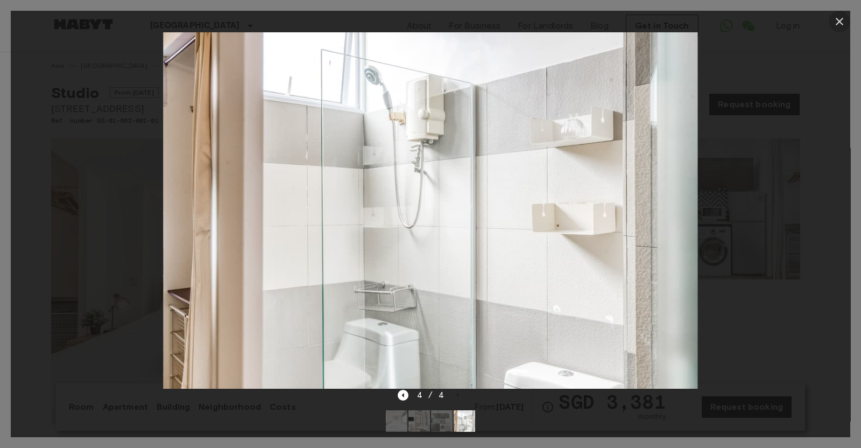
drag, startPoint x: 838, startPoint y: 21, endPoint x: 826, endPoint y: 36, distance: 18.7
click at [838, 22] on icon "button" at bounding box center [839, 21] width 13 height 13
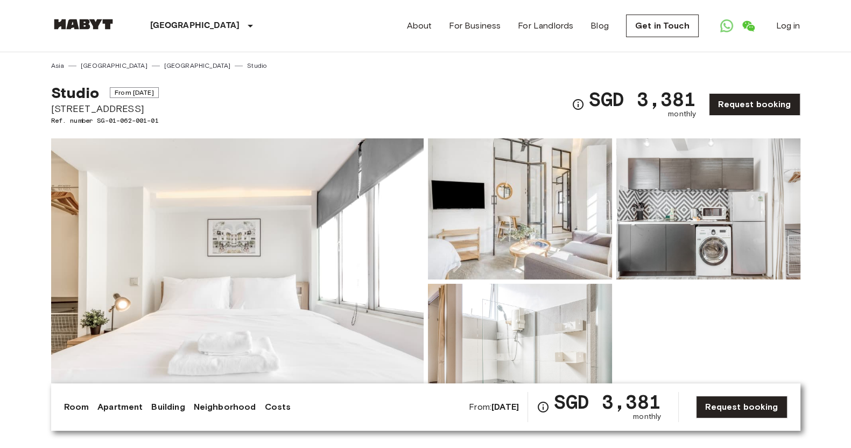
click at [345, 92] on div "Studio From Jun 12 2026 82 Tiong Poh Road Ref. number SG-01-062-001-01 SGD 3,38…" at bounding box center [425, 98] width 749 height 55
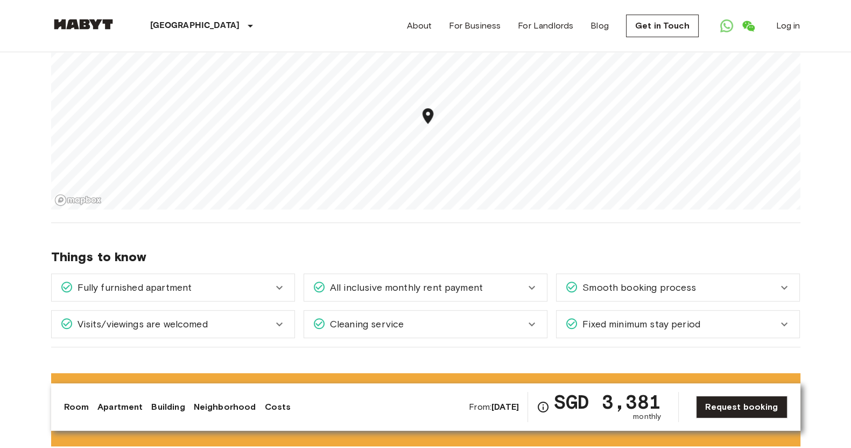
scroll to position [404, 0]
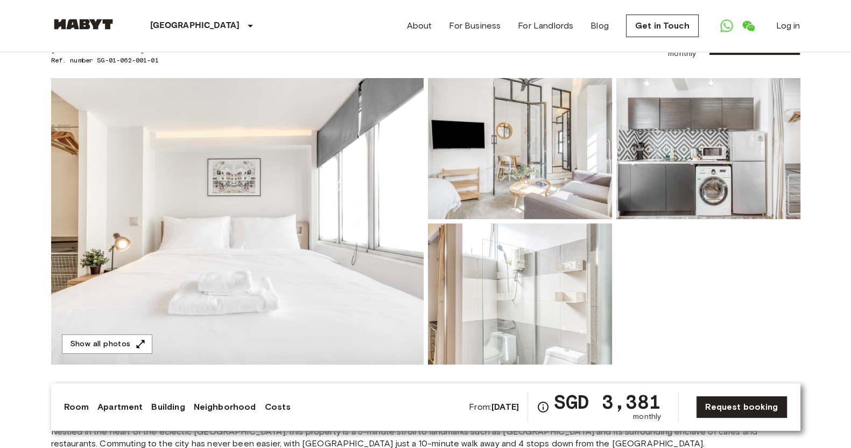
scroll to position [0, 0]
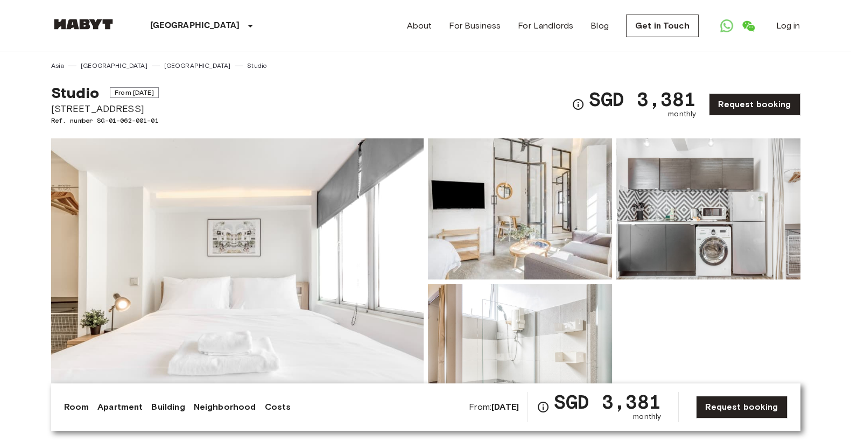
click at [360, 250] on img at bounding box center [237, 281] width 373 height 286
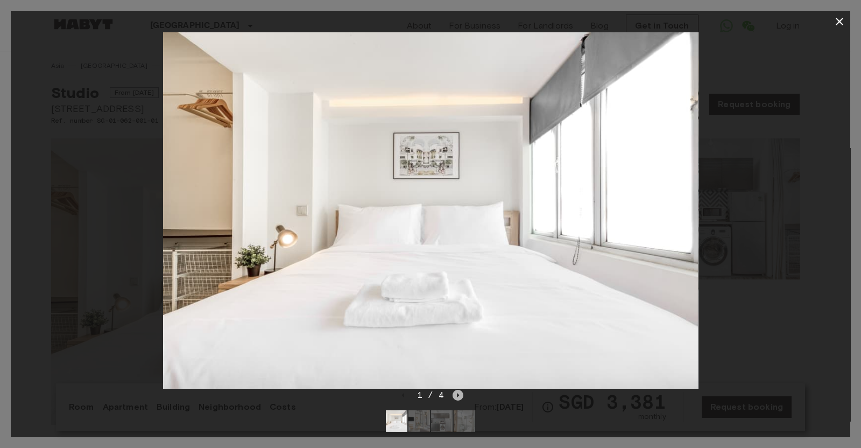
click at [460, 395] on icon "Next image" at bounding box center [458, 395] width 11 height 11
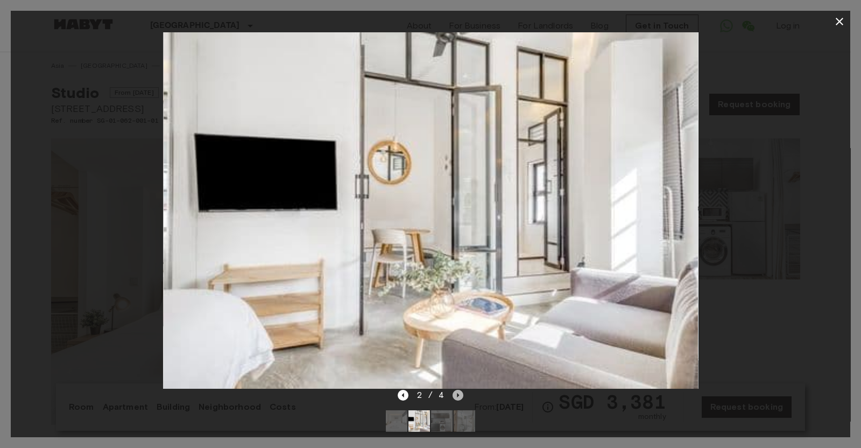
click at [460, 395] on icon "Next image" at bounding box center [458, 395] width 11 height 11
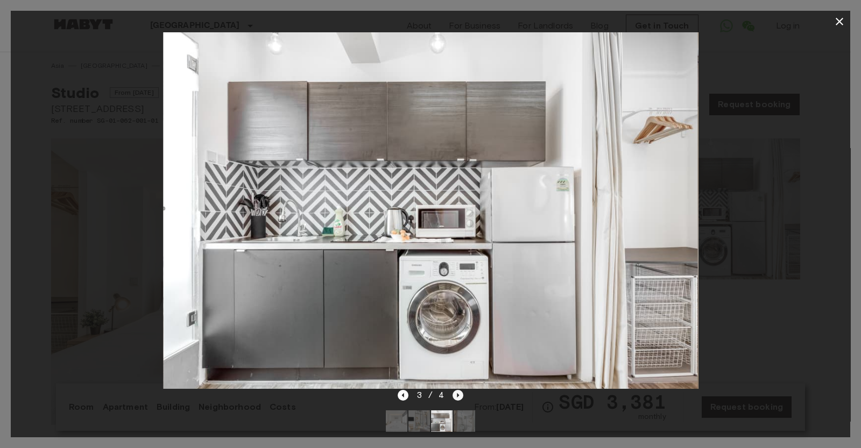
click at [460, 395] on icon "Next image" at bounding box center [458, 395] width 11 height 11
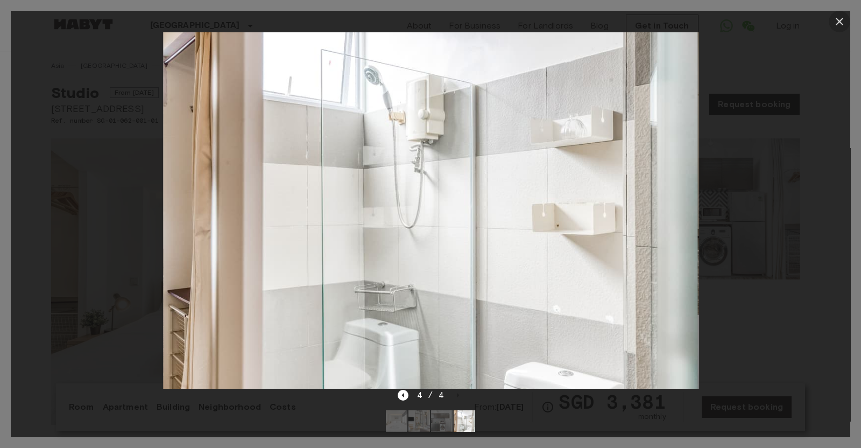
click at [837, 23] on icon "button" at bounding box center [840, 22] width 8 height 8
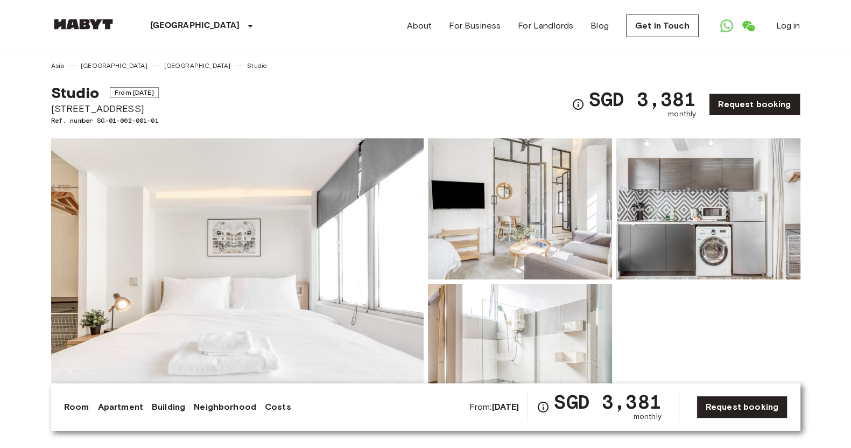
click at [682, 230] on img at bounding box center [708, 208] width 184 height 141
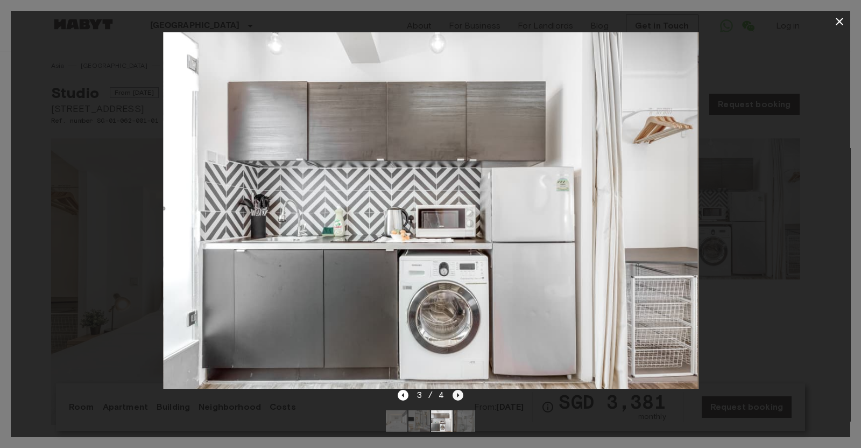
click at [459, 396] on icon "Next image" at bounding box center [458, 395] width 11 height 11
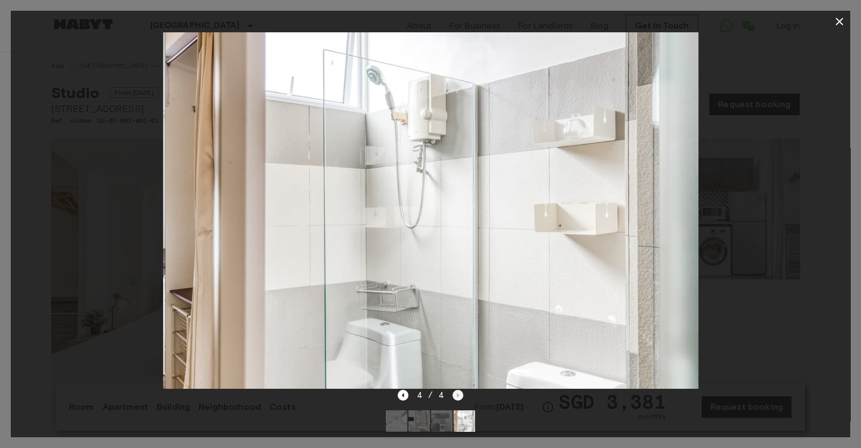
click at [459, 396] on div "4 / 4" at bounding box center [431, 395] width 66 height 13
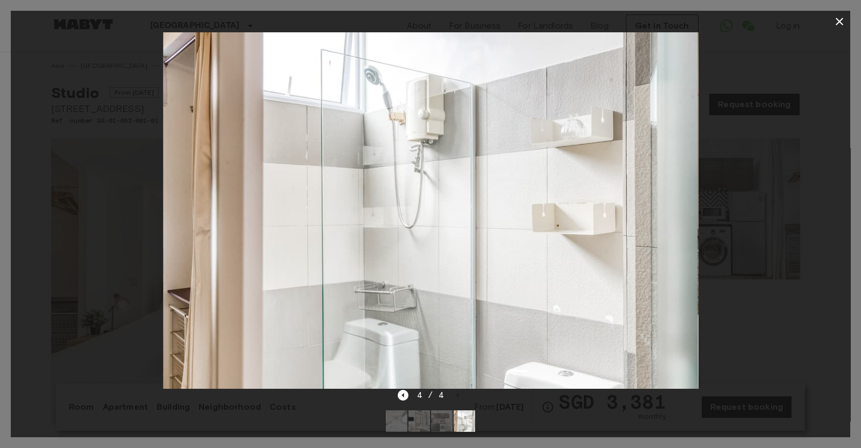
click at [459, 395] on div "4 / 4" at bounding box center [431, 395] width 66 height 13
click at [404, 397] on icon "Previous image" at bounding box center [403, 395] width 11 height 11
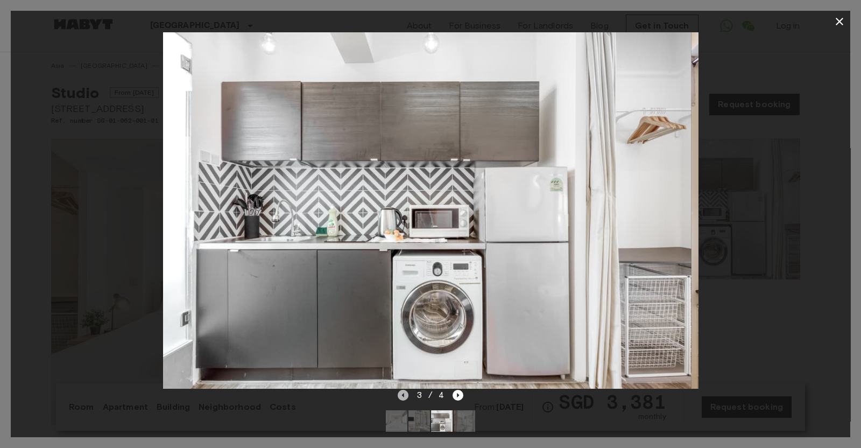
click at [404, 397] on icon "Previous image" at bounding box center [403, 395] width 11 height 11
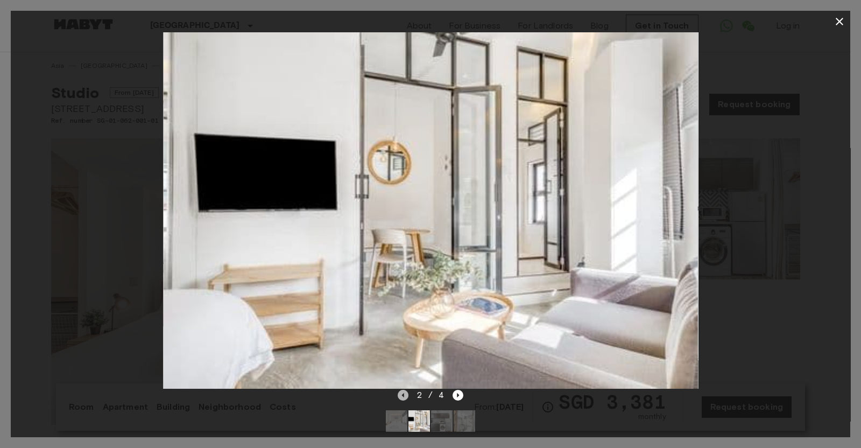
click at [404, 397] on icon "Previous image" at bounding box center [403, 395] width 11 height 11
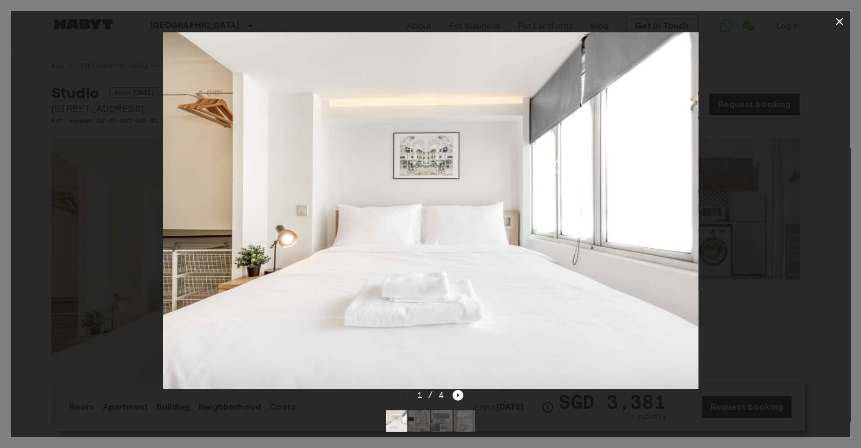
click at [81, 141] on div at bounding box center [431, 210] width 840 height 356
click at [842, 23] on icon "button" at bounding box center [839, 21] width 13 height 13
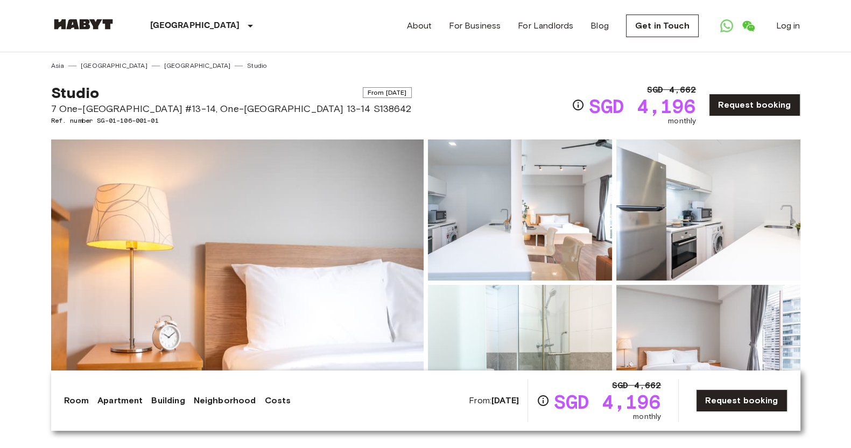
drag, startPoint x: 0, startPoint y: 0, endPoint x: 231, endPoint y: 108, distance: 255.0
click at [213, 111] on span "7 One-[GEOGRAPHIC_DATA] #13-14, One-[GEOGRAPHIC_DATA] 13-14 S138642" at bounding box center [231, 109] width 361 height 14
click at [236, 108] on span "7 One-[GEOGRAPHIC_DATA] #13-14, One-[GEOGRAPHIC_DATA] 13-14 S138642" at bounding box center [231, 109] width 361 height 14
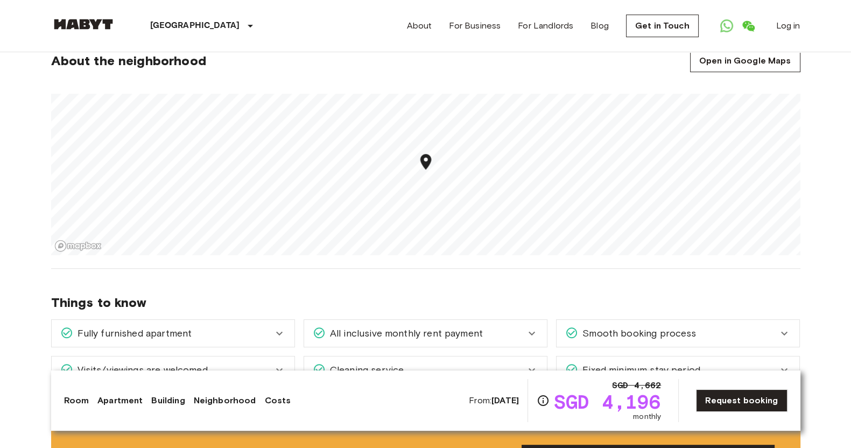
scroll to position [404, 0]
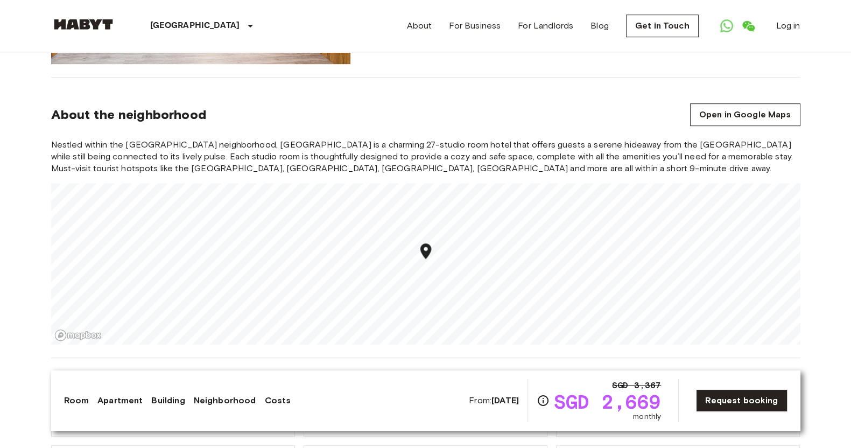
scroll to position [874, 0]
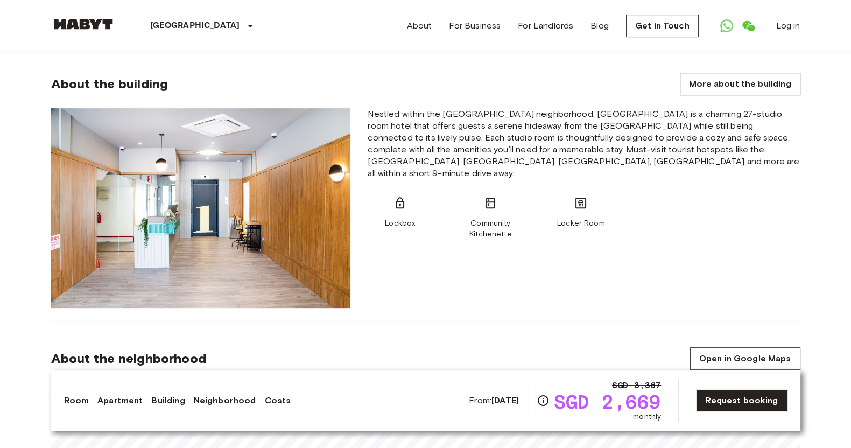
scroll to position [606, 0]
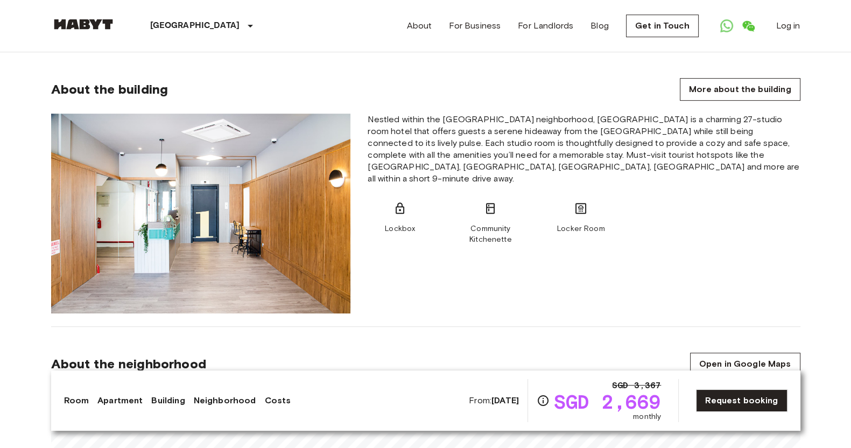
click at [289, 213] on img at bounding box center [201, 214] width 300 height 200
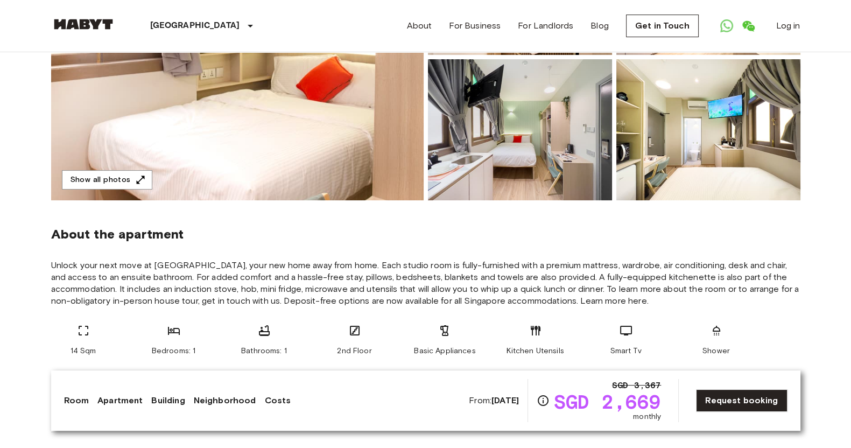
scroll to position [134, 0]
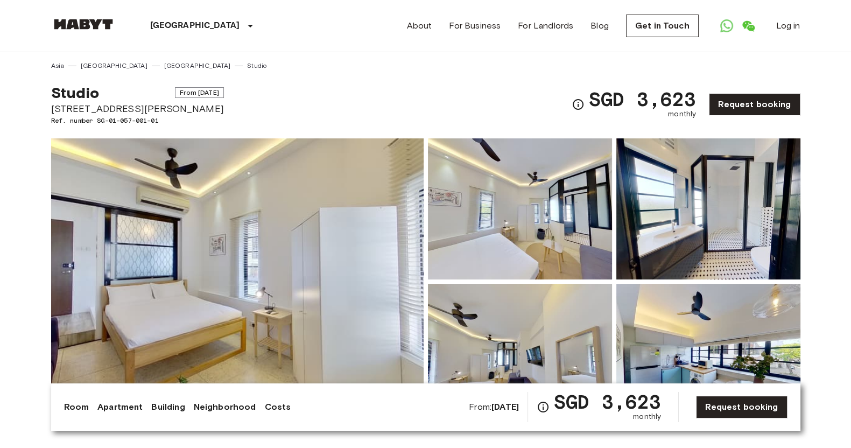
click at [310, 238] on img at bounding box center [237, 281] width 373 height 286
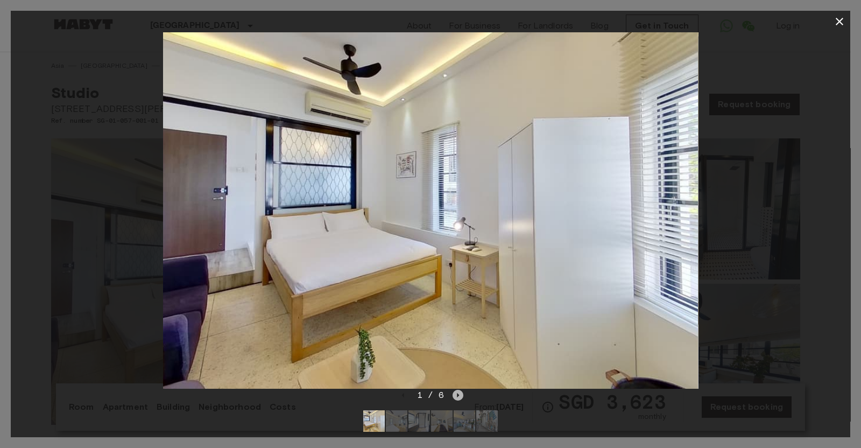
click at [461, 395] on icon "Next image" at bounding box center [458, 395] width 11 height 11
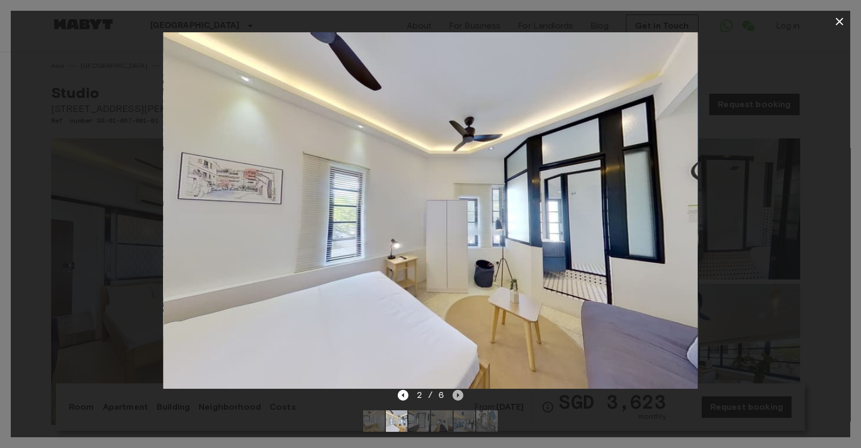
click at [460, 395] on icon "Next image" at bounding box center [458, 395] width 11 height 11
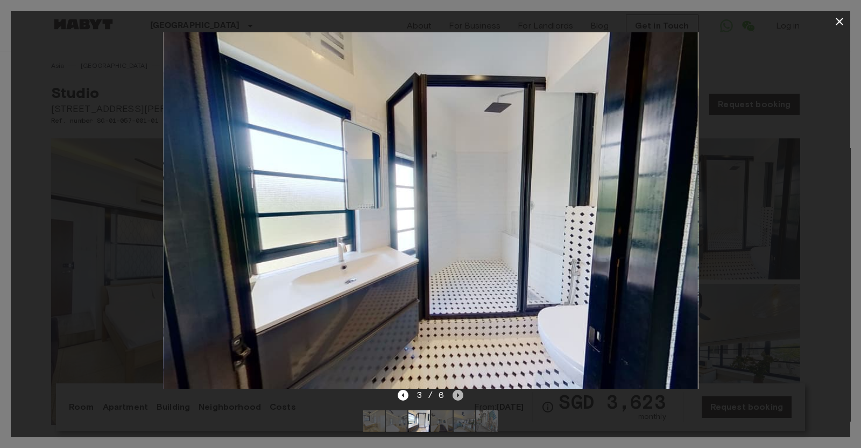
click at [460, 395] on icon "Next image" at bounding box center [458, 395] width 11 height 11
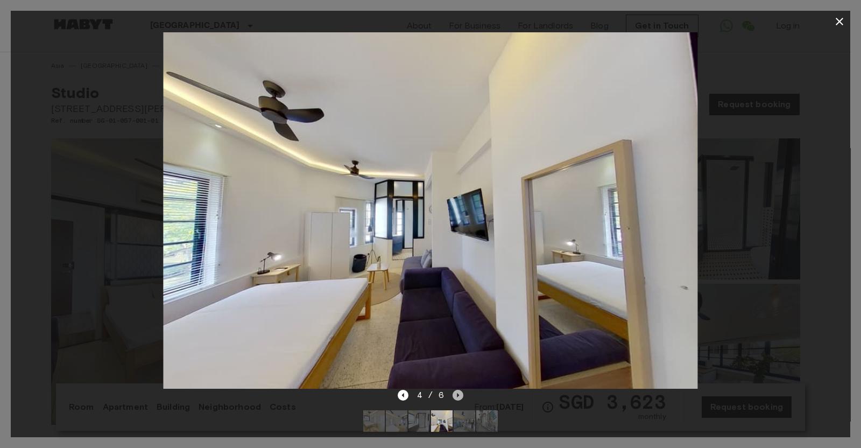
click at [460, 395] on icon "Next image" at bounding box center [458, 395] width 11 height 11
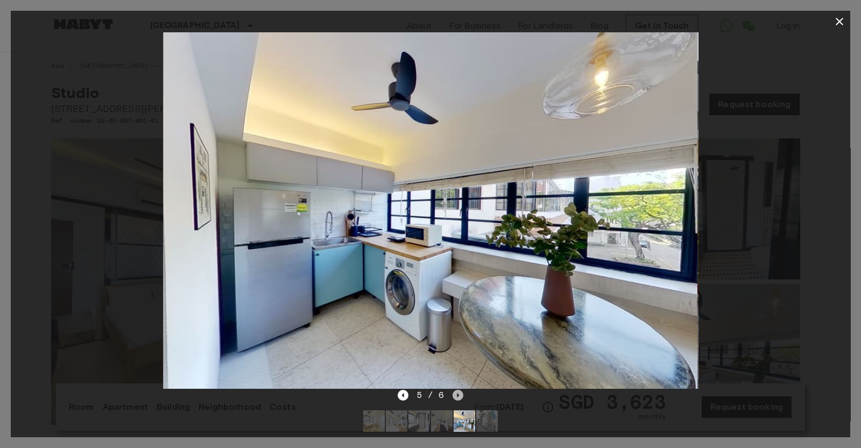
click at [460, 395] on icon "Next image" at bounding box center [458, 395] width 11 height 11
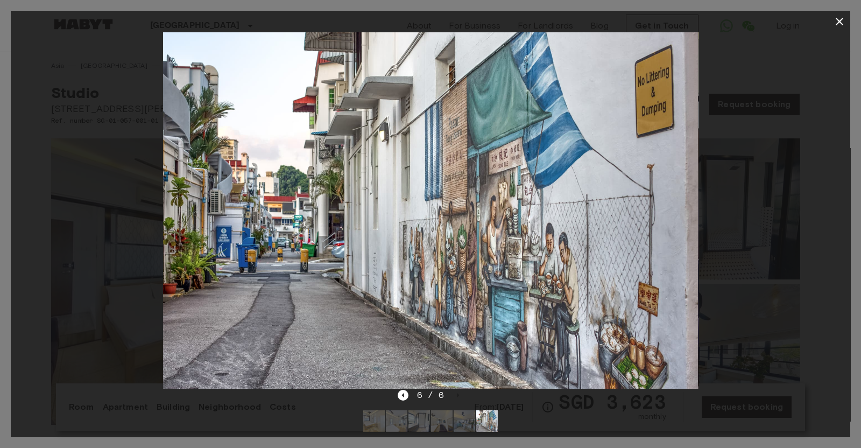
click at [838, 23] on icon "button" at bounding box center [839, 21] width 13 height 13
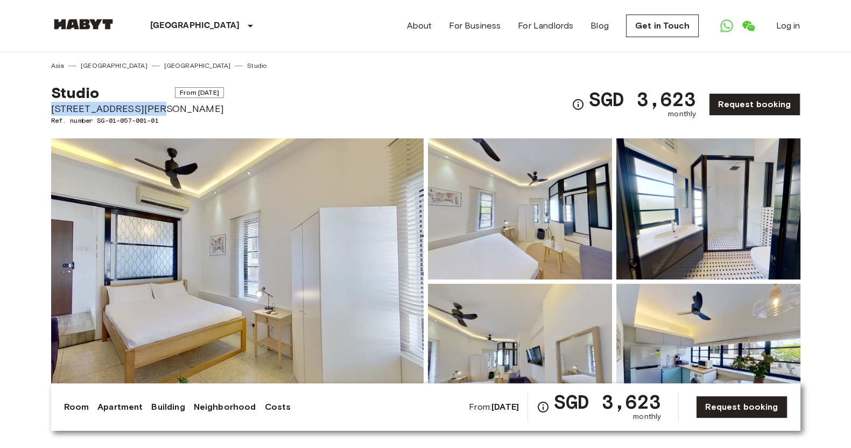
drag, startPoint x: 50, startPoint y: 107, endPoint x: 156, endPoint y: 106, distance: 106.6
copy span "[STREET_ADDRESS][PERSON_NAME]"
click at [155, 105] on span "[STREET_ADDRESS][PERSON_NAME]" at bounding box center [137, 109] width 173 height 14
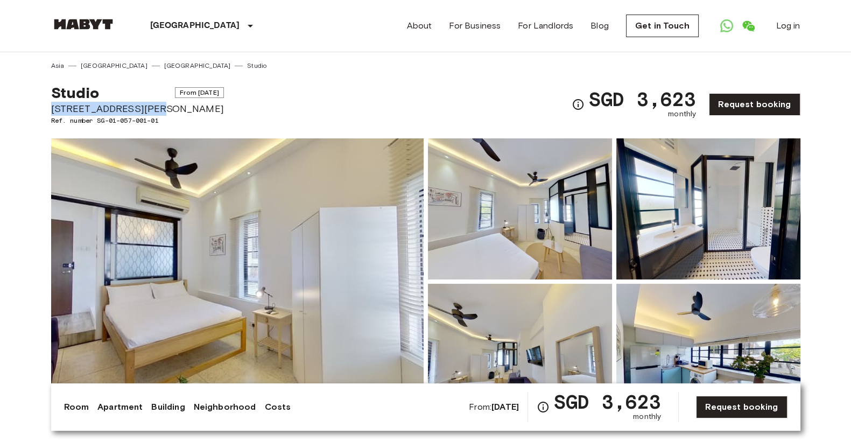
click at [343, 241] on img at bounding box center [237, 281] width 373 height 286
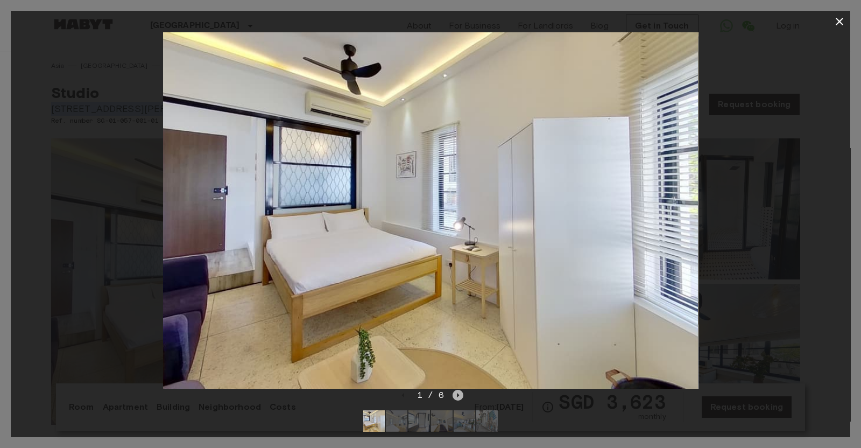
click at [460, 397] on icon "Next image" at bounding box center [458, 395] width 11 height 11
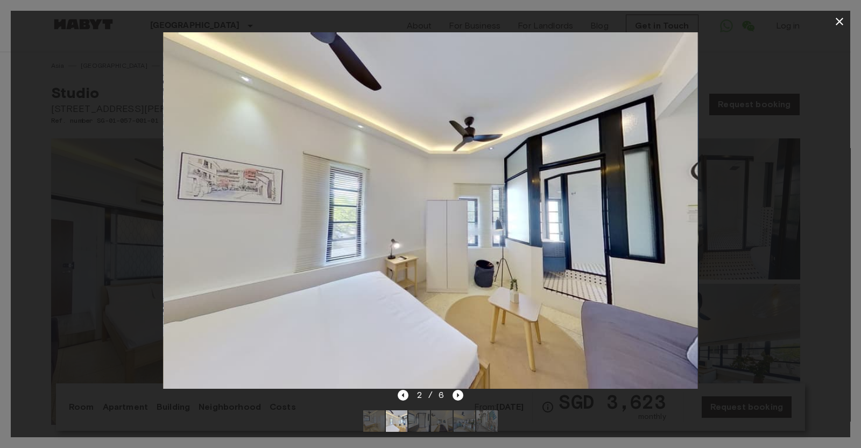
click at [458, 403] on div at bounding box center [431, 421] width 152 height 39
click at [458, 396] on icon "Next image" at bounding box center [459, 395] width 2 height 4
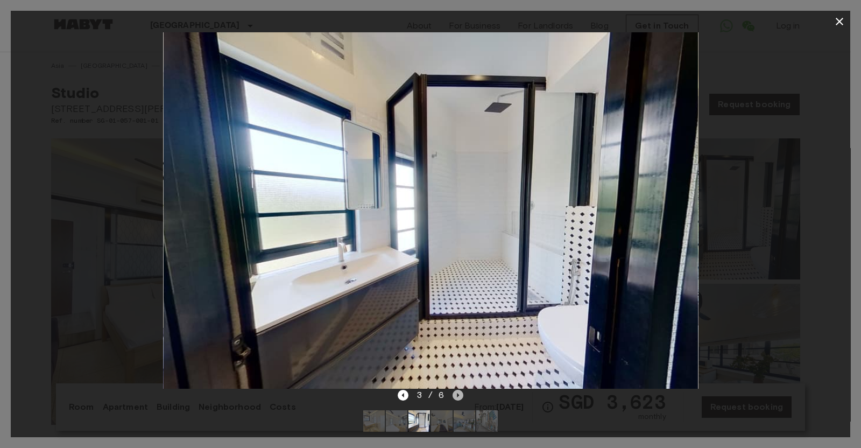
click at [458, 396] on icon "Next image" at bounding box center [459, 395] width 2 height 4
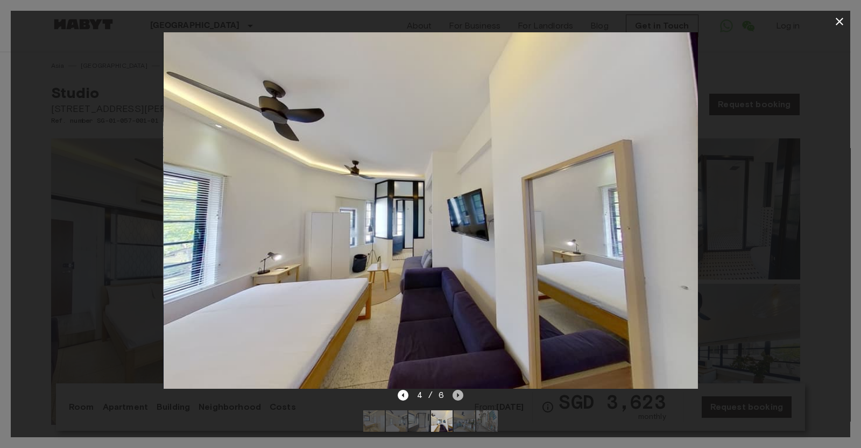
click at [458, 396] on icon "Next image" at bounding box center [459, 395] width 2 height 4
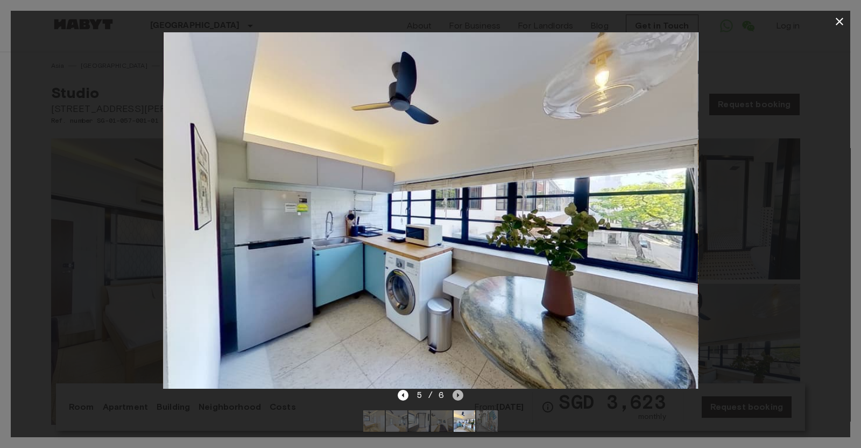
click at [458, 396] on icon "Next image" at bounding box center [459, 395] width 2 height 4
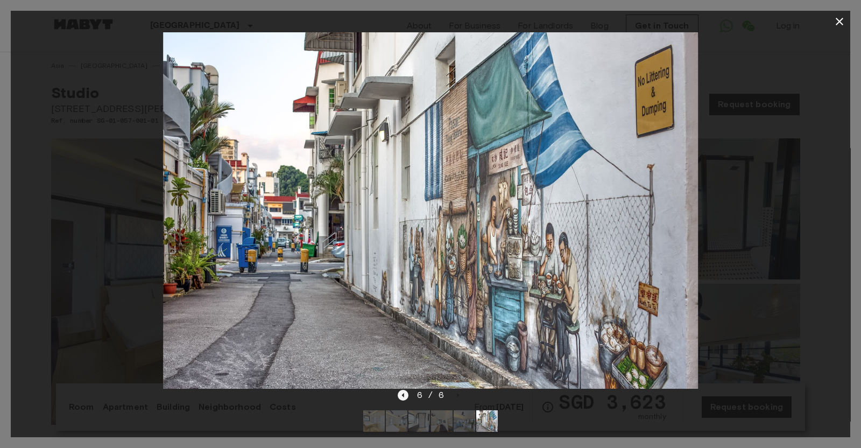
click at [404, 395] on icon "Previous image" at bounding box center [403, 395] width 11 height 11
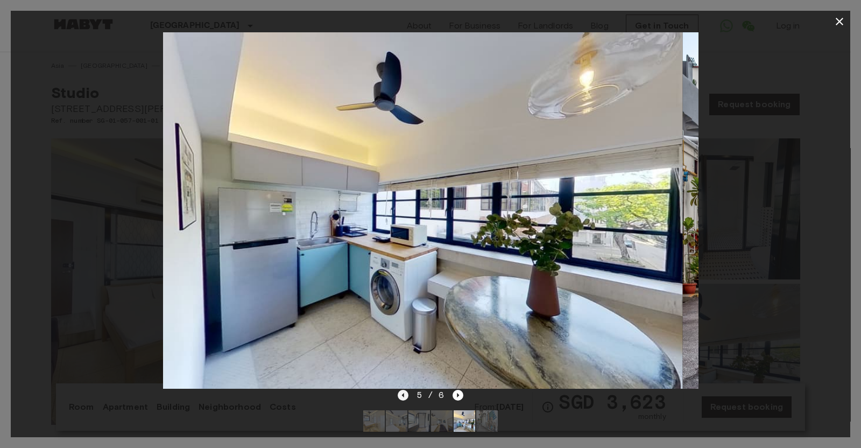
click at [404, 395] on icon "Previous image" at bounding box center [403, 395] width 2 height 4
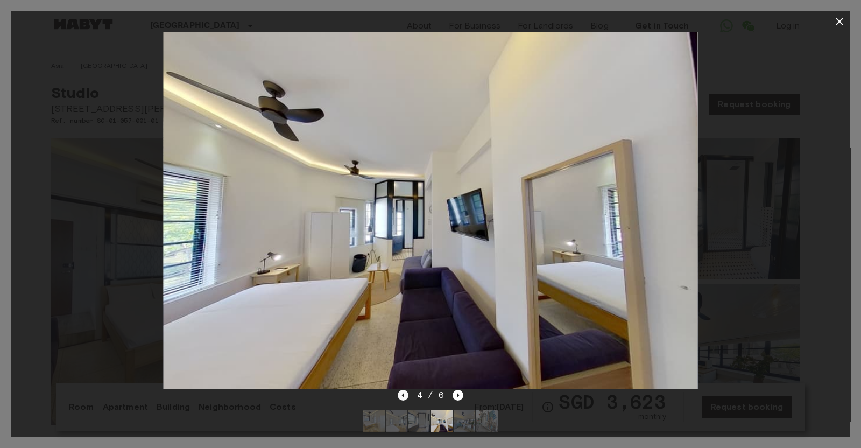
click at [404, 390] on div "4 / 6" at bounding box center [431, 224] width 840 height 426
click at [404, 392] on icon "Previous image" at bounding box center [403, 395] width 11 height 11
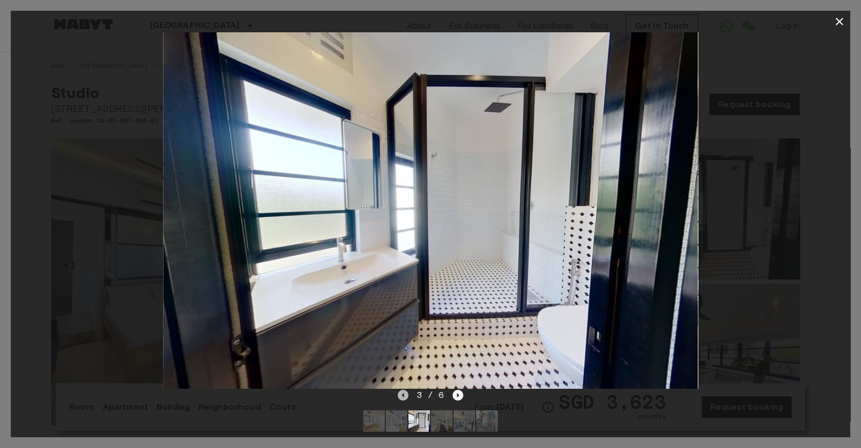
click at [405, 392] on icon "Previous image" at bounding box center [403, 395] width 11 height 11
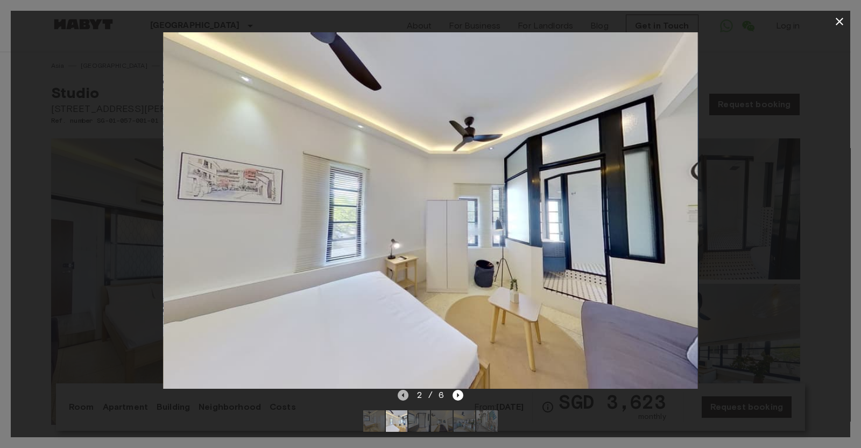
click at [405, 391] on icon "Previous image" at bounding box center [403, 395] width 11 height 11
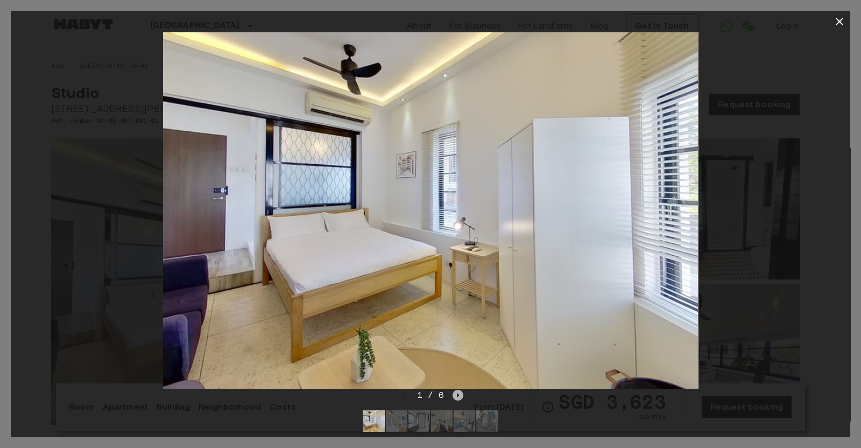
click at [458, 395] on icon "Next image" at bounding box center [459, 395] width 2 height 4
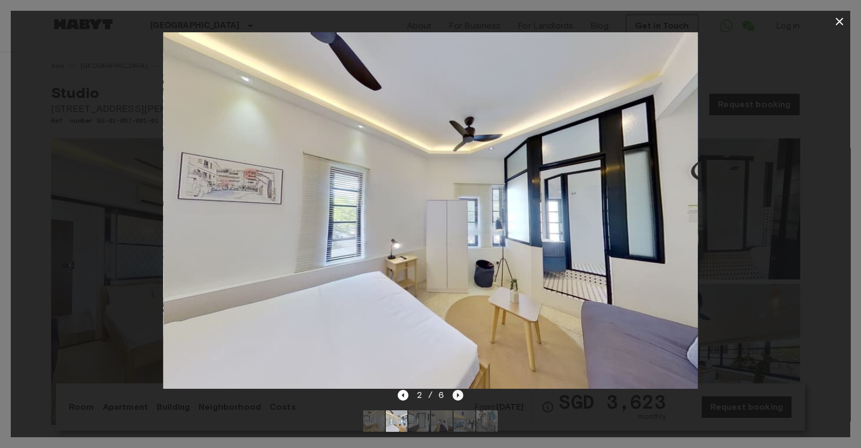
click at [458, 394] on icon "Next image" at bounding box center [459, 395] width 2 height 4
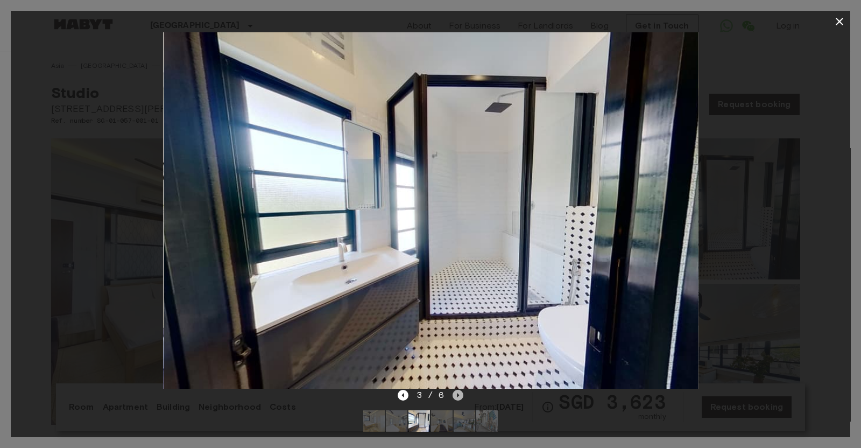
click at [458, 394] on icon "Next image" at bounding box center [459, 395] width 2 height 4
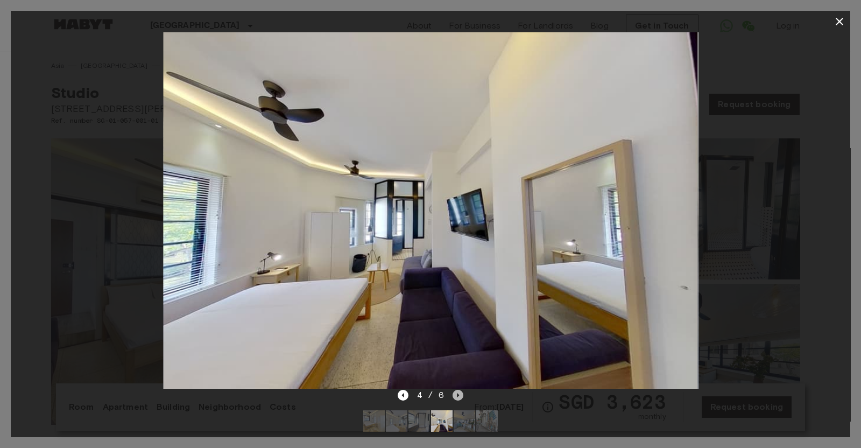
click at [461, 394] on icon "Next image" at bounding box center [458, 395] width 11 height 11
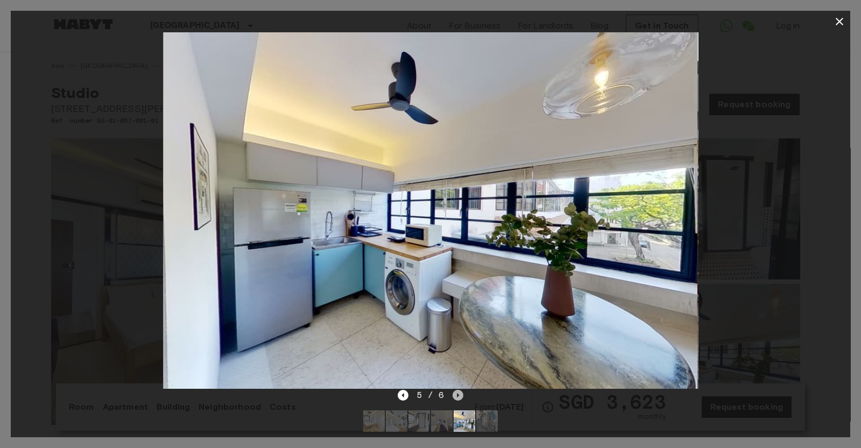
click at [457, 391] on icon "Next image" at bounding box center [458, 395] width 11 height 11
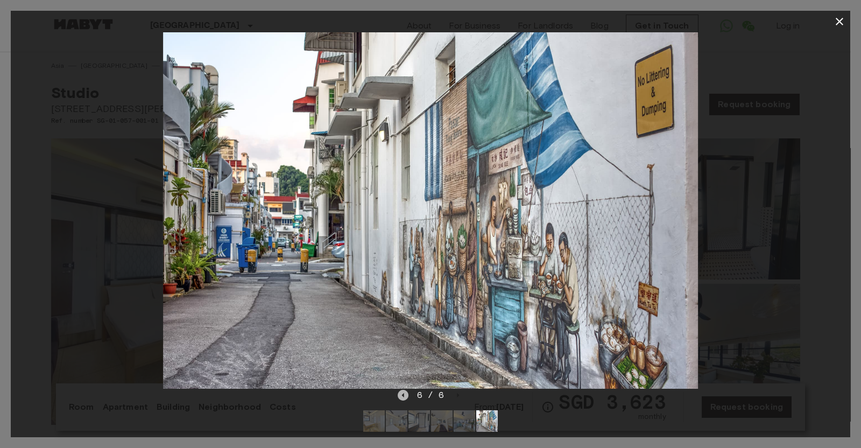
click at [404, 399] on icon "Previous image" at bounding box center [403, 395] width 11 height 11
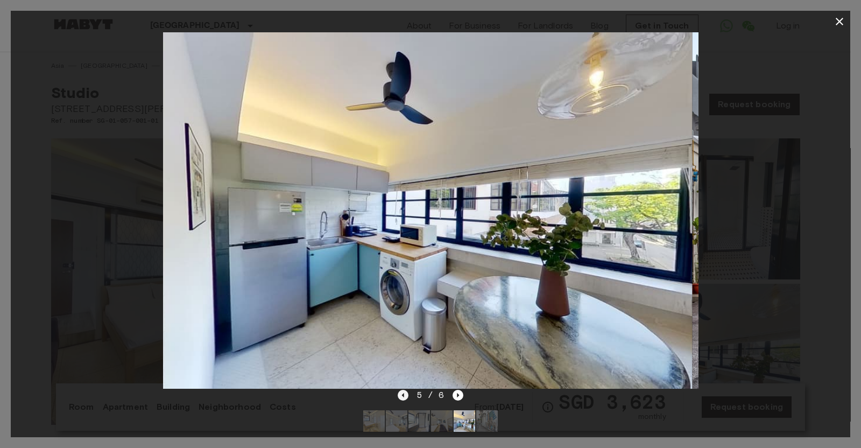
click at [404, 399] on icon "Previous image" at bounding box center [403, 395] width 11 height 11
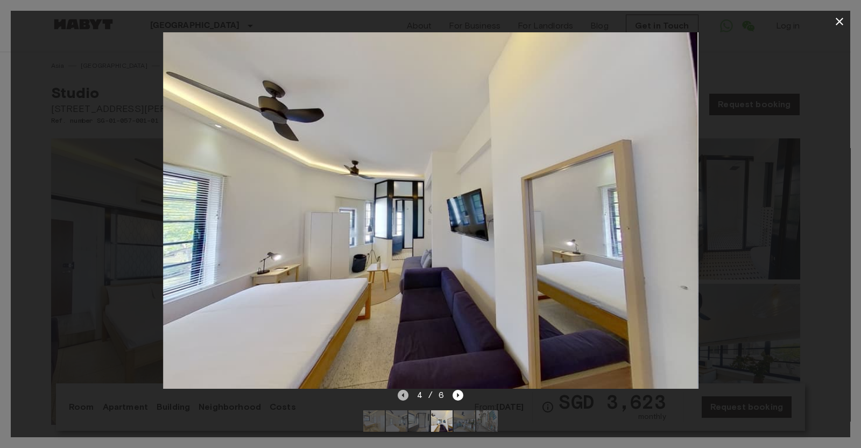
click at [404, 398] on icon "Previous image" at bounding box center [403, 395] width 11 height 11
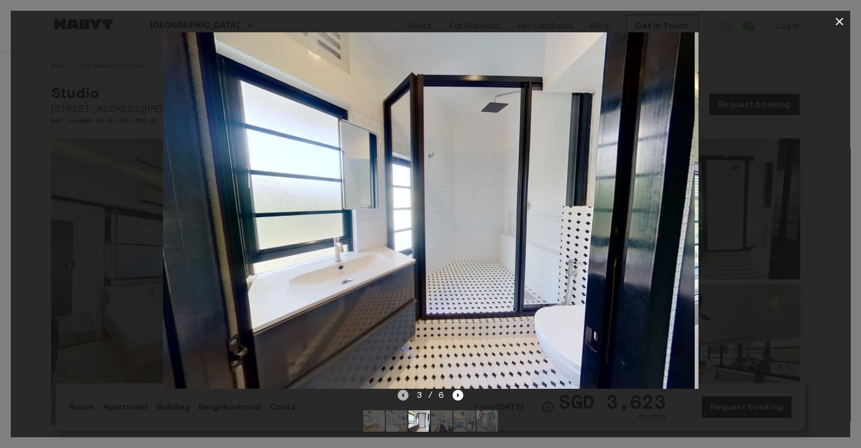
click at [404, 398] on icon "Previous image" at bounding box center [403, 395] width 11 height 11
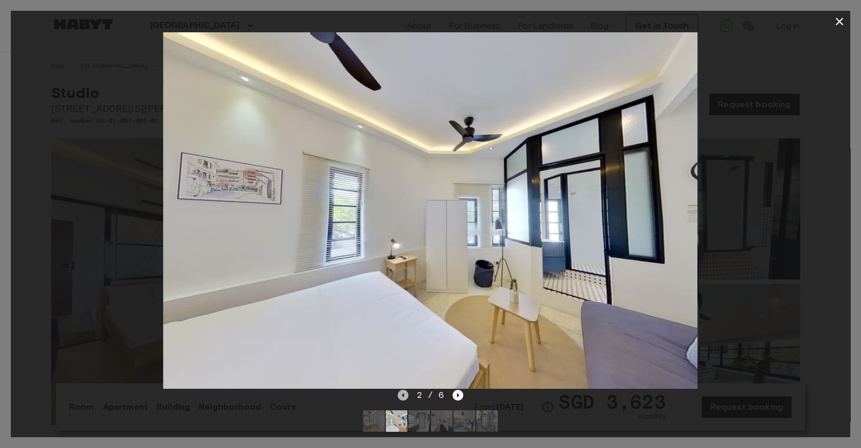
click at [404, 397] on icon "Previous image" at bounding box center [403, 395] width 11 height 11
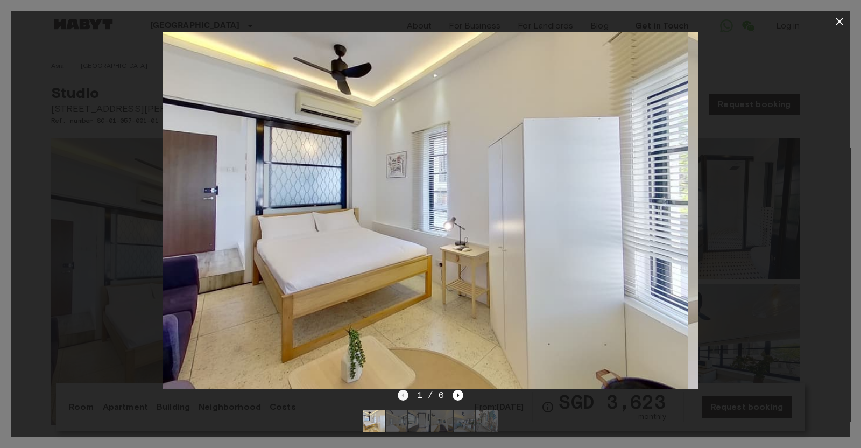
click at [404, 397] on div "1 / 6" at bounding box center [431, 395] width 66 height 13
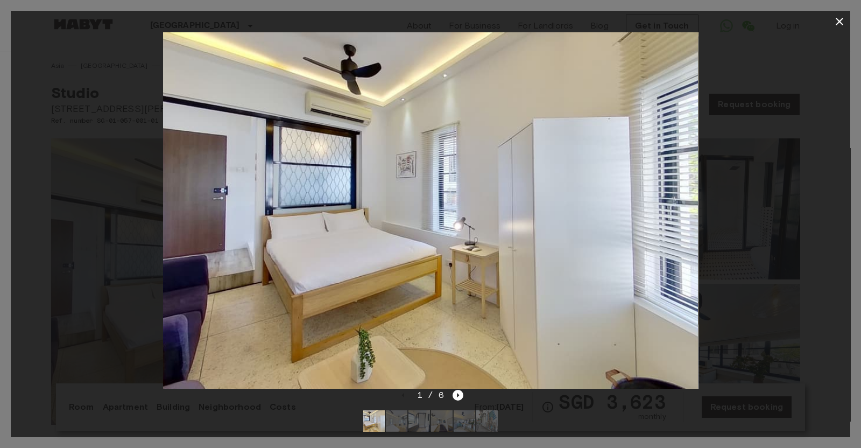
click at [837, 20] on icon "button" at bounding box center [839, 21] width 13 height 13
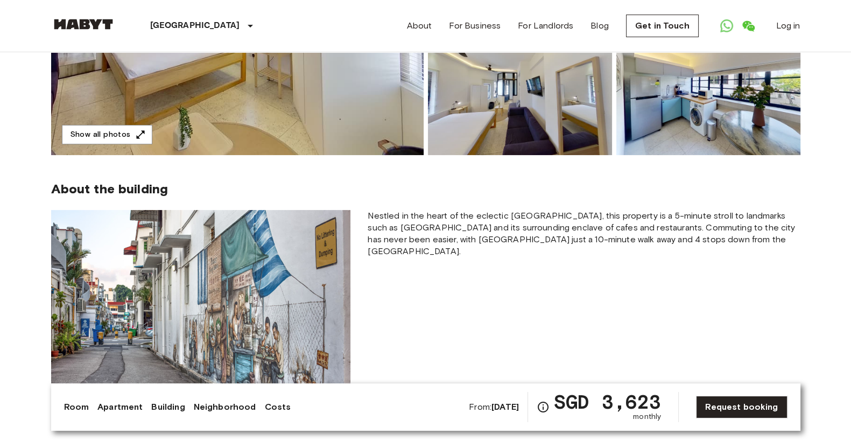
scroll to position [134, 0]
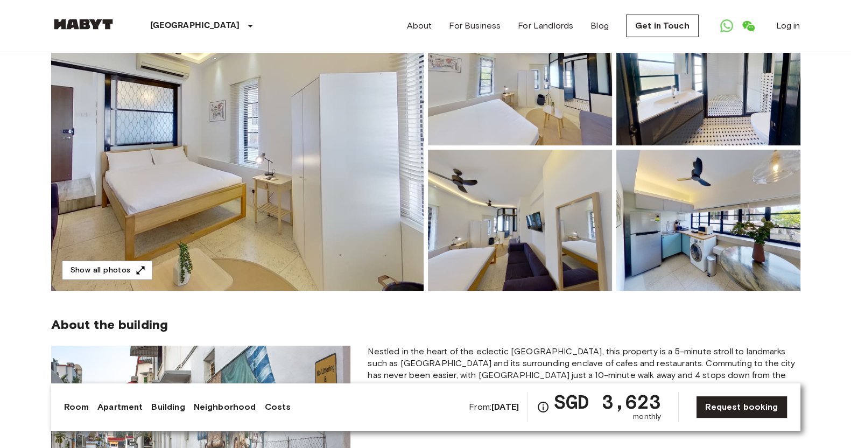
click at [705, 222] on img at bounding box center [708, 220] width 184 height 141
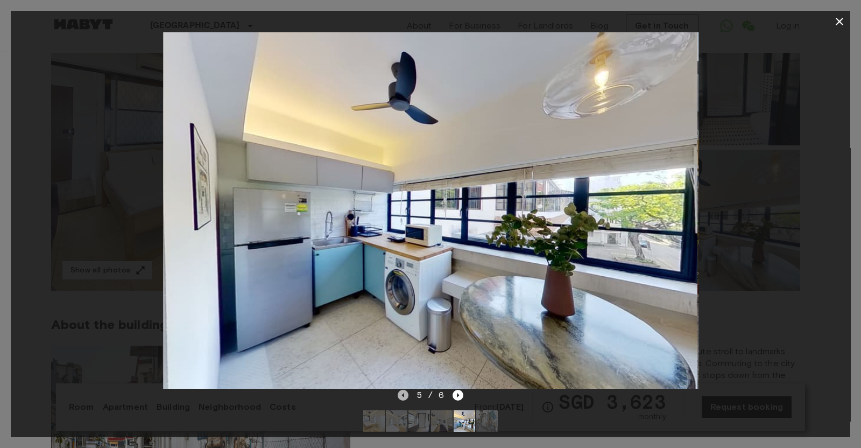
click at [404, 392] on icon "Previous image" at bounding box center [403, 395] width 11 height 11
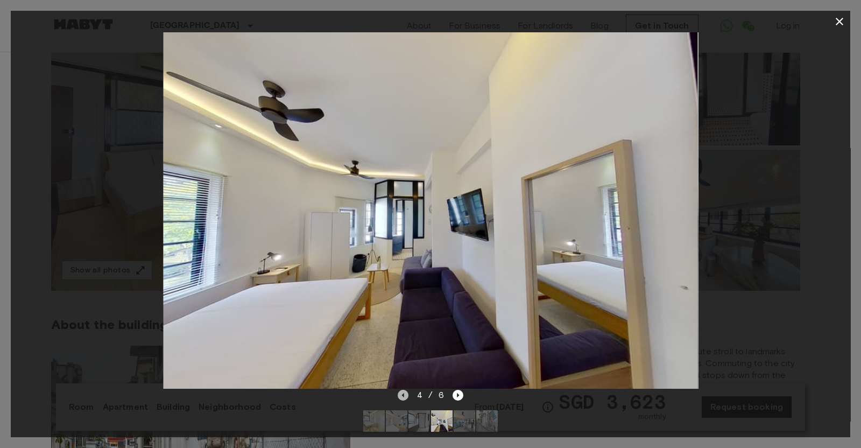
click at [402, 394] on icon "Previous image" at bounding box center [403, 395] width 11 height 11
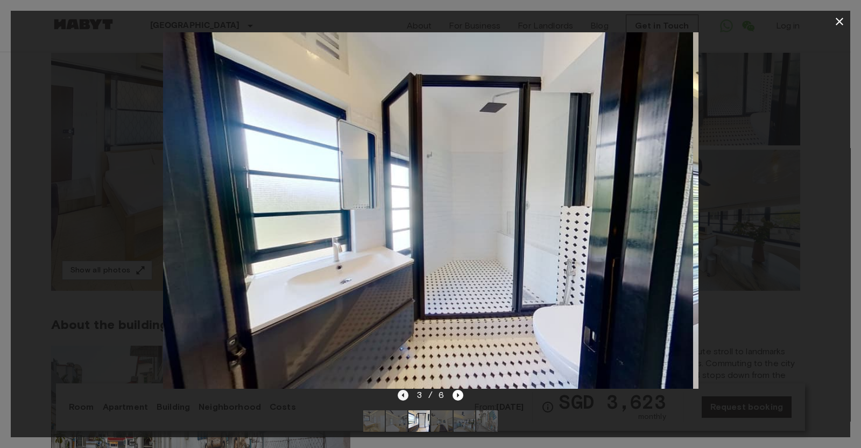
click at [402, 394] on icon "Previous image" at bounding box center [403, 395] width 11 height 11
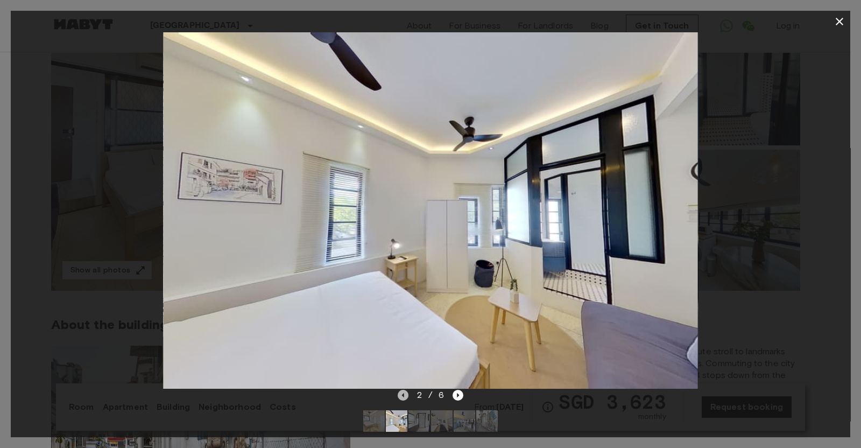
click at [402, 394] on icon "Previous image" at bounding box center [403, 395] width 11 height 11
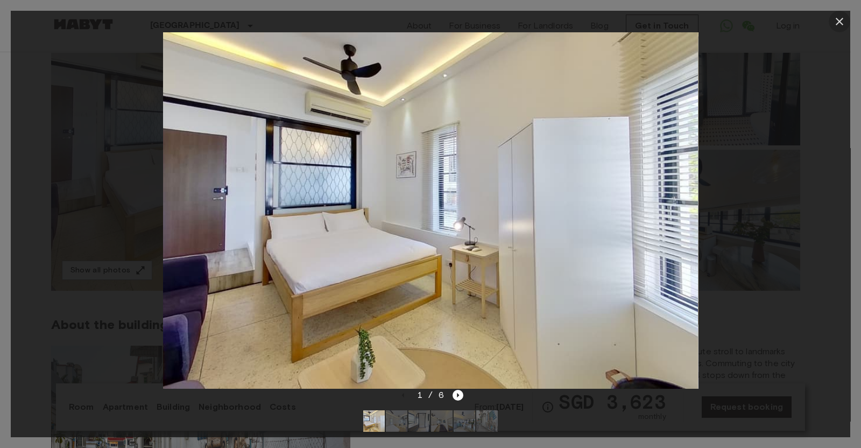
click at [844, 22] on icon "button" at bounding box center [839, 21] width 13 height 13
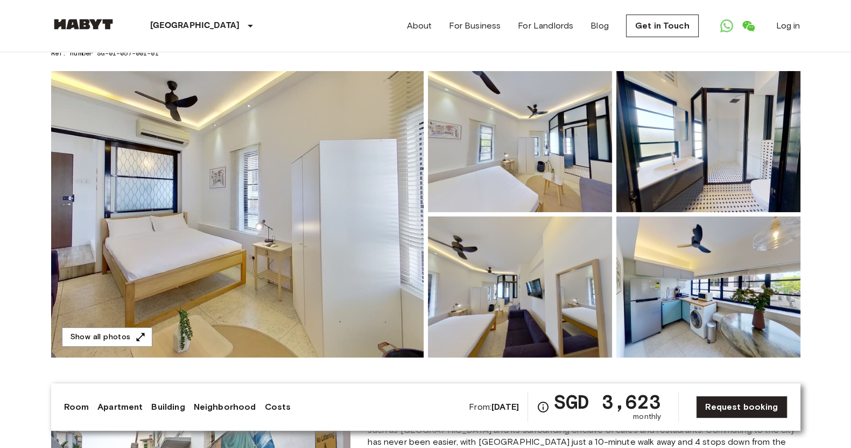
scroll to position [67, 0]
click at [262, 171] on img at bounding box center [237, 215] width 373 height 286
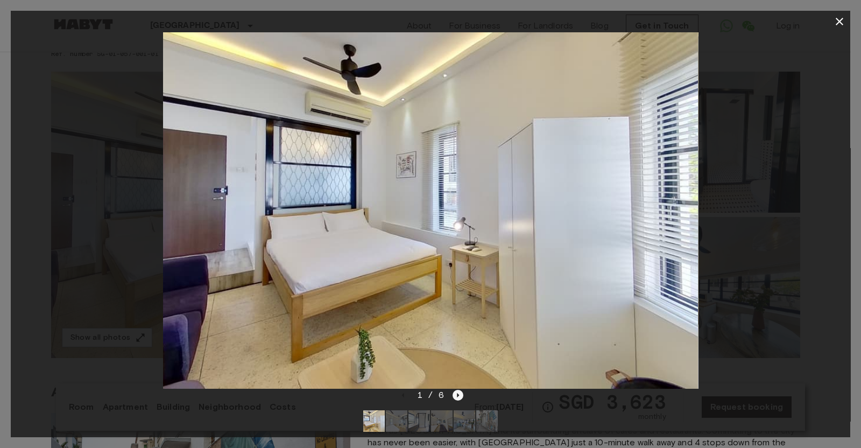
click at [461, 394] on icon "Next image" at bounding box center [458, 395] width 11 height 11
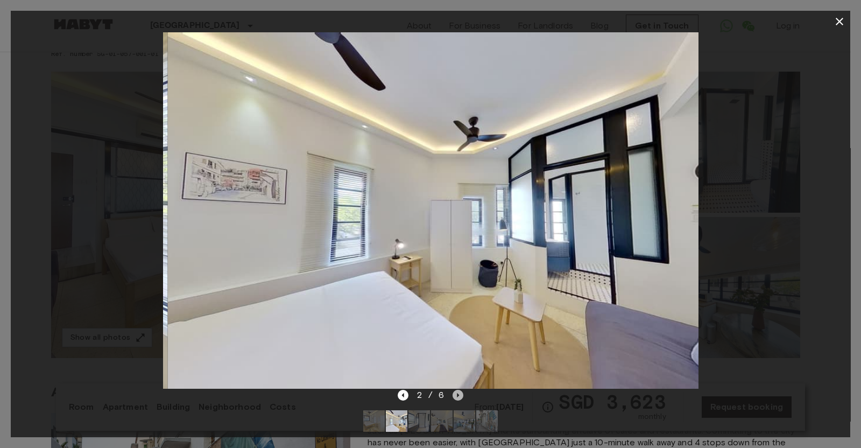
click at [461, 394] on icon "Next image" at bounding box center [458, 395] width 11 height 11
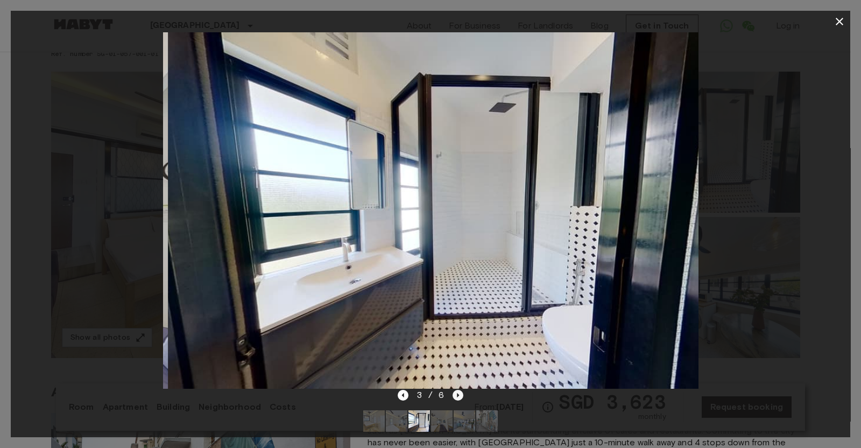
click at [461, 394] on icon "Next image" at bounding box center [458, 395] width 11 height 11
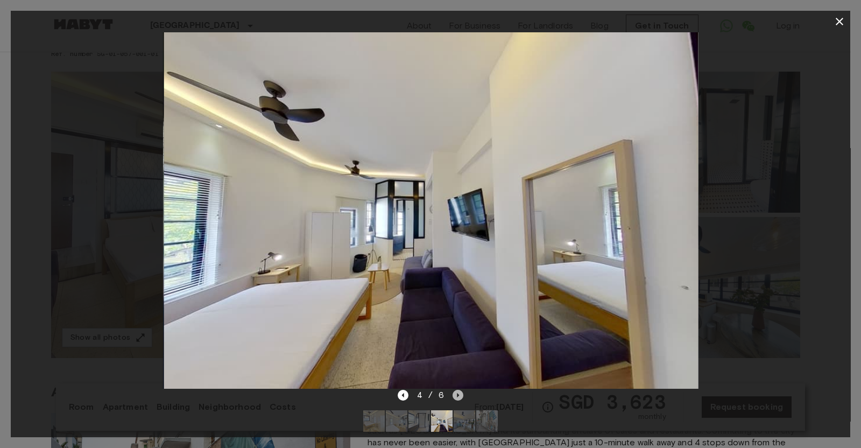
click at [461, 394] on icon "Next image" at bounding box center [458, 395] width 11 height 11
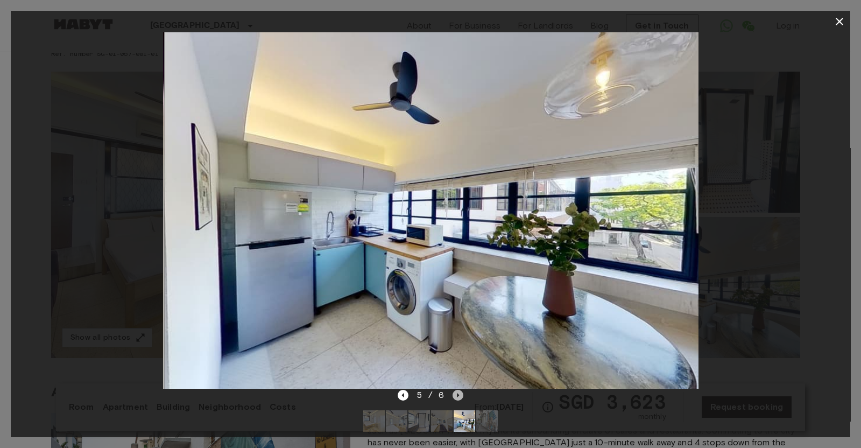
click at [461, 394] on icon "Next image" at bounding box center [458, 395] width 11 height 11
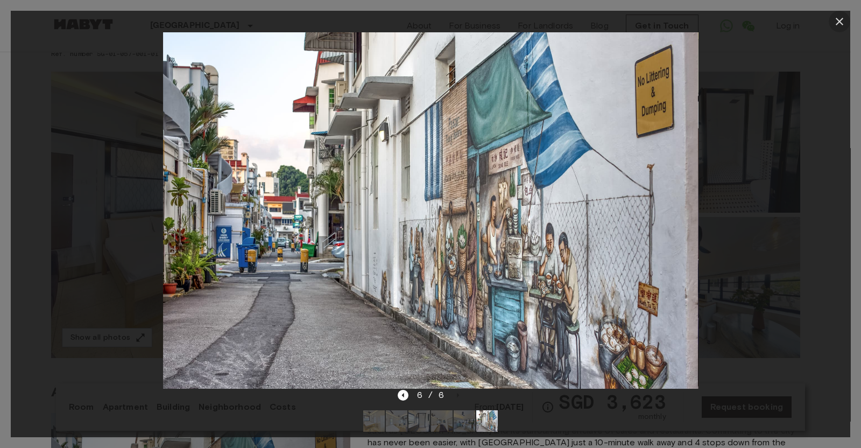
click at [845, 20] on icon "button" at bounding box center [839, 21] width 13 height 13
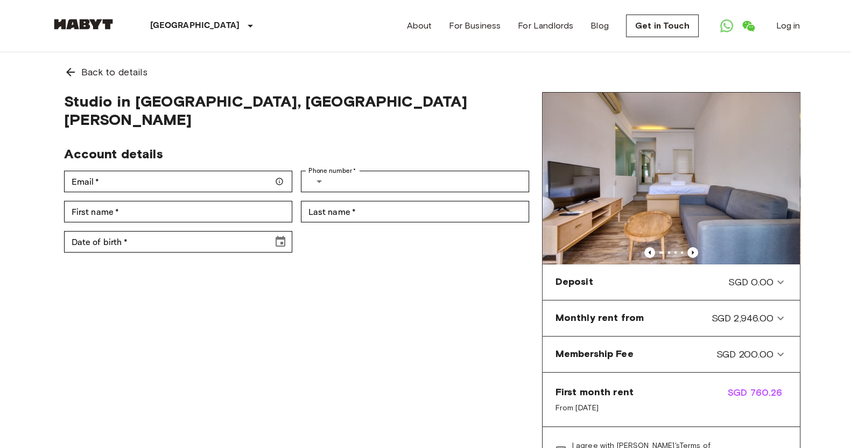
drag, startPoint x: 0, startPoint y: 0, endPoint x: 705, endPoint y: 214, distance: 736.9
click at [705, 214] on img at bounding box center [671, 179] width 257 height 172
click at [694, 247] on icon "Previous image" at bounding box center [692, 252] width 11 height 11
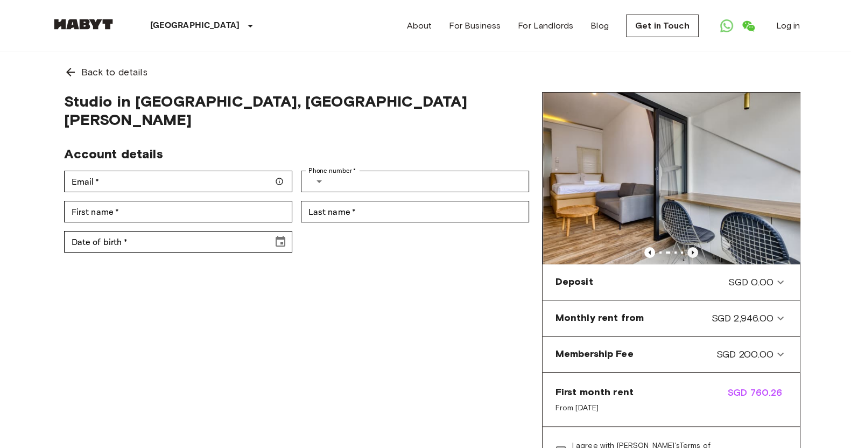
click at [694, 247] on icon "Previous image" at bounding box center [692, 252] width 11 height 11
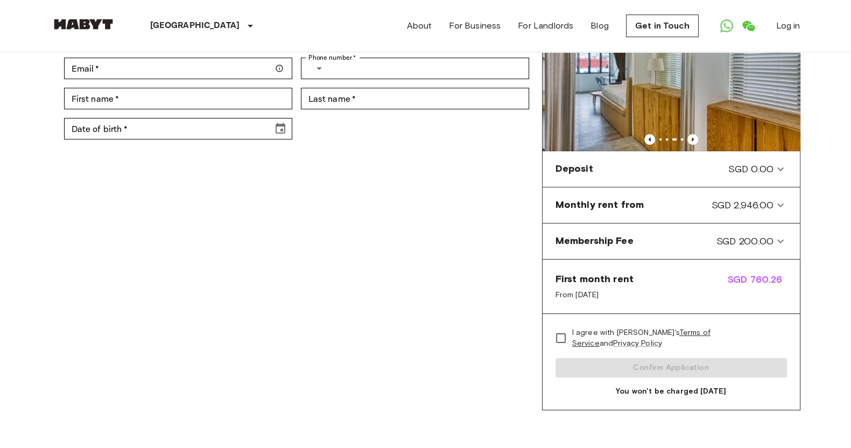
scroll to position [134, 0]
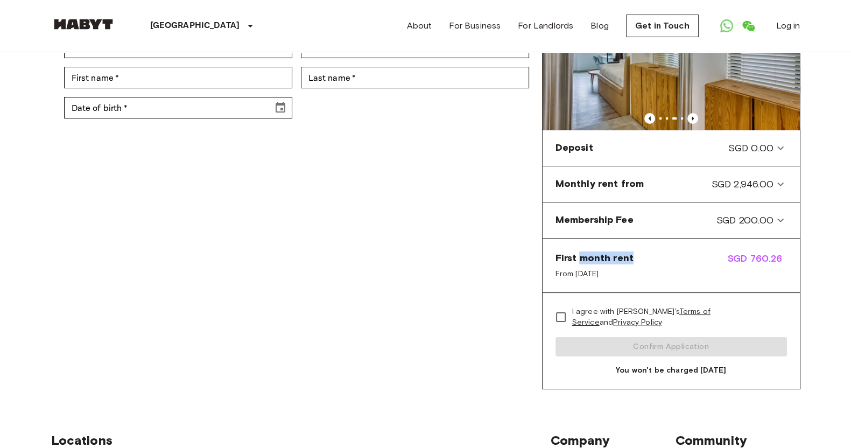
drag, startPoint x: 581, startPoint y: 257, endPoint x: 647, endPoint y: 261, distance: 65.2
click at [647, 261] on div "First month rent From [DATE] SGD 760.26" at bounding box center [671, 265] width 257 height 54
click at [657, 261] on div "First month rent From [DATE] SGD 760.26" at bounding box center [671, 265] width 257 height 54
drag, startPoint x: 728, startPoint y: 258, endPoint x: 825, endPoint y: 268, distance: 97.4
click at [825, 268] on body "[GEOGRAPHIC_DATA] [GEOGRAPHIC_DATA] [GEOGRAPHIC_DATA] [GEOGRAPHIC_DATA] [GEOGRA…" at bounding box center [425, 370] width 851 height 1009
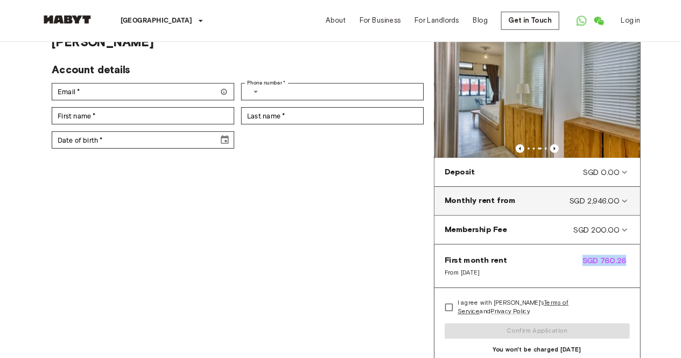
scroll to position [0, 0]
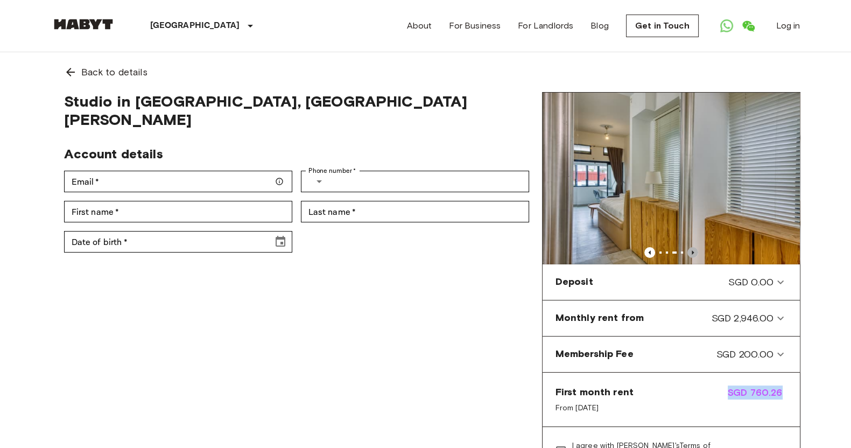
click at [691, 251] on icon "Previous image" at bounding box center [692, 252] width 11 height 11
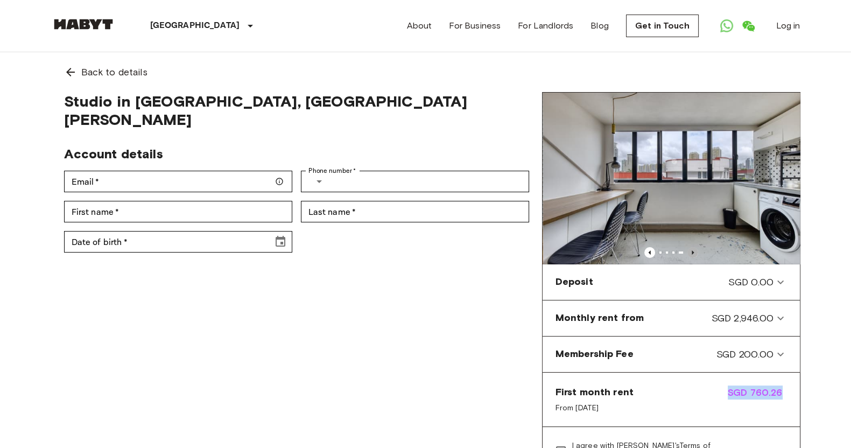
click at [691, 251] on icon "Previous image" at bounding box center [692, 252] width 11 height 11
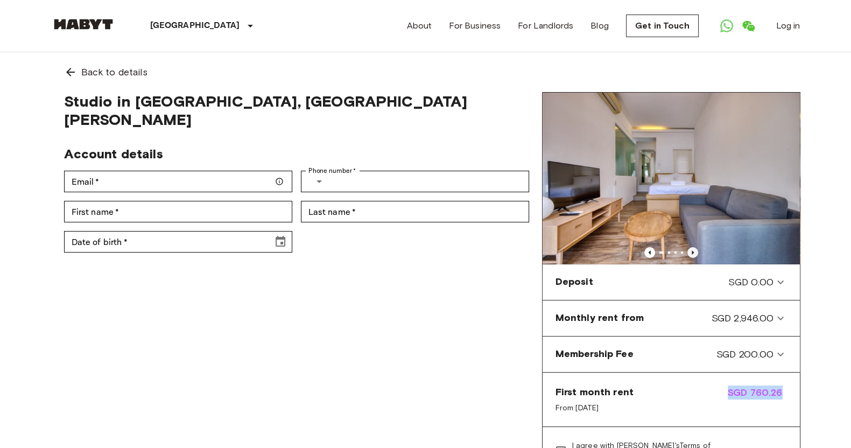
click at [691, 251] on icon "Previous image" at bounding box center [692, 252] width 11 height 11
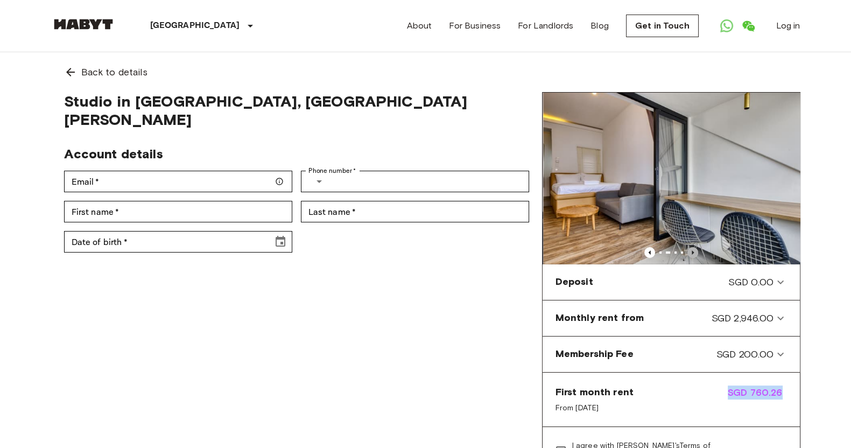
click at [691, 251] on icon "Previous image" at bounding box center [692, 252] width 11 height 11
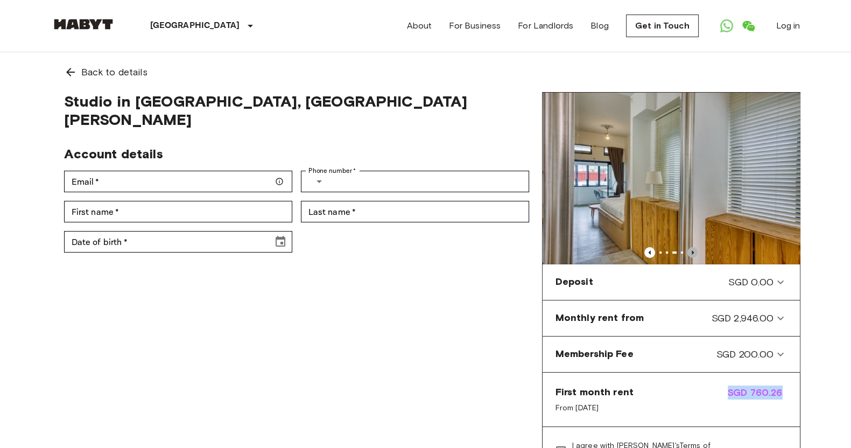
click at [691, 251] on icon "Previous image" at bounding box center [692, 252] width 11 height 11
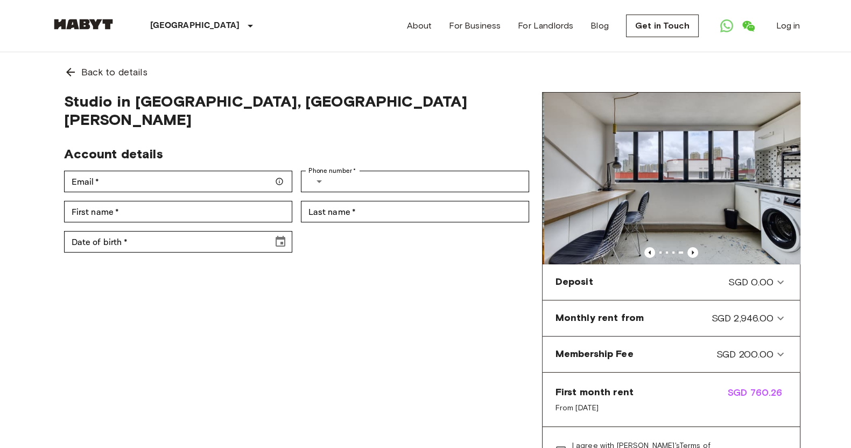
click at [381, 270] on div "Studio in [GEOGRAPHIC_DATA], Central - [PERSON_NAME] Account details Email   * …" at bounding box center [296, 307] width 491 height 431
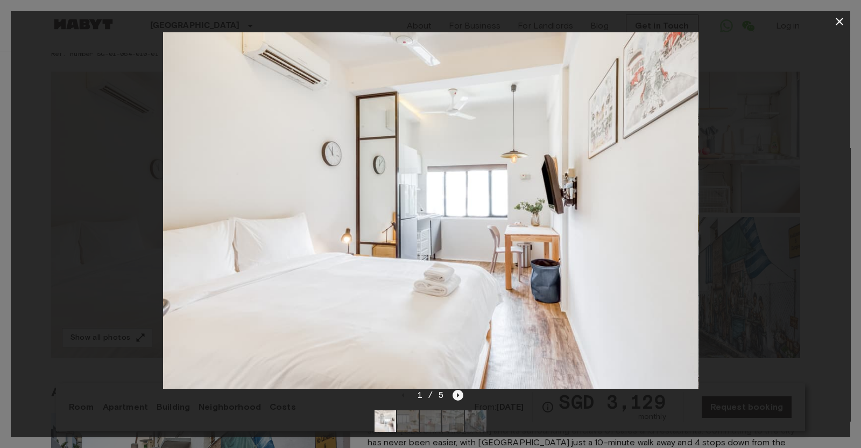
click at [458, 393] on icon "Next image" at bounding box center [458, 395] width 11 height 11
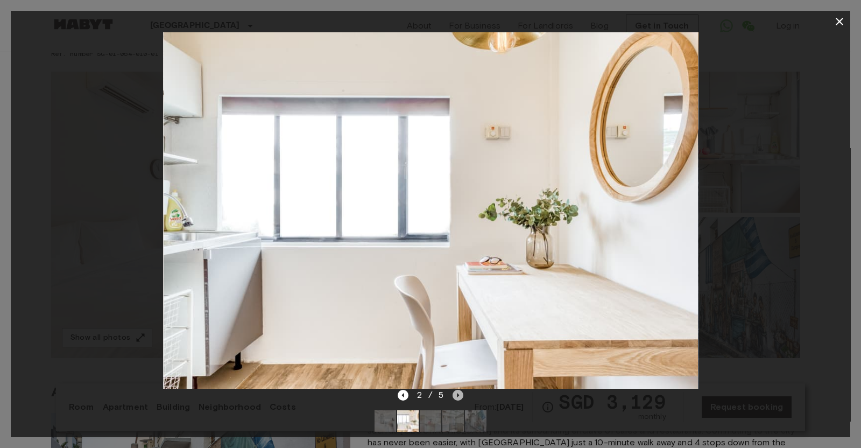
click at [458, 393] on icon "Next image" at bounding box center [458, 395] width 11 height 11
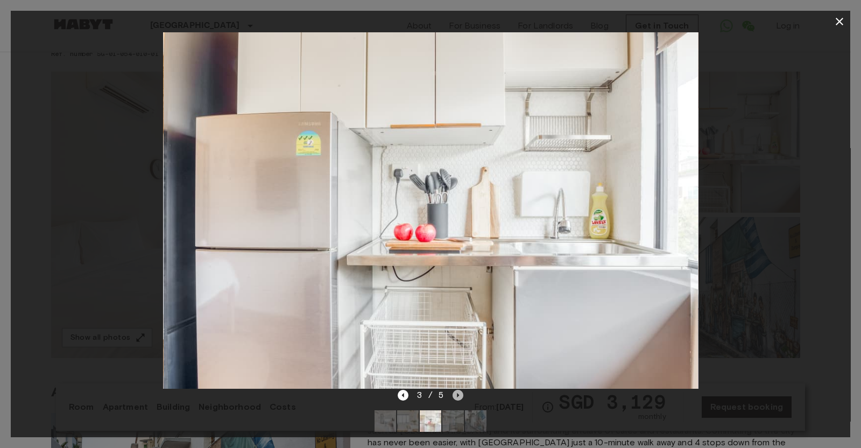
click at [458, 393] on icon "Next image" at bounding box center [458, 395] width 11 height 11
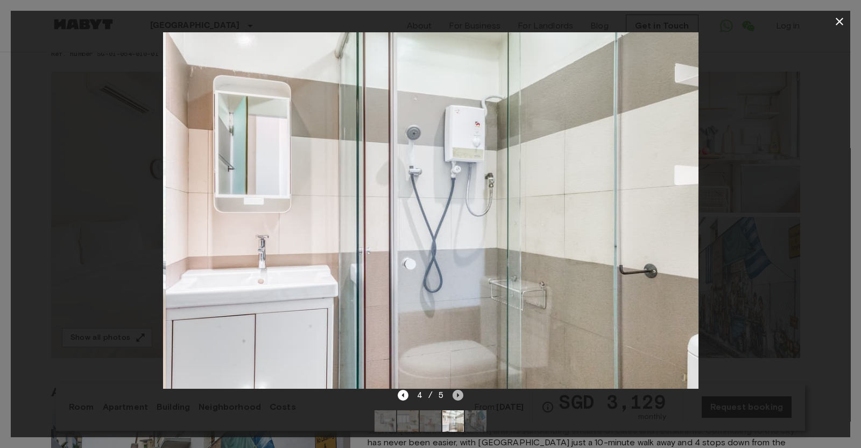
click at [458, 393] on icon "Next image" at bounding box center [458, 395] width 11 height 11
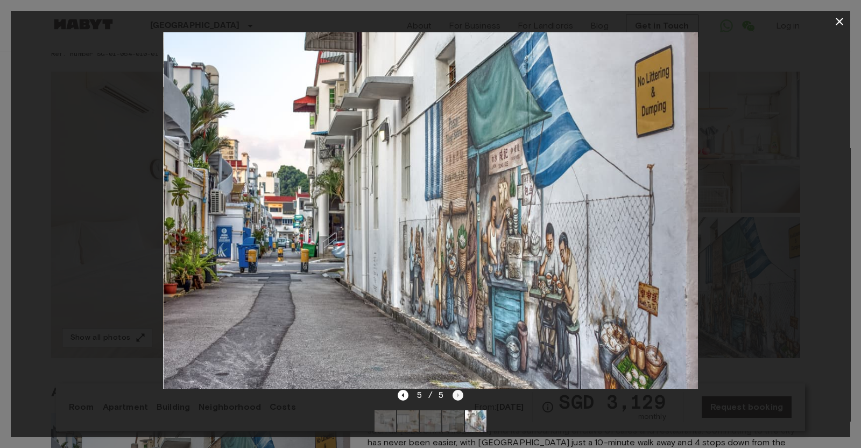
click at [458, 393] on div "5 / 5" at bounding box center [431, 395] width 66 height 13
click at [51, 163] on div at bounding box center [431, 210] width 840 height 356
click at [835, 22] on icon "button" at bounding box center [839, 21] width 13 height 13
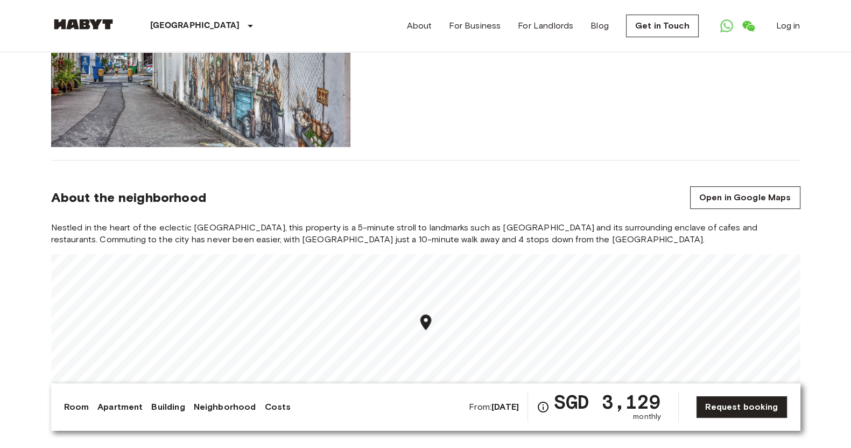
scroll to position [538, 0]
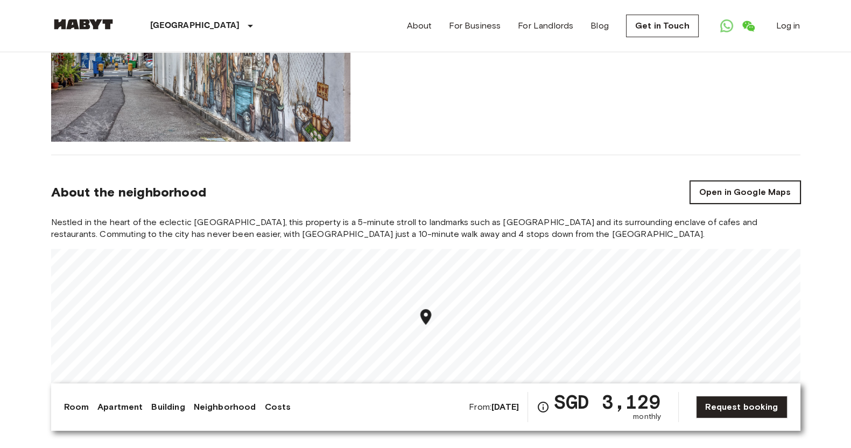
click at [734, 198] on link "Open in Google Maps" at bounding box center [745, 192] width 110 height 23
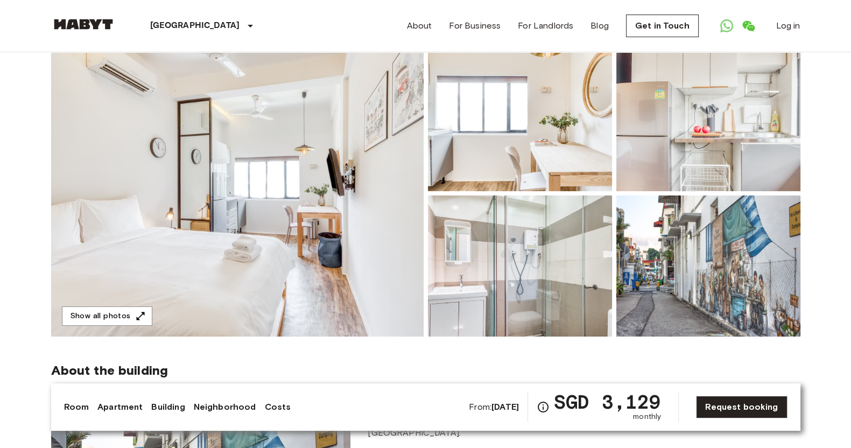
scroll to position [67, 0]
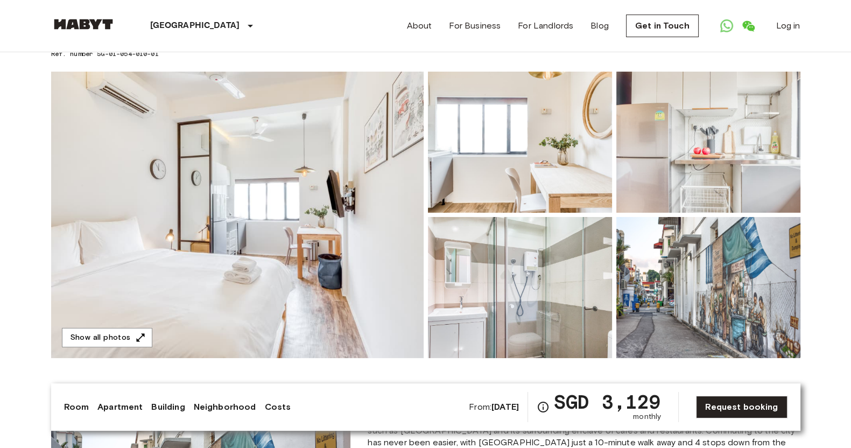
click at [283, 167] on img at bounding box center [237, 215] width 373 height 286
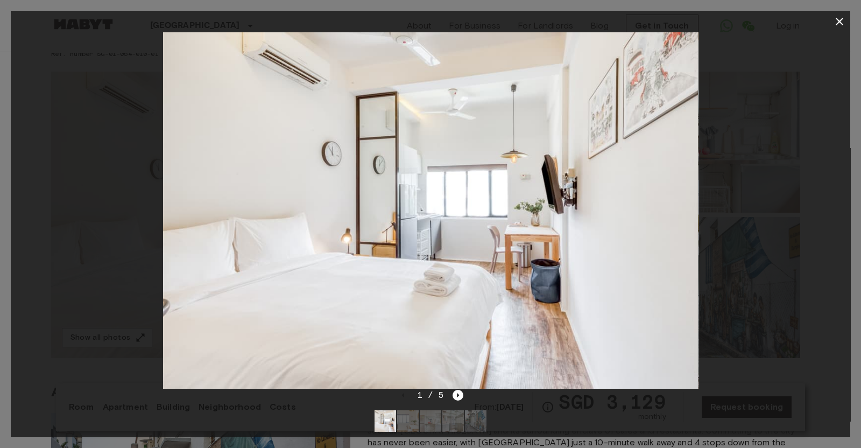
click at [663, 263] on img at bounding box center [430, 210] width 535 height 356
click at [464, 397] on div "1 / 5" at bounding box center [431, 415] width 840 height 52
click at [462, 396] on icon "Next image" at bounding box center [458, 395] width 11 height 11
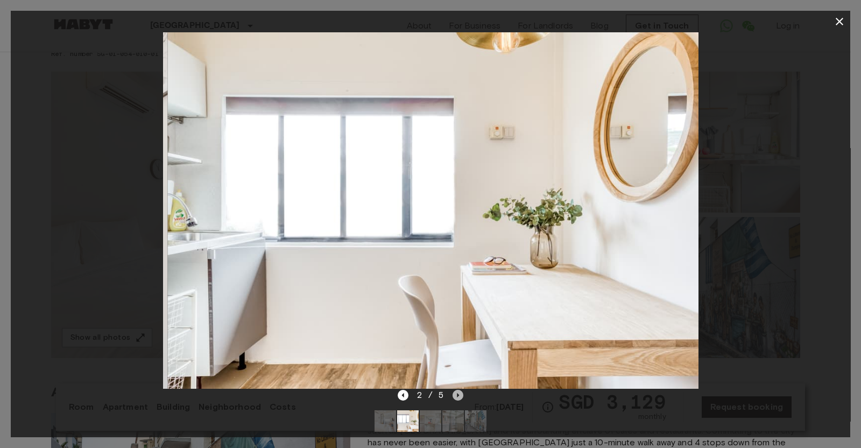
click at [462, 396] on icon "Next image" at bounding box center [458, 395] width 11 height 11
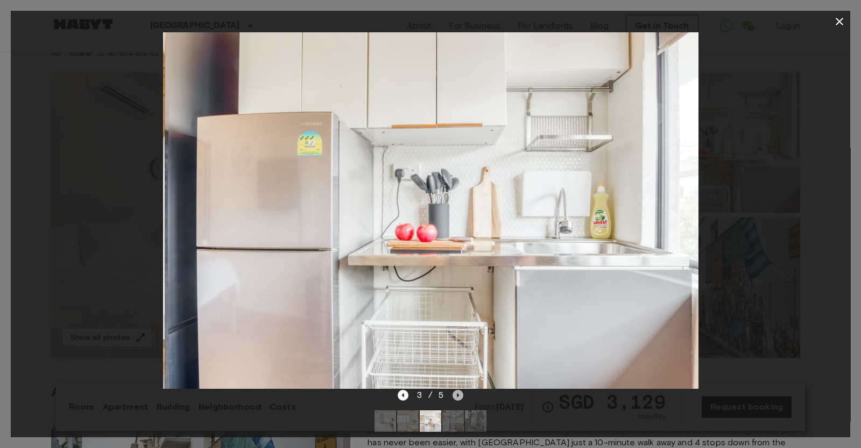
click at [462, 396] on icon "Next image" at bounding box center [458, 395] width 11 height 11
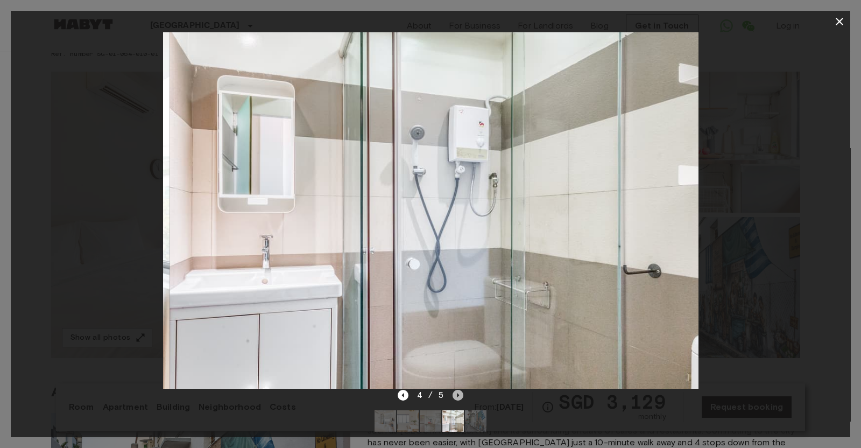
click at [462, 396] on icon "Next image" at bounding box center [458, 395] width 11 height 11
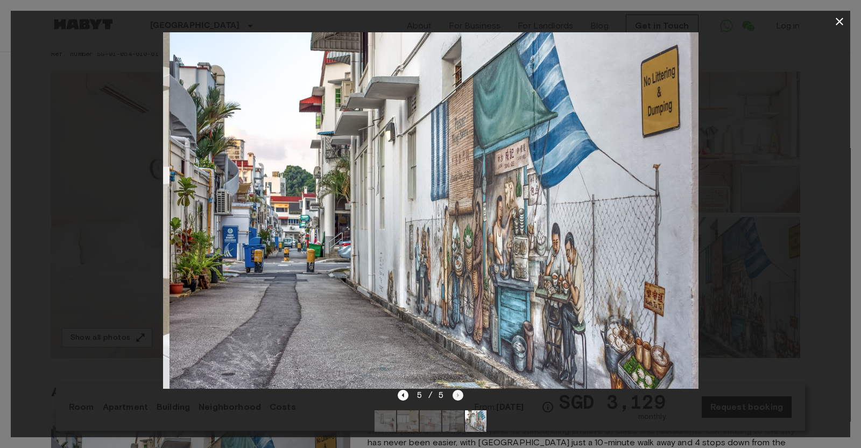
click at [462, 396] on div "5 / 5" at bounding box center [431, 395] width 66 height 13
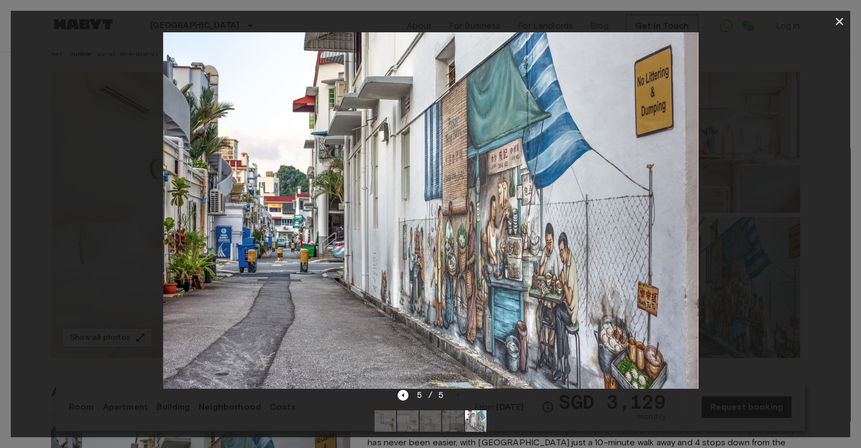
click at [814, 117] on div at bounding box center [431, 210] width 840 height 356
drag, startPoint x: 838, startPoint y: 23, endPoint x: 834, endPoint y: 37, distance: 14.4
click at [839, 23] on icon "button" at bounding box center [840, 22] width 8 height 8
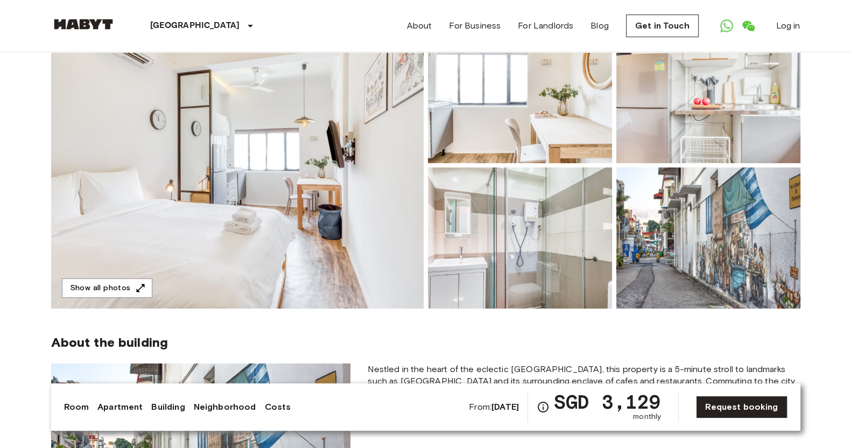
scroll to position [134, 0]
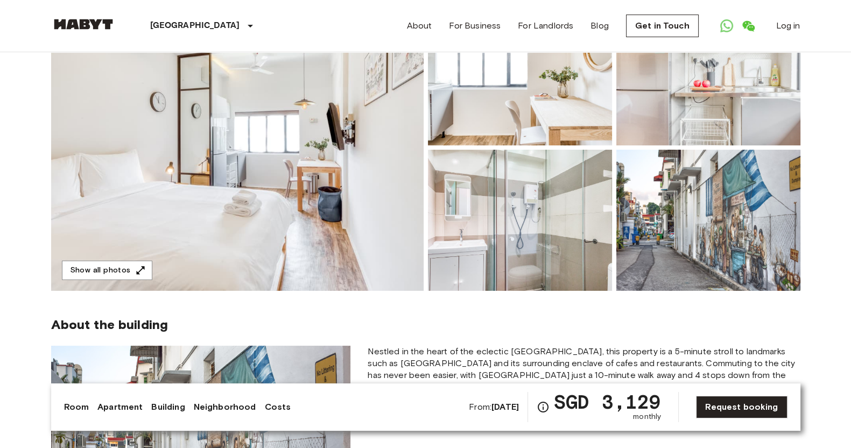
click at [306, 146] on img at bounding box center [237, 147] width 373 height 286
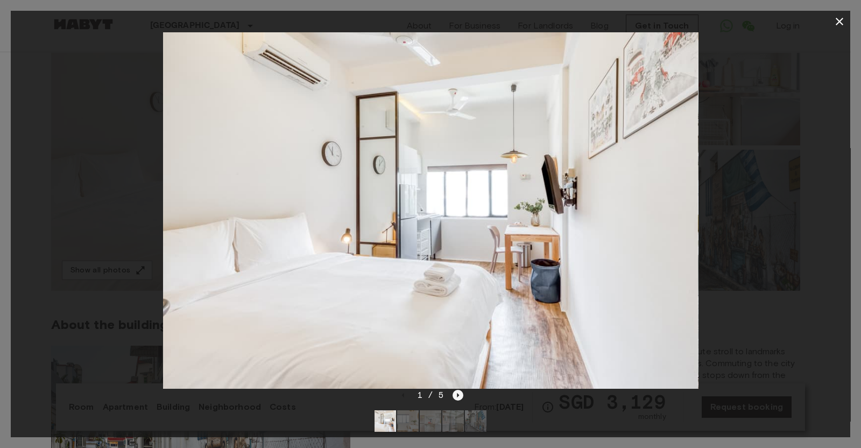
click at [459, 397] on icon "Next image" at bounding box center [458, 395] width 11 height 11
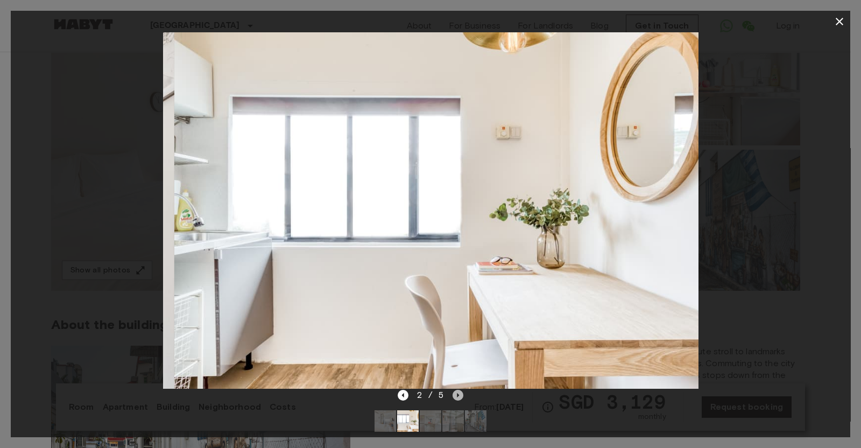
click at [459, 397] on icon "Next image" at bounding box center [458, 395] width 11 height 11
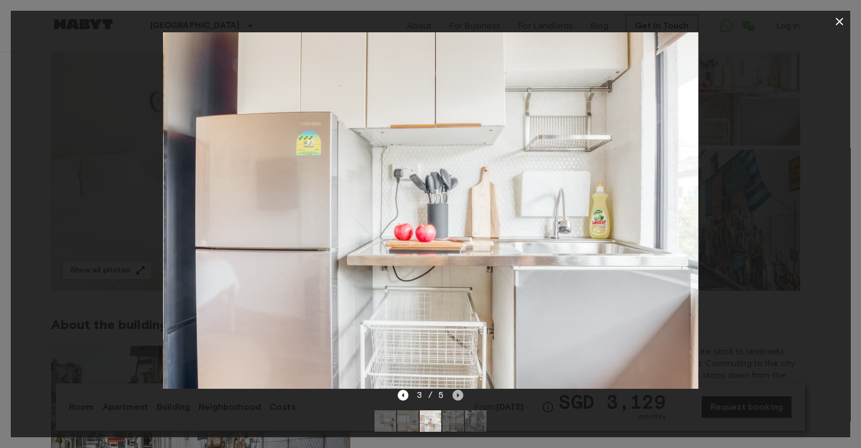
click at [459, 396] on icon "Next image" at bounding box center [458, 395] width 11 height 11
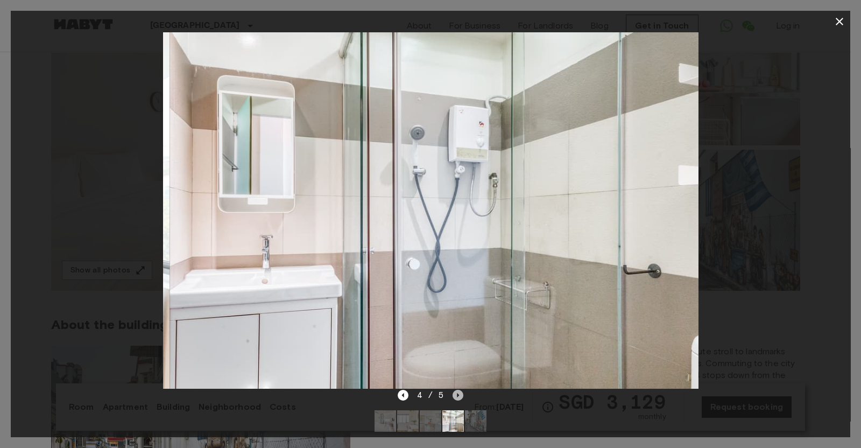
click at [459, 396] on icon "Next image" at bounding box center [458, 395] width 11 height 11
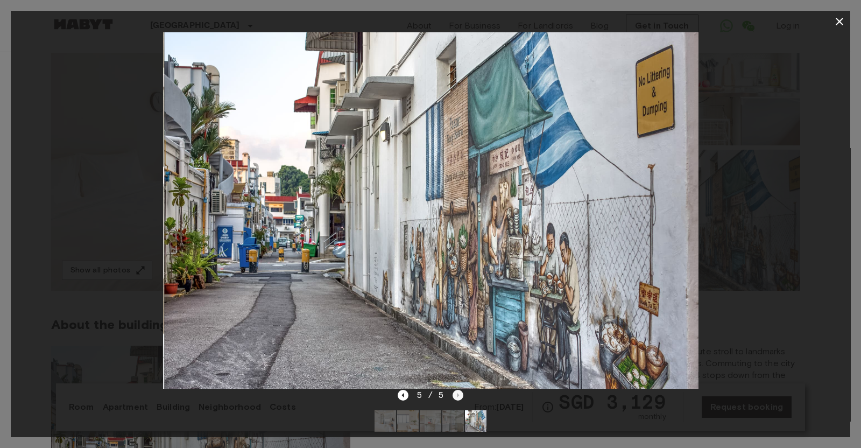
click at [459, 396] on div "5 / 5" at bounding box center [431, 395] width 66 height 13
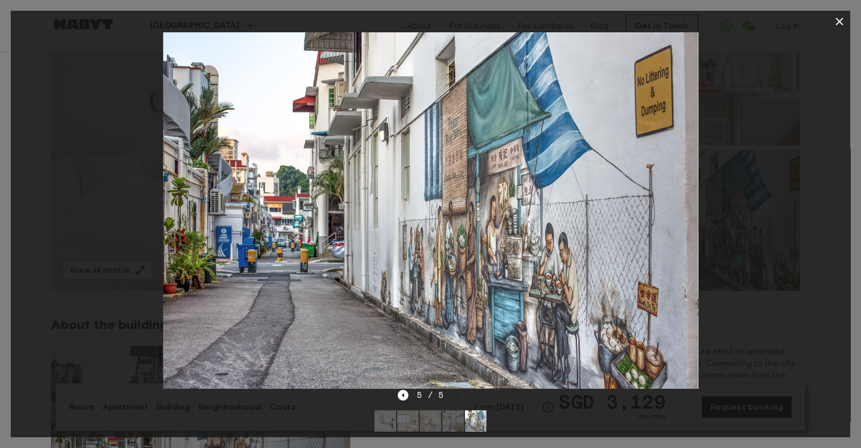
click at [839, 22] on icon "button" at bounding box center [840, 22] width 8 height 8
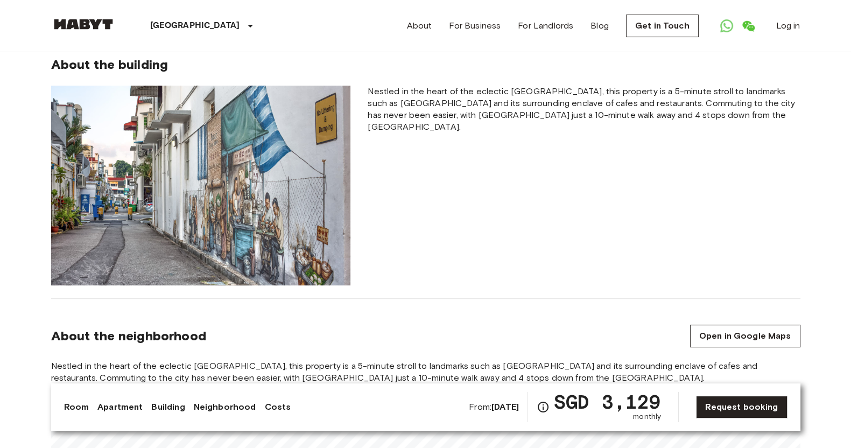
scroll to position [404, 0]
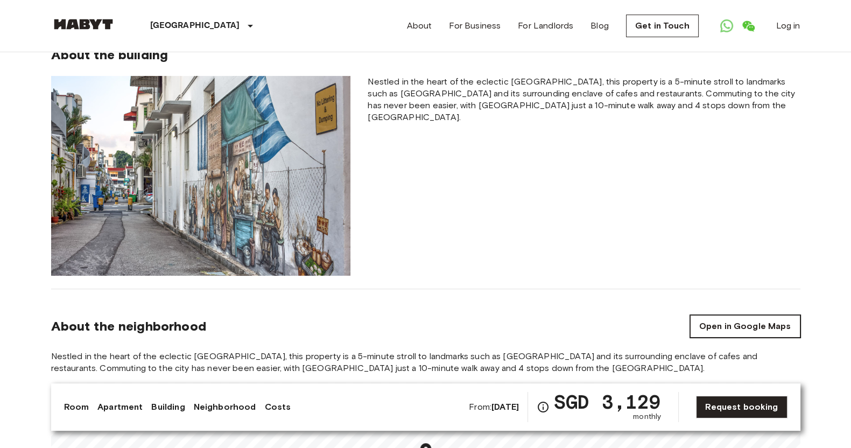
click at [759, 326] on link "Open in Google Maps" at bounding box center [745, 326] width 110 height 23
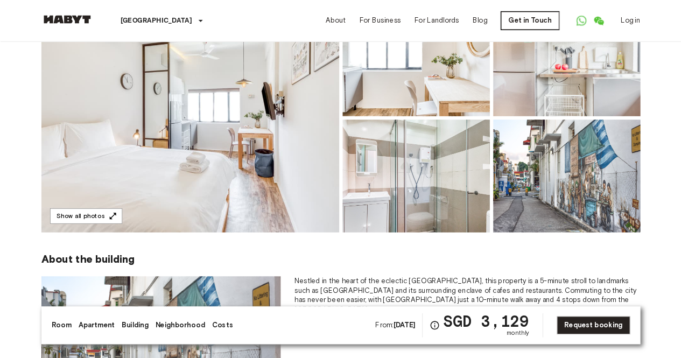
scroll to position [135, 0]
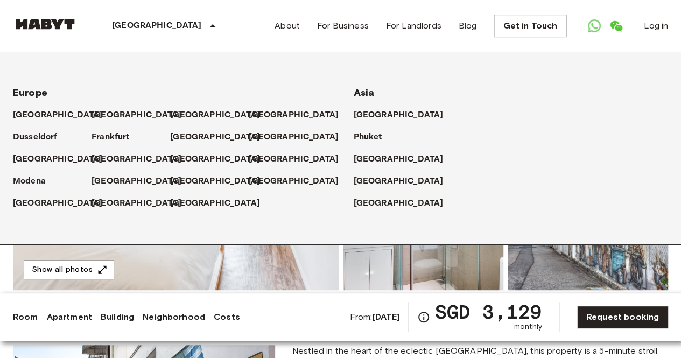
click at [136, 22] on p "[GEOGRAPHIC_DATA]" at bounding box center [157, 25] width 90 height 13
click at [371, 201] on p "[GEOGRAPHIC_DATA]" at bounding box center [401, 203] width 90 height 13
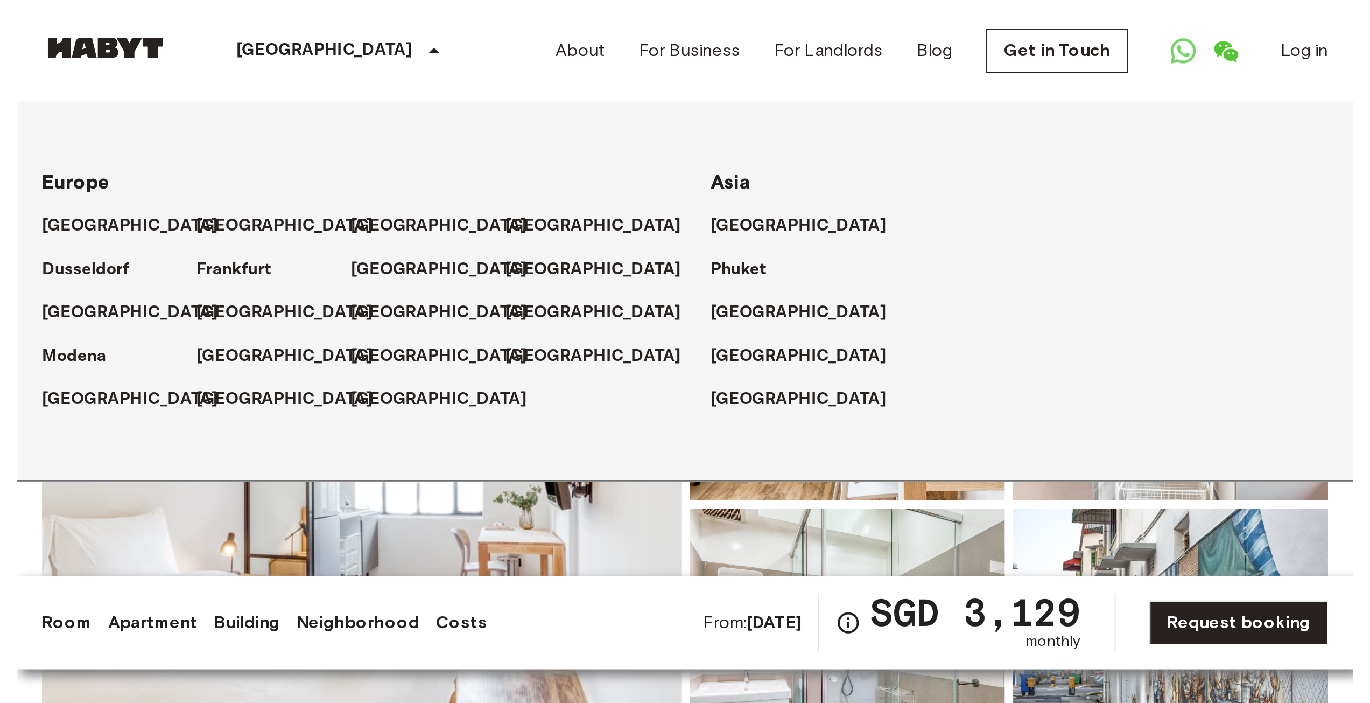
scroll to position [0, 0]
